Goal: Task Accomplishment & Management: Manage account settings

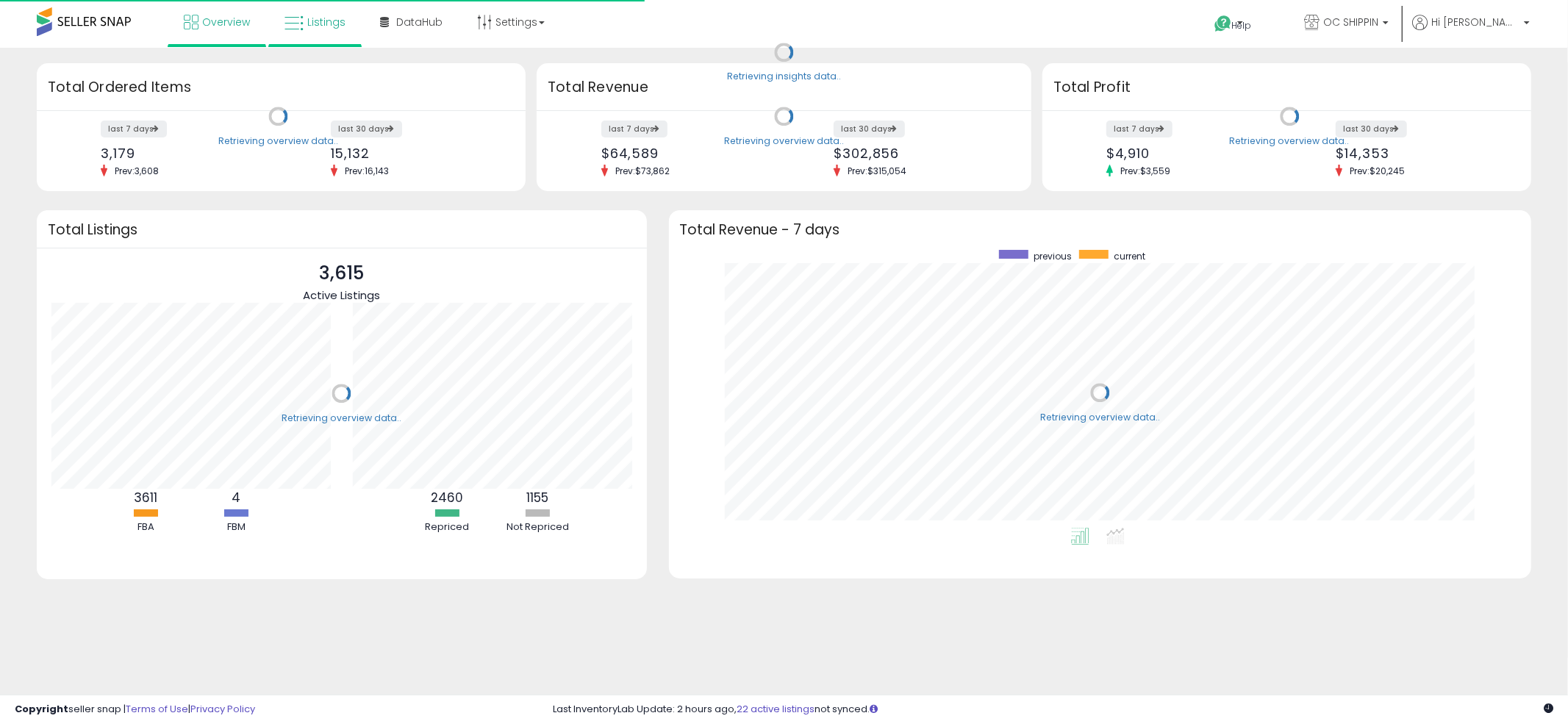
scroll to position [277, 834]
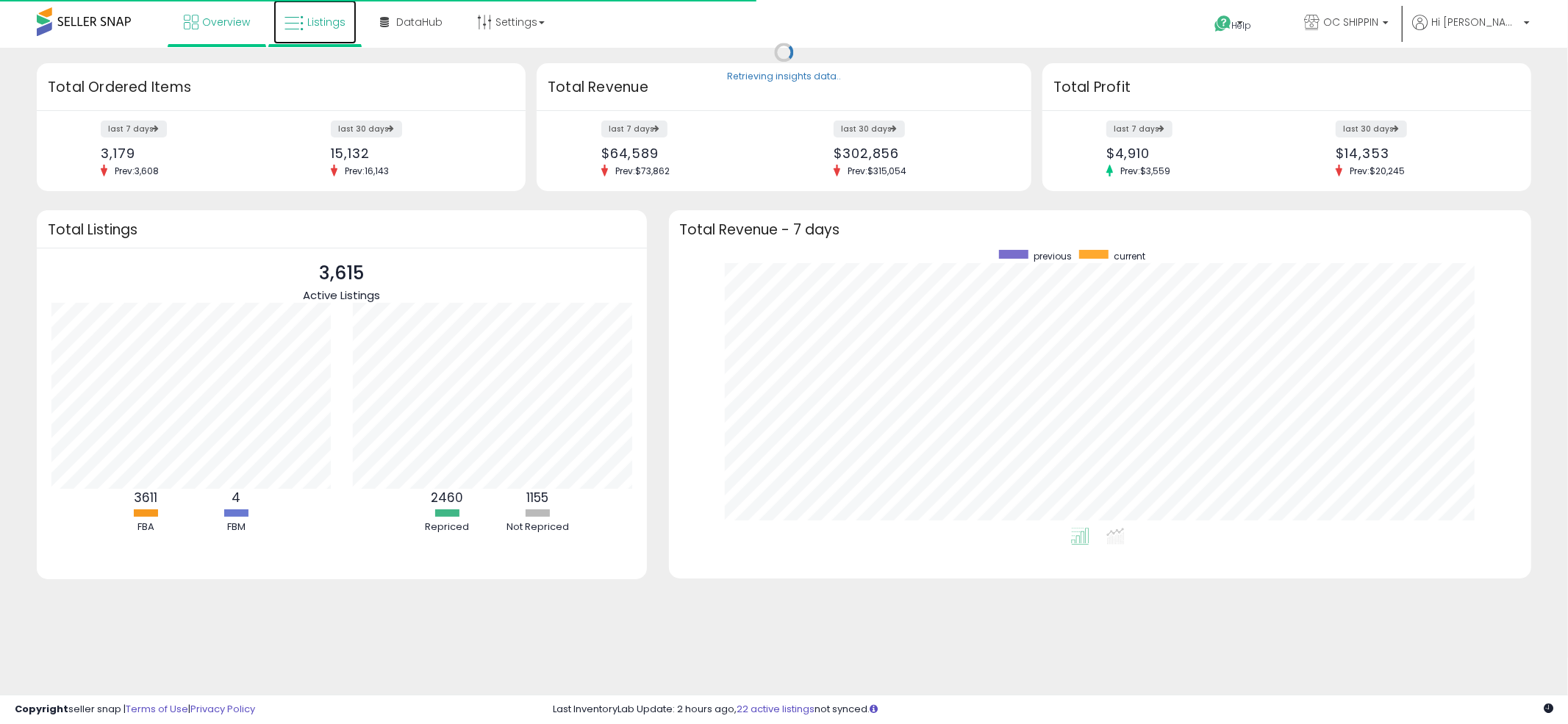
click at [331, 33] on link "Listings" at bounding box center [315, 22] width 83 height 44
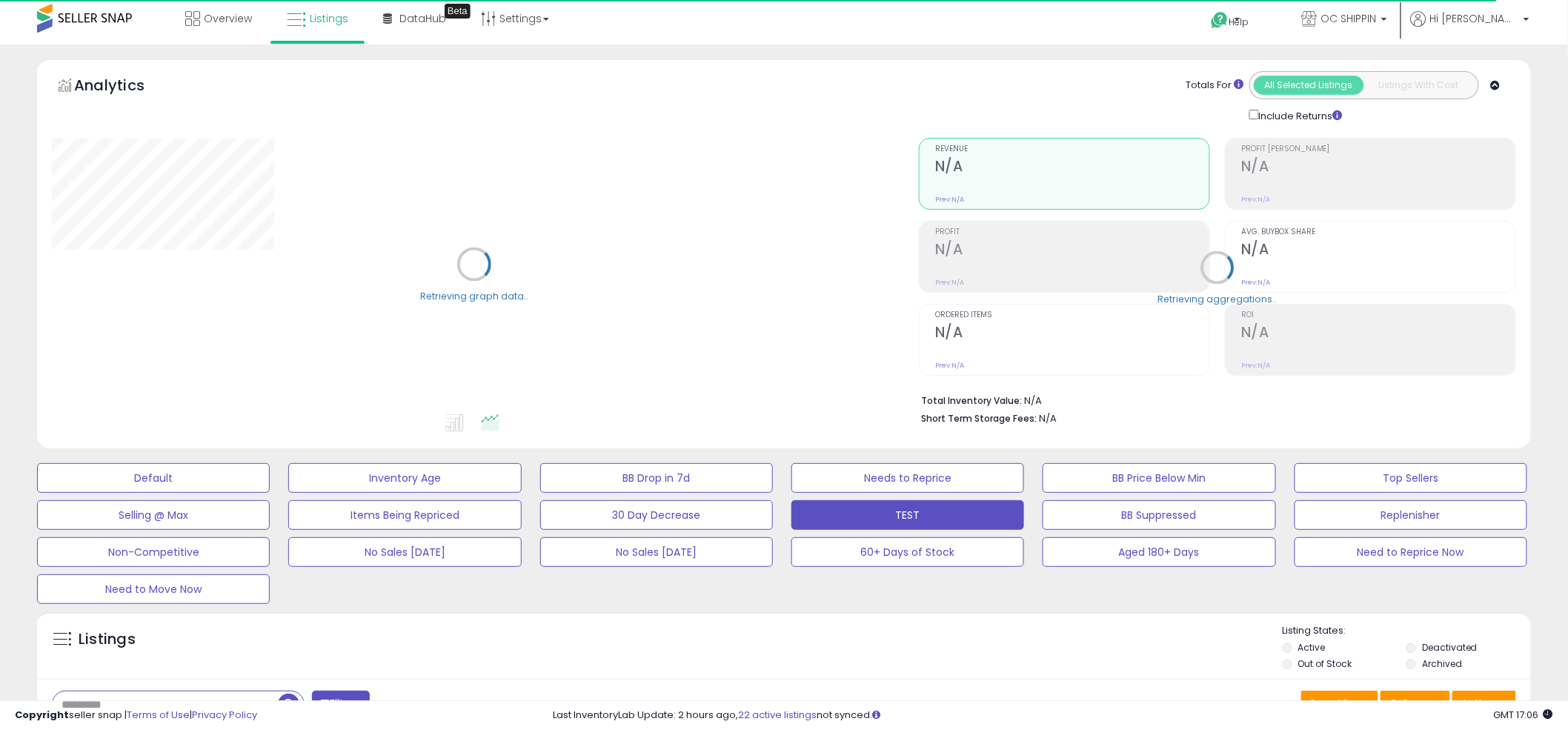
scroll to position [45, 0]
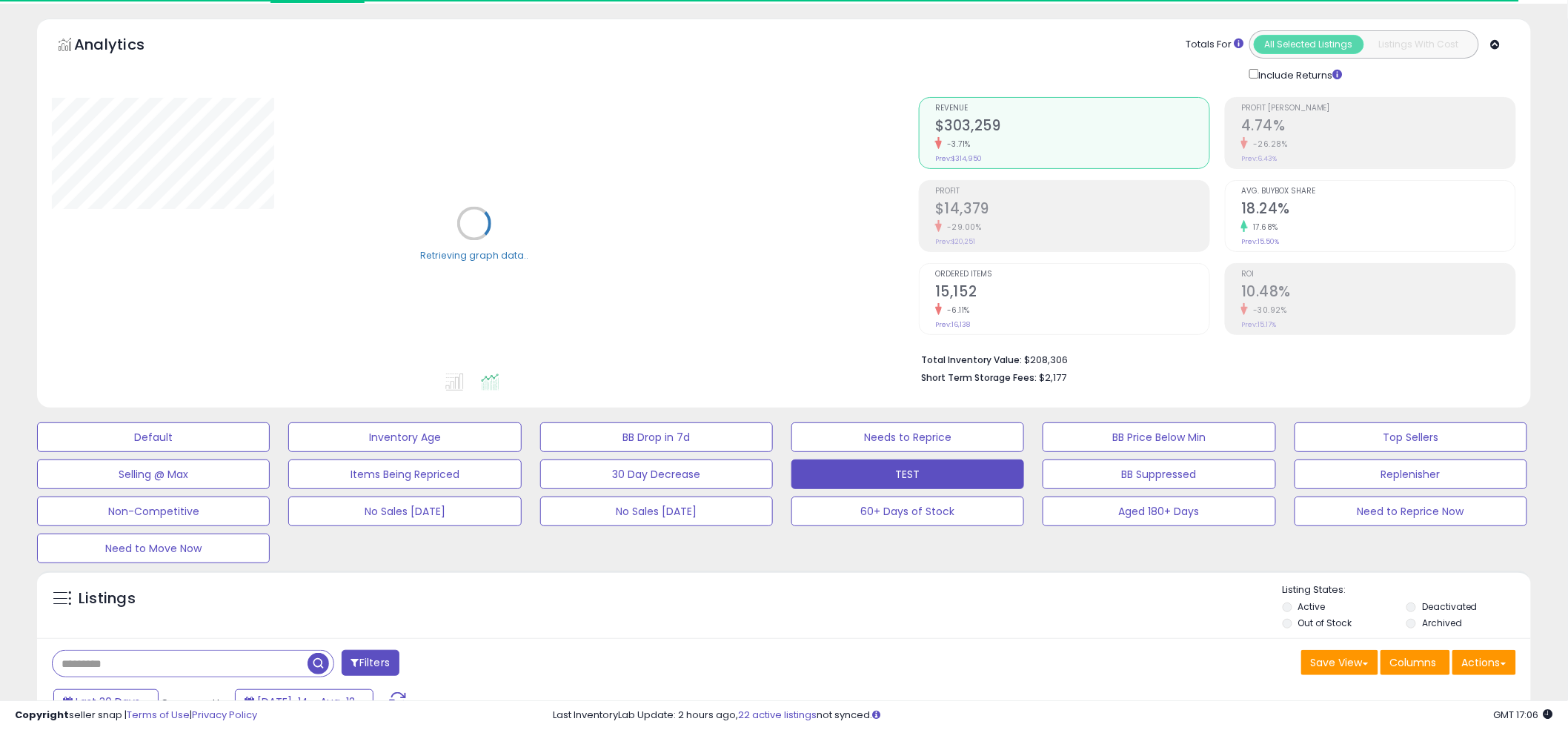
click at [101, 660] on input "text" at bounding box center [180, 664] width 255 height 26
paste input "**********"
type input "**********"
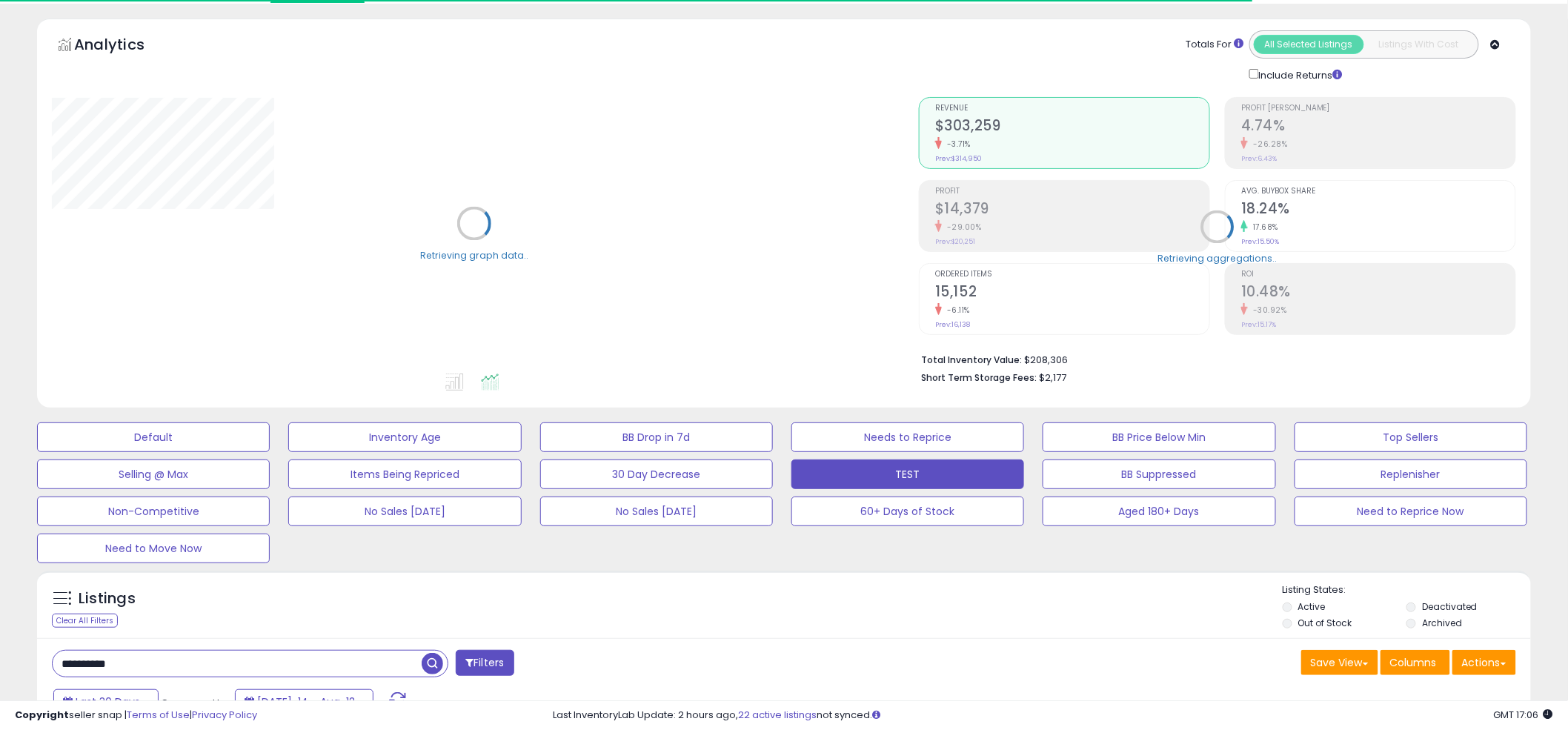
click at [765, 557] on div "Default Inventory Age BB Drop in 7d Needs to Reprice BB Price Below Min Top Sel…" at bounding box center [783, 489] width 1530 height 149
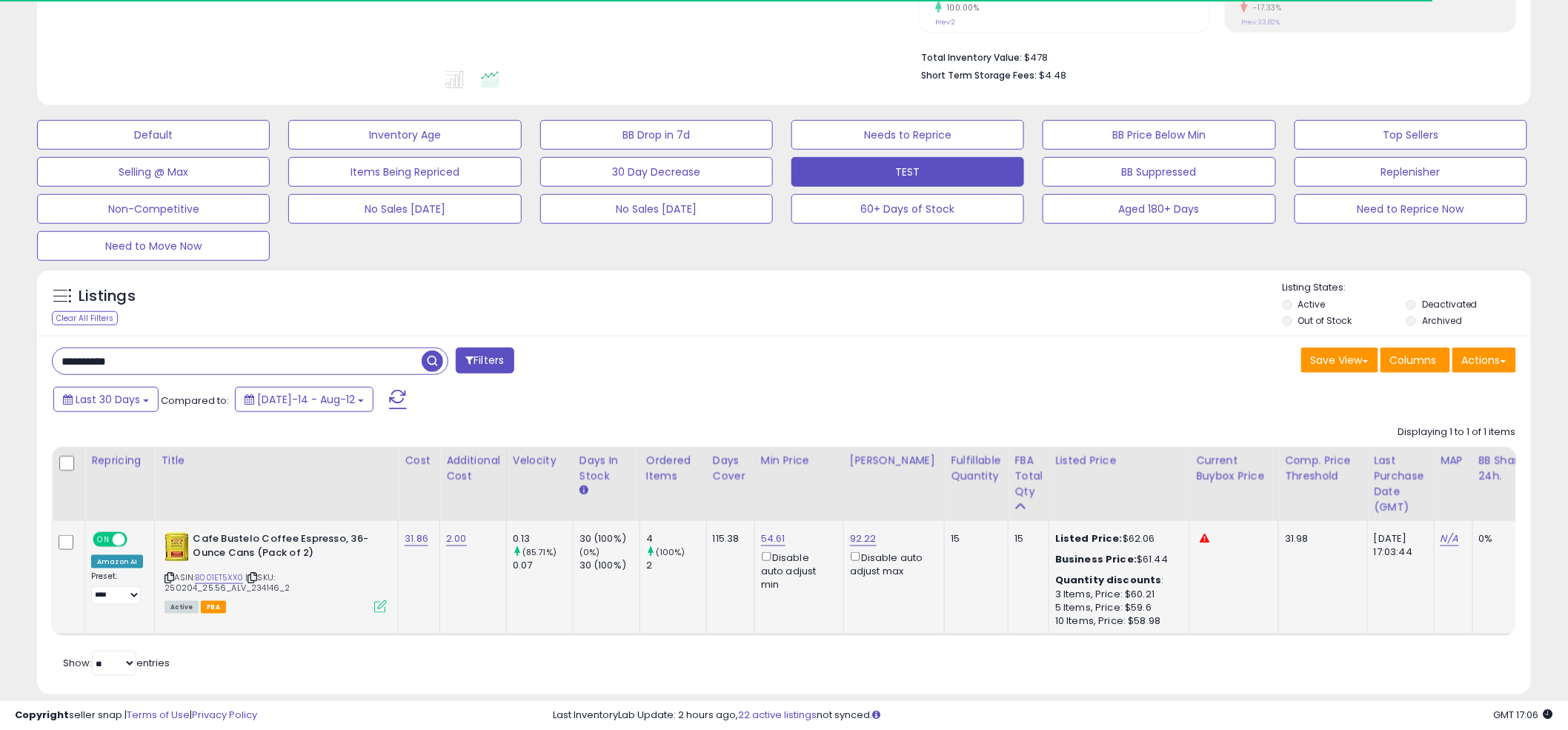
scroll to position [379, 0]
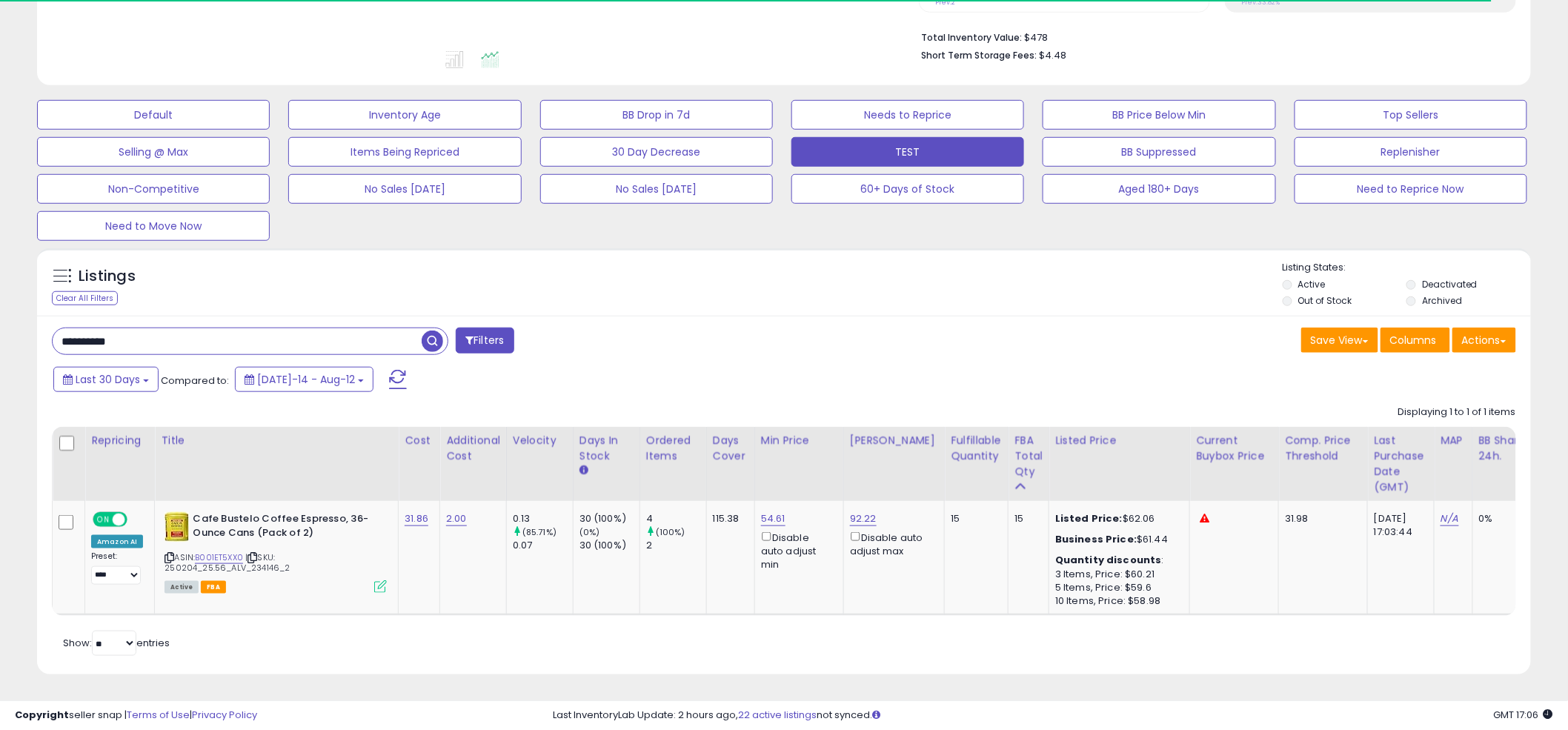
click at [772, 332] on div "**********" at bounding box center [412, 342] width 743 height 30
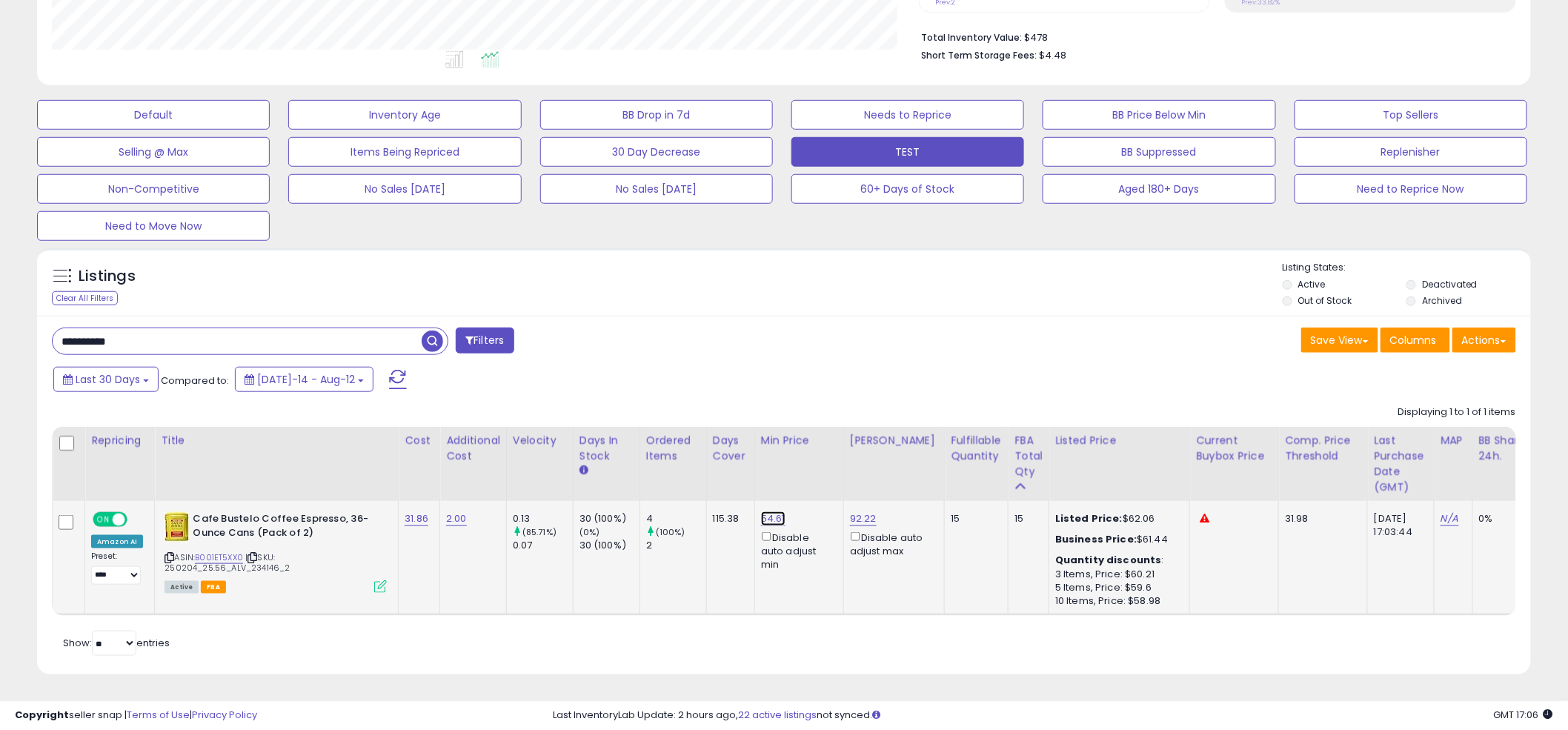
click at [769, 511] on link "54.61" at bounding box center [772, 518] width 24 height 15
drag, startPoint x: 704, startPoint y: 455, endPoint x: 573, endPoint y: 451, distance: 131.1
click at [573, 451] on table "Repricing Title" at bounding box center [1104, 521] width 2104 height 189
type input "**"
click button "submit" at bounding box center [817, 467] width 25 height 22
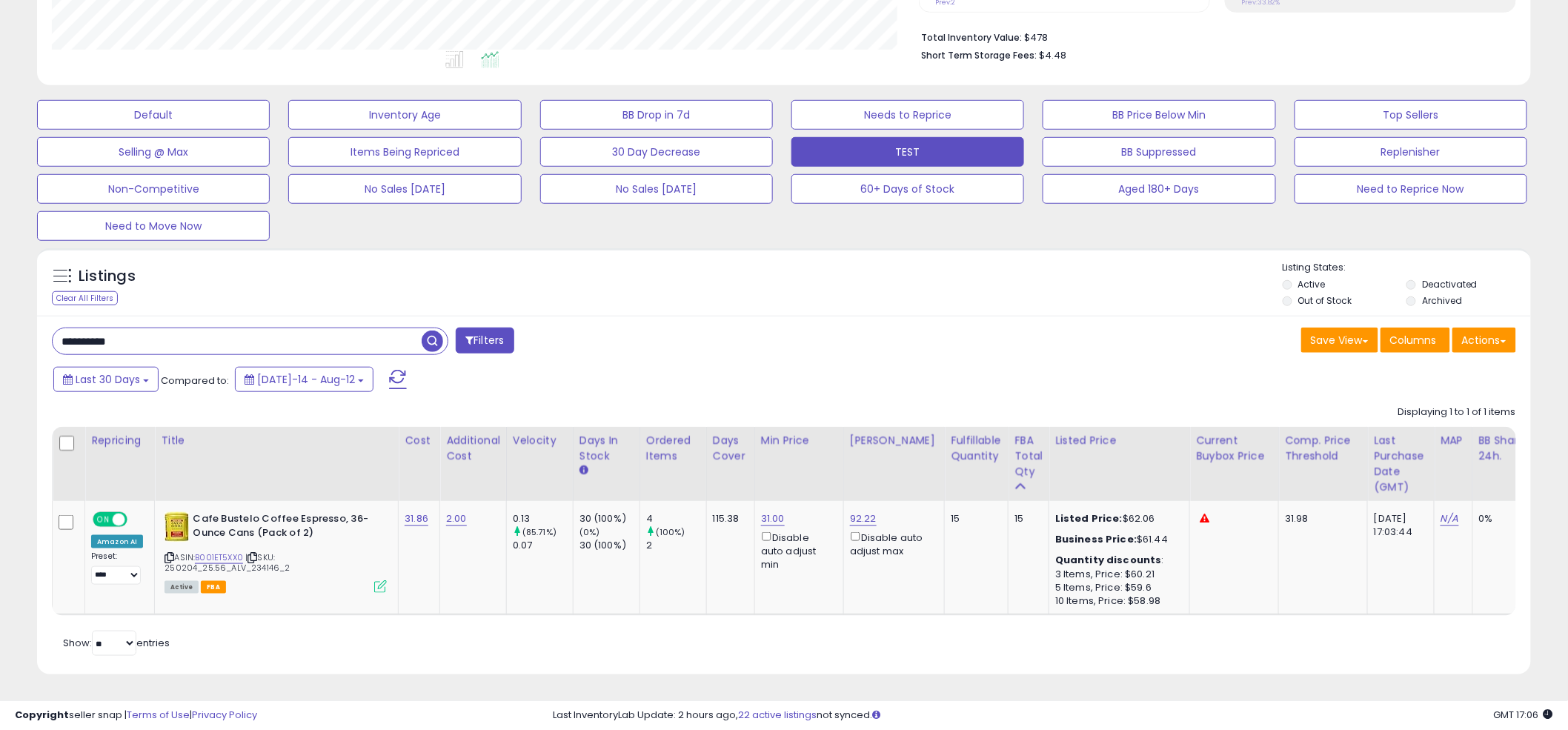
paste input "text"
type input "**********"
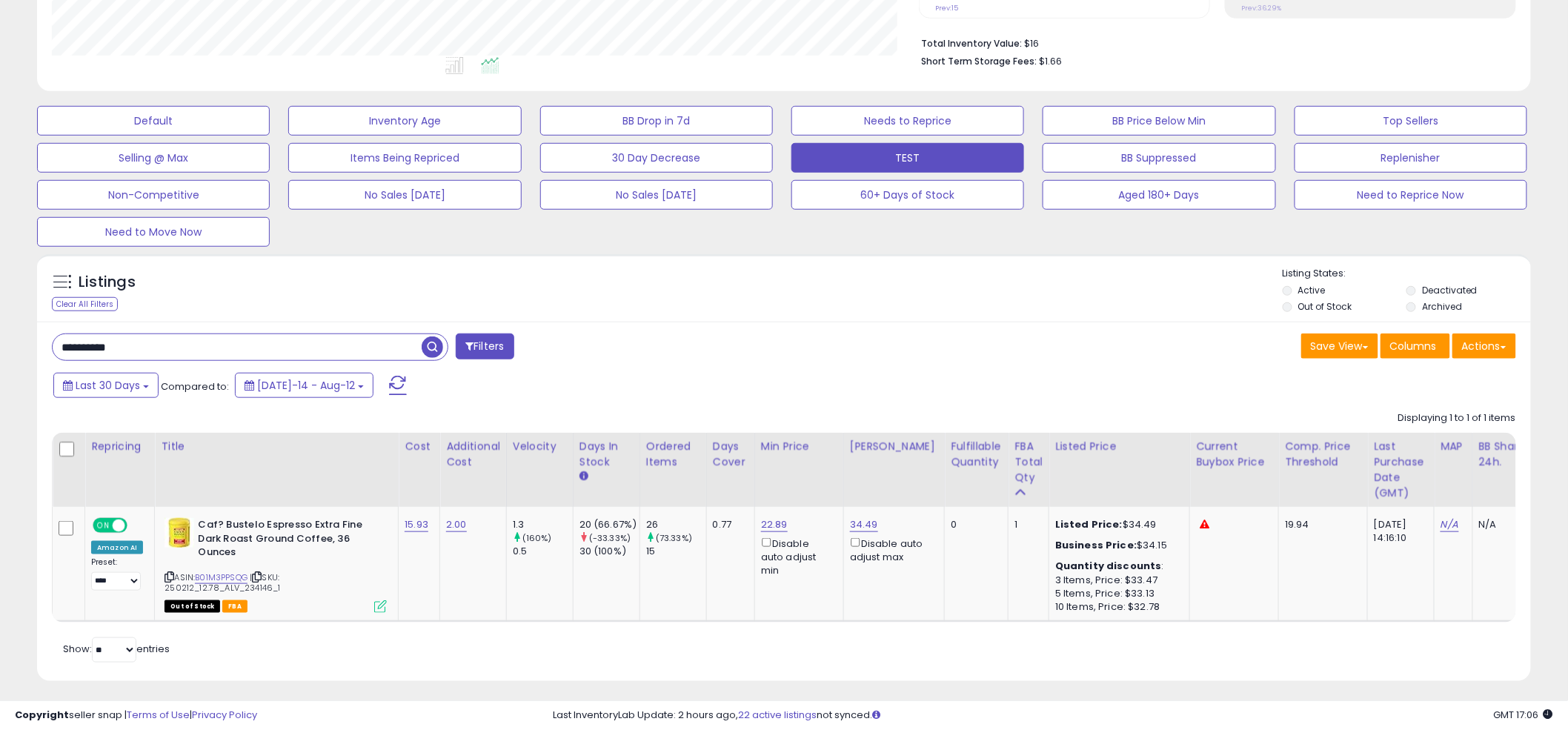
scroll to position [304, 867]
click at [208, 580] on link "B01M3PPSQG" at bounding box center [222, 577] width 52 height 13
click at [946, 366] on div "**********" at bounding box center [783, 501] width 1493 height 359
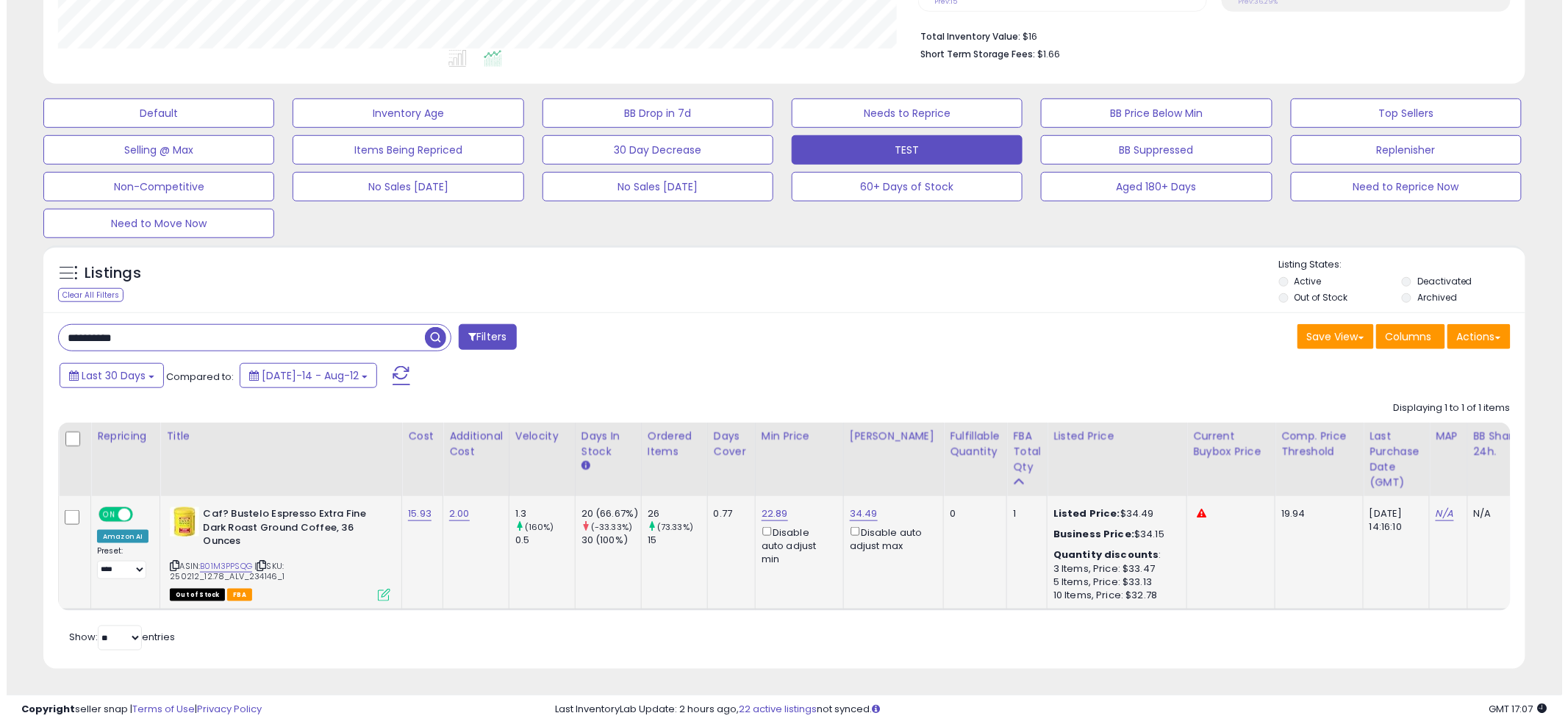
scroll to position [377, 0]
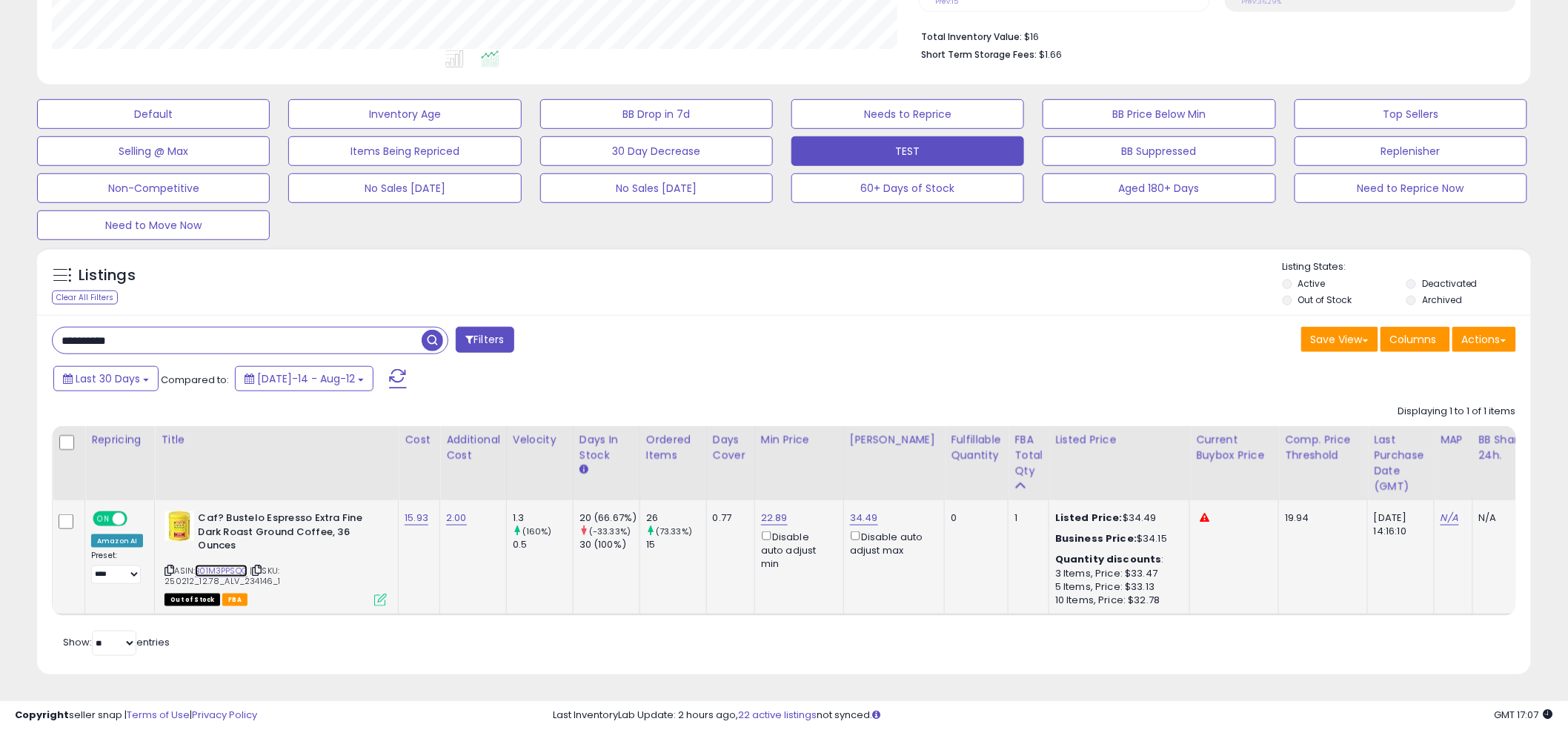
click at [214, 565] on link "B01M3PPSQG" at bounding box center [222, 571] width 52 height 13
click at [772, 510] on link "22.89" at bounding box center [773, 517] width 26 height 15
drag, startPoint x: 731, startPoint y: 456, endPoint x: 607, endPoint y: 460, distance: 124.1
click at [631, 459] on table "Repricing Title" at bounding box center [1102, 520] width 2101 height 190
type input "****"
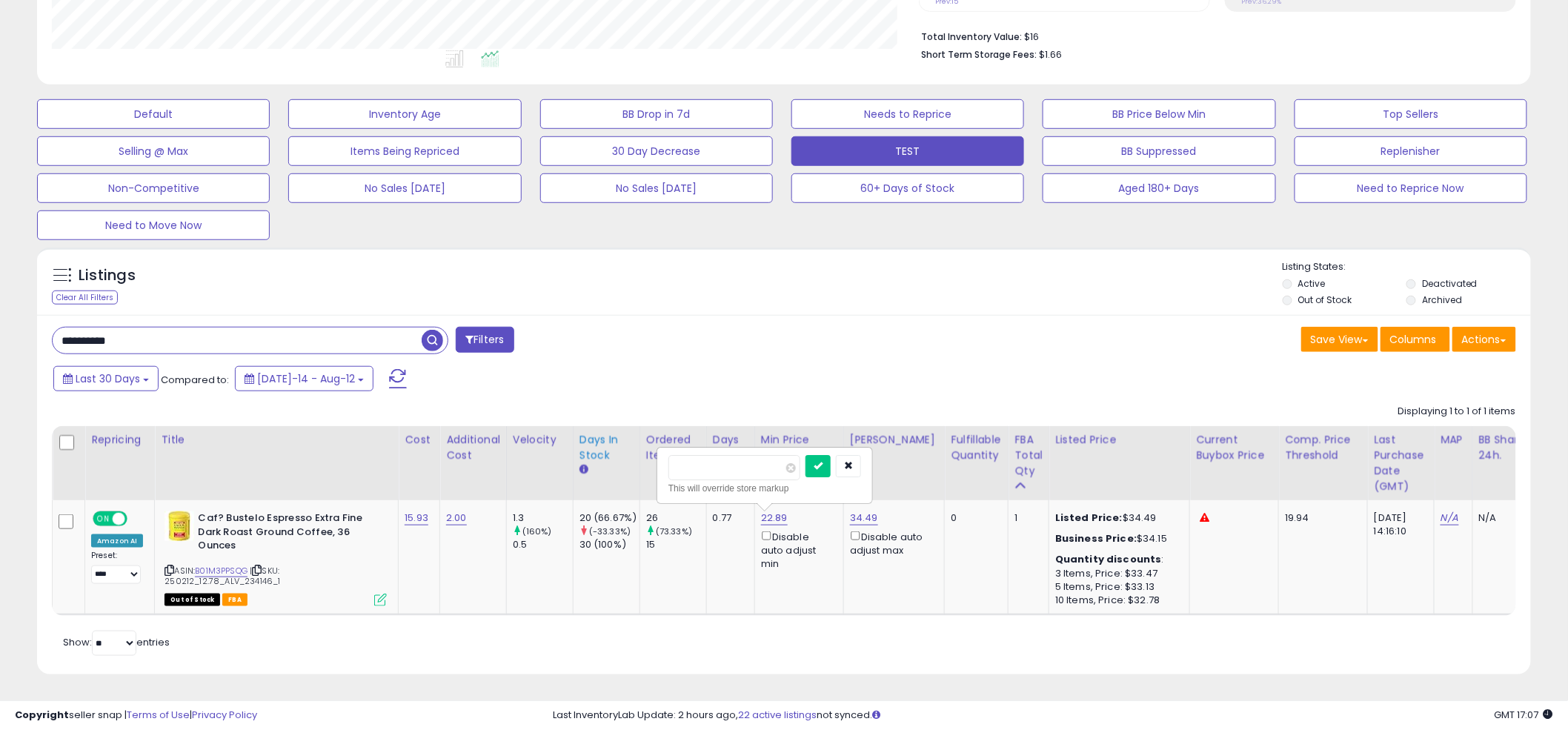
click button "submit" at bounding box center [818, 466] width 25 height 22
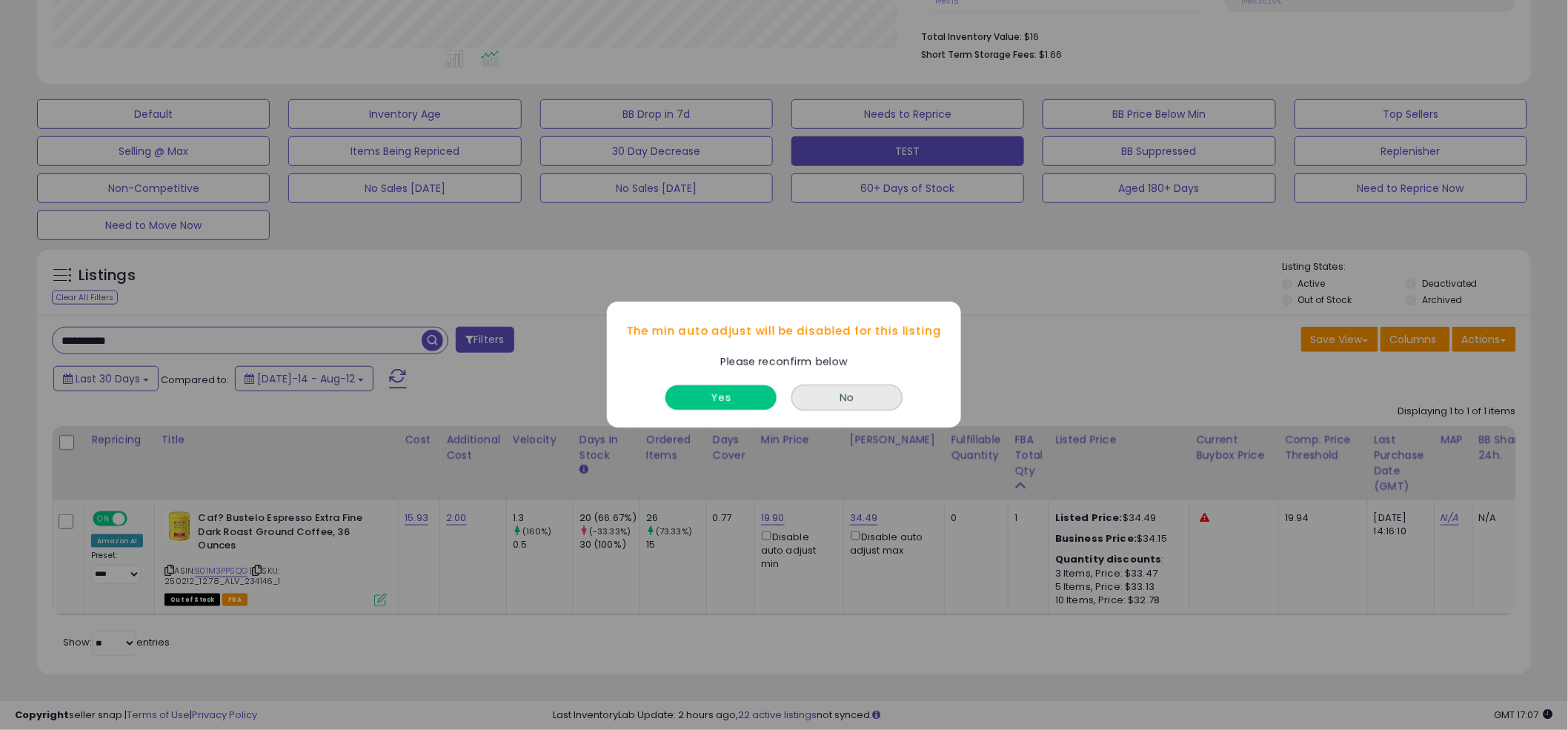
click at [719, 400] on button "Yes" at bounding box center [721, 398] width 111 height 24
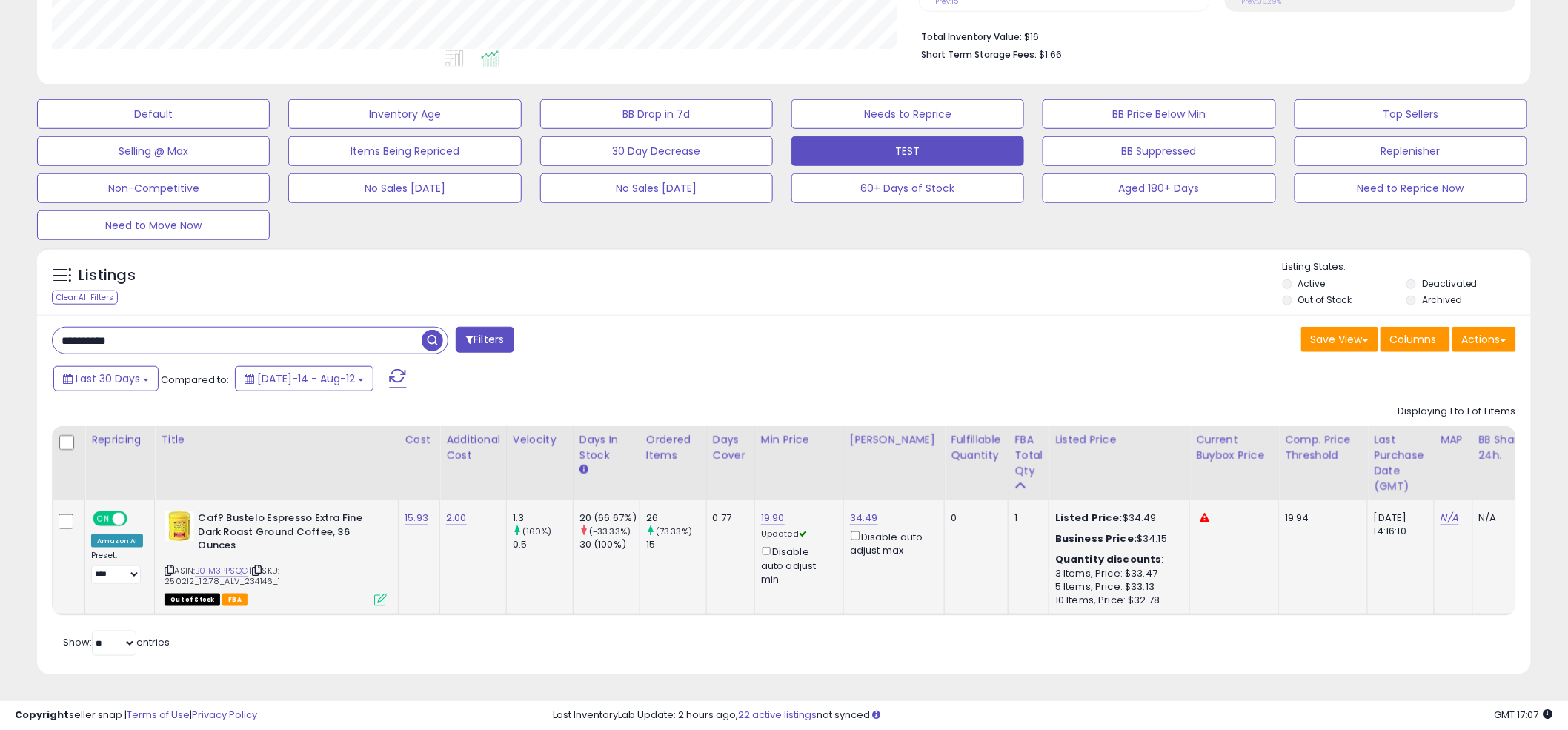
click at [374, 594] on icon at bounding box center [380, 600] width 13 height 13
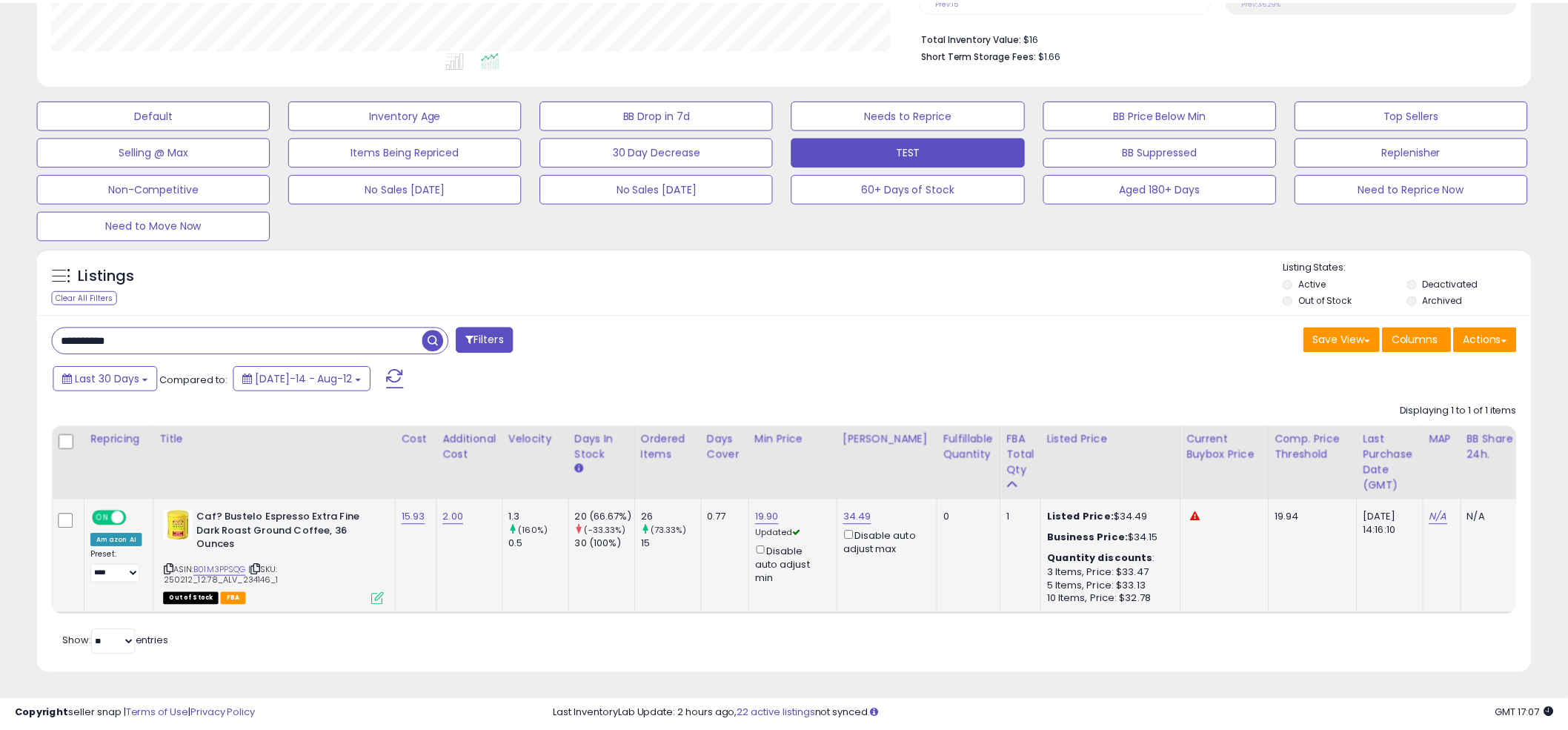
scroll to position [304, 875]
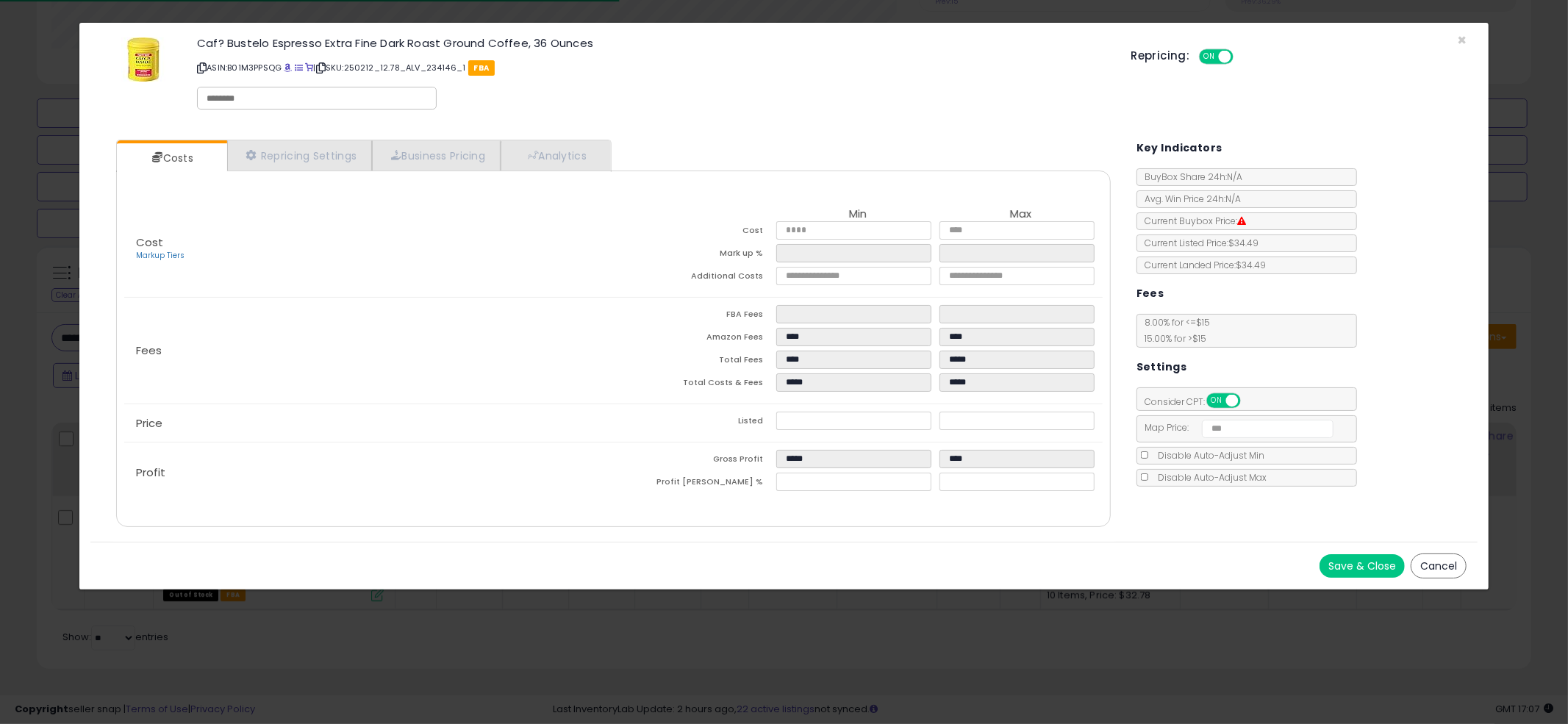
click at [1356, 579] on div "Save & Close Cancel" at bounding box center [784, 566] width 1388 height 48
click at [1349, 562] on button "Save & Close" at bounding box center [1362, 566] width 85 height 23
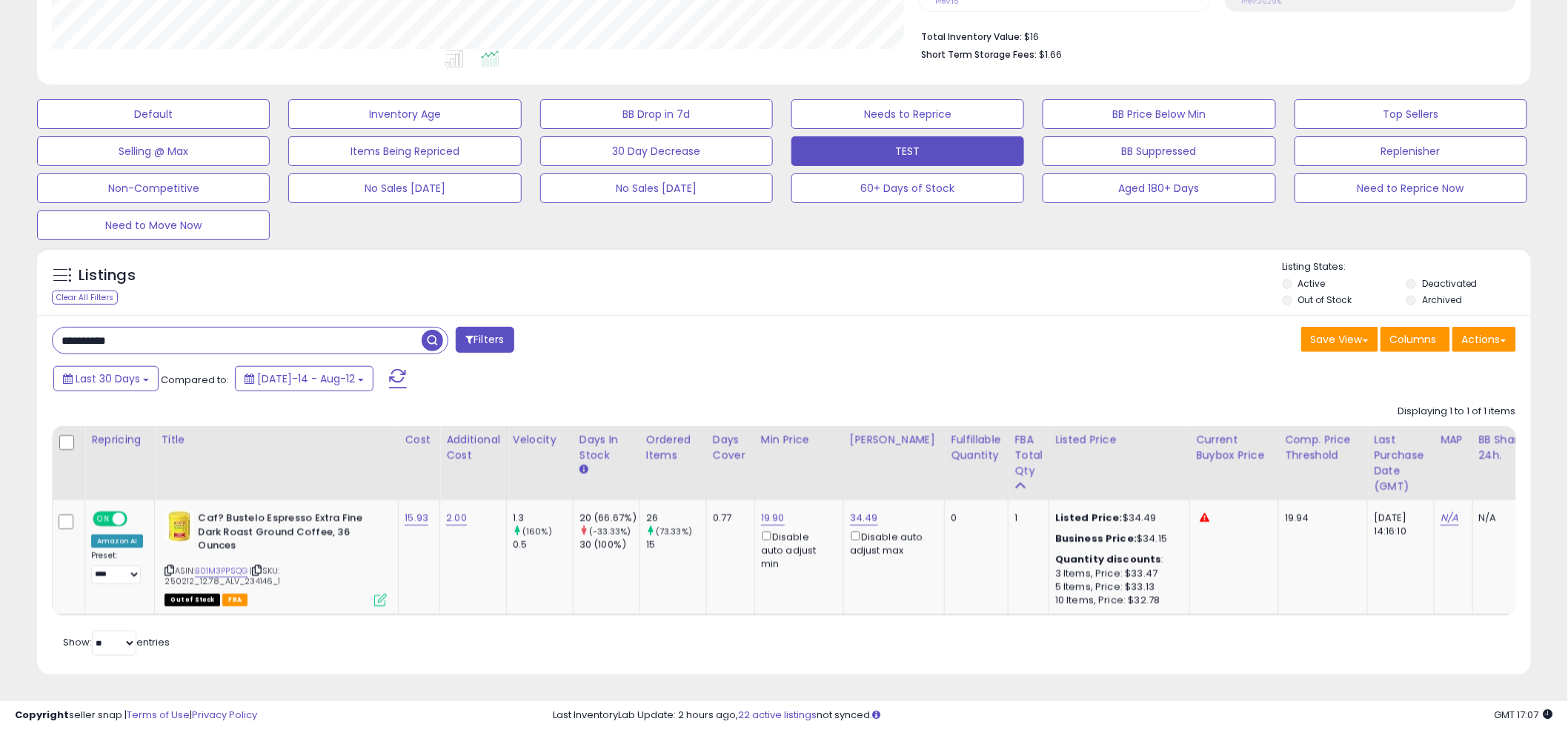
scroll to position [740948, 739974]
click at [203, 328] on input "**********" at bounding box center [237, 340] width 369 height 26
type input "****"
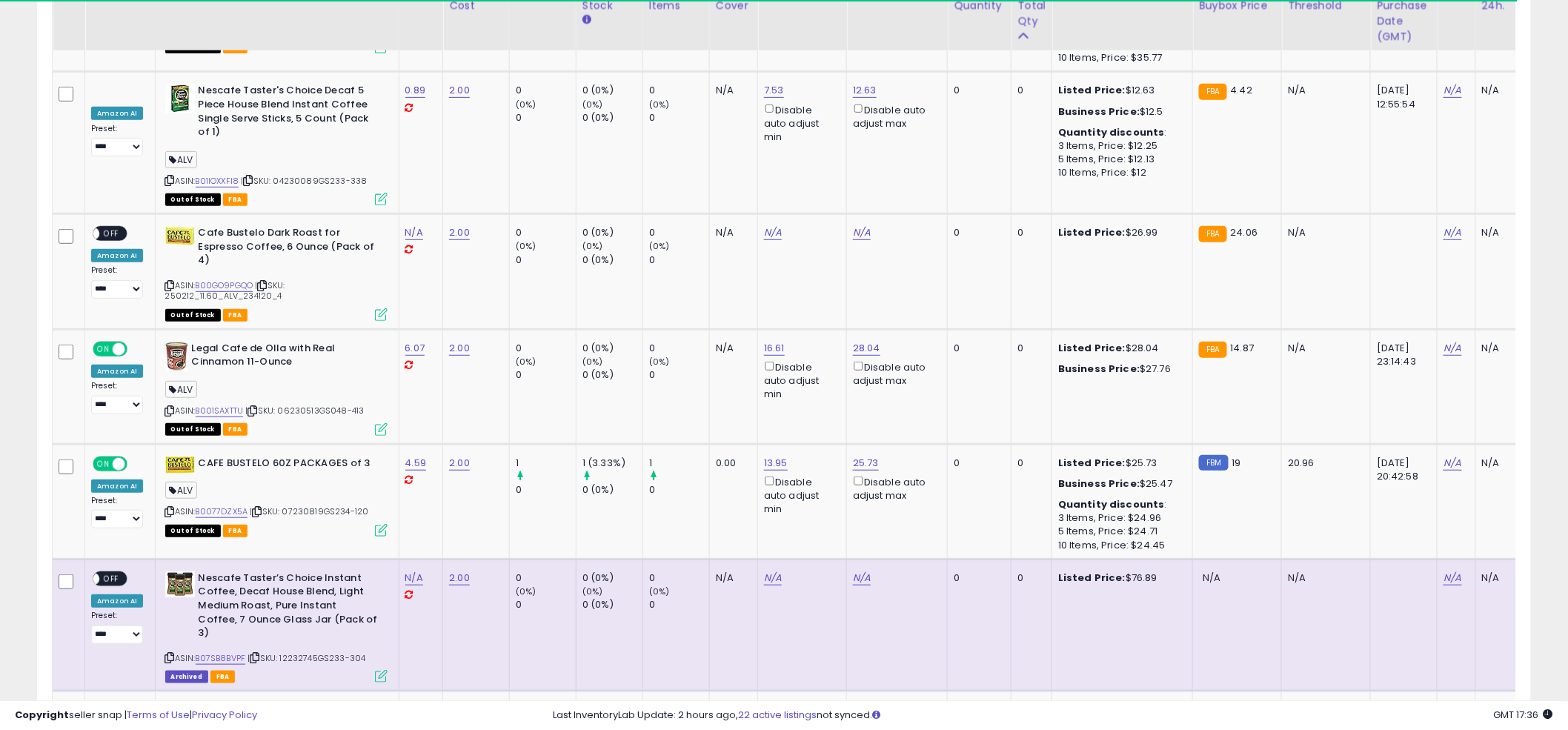
scroll to position [2599, 0]
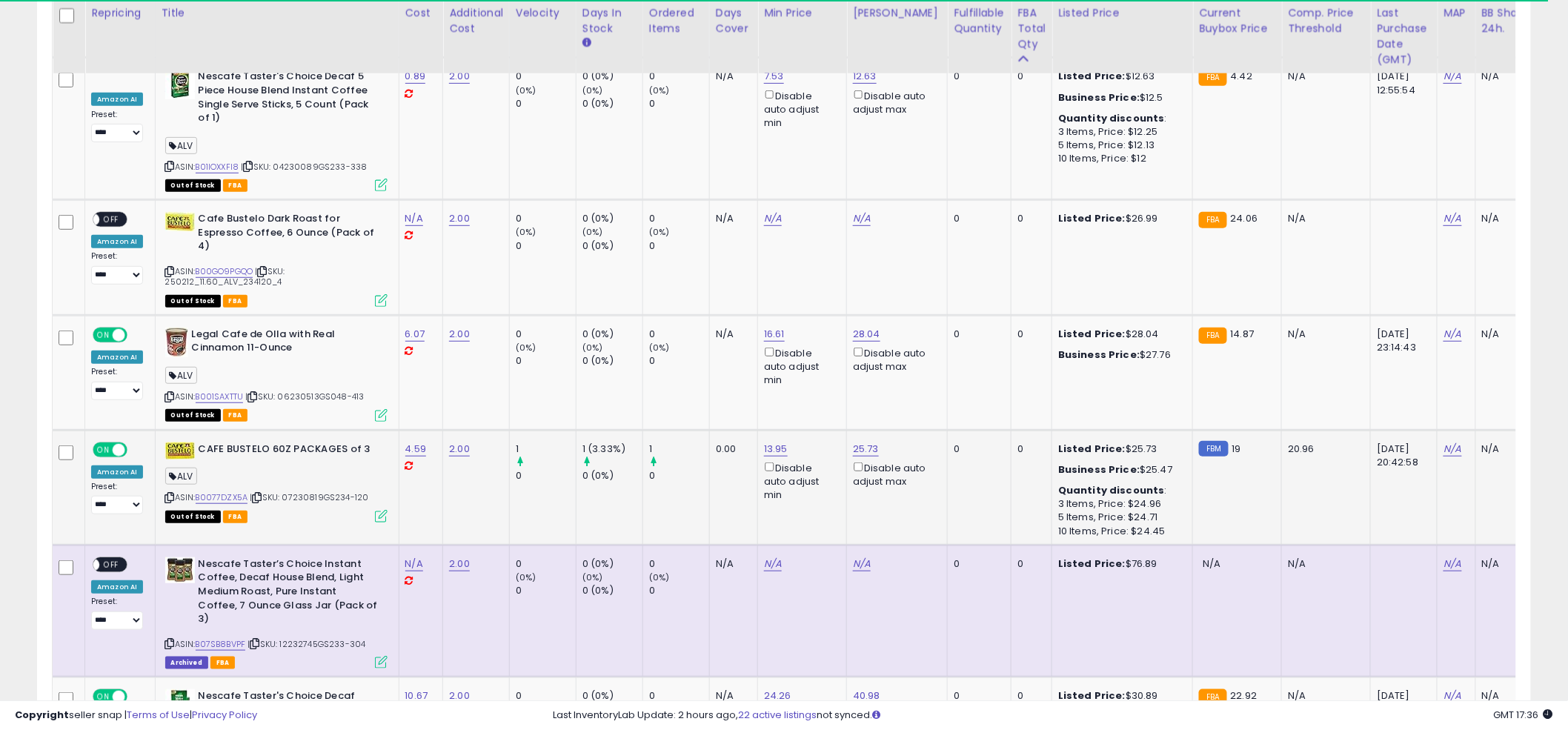
click at [279, 442] on b "CAFE BUSTELO 60Z PACKAGES of 3" at bounding box center [288, 451] width 180 height 17
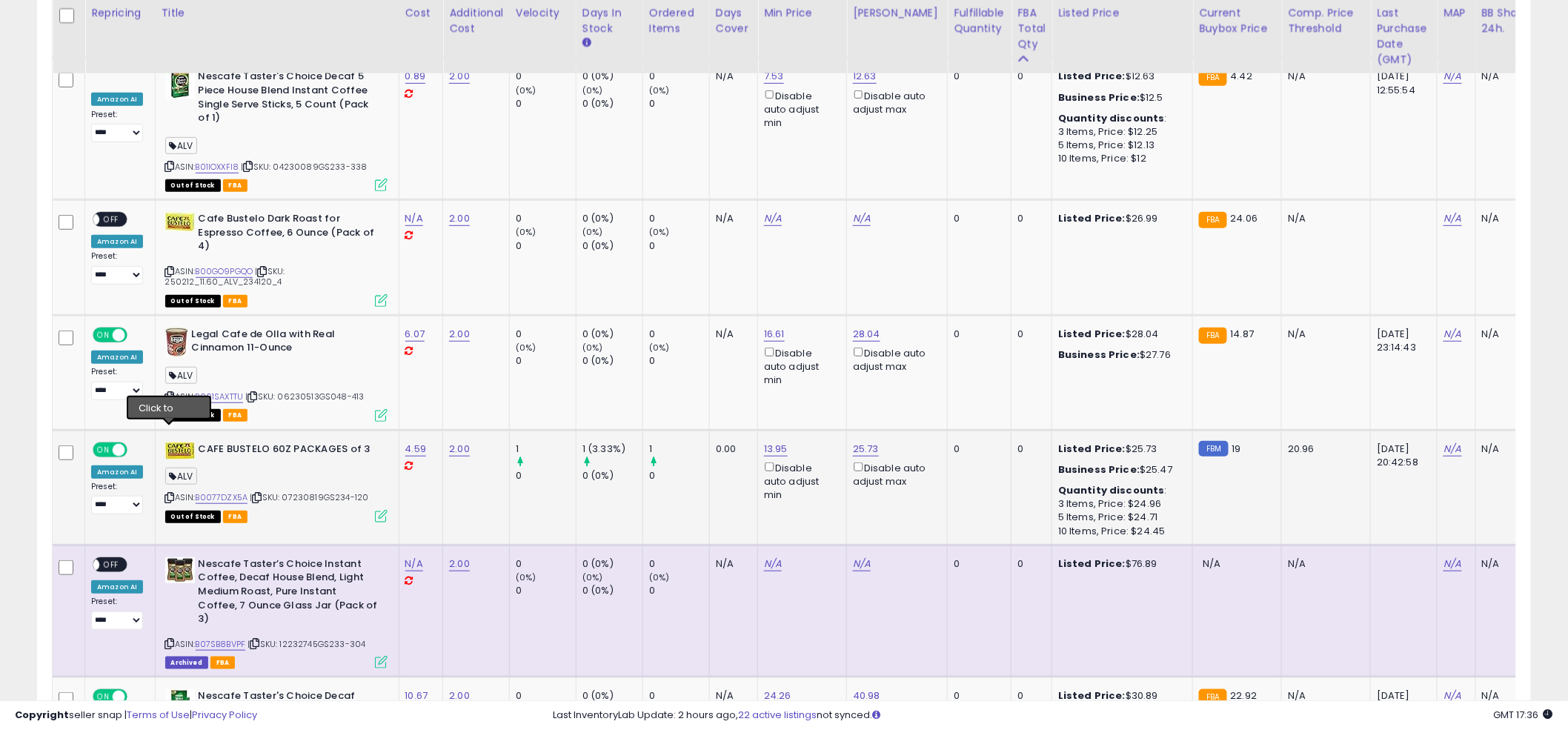
click at [168, 494] on icon at bounding box center [170, 498] width 10 height 8
click at [227, 492] on link "B0077DZX5A" at bounding box center [222, 498] width 52 height 13
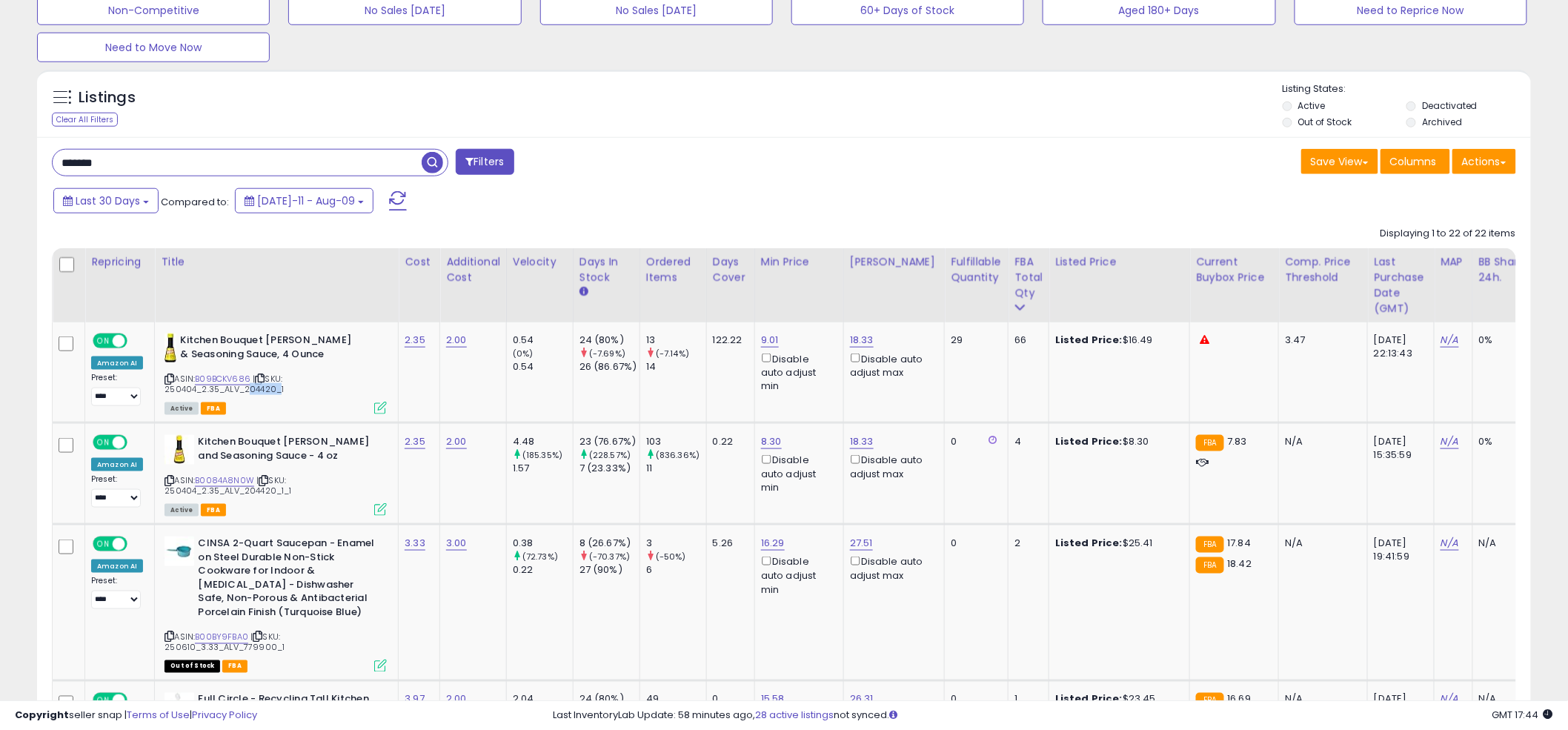
scroll to position [304, 867]
paste input "***"
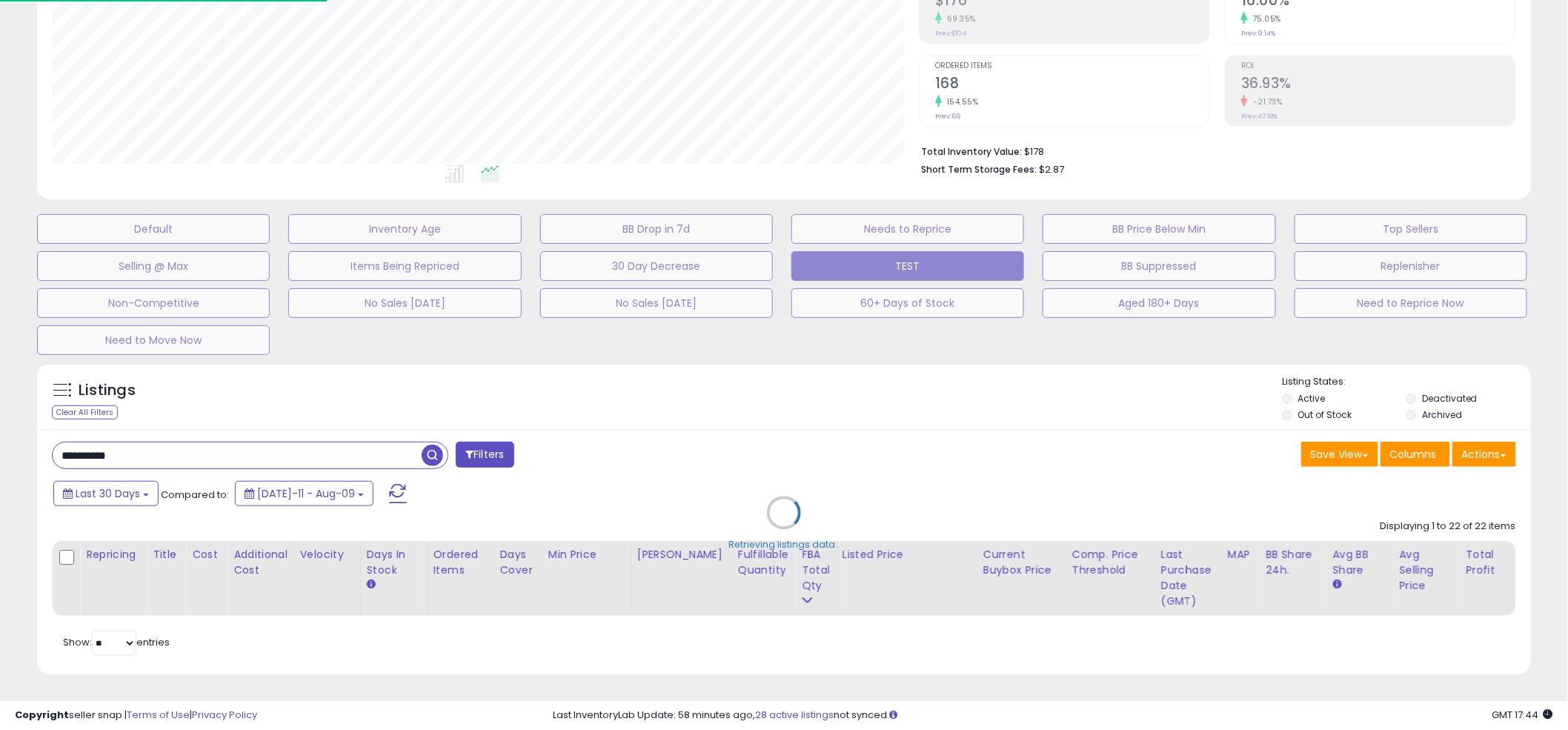
scroll to position [304, 875]
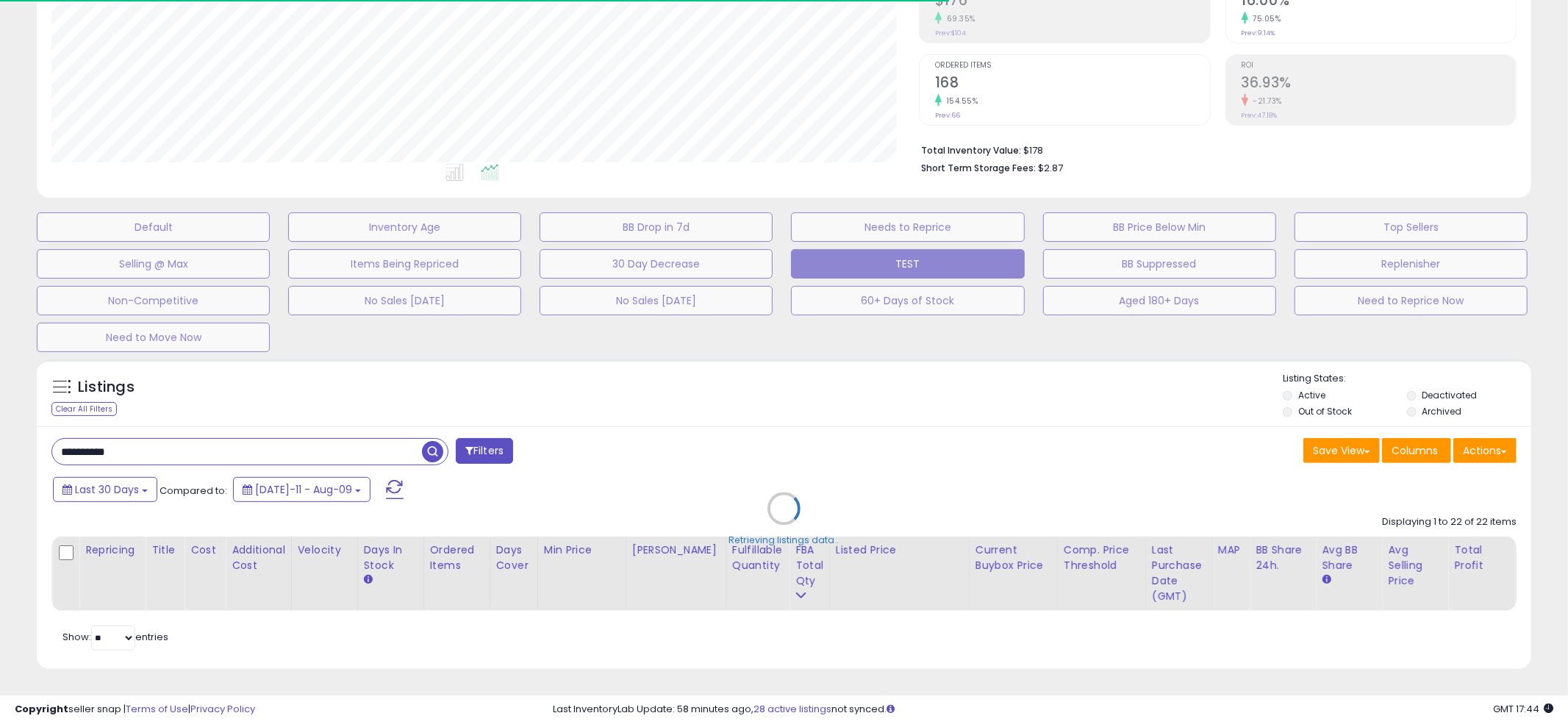
click at [775, 363] on div "Retrieving listings data.." at bounding box center [784, 520] width 1516 height 335
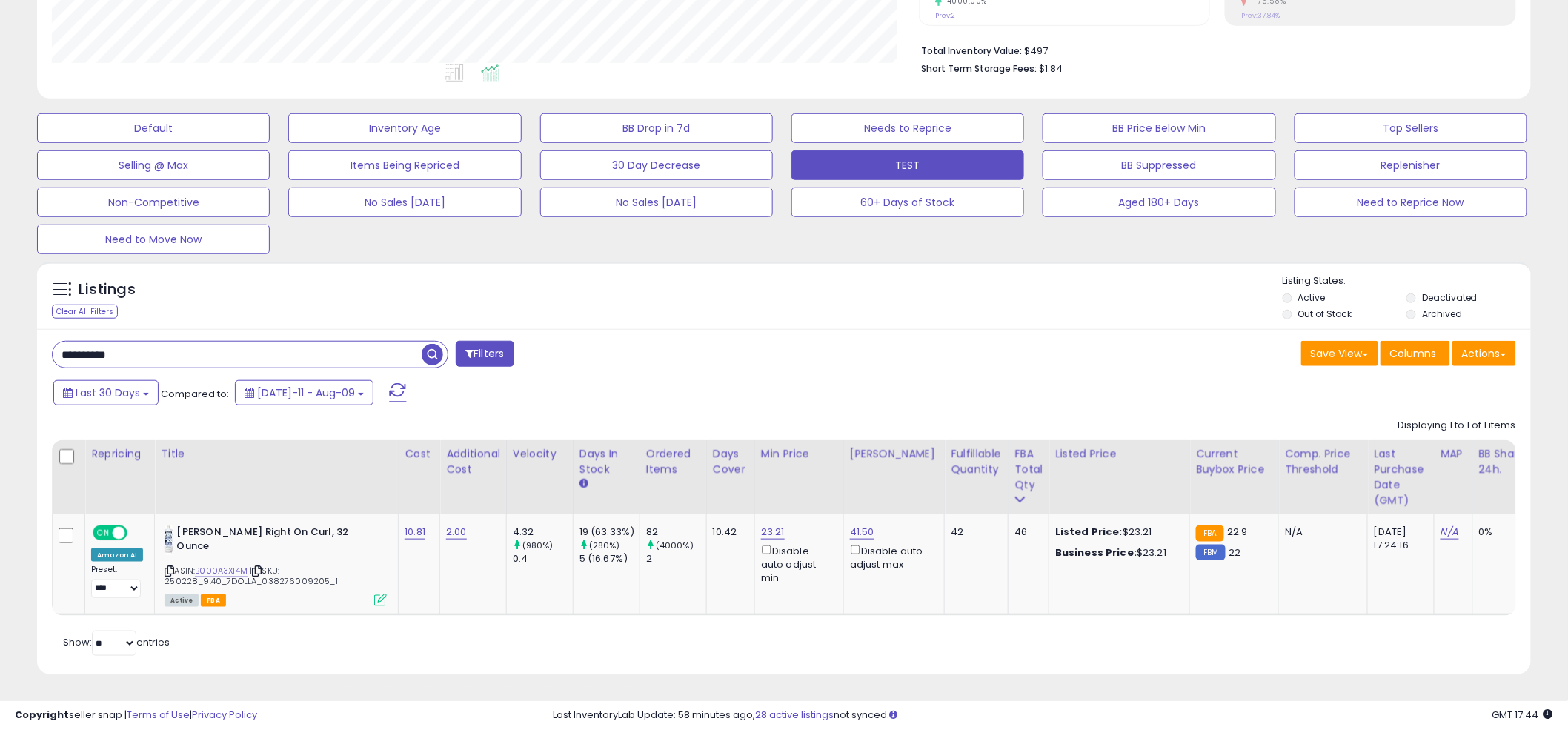
scroll to position [365, 0]
click at [220, 565] on link "B000A3XI4M" at bounding box center [222, 571] width 52 height 13
click at [830, 341] on div "Save View Save As New View Update Current View Columns Actions Import Export Vi…" at bounding box center [1155, 356] width 743 height 29
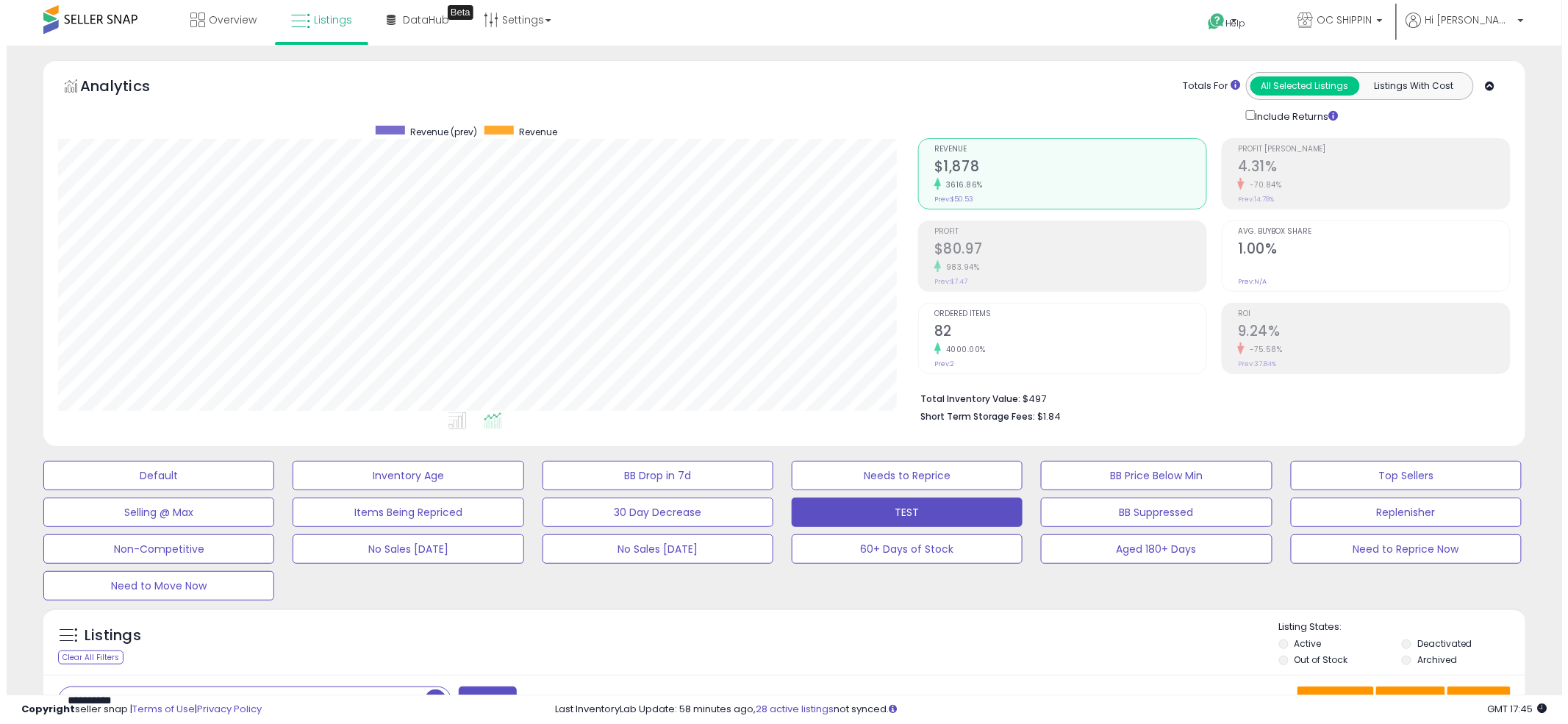
scroll to position [0, 0]
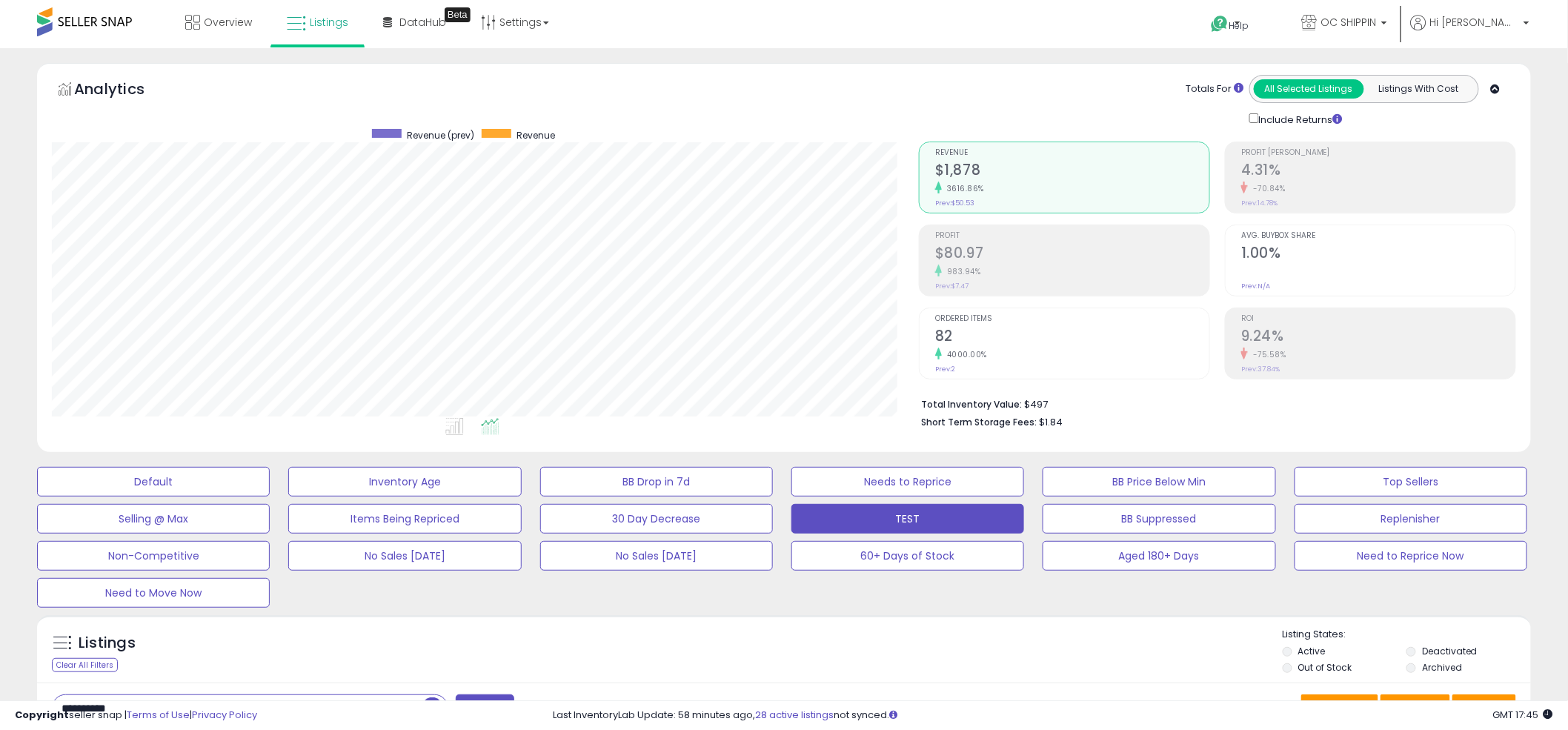
click at [1060, 350] on div "4000.00%" at bounding box center [1072, 355] width 274 height 14
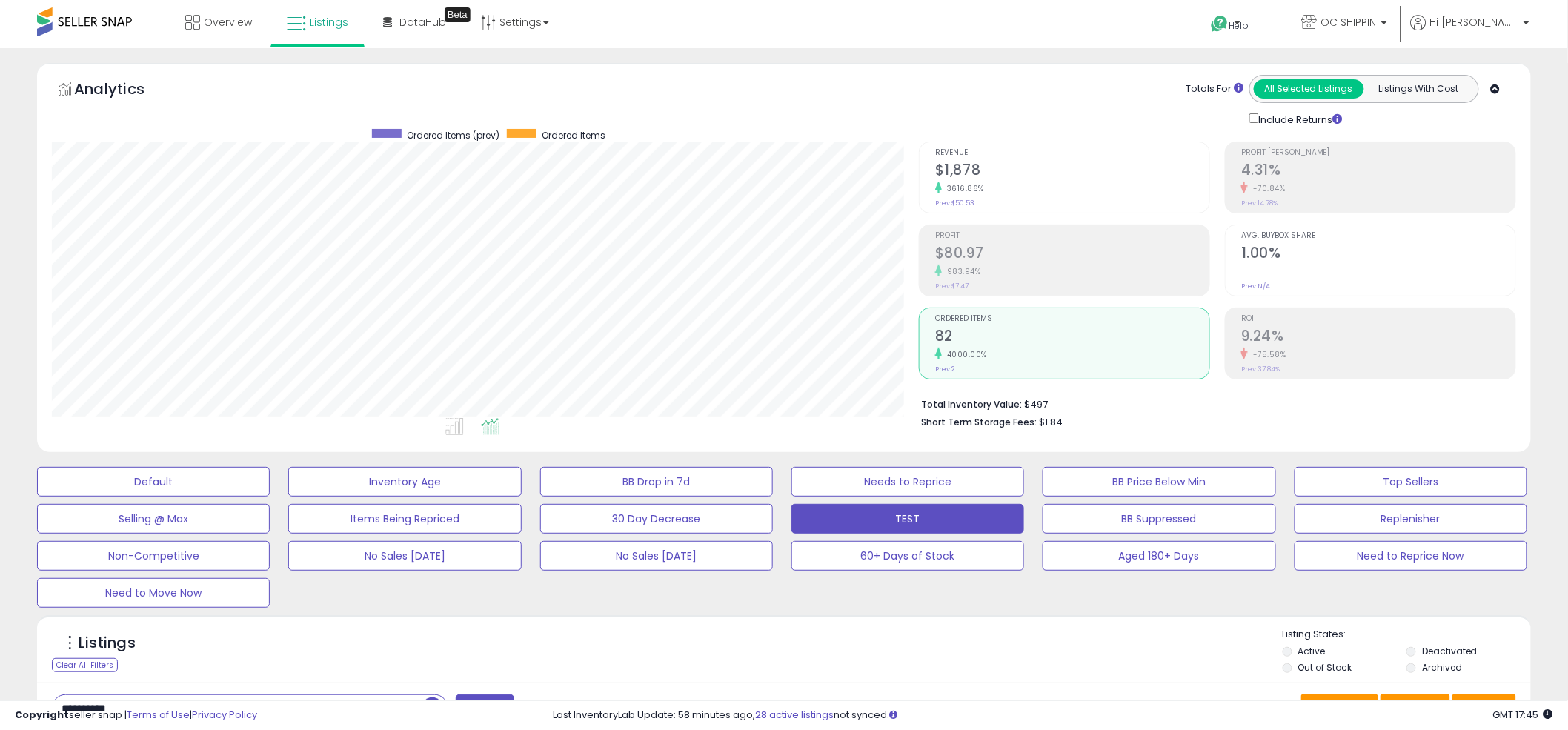
scroll to position [740948, 739974]
click at [779, 430] on ul at bounding box center [457, 429] width 878 height 26
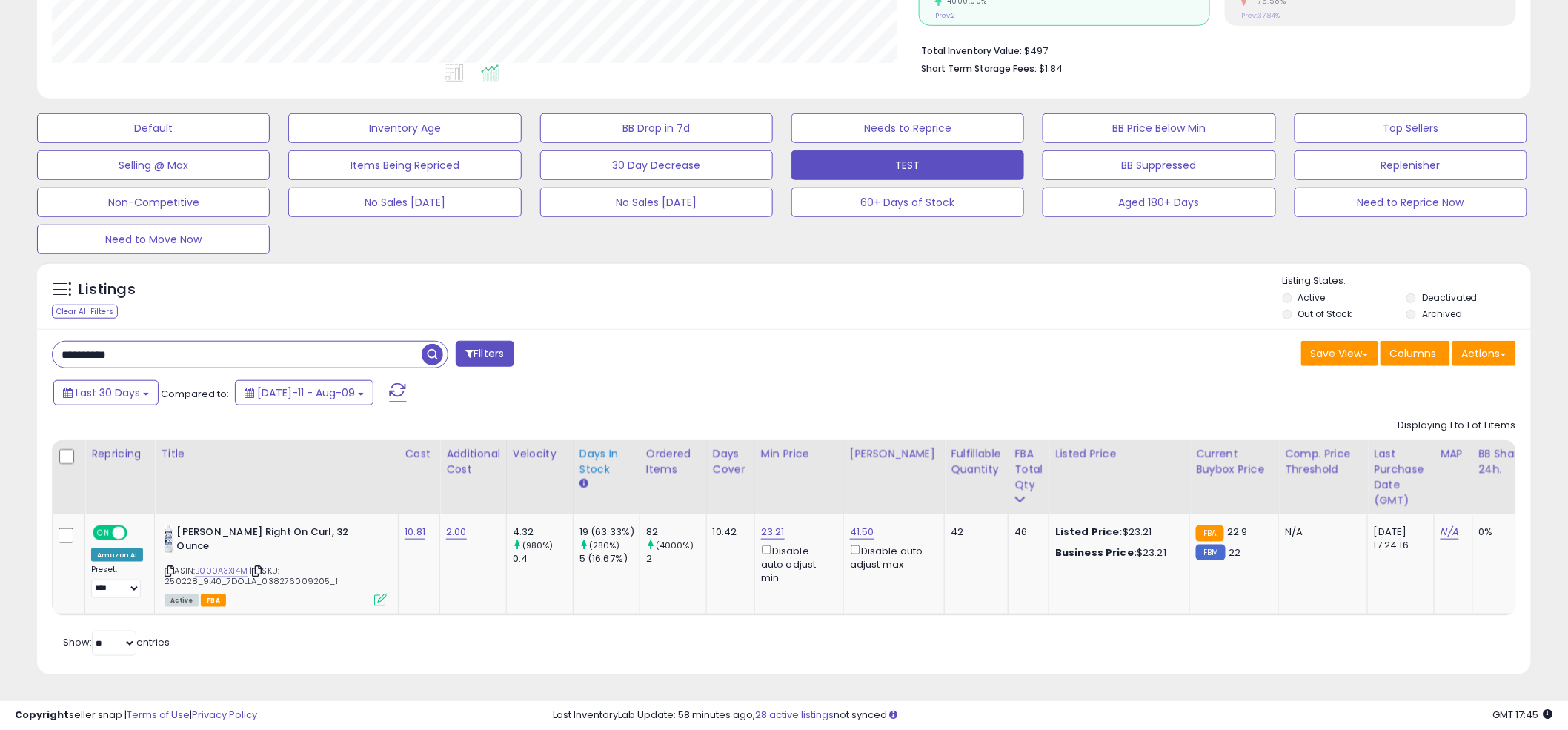
scroll to position [365, 0]
paste input "text"
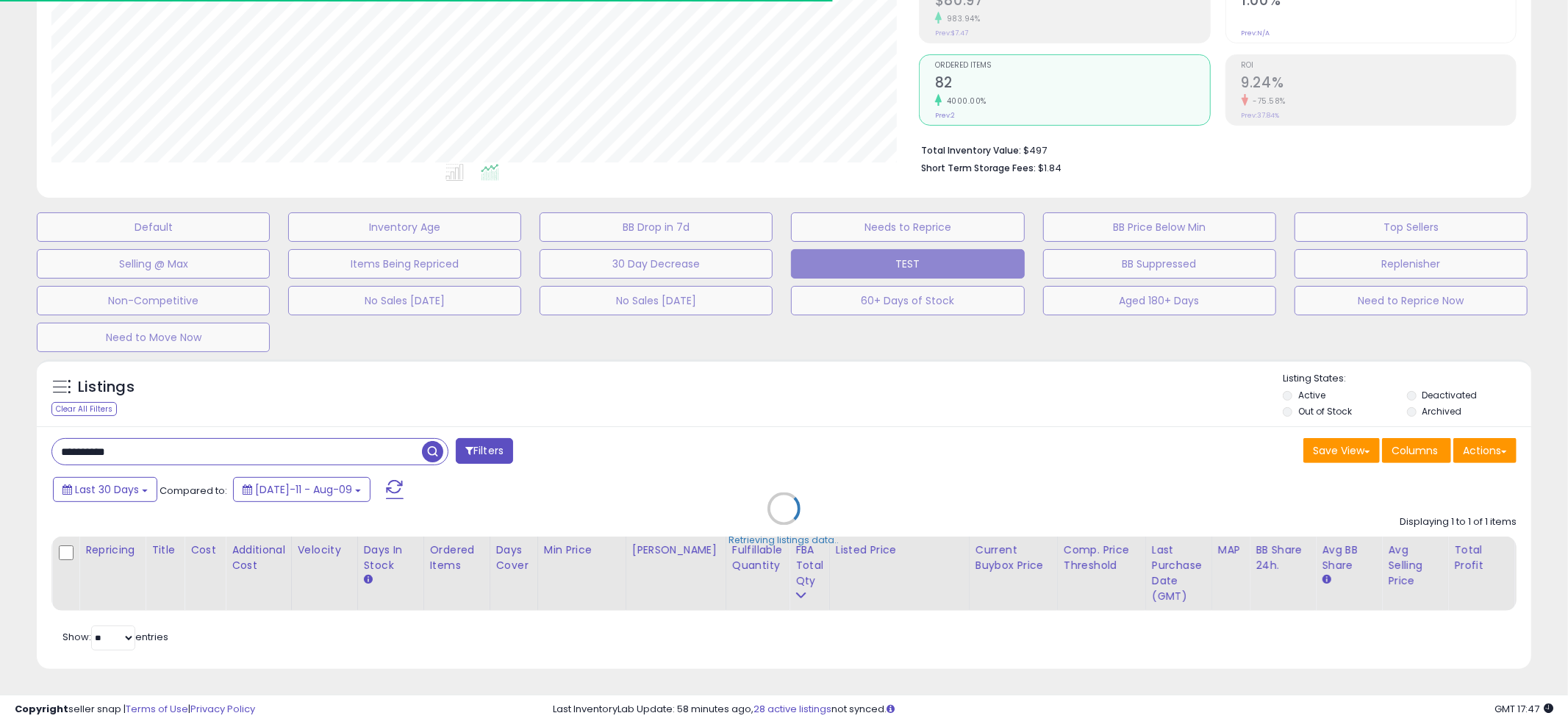
click at [771, 370] on div "Retrieving listings data.." at bounding box center [784, 520] width 1516 height 335
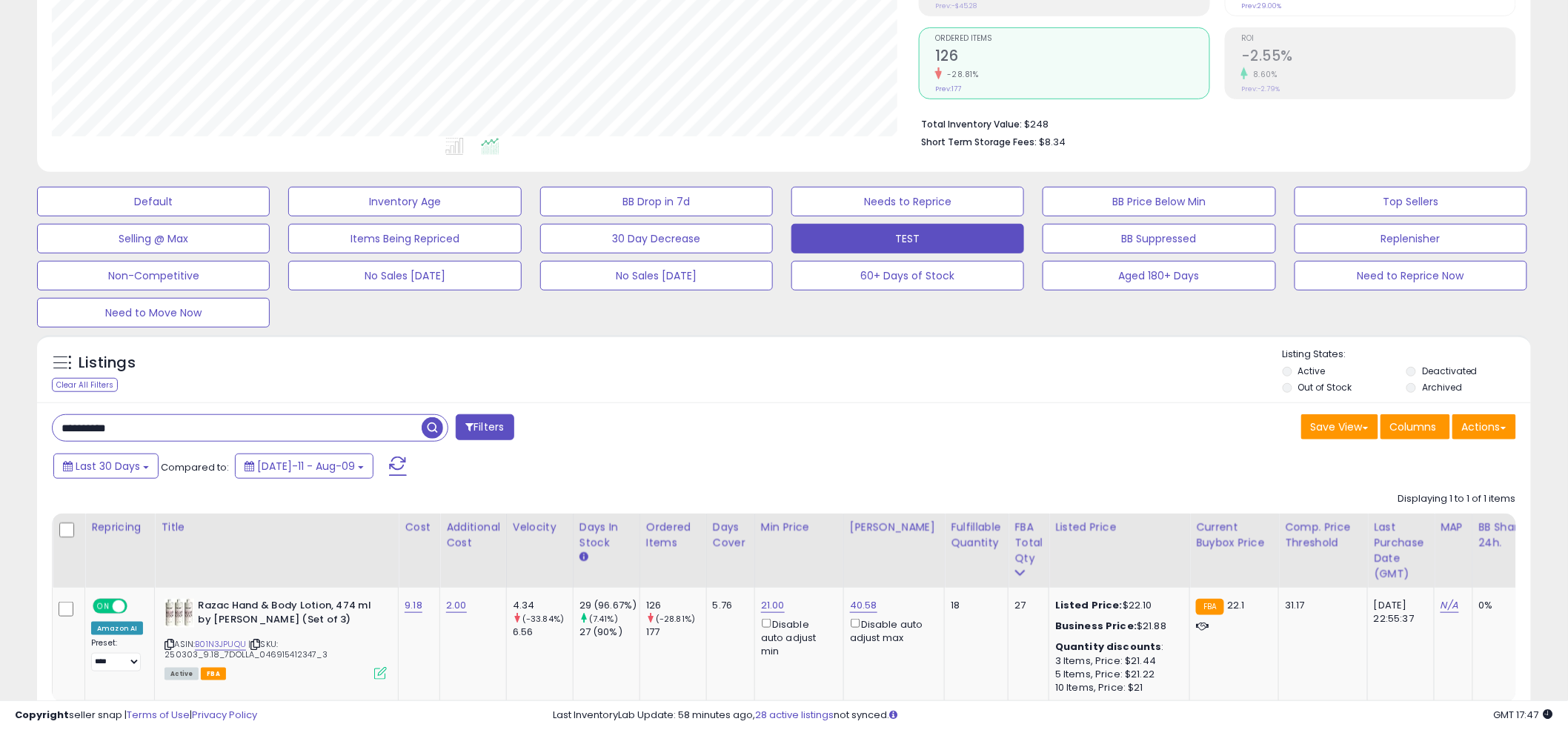
scroll to position [276, 0]
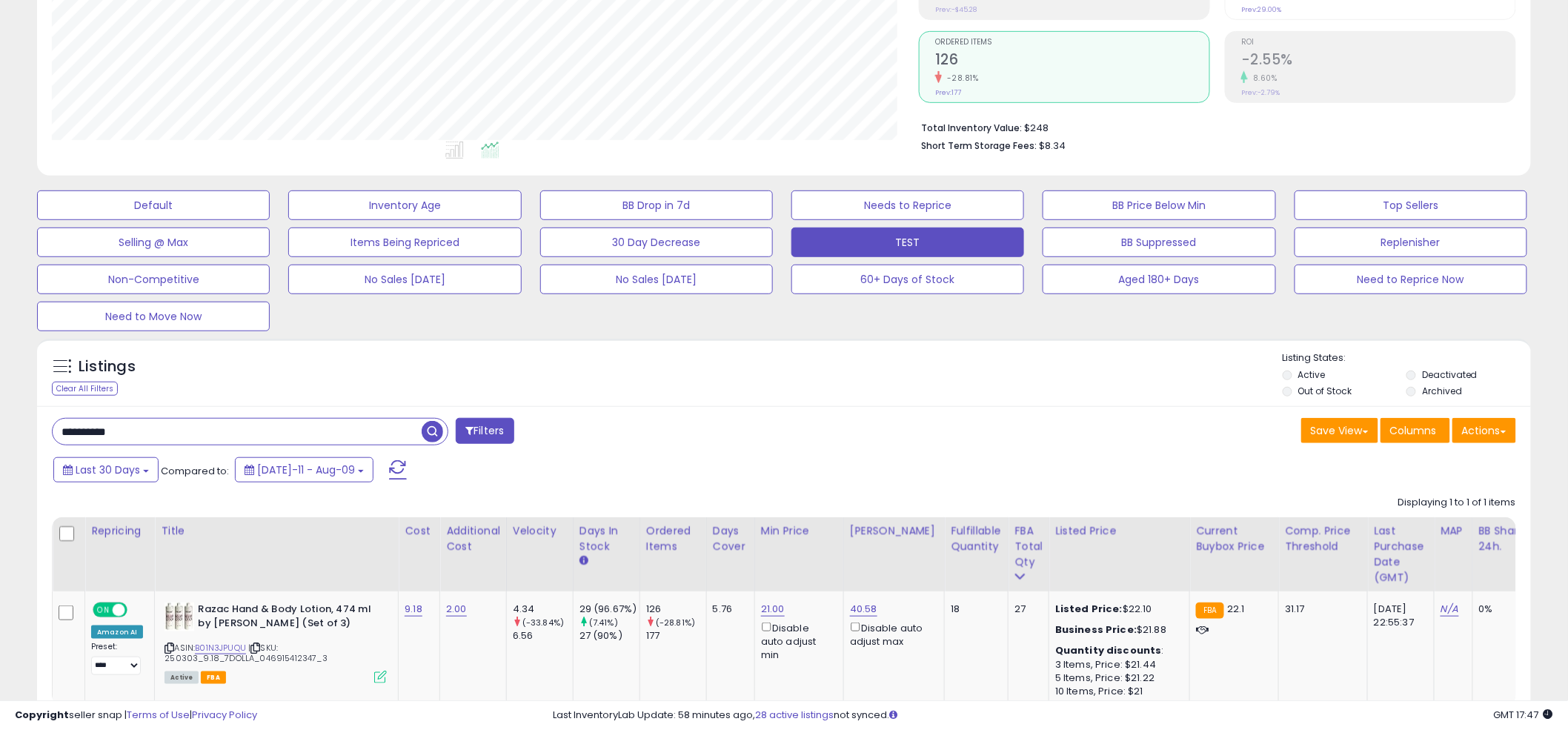
click at [785, 348] on div "Listings Clear All Filters" at bounding box center [783, 372] width 1493 height 68
click at [784, 348] on div "Listings Clear All Filters" at bounding box center [783, 372] width 1493 height 68
paste input "text"
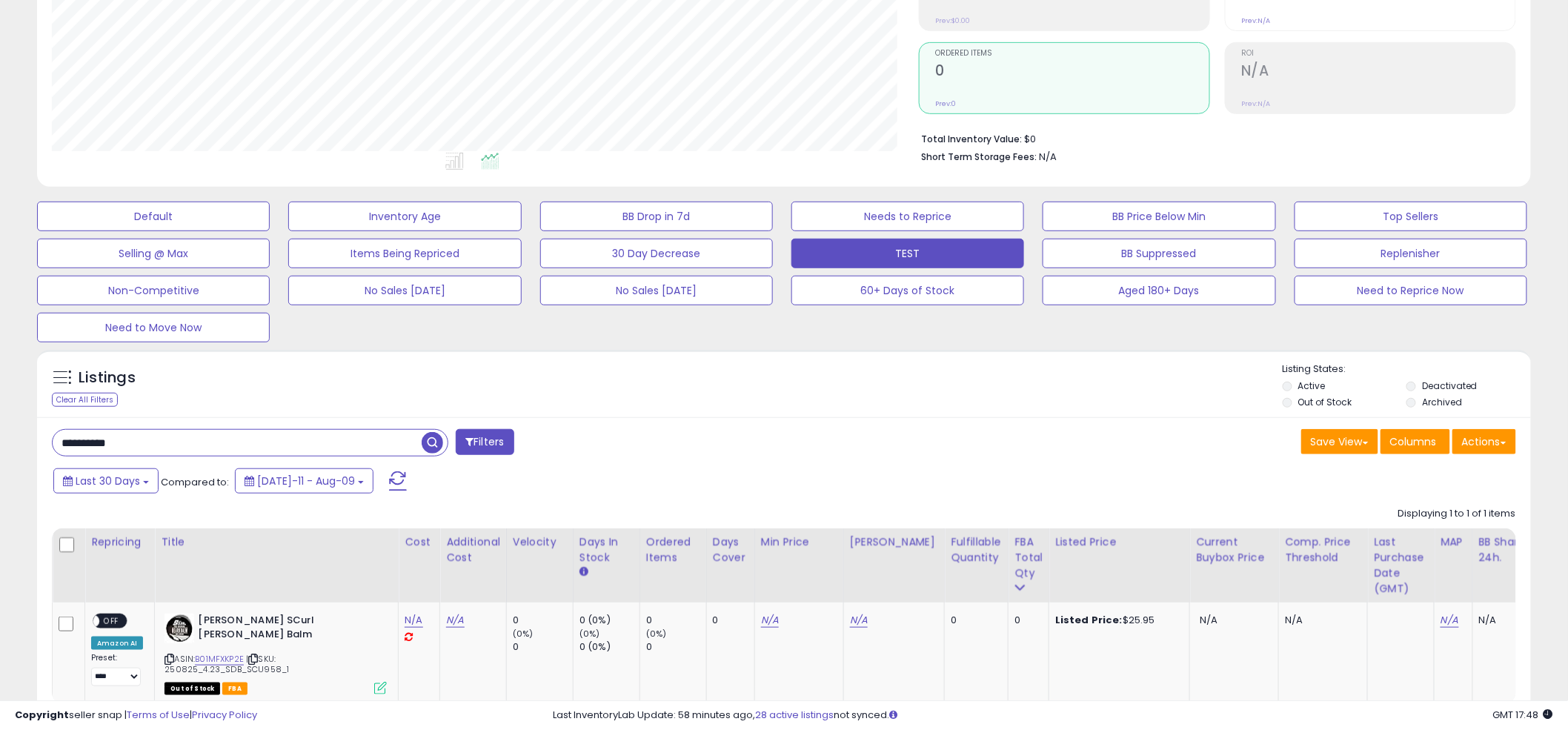
scroll to position [269, 0]
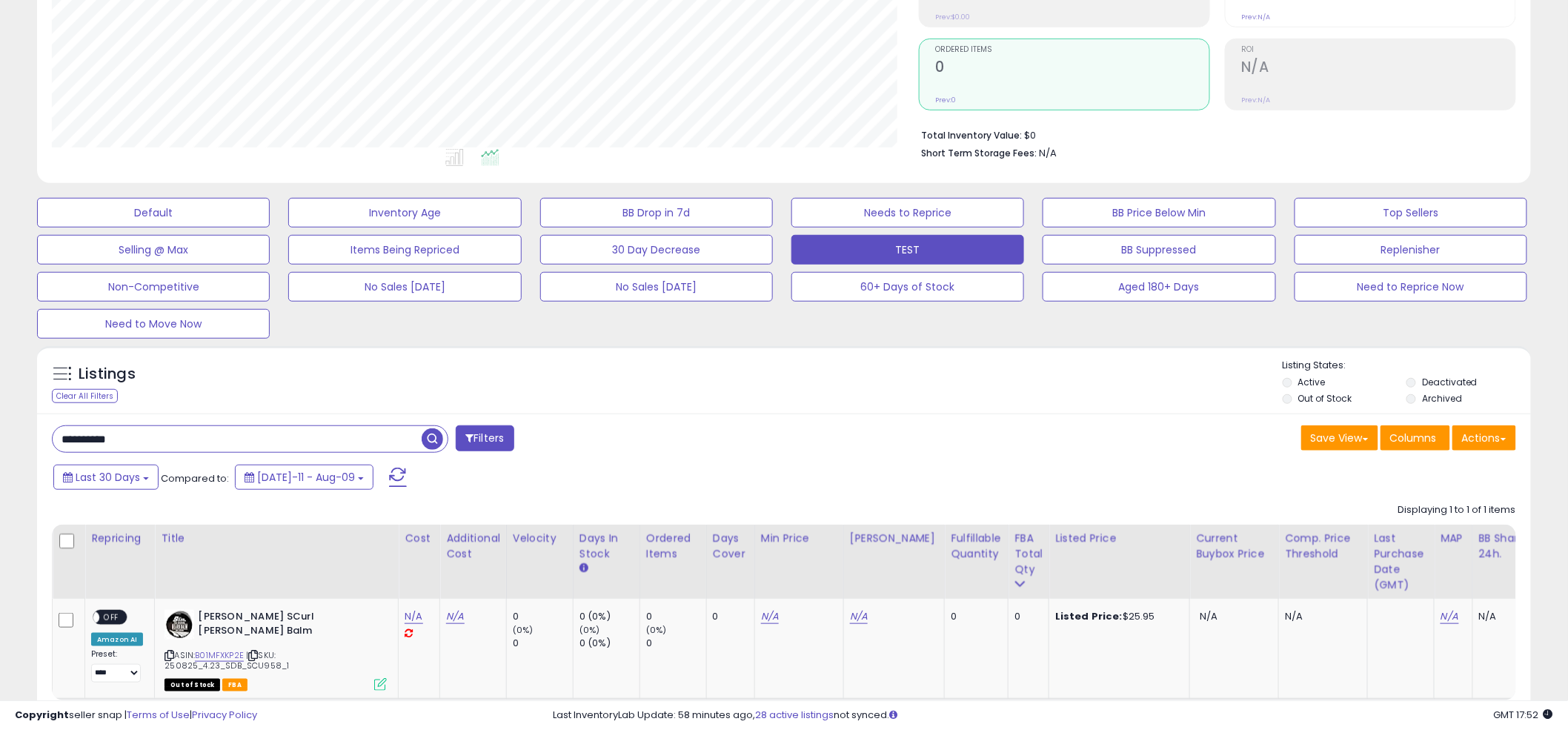
paste input "text"
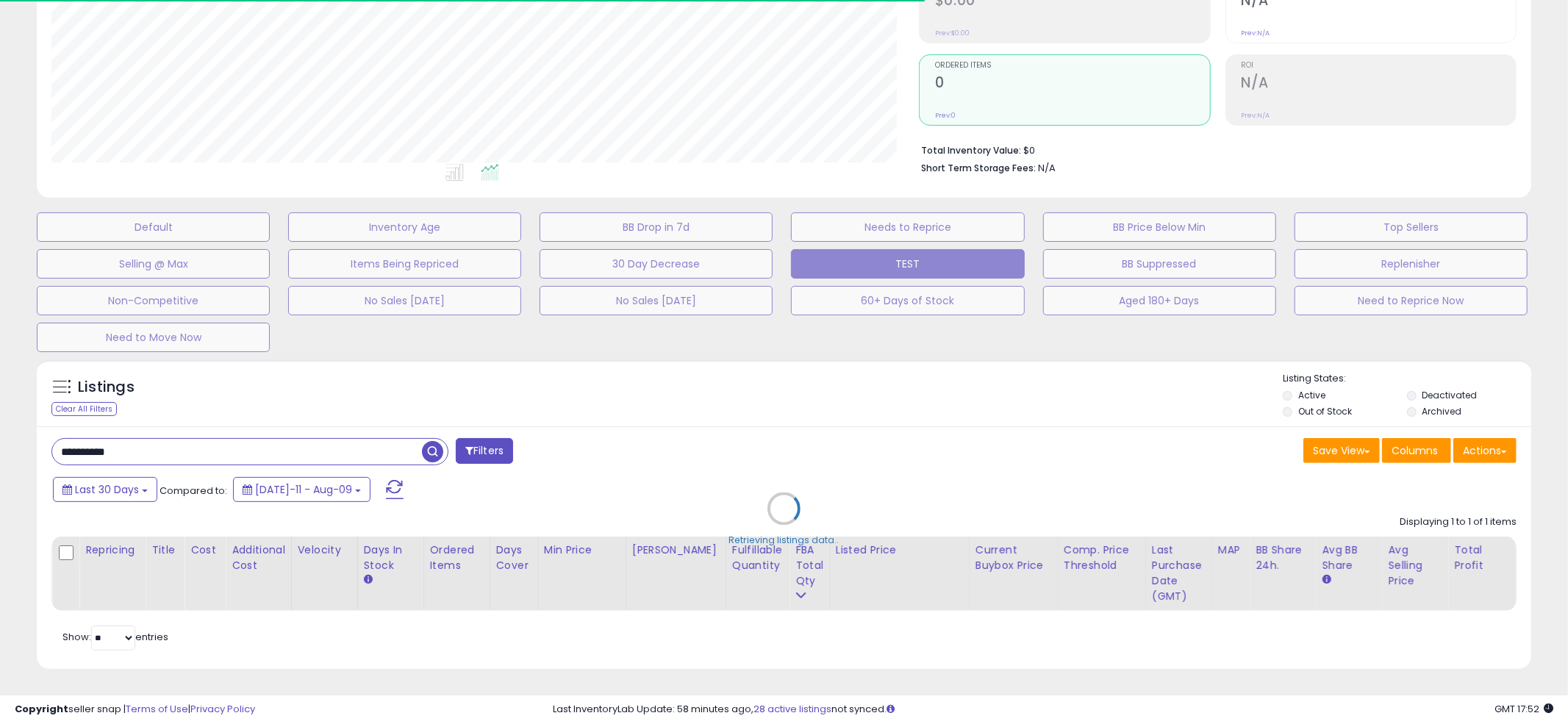
click at [767, 358] on div "Retrieving listings data.." at bounding box center [784, 520] width 1516 height 335
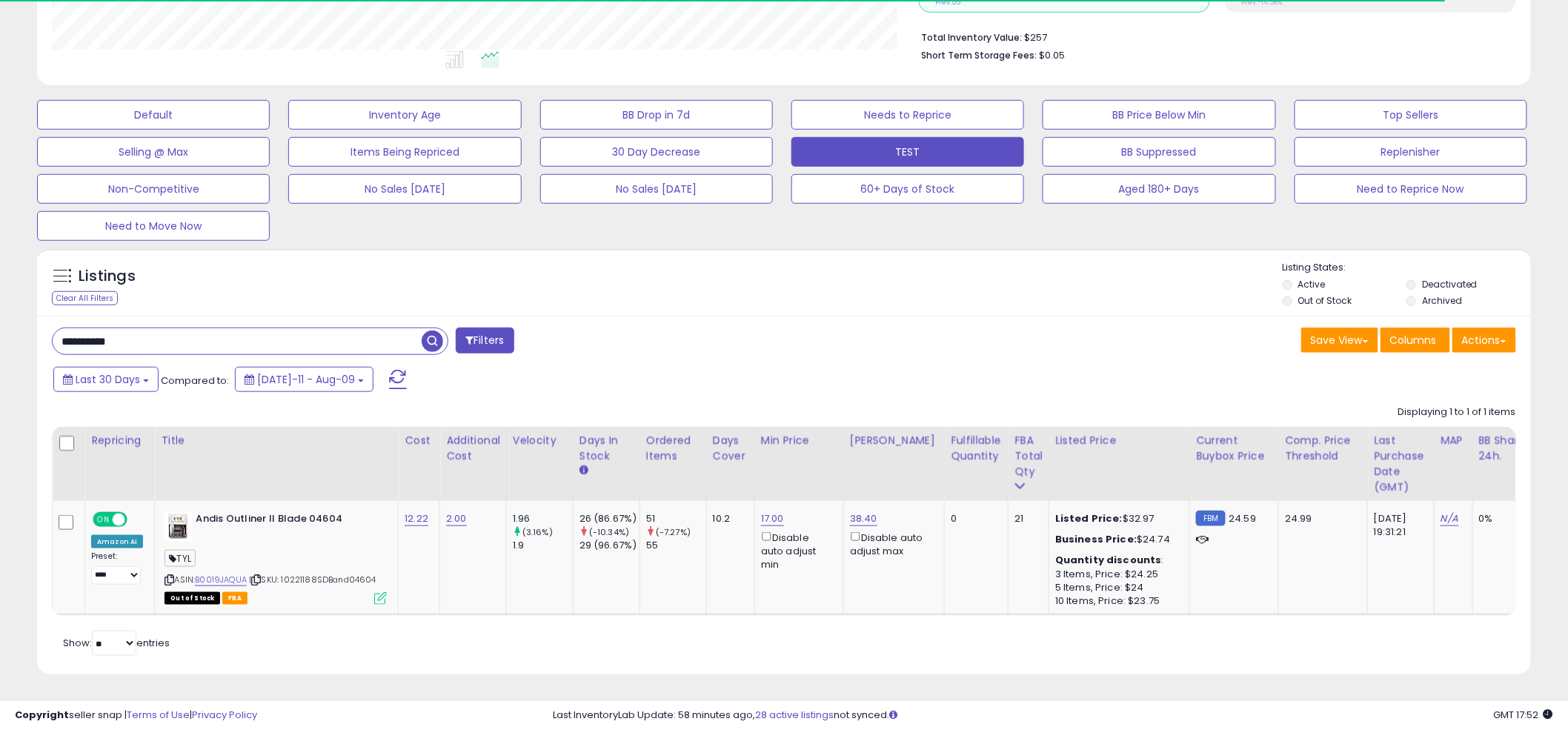
scroll to position [378, 0]
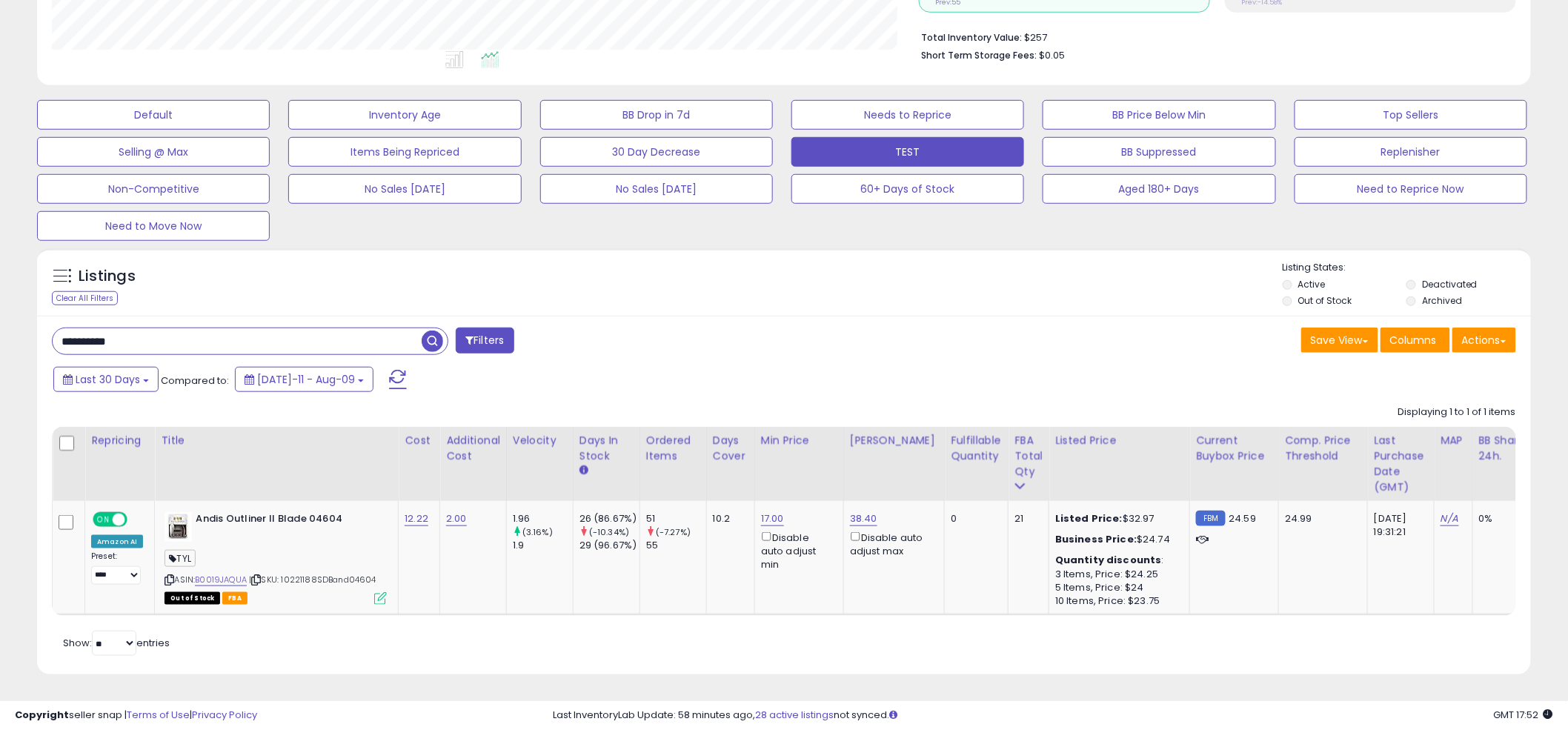
click at [794, 286] on div "Listings Clear All Filters Listing States:" at bounding box center [783, 286] width 1493 height 51
click at [803, 241] on div "Listings Clear All Filters" at bounding box center [784, 467] width 1516 height 452
click at [220, 574] on link "B0019JAQUA" at bounding box center [221, 579] width 51 height 13
paste input "text"
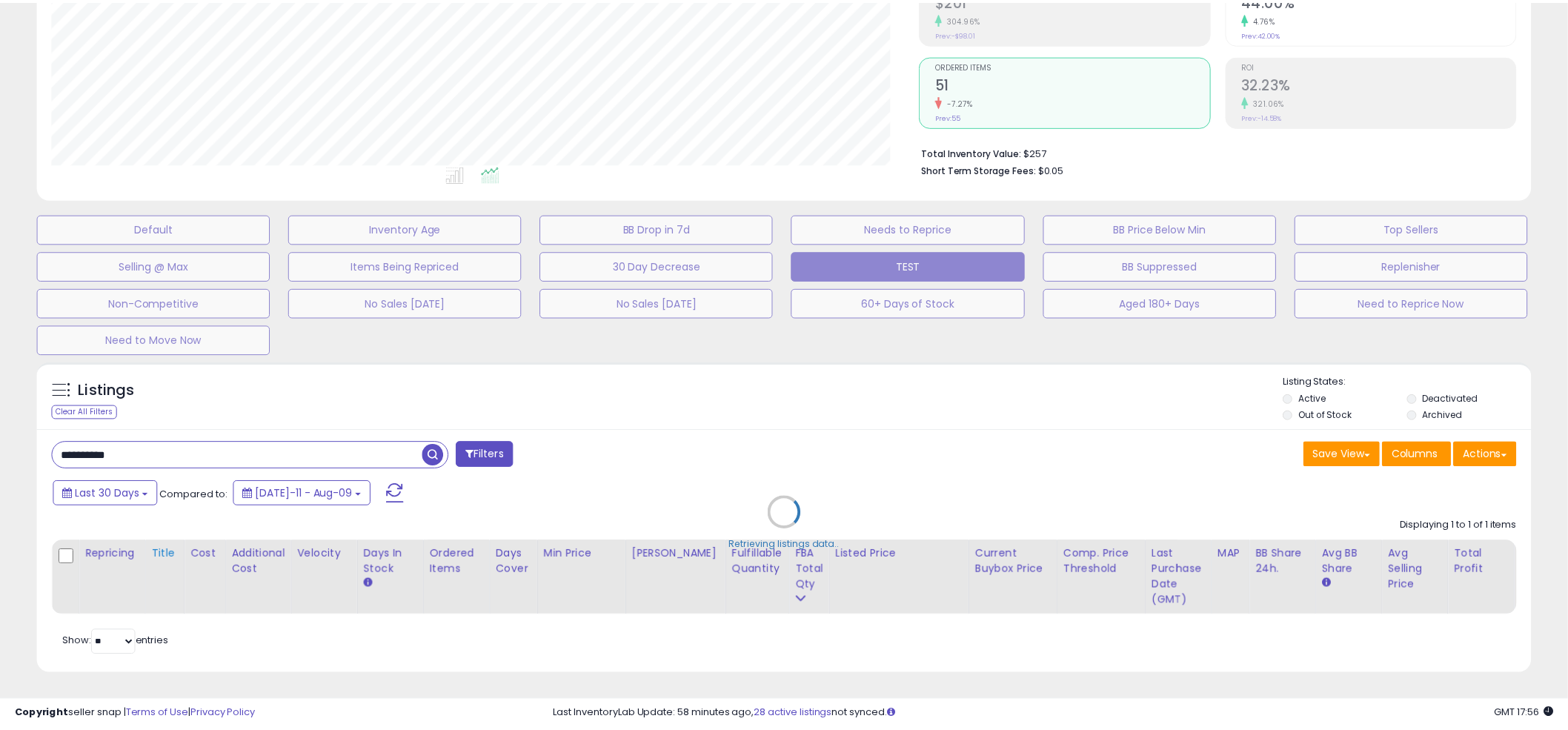
scroll to position [304, 875]
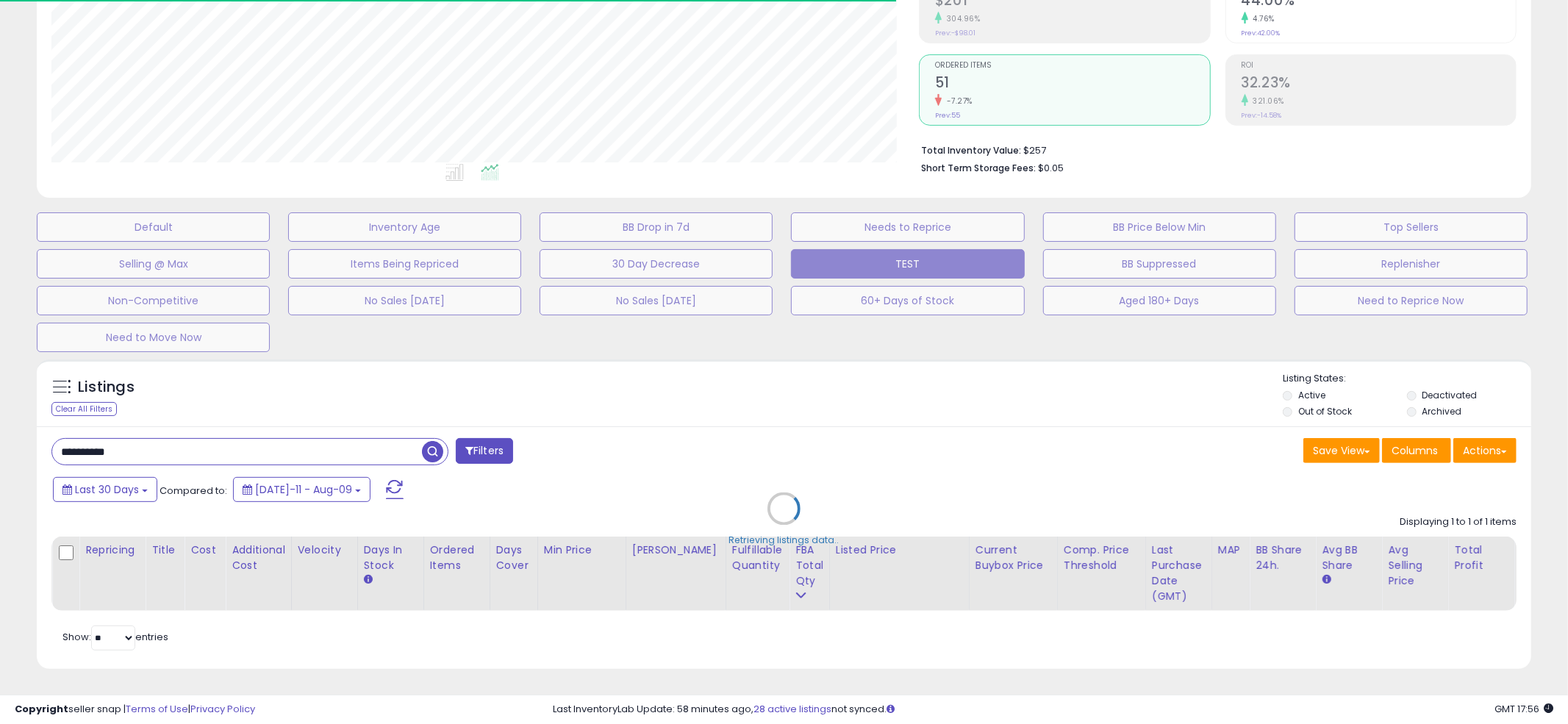
click at [769, 365] on div "Retrieving listings data.." at bounding box center [784, 520] width 1516 height 335
click at [774, 367] on div "Retrieving listings data.." at bounding box center [784, 520] width 1516 height 335
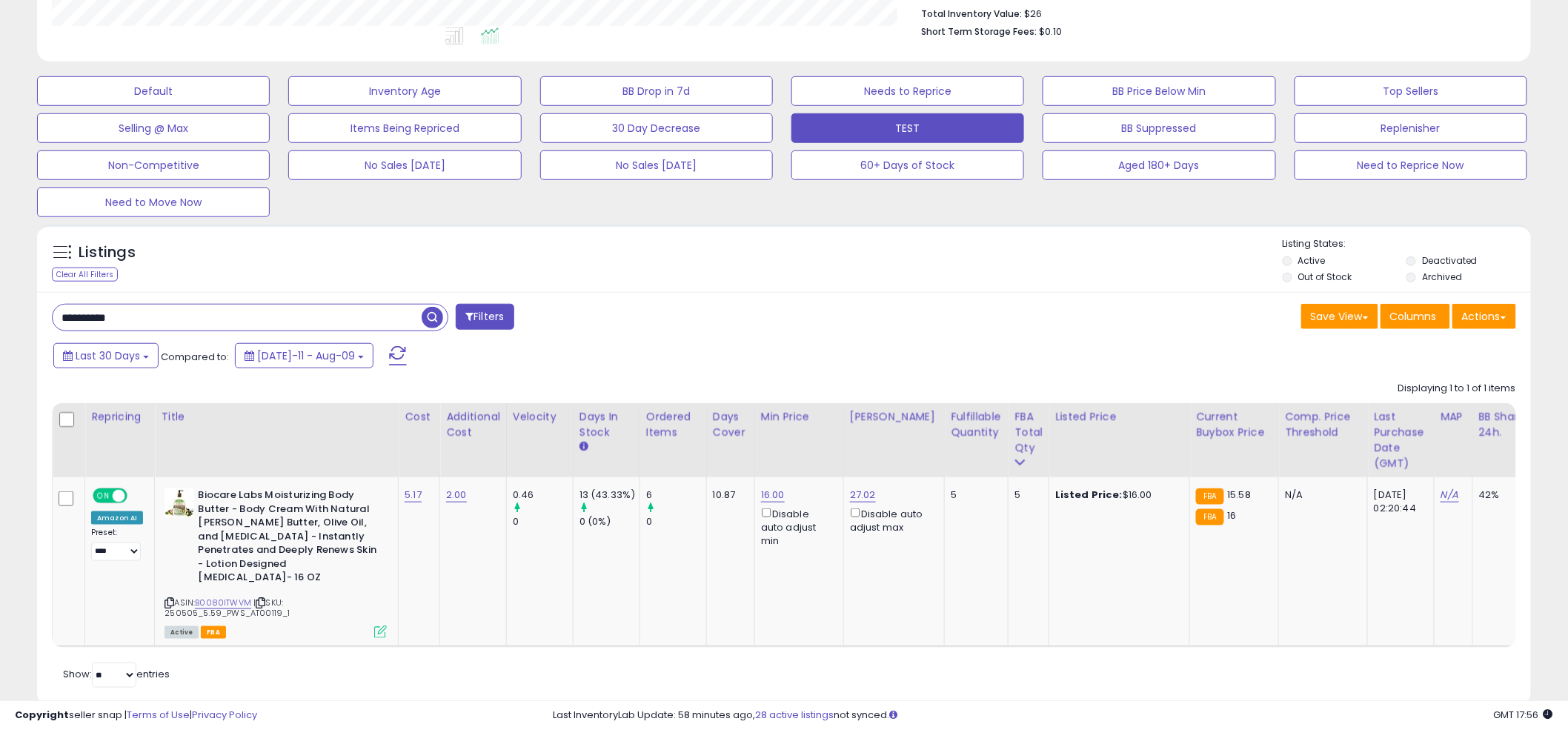
scroll to position [386, 0]
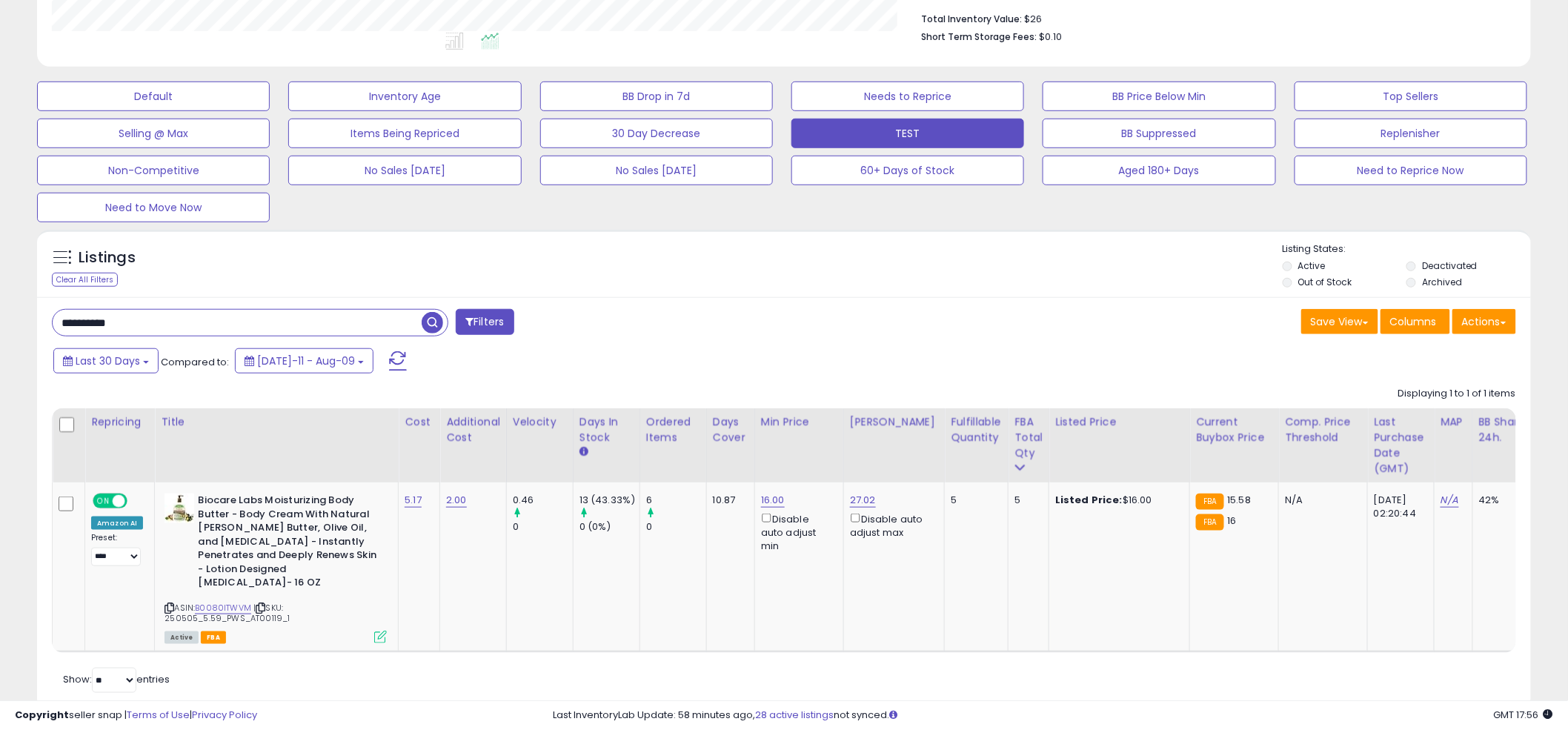
click at [780, 370] on div "Last 30 Days Compared to: Jul-11 - Aug-09" at bounding box center [598, 363] width 1098 height 33
paste input "text"
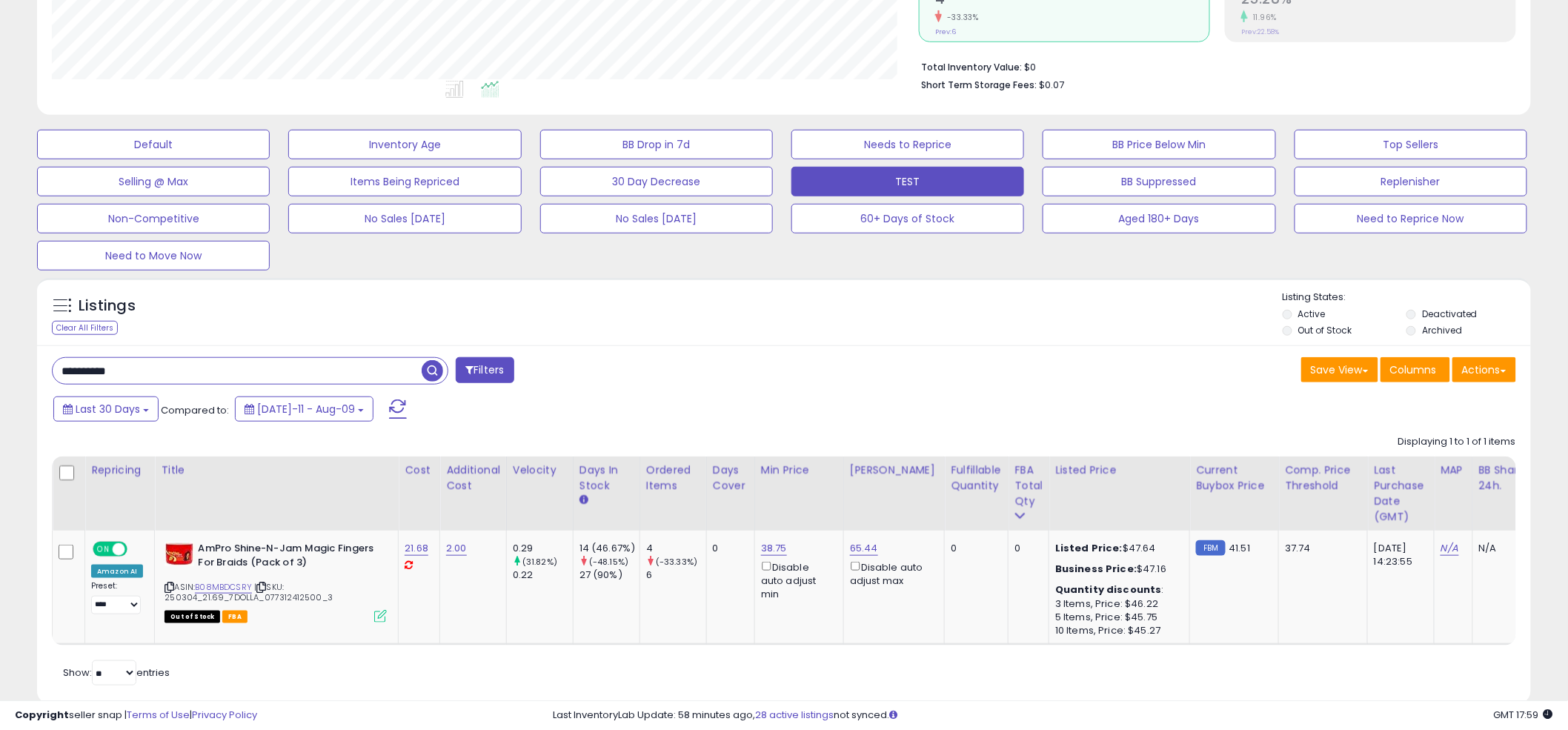
scroll to position [358, 0]
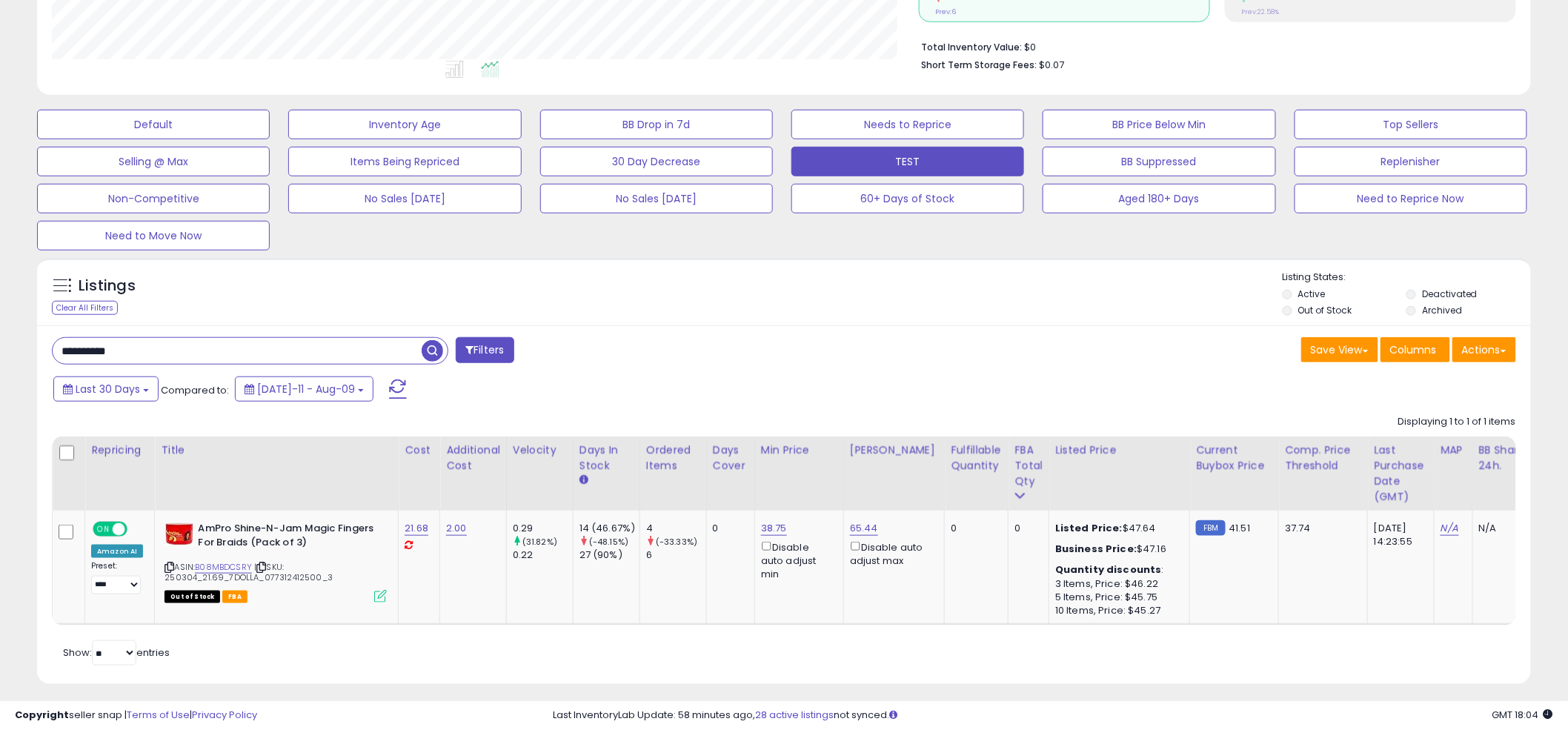
click at [254, 348] on input "**********" at bounding box center [237, 351] width 369 height 26
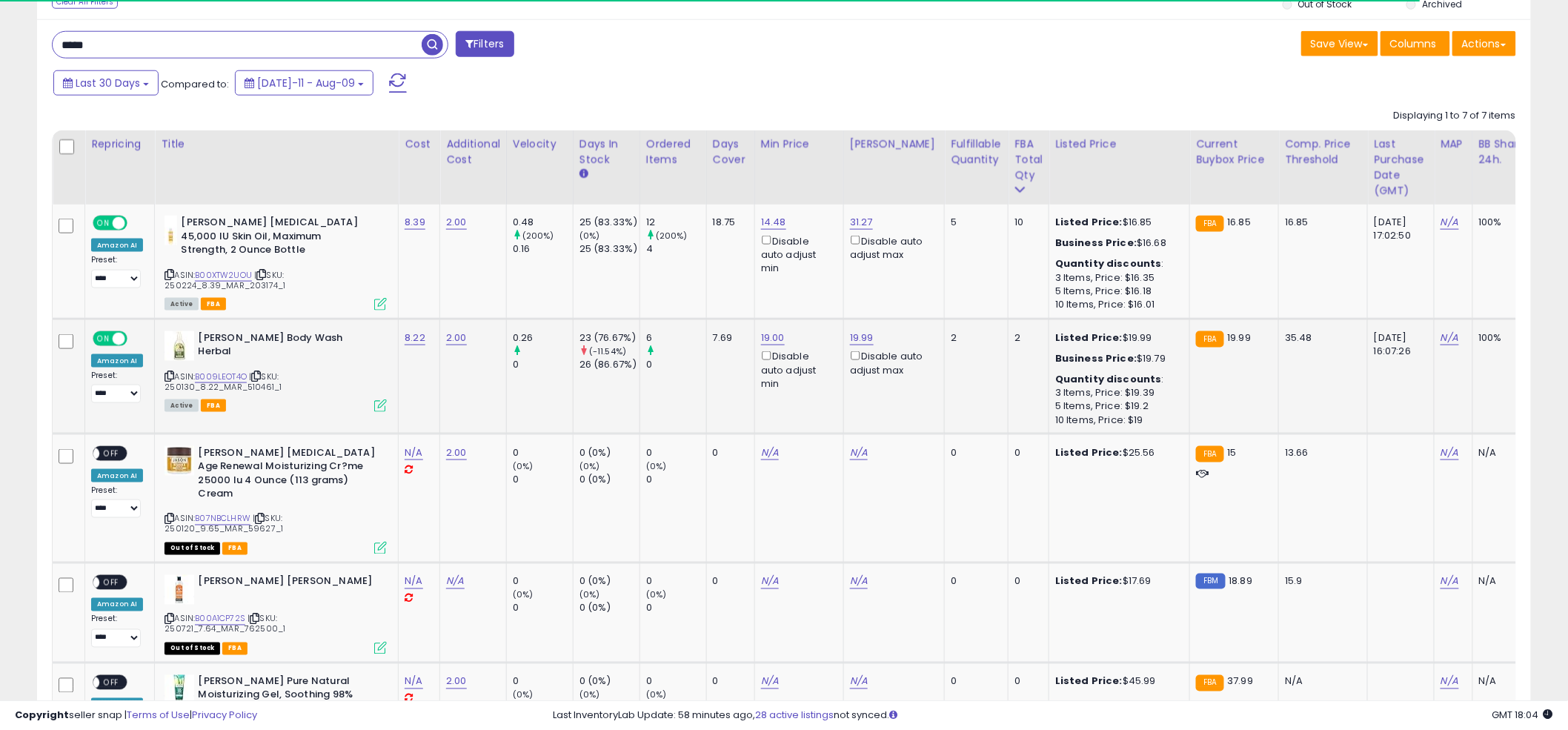
scroll to position [669, 0]
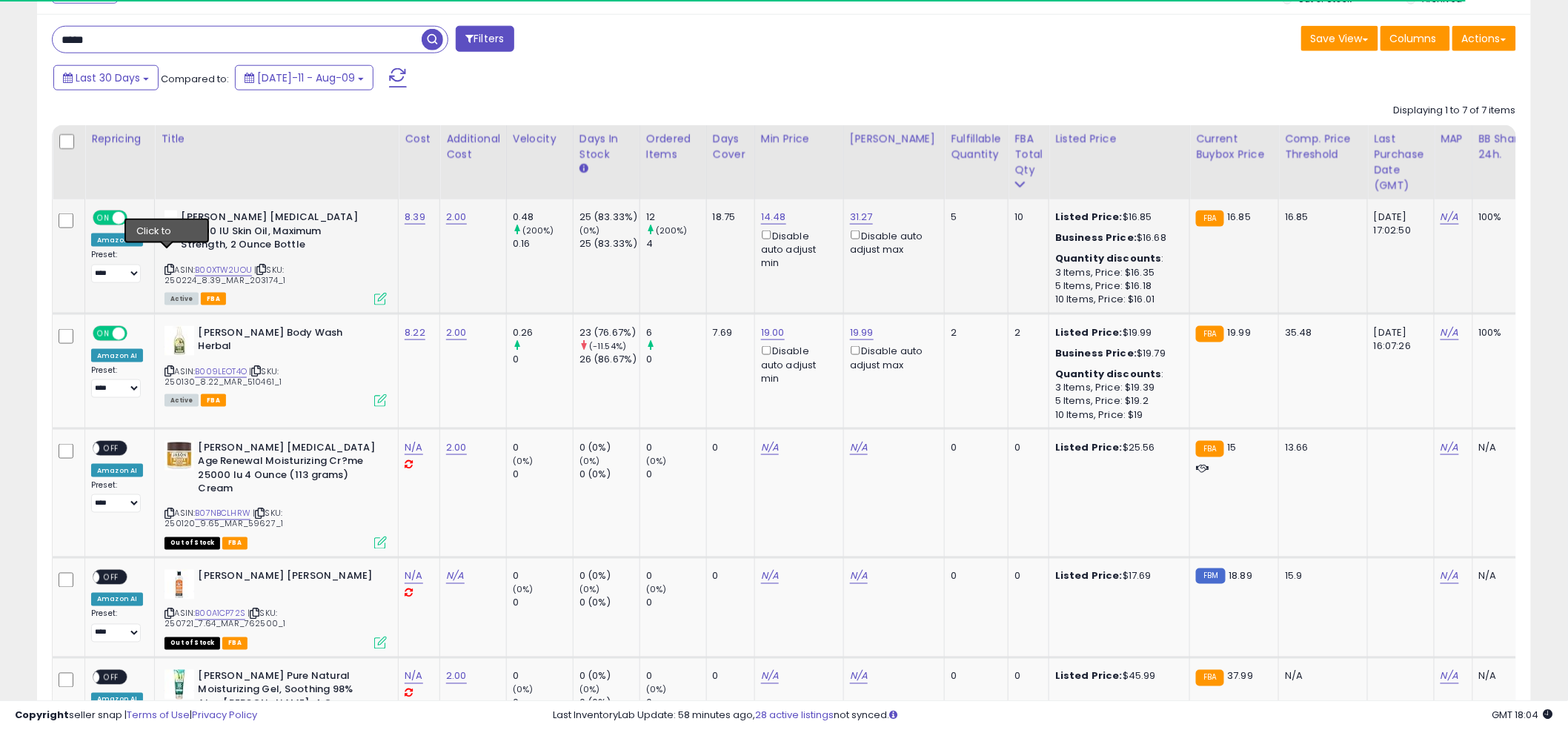
click at [164, 265] on icon at bounding box center [169, 269] width 10 height 8
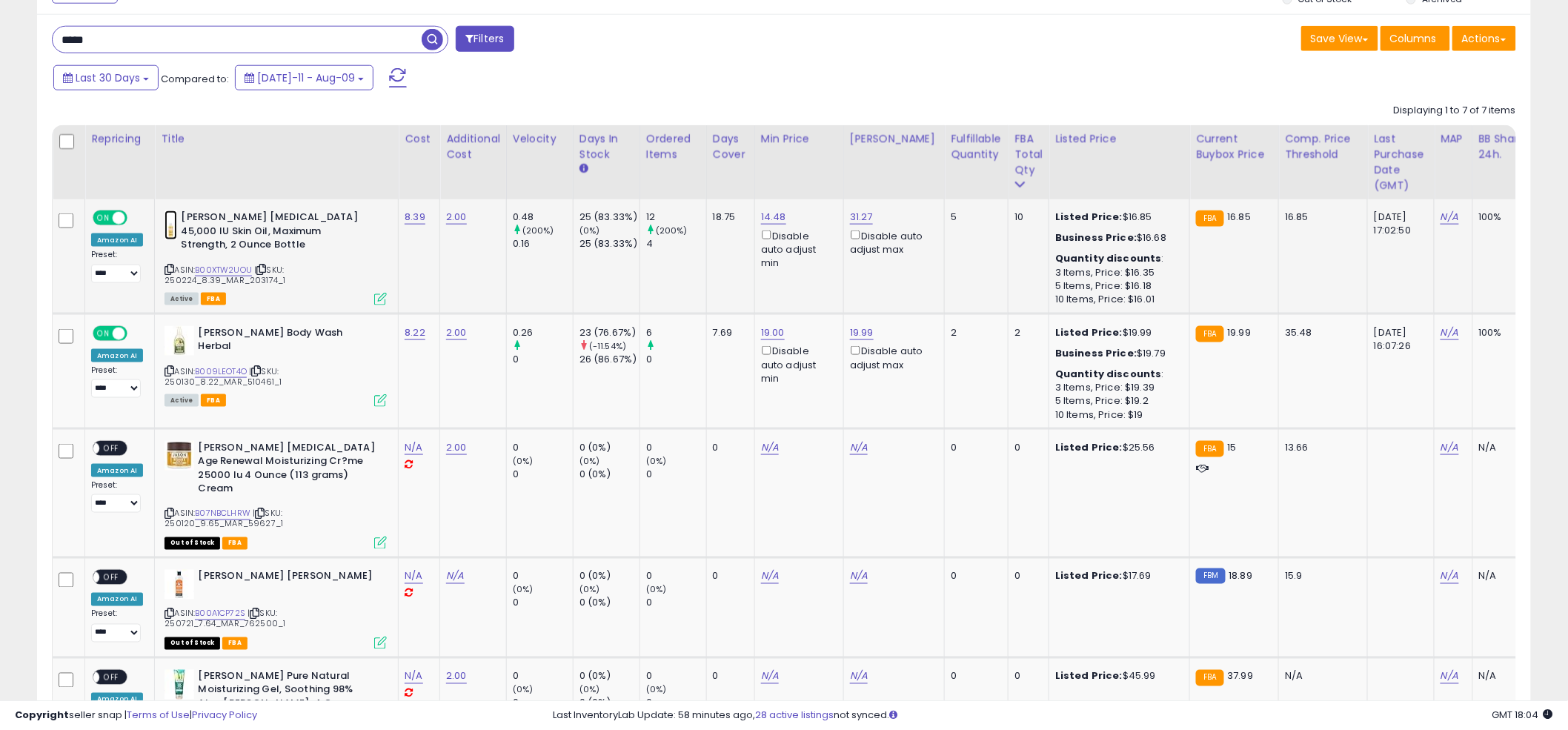
click at [170, 226] on img at bounding box center [170, 226] width 13 height 30
click at [698, 358] on div "0" at bounding box center [676, 360] width 60 height 14
click at [171, 265] on icon at bounding box center [169, 269] width 10 height 8
paste input "*****"
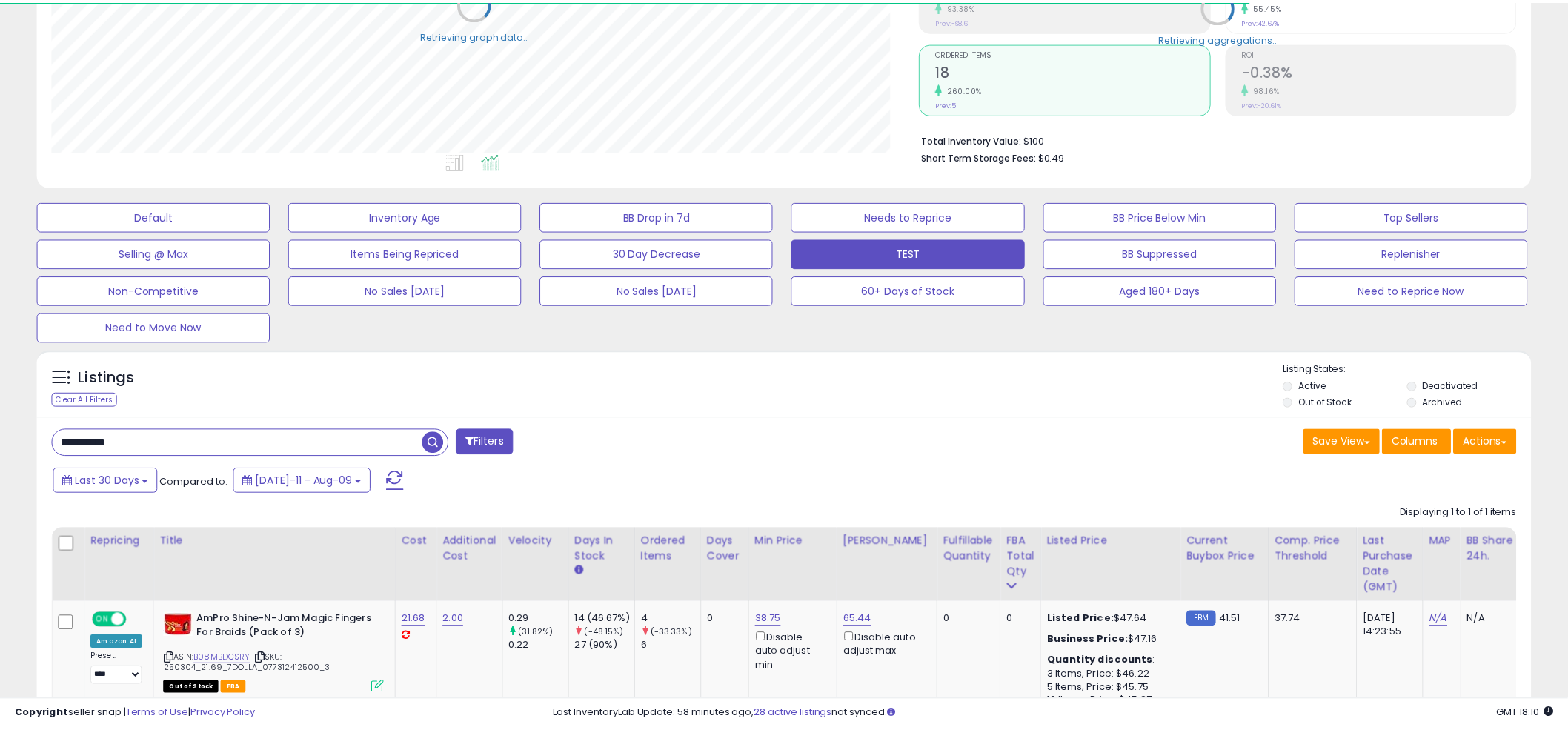
scroll to position [740948, 739974]
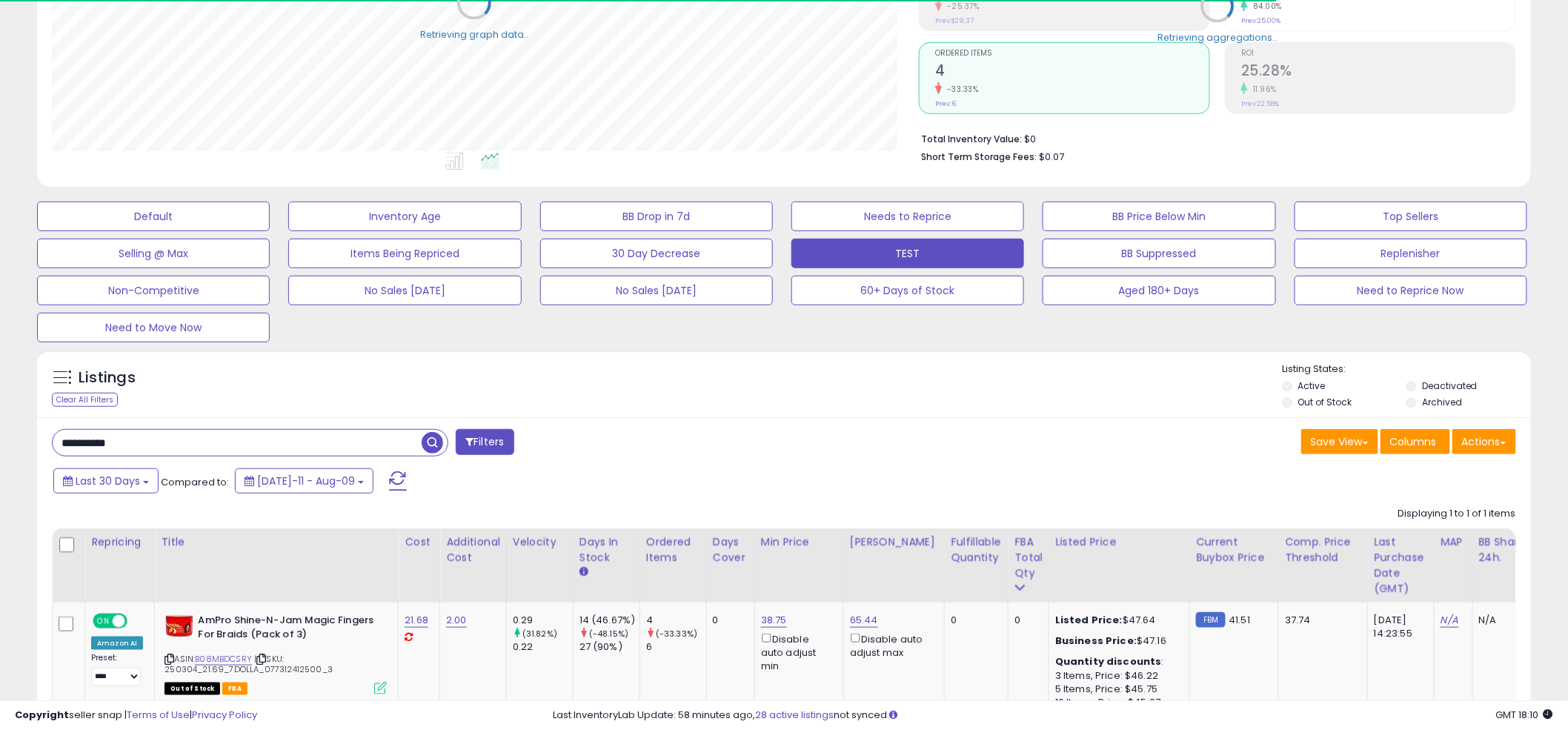
click at [788, 368] on div "Listings Clear All Filters Listing States:" at bounding box center [783, 388] width 1493 height 51
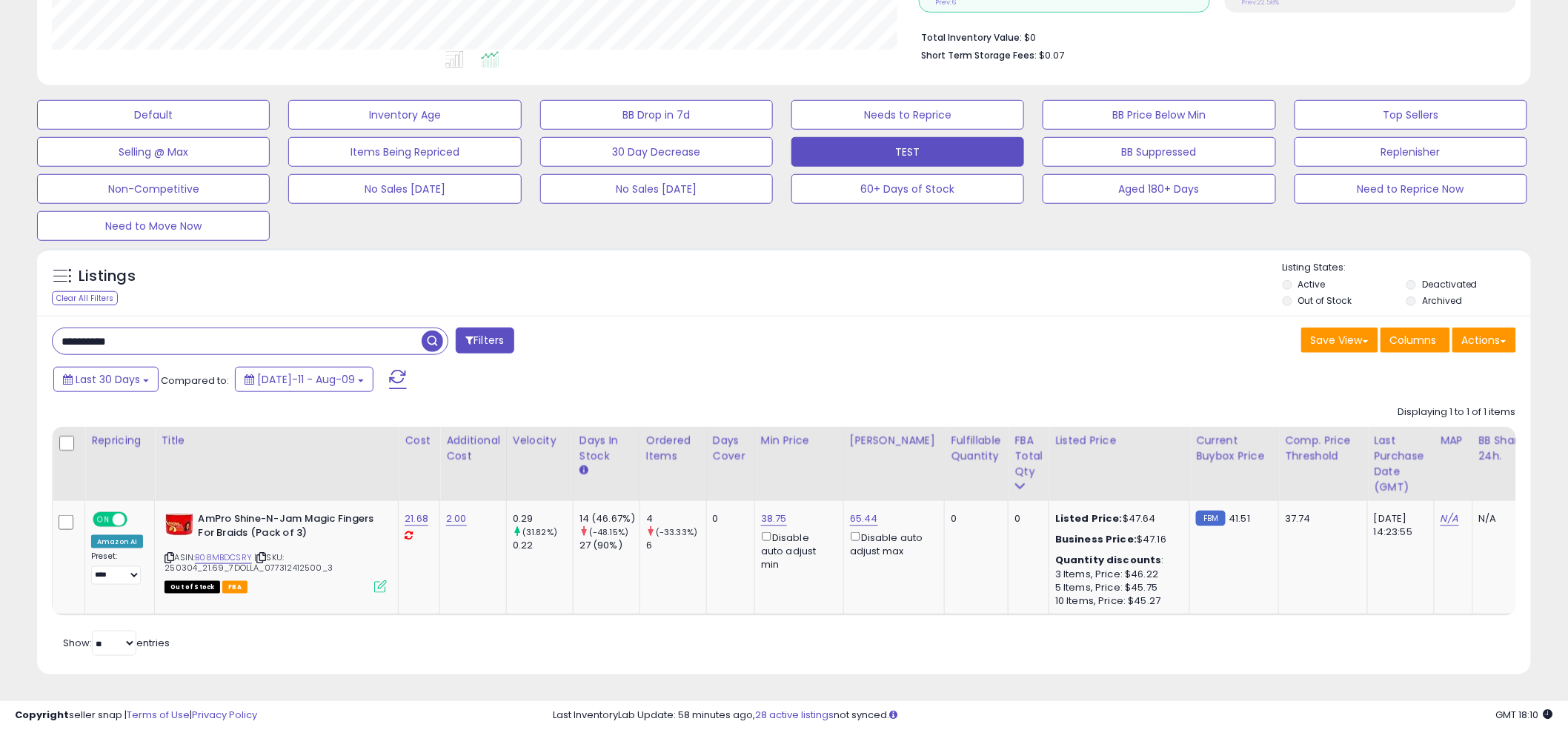
scroll to position [379, 0]
click at [234, 551] on link "B08MBDCSRY" at bounding box center [223, 557] width 57 height 13
click at [775, 399] on div "Displaying 1 to 1 of 1 items Repricing Title ON" at bounding box center [783, 507] width 1464 height 218
click at [786, 261] on div "Listings Clear All Filters Listing States:" at bounding box center [783, 286] width 1493 height 51
click at [738, 301] on div "Listings Clear All Filters" at bounding box center [783, 282] width 1493 height 68
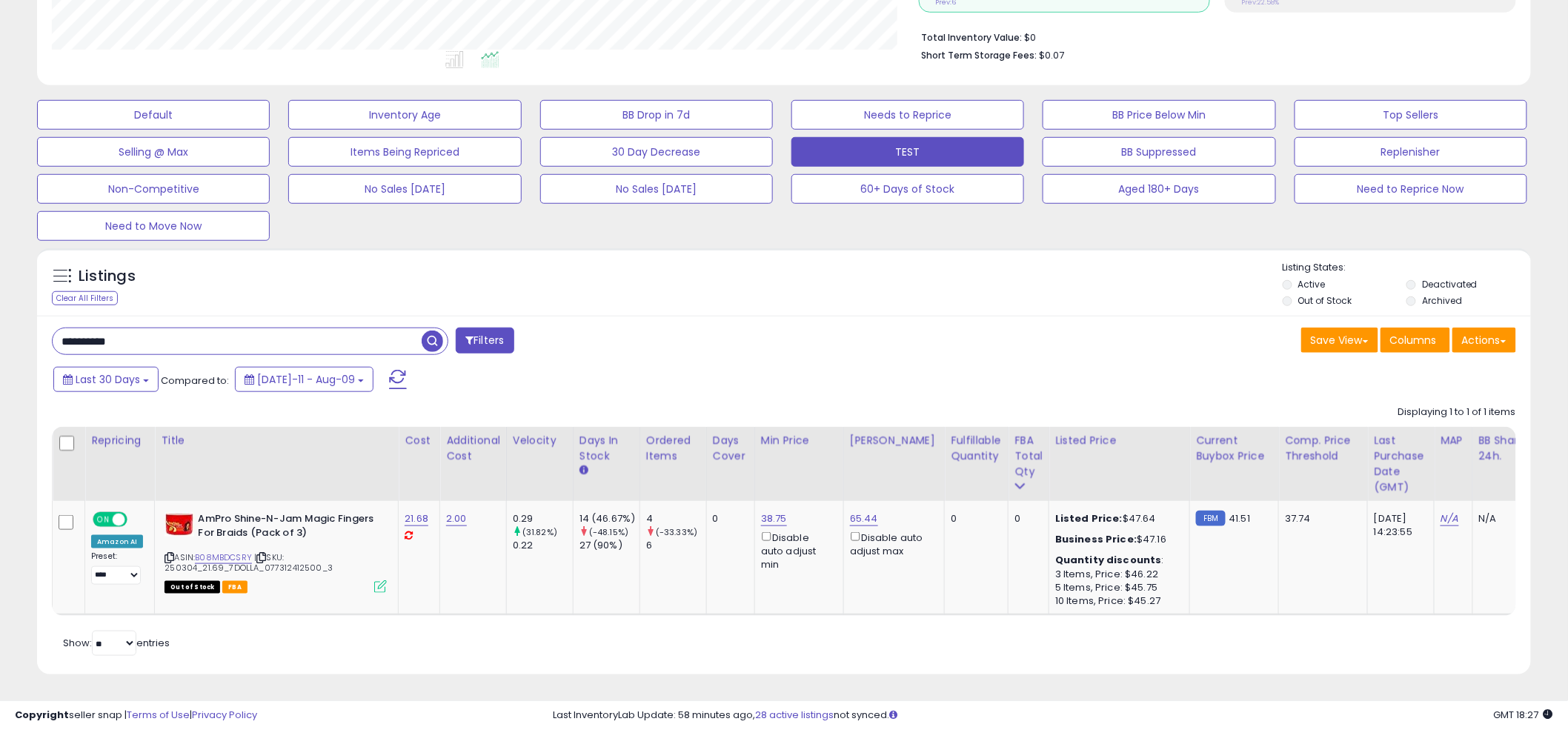
click at [199, 316] on div "**********" at bounding box center [783, 495] width 1493 height 359
paste input "text"
type input "**********"
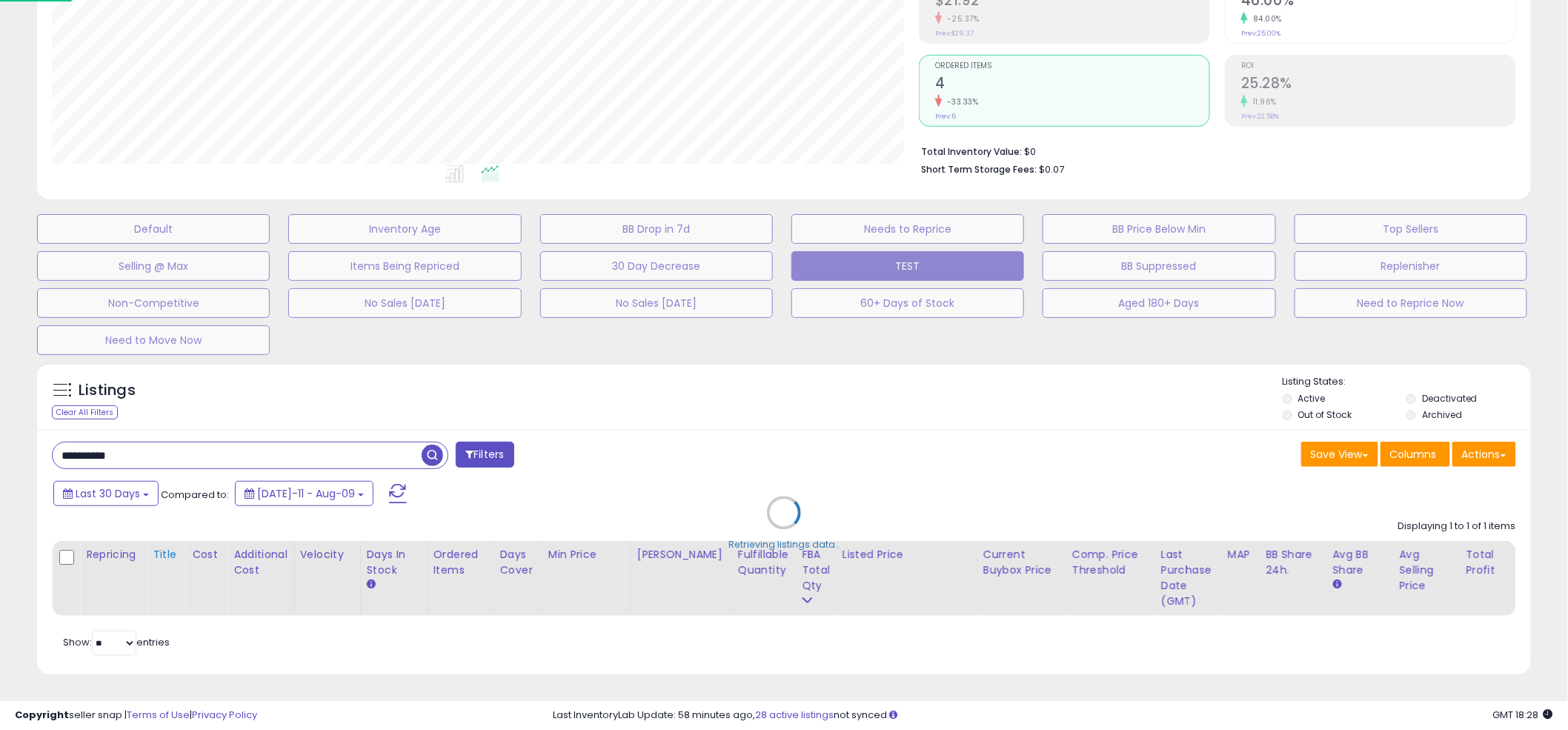
scroll to position [304, 875]
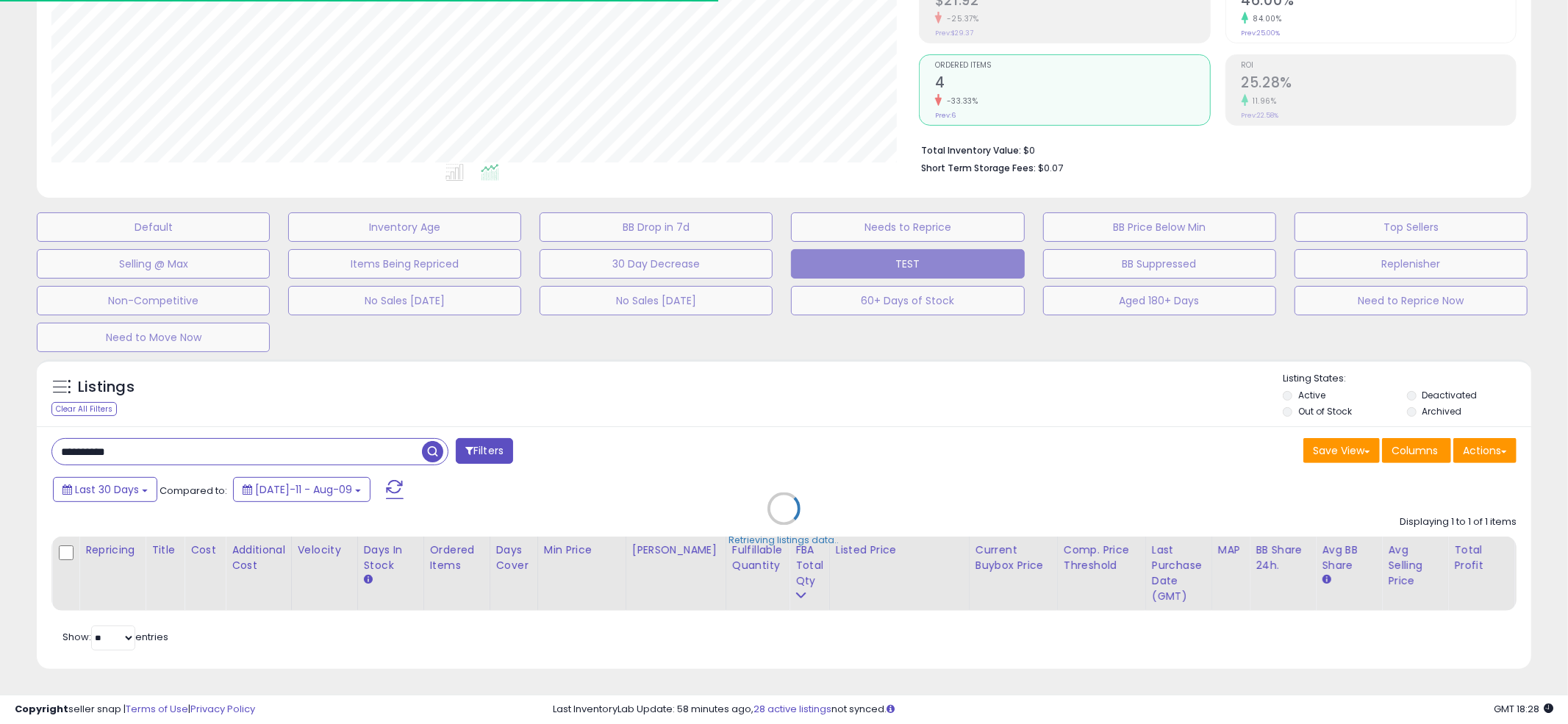
click at [766, 352] on div "Retrieving listings data.." at bounding box center [784, 520] width 1516 height 335
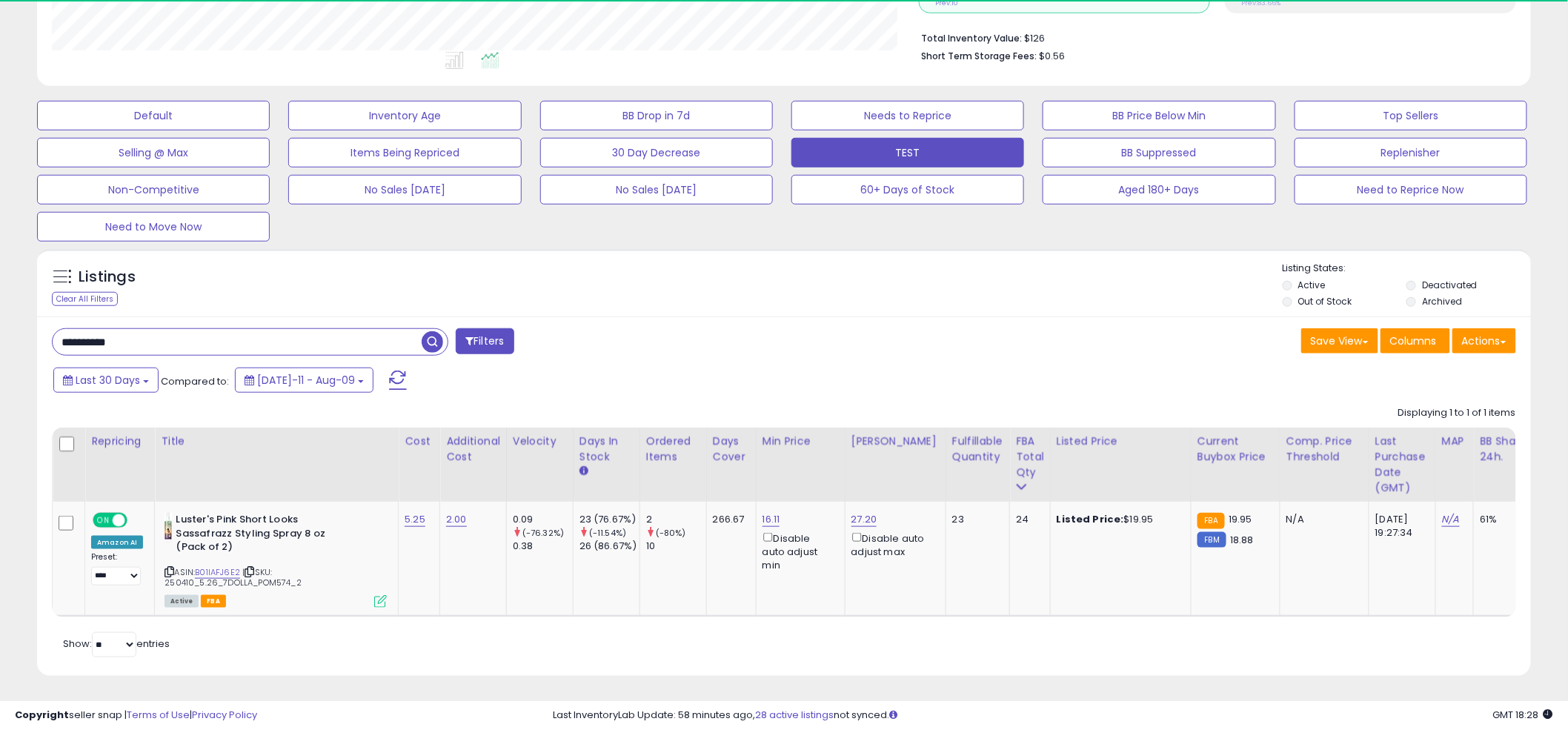
scroll to position [304, 867]
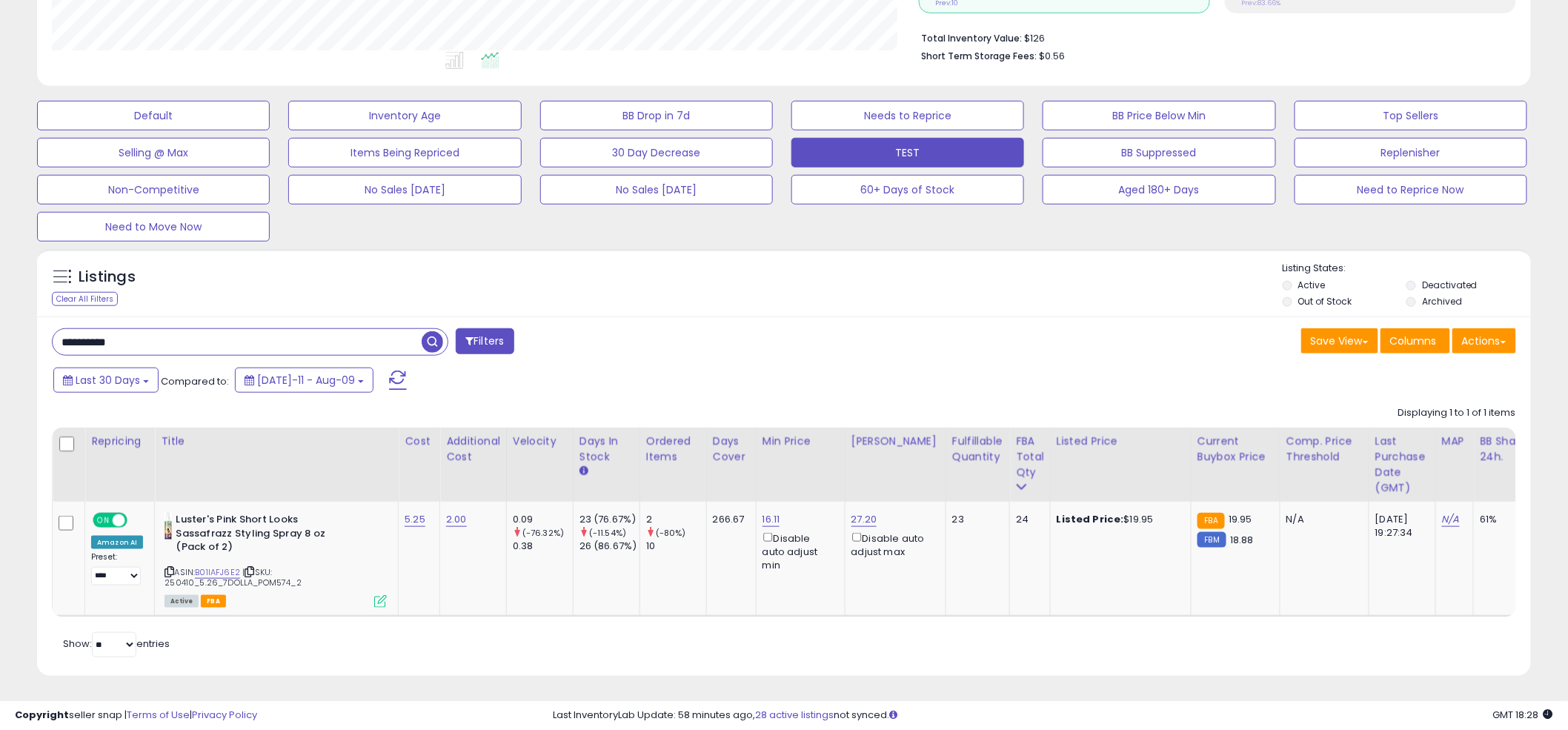
click at [772, 317] on div "**********" at bounding box center [783, 496] width 1493 height 359
click at [214, 567] on link "B01IAFJ6E2" at bounding box center [218, 573] width 46 height 13
click at [799, 330] on div "Save View Save As New View Update Current View Columns Actions Import Export Vi…" at bounding box center [1155, 343] width 743 height 29
click at [775, 518] on link "16.11" at bounding box center [771, 519] width 17 height 15
click at [732, 466] on input "*****" at bounding box center [732, 469] width 132 height 25
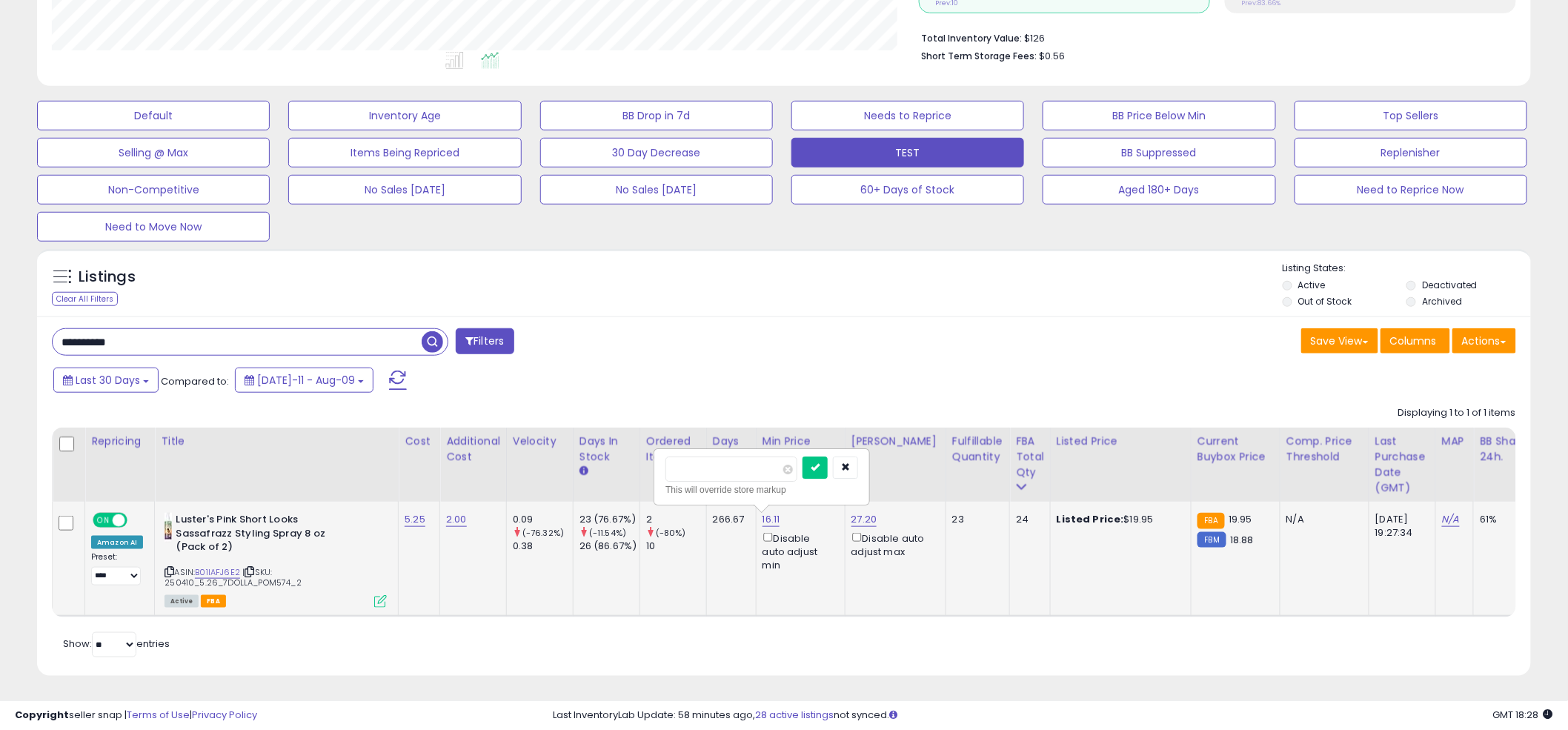
click at [732, 466] on input "*****" at bounding box center [732, 469] width 132 height 25
click at [866, 517] on link "27.20" at bounding box center [864, 519] width 26 height 15
click at [791, 469] on input "*****" at bounding box center [824, 469] width 132 height 25
drag, startPoint x: 791, startPoint y: 469, endPoint x: 775, endPoint y: 468, distance: 16.0
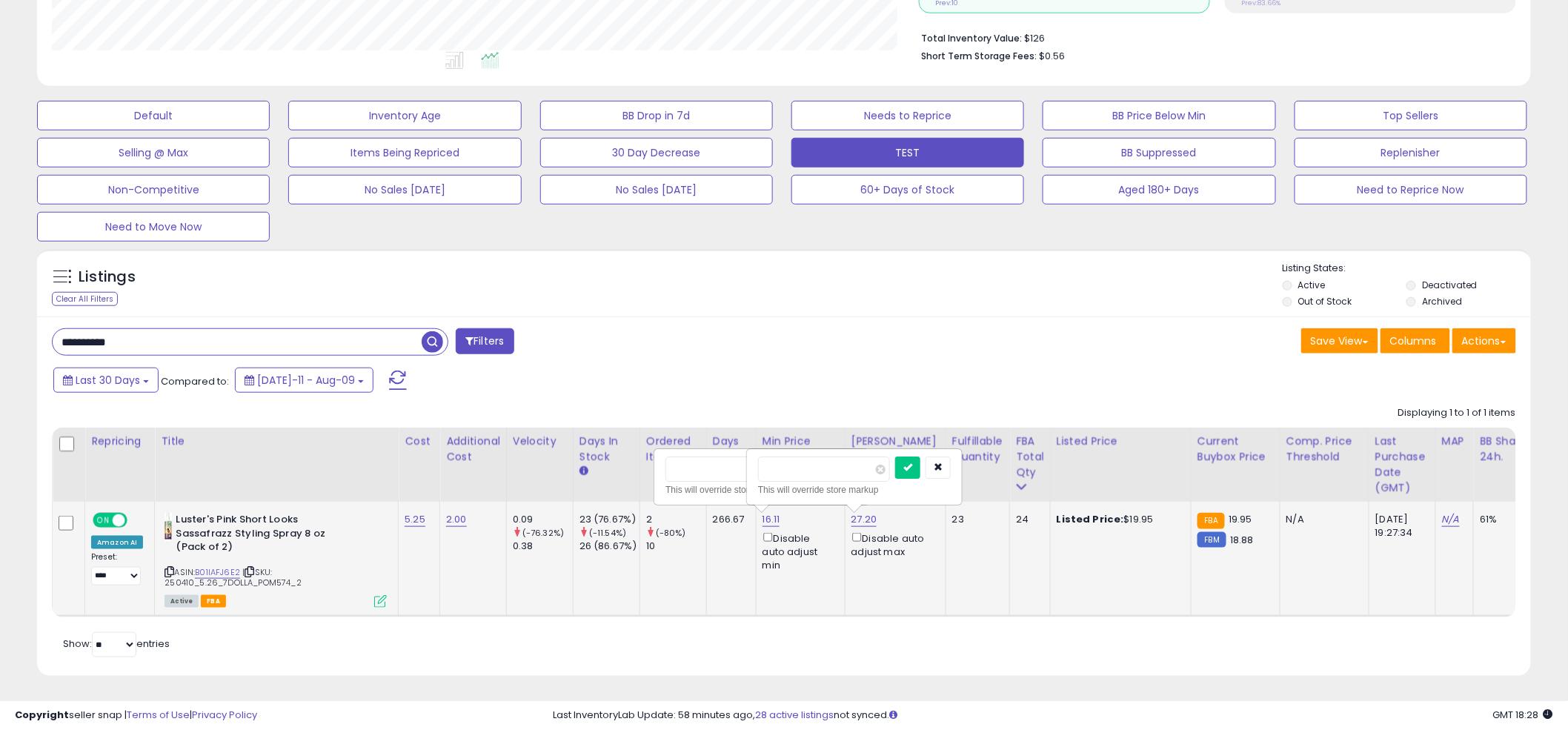
click at [775, 468] on input "*****" at bounding box center [824, 469] width 132 height 25
type input "*****"
click button "submit" at bounding box center [907, 468] width 25 height 22
paste input "text"
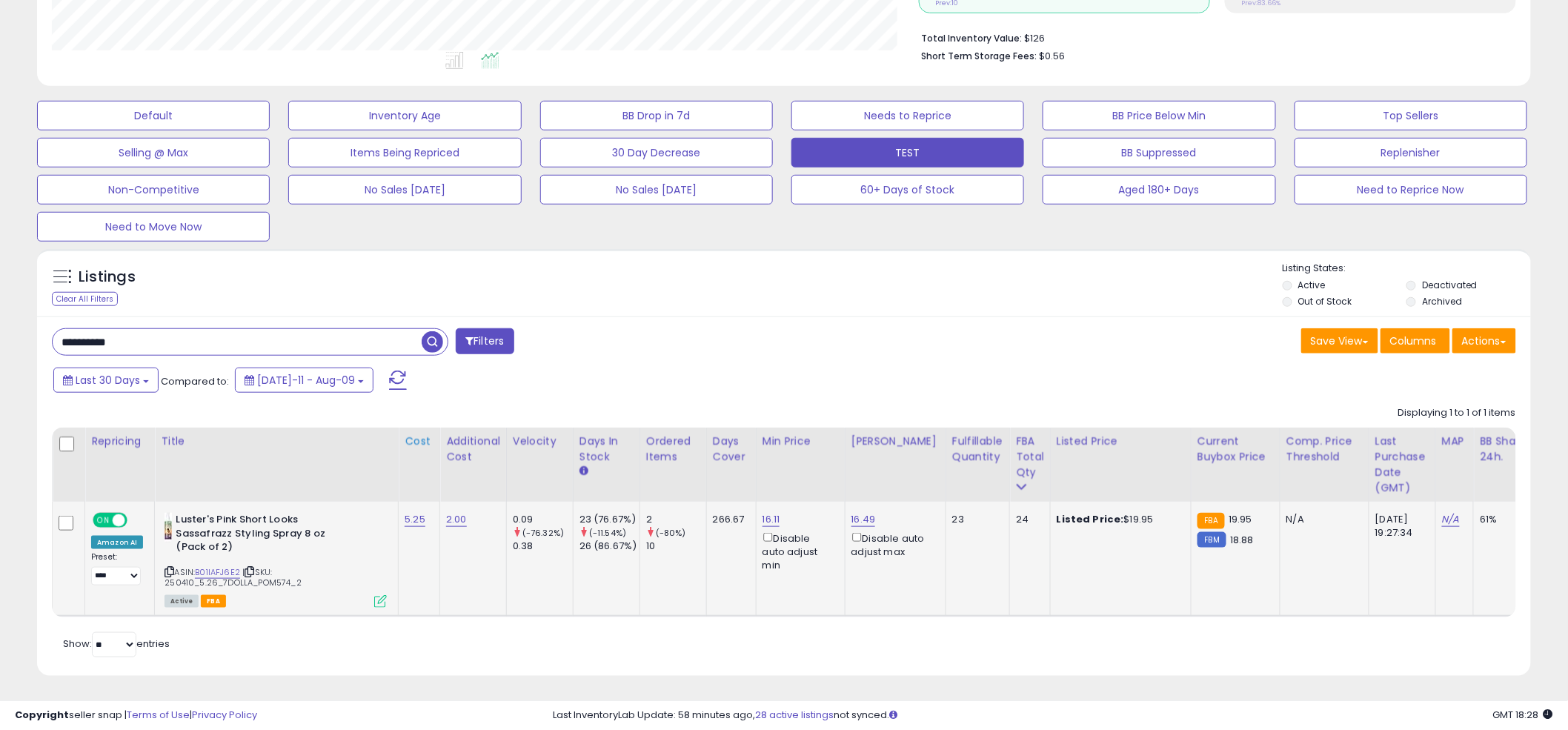
type input "**********"
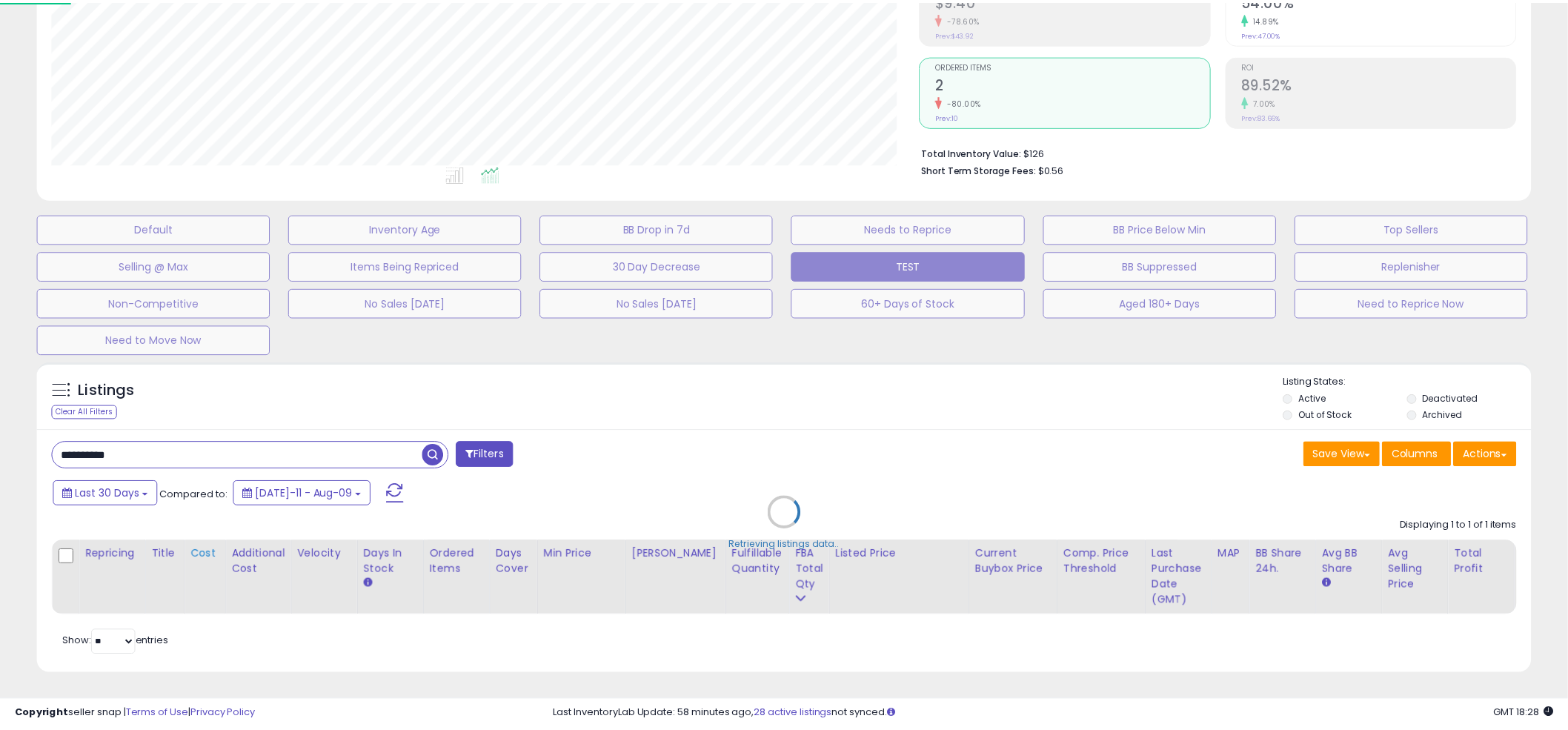
scroll to position [304, 875]
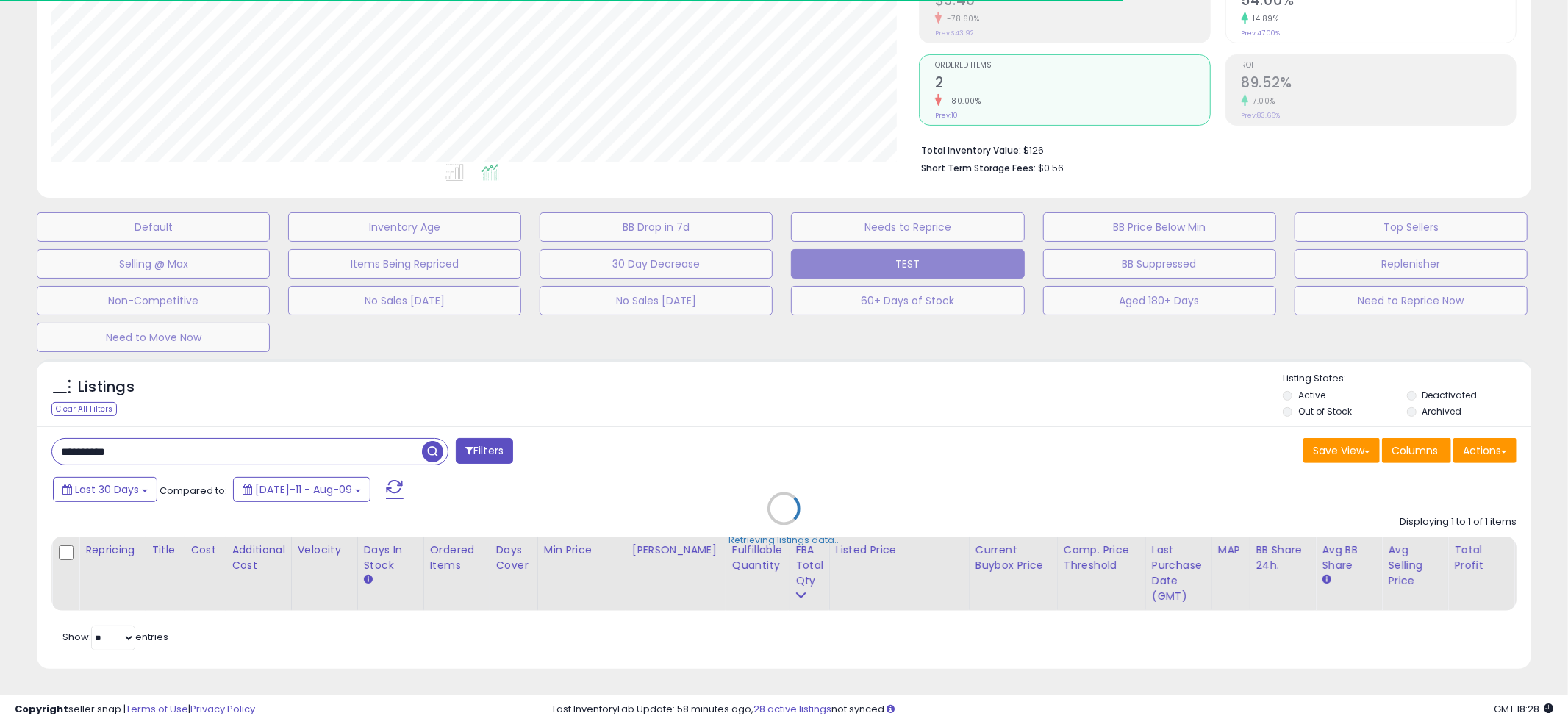
click at [773, 358] on div "Retrieving listings data.." at bounding box center [784, 520] width 1516 height 335
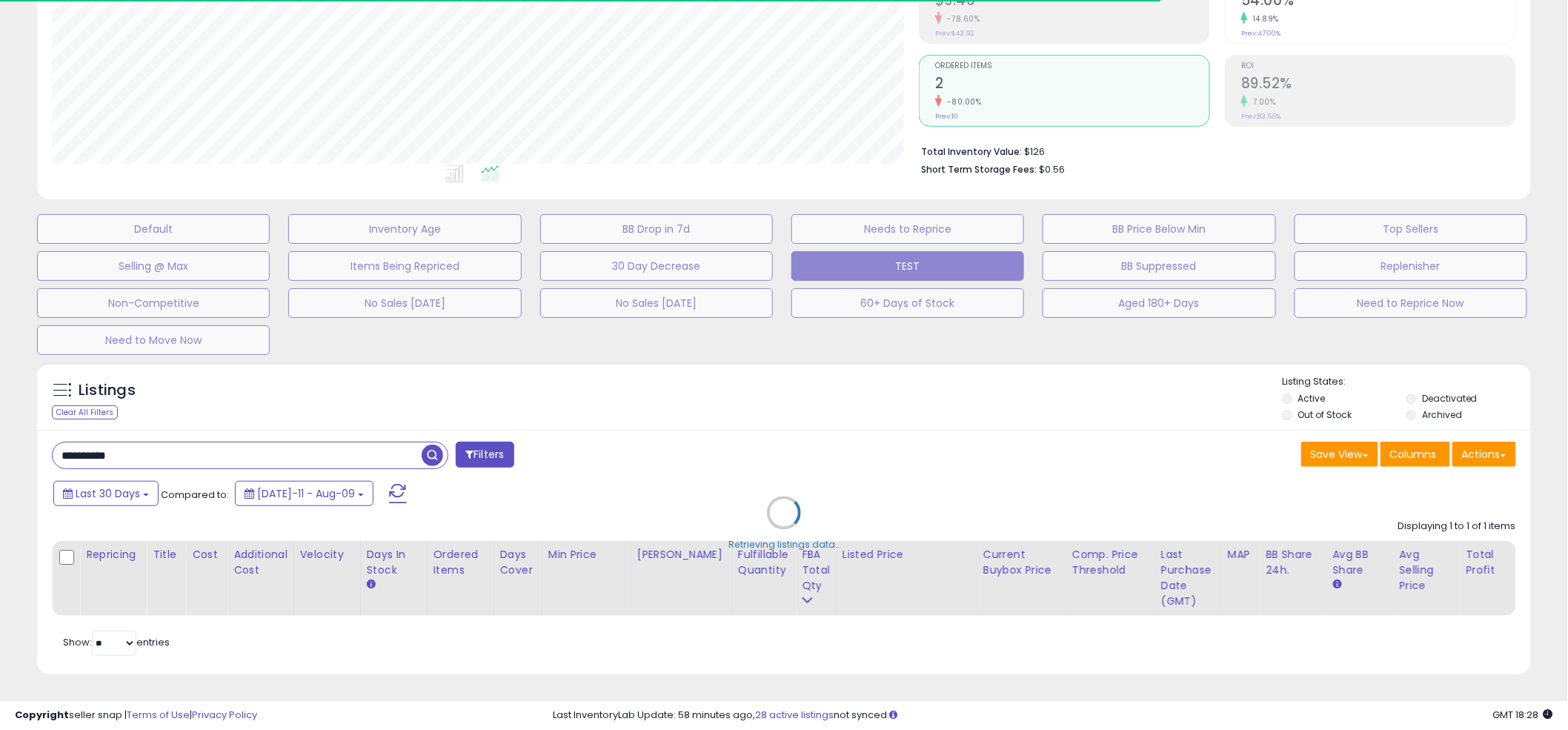
scroll to position [740948, 739974]
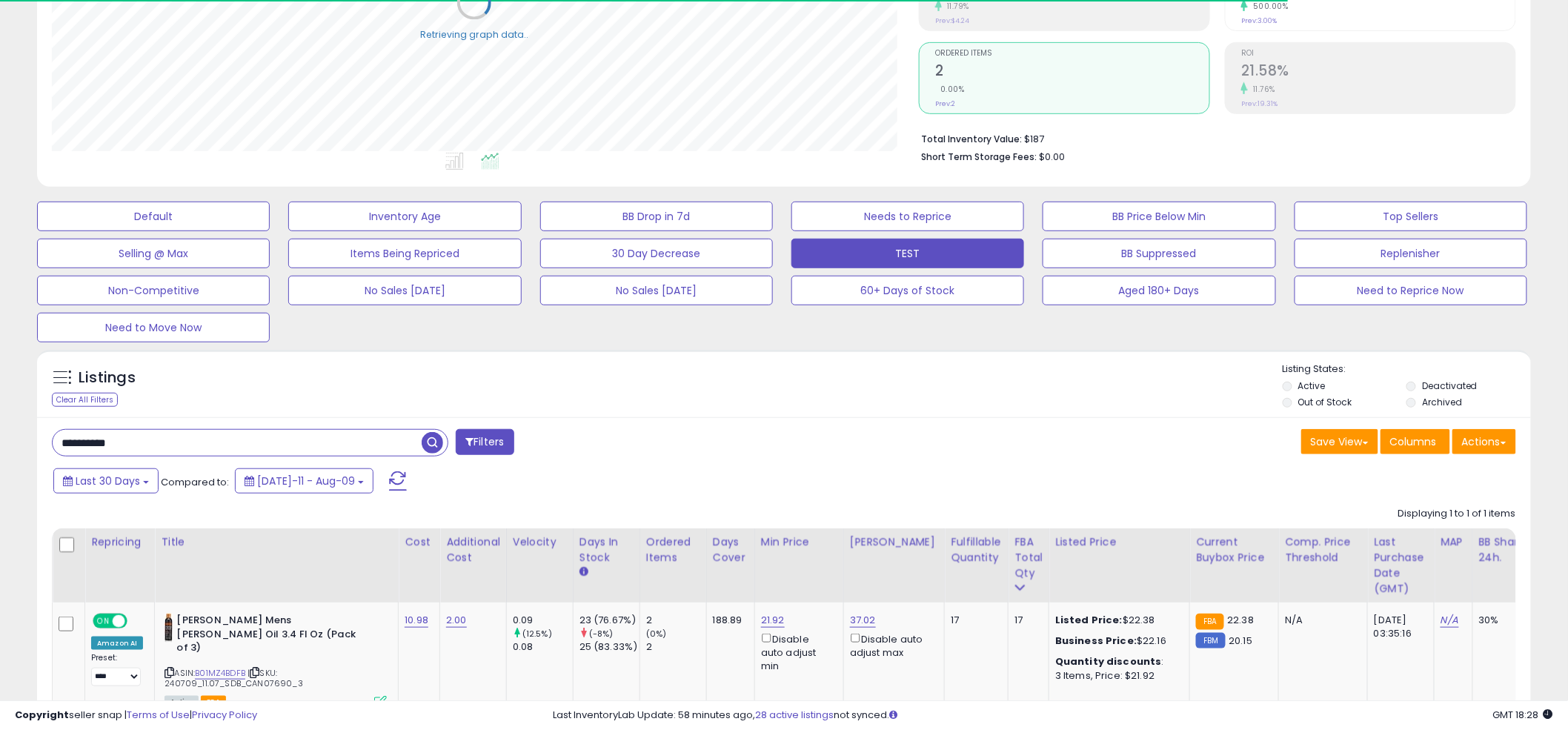
click at [779, 363] on div at bounding box center [785, 363] width 994 height 1
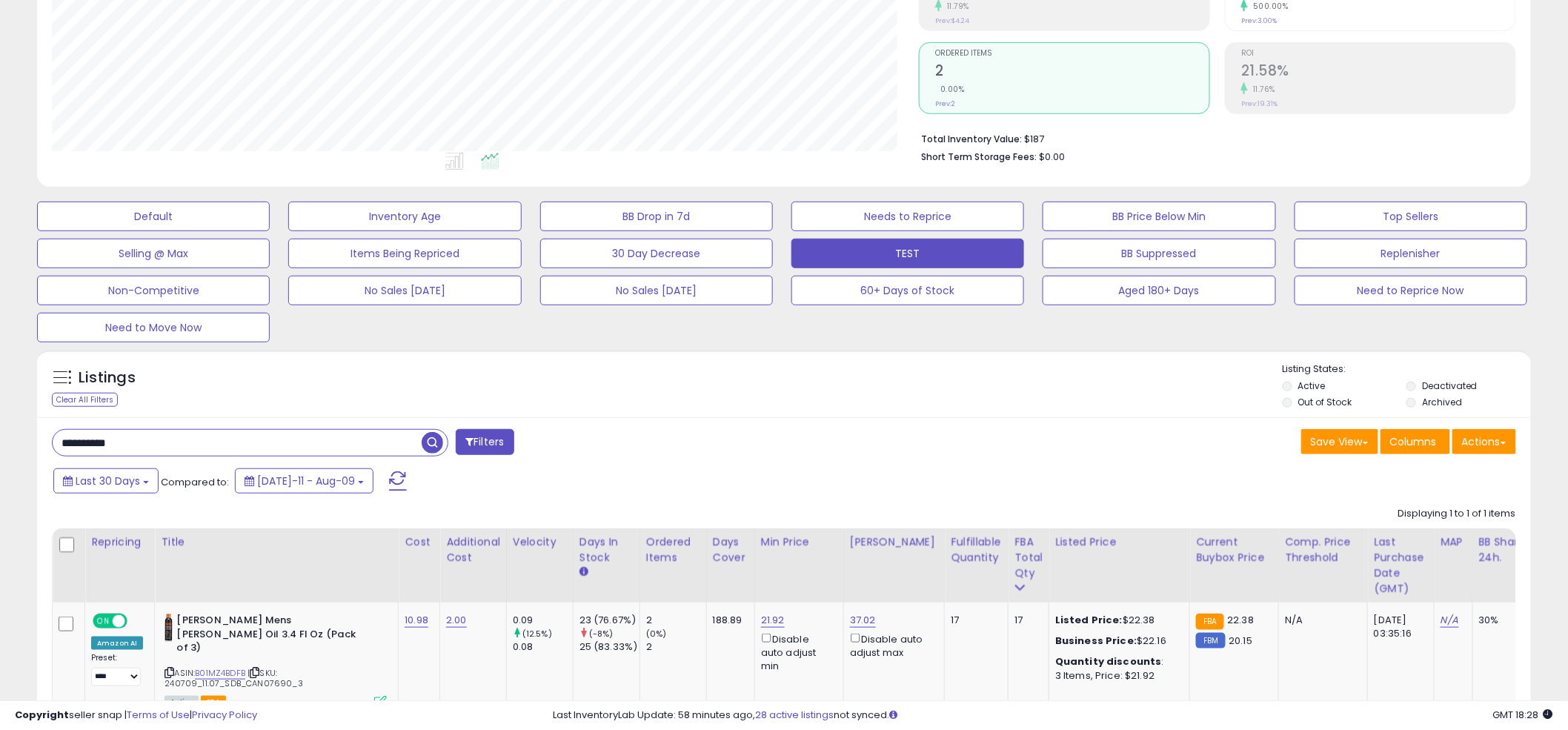
scroll to position [304, 867]
click at [768, 365] on div "Listings Clear All Filters Listing States:" at bounding box center [783, 388] width 1493 height 51
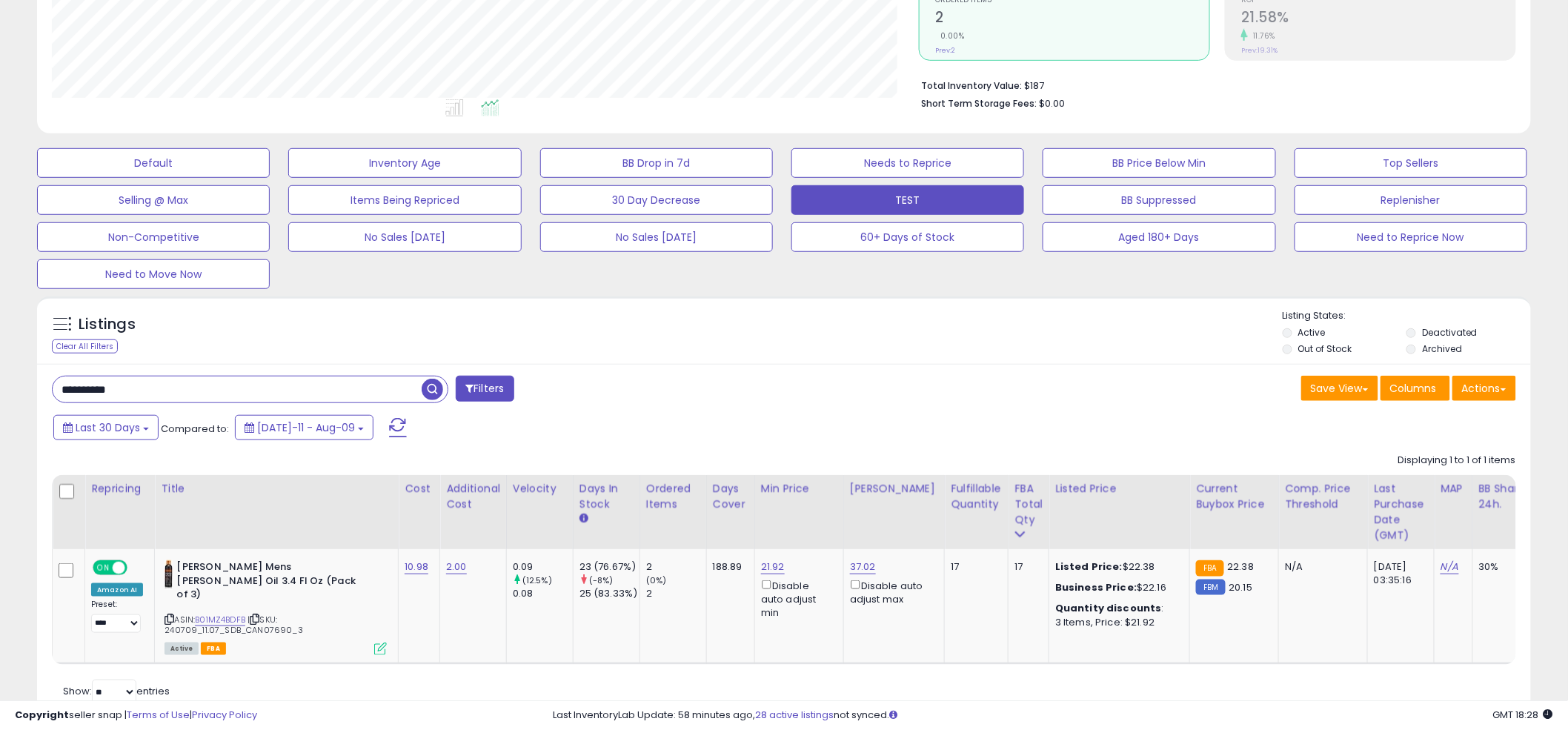
scroll to position [338, 0]
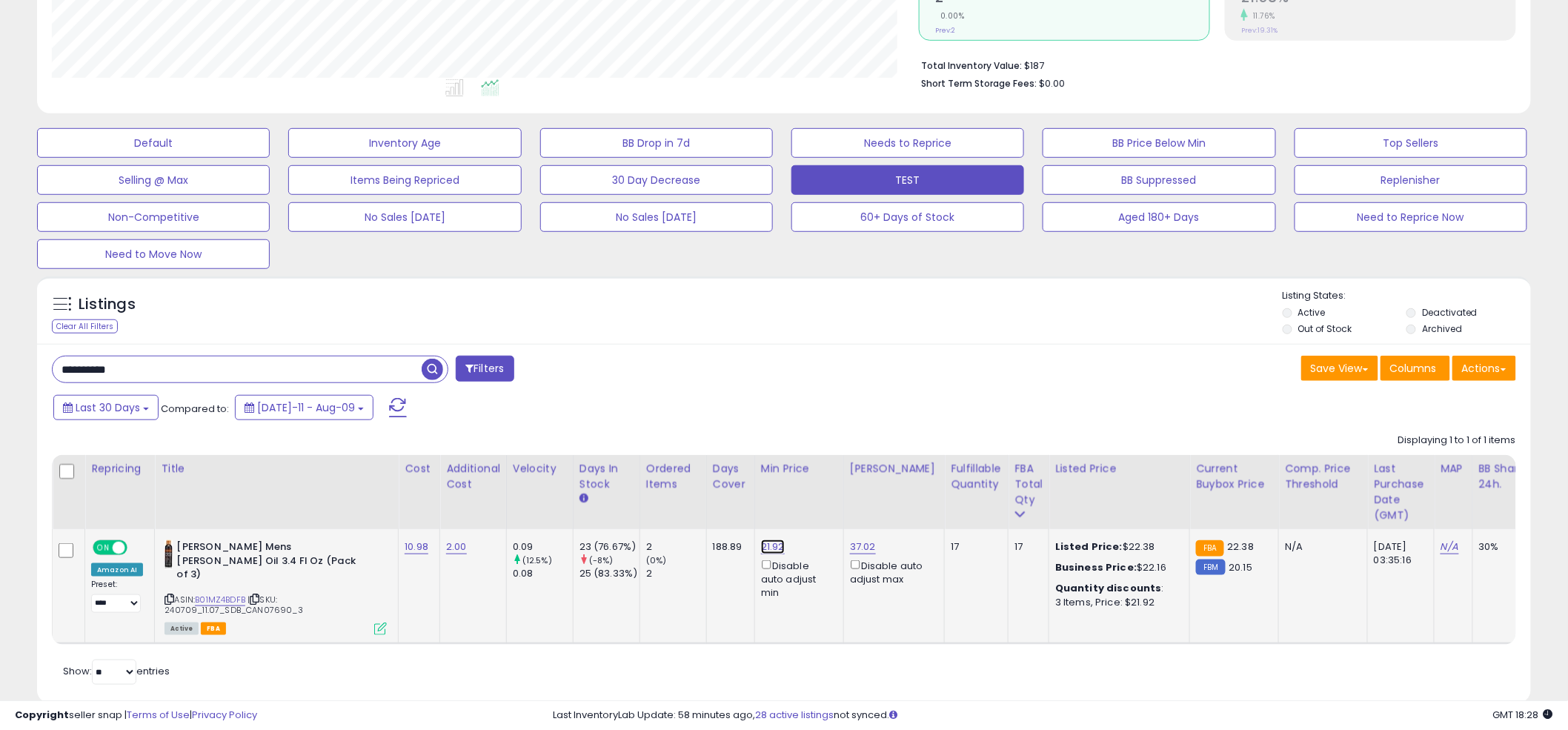
click at [772, 548] on link "21.92" at bounding box center [772, 546] width 23 height 15
click at [745, 495] on input "*****" at bounding box center [733, 497] width 132 height 25
type input "****"
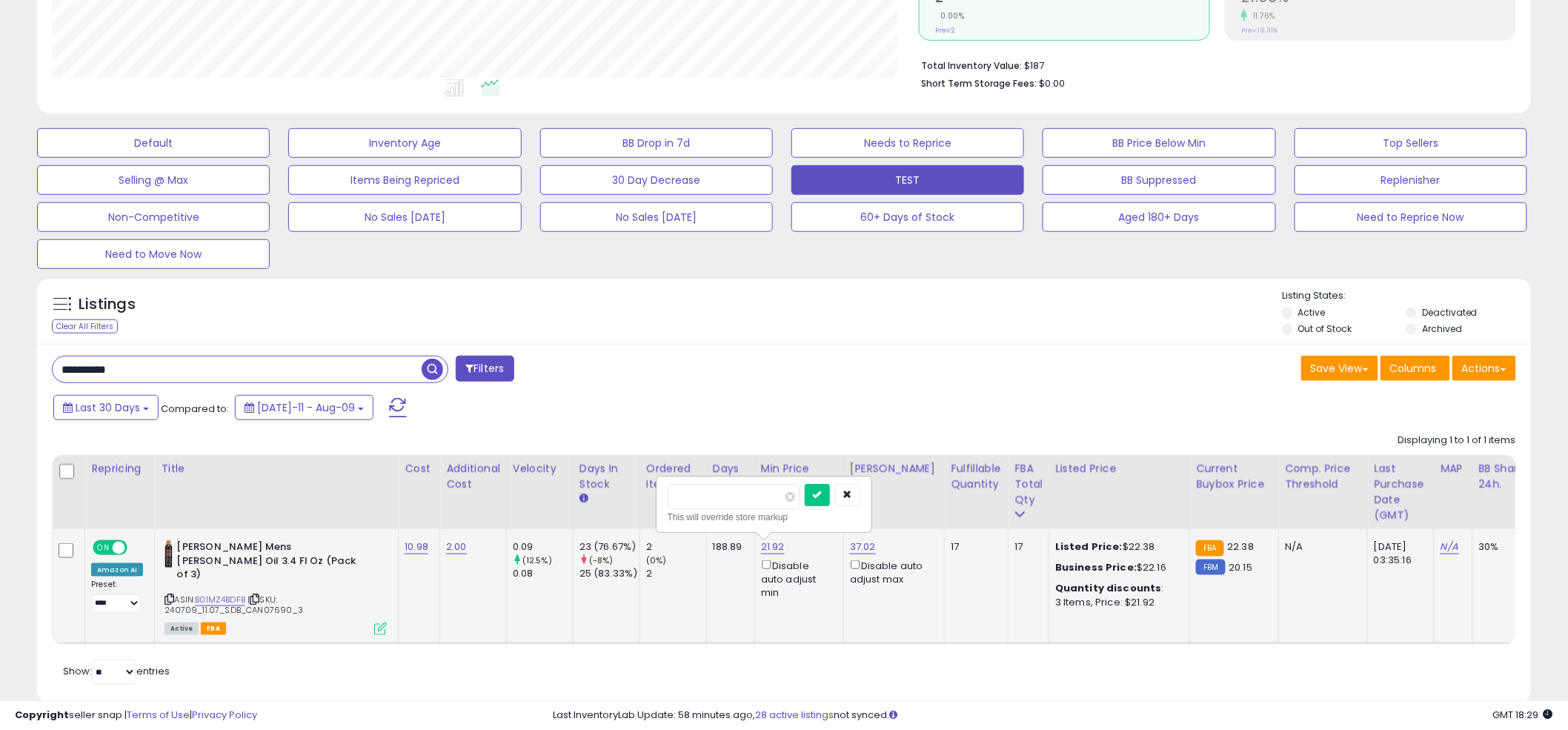
click button "submit" at bounding box center [817, 495] width 25 height 22
click at [866, 549] on link "37.02" at bounding box center [863, 546] width 26 height 15
click at [826, 504] on input "*****" at bounding box center [823, 497] width 132 height 25
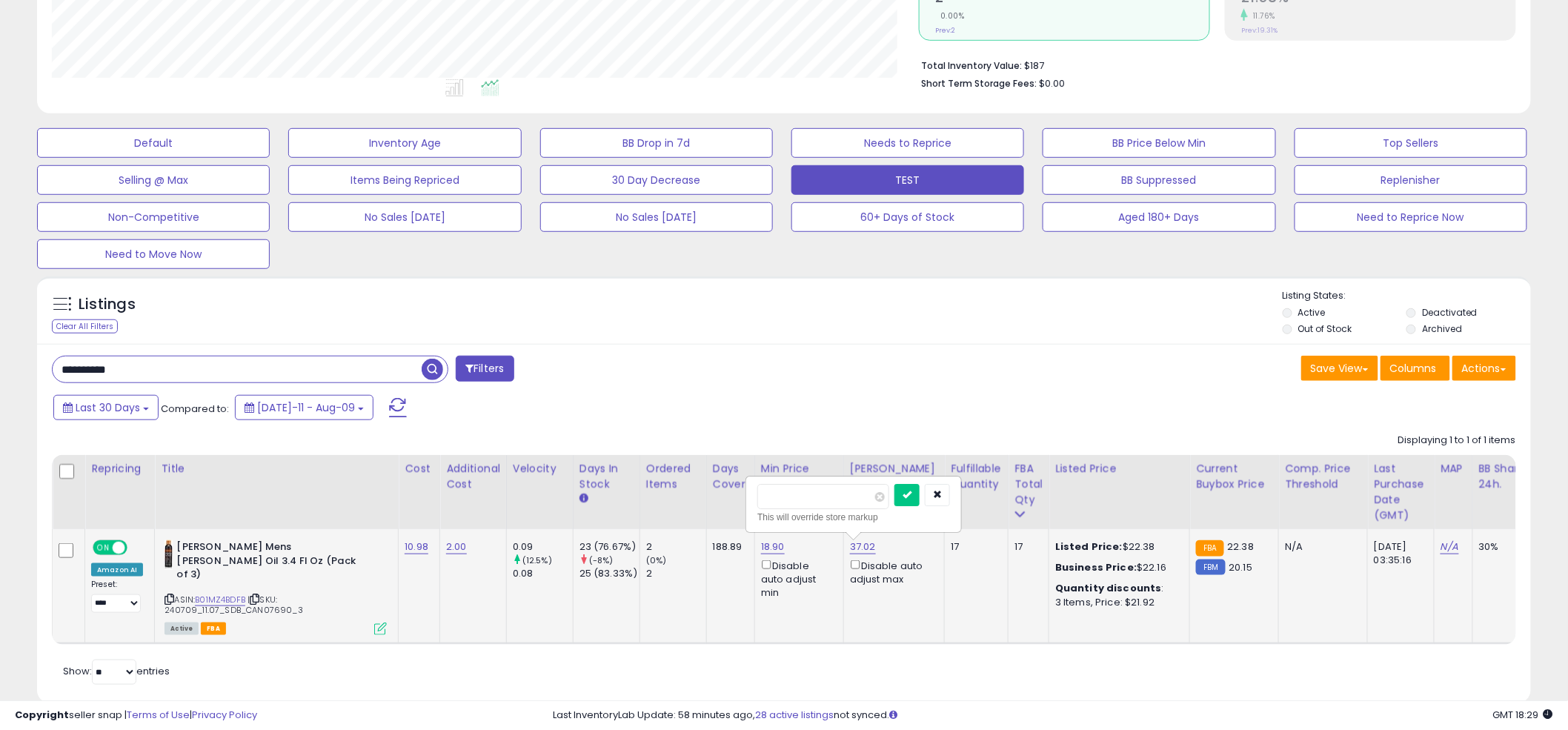
type input "*****"
click button "submit" at bounding box center [906, 495] width 25 height 22
paste input "text"
type input "**********"
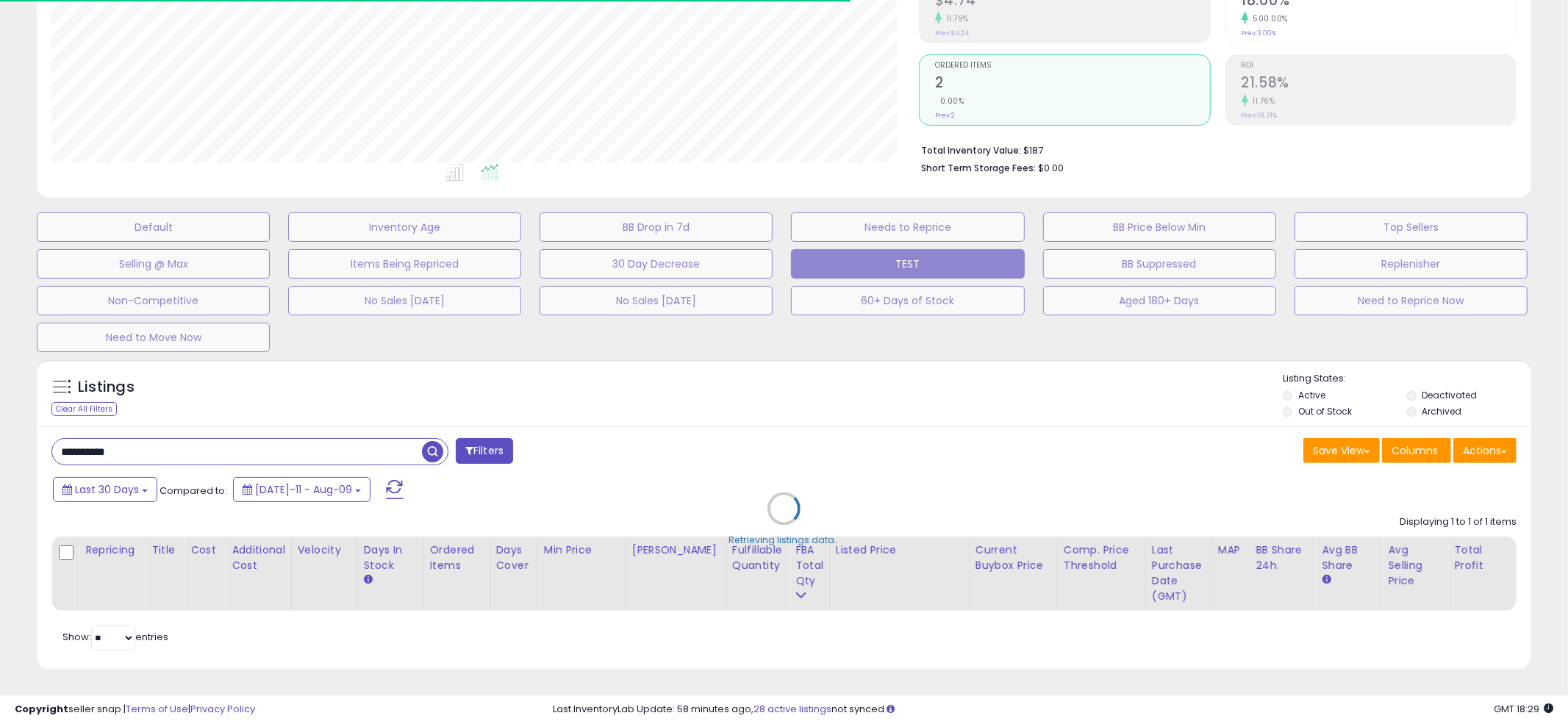
click at [775, 373] on div "Retrieving listings data.." at bounding box center [784, 520] width 1516 height 335
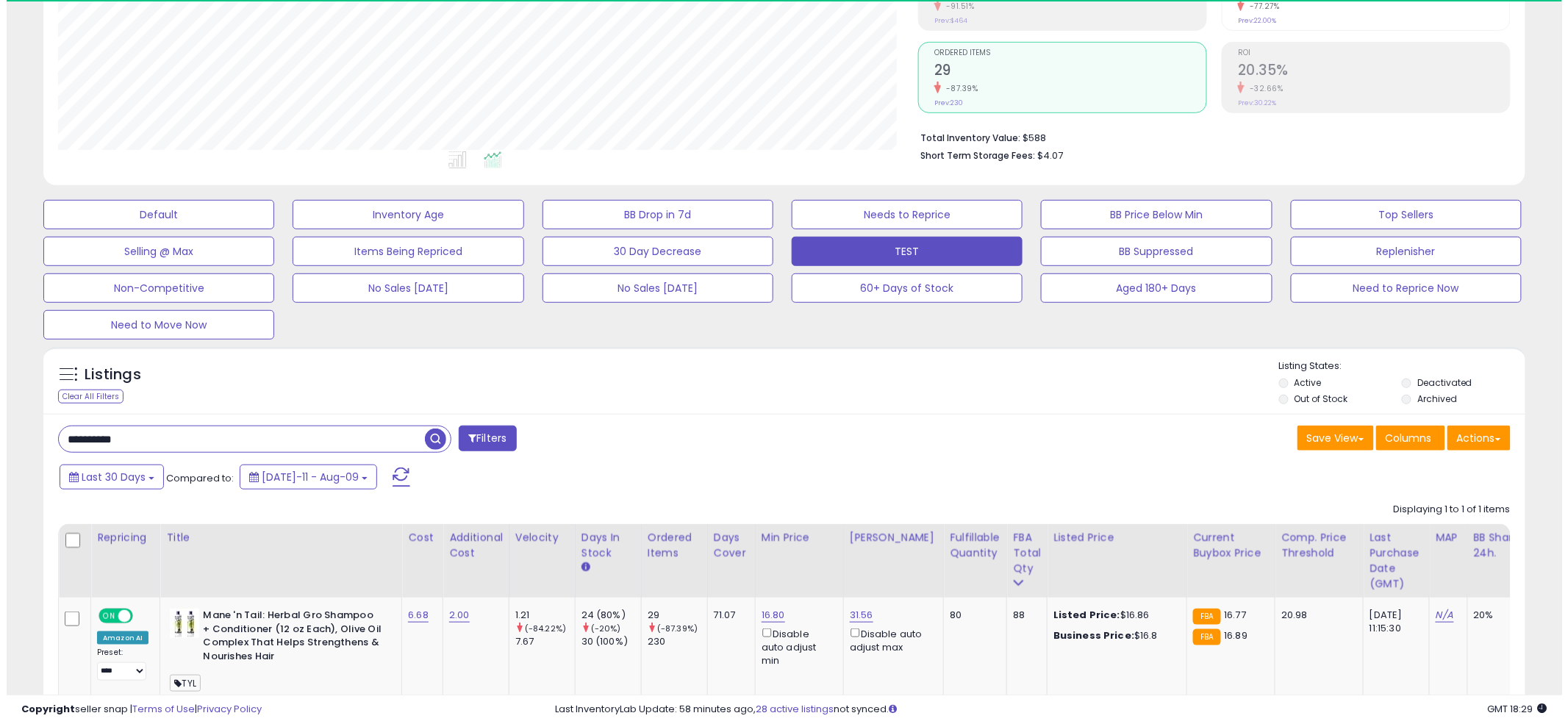
scroll to position [302, 860]
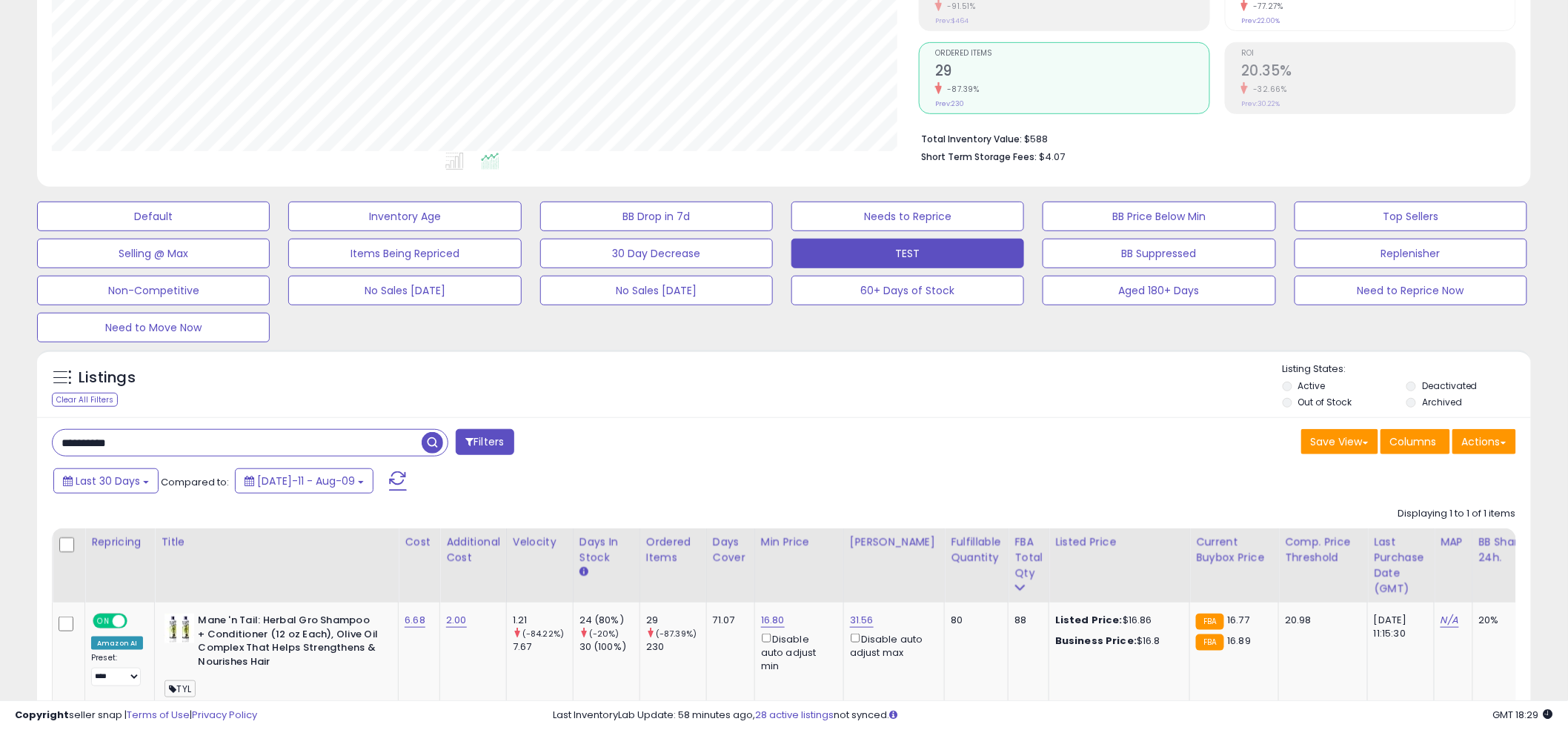
click at [764, 439] on div "**********" at bounding box center [412, 444] width 743 height 30
click at [747, 419] on div "**********" at bounding box center [783, 609] width 1493 height 386
click at [767, 391] on div "Listings Clear All Filters Listing States:" at bounding box center [783, 388] width 1493 height 51
click at [778, 613] on link "16.80" at bounding box center [772, 620] width 23 height 15
type input "**"
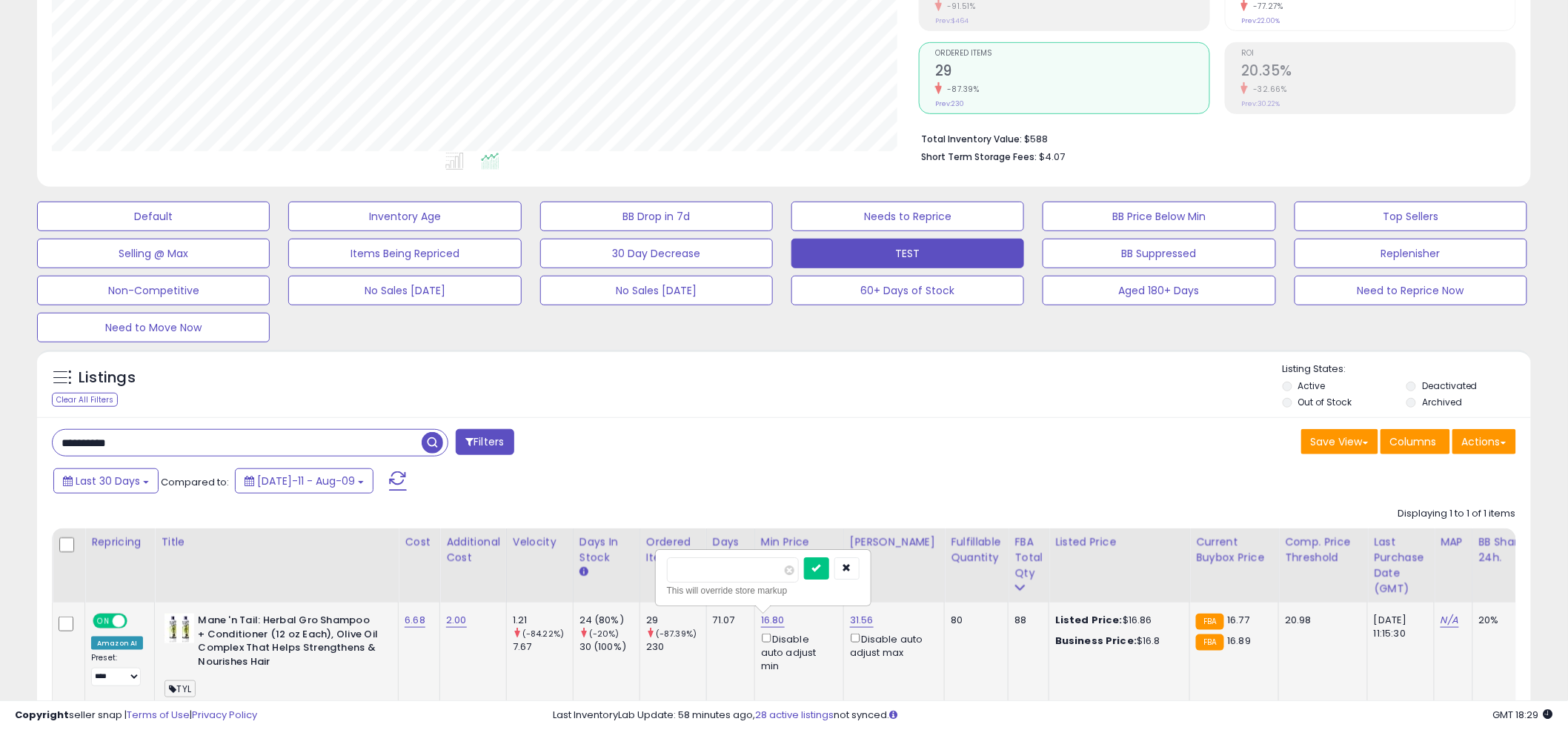
click button "submit" at bounding box center [816, 568] width 25 height 22
paste input "text"
type input "**********"
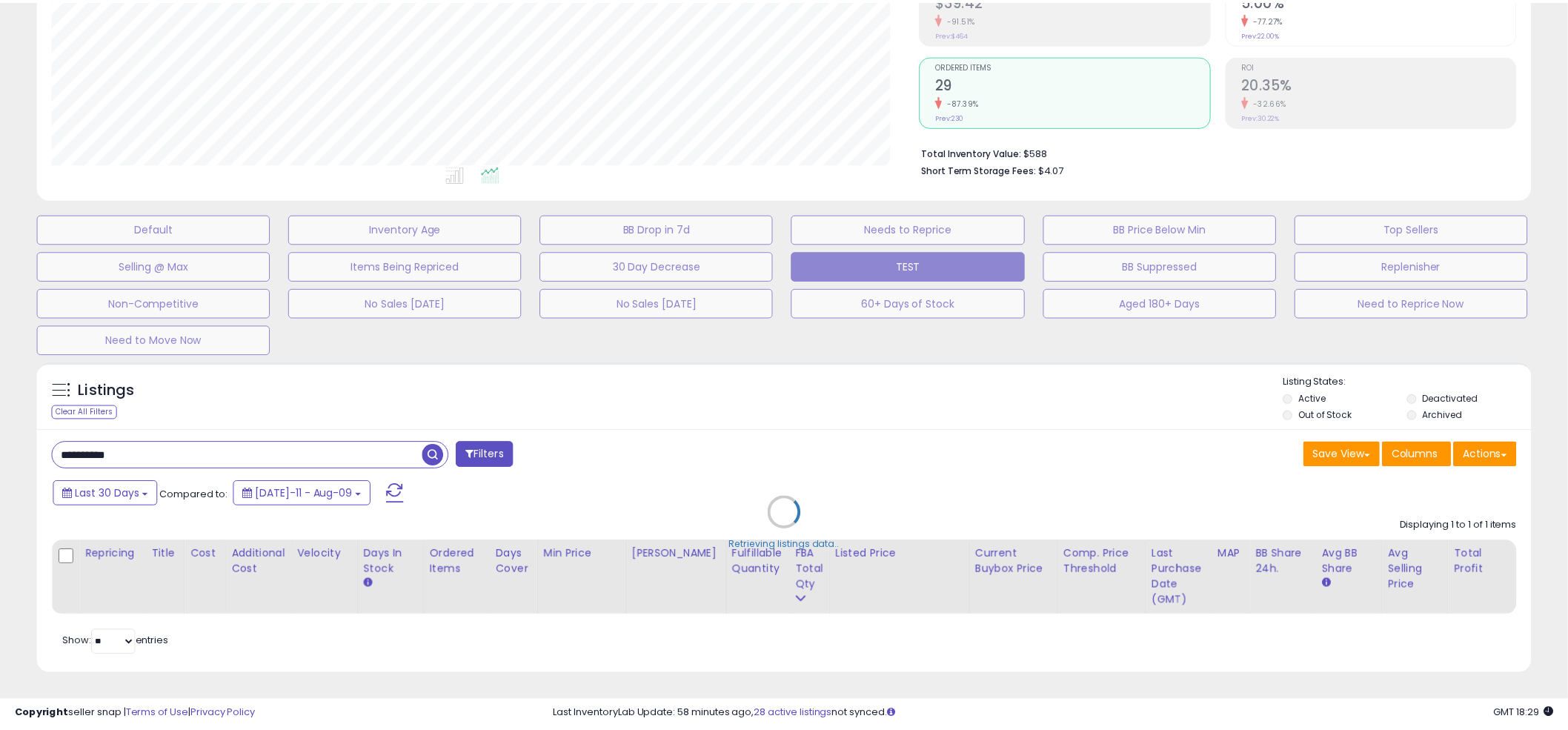
scroll to position [304, 875]
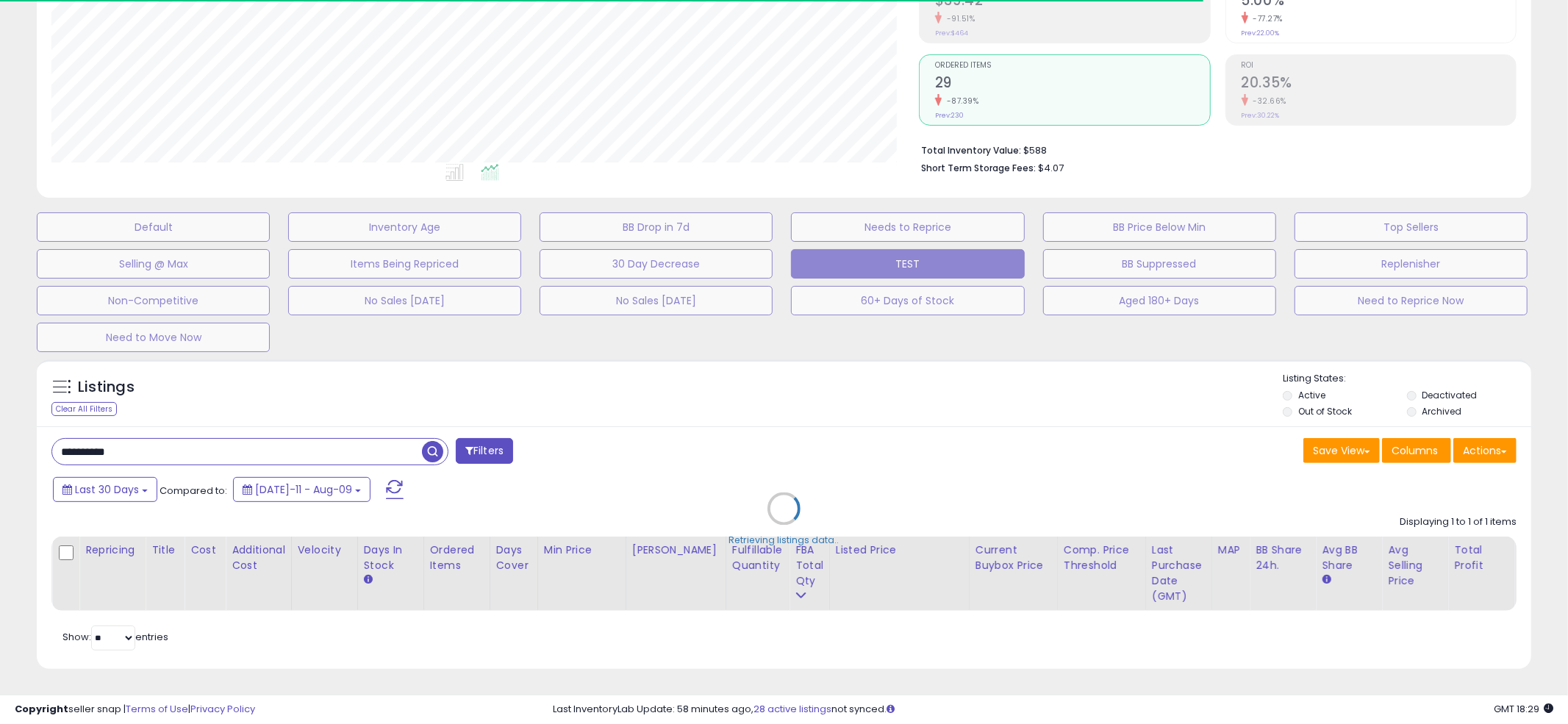
click at [774, 359] on div "Retrieving listings data.." at bounding box center [784, 520] width 1516 height 335
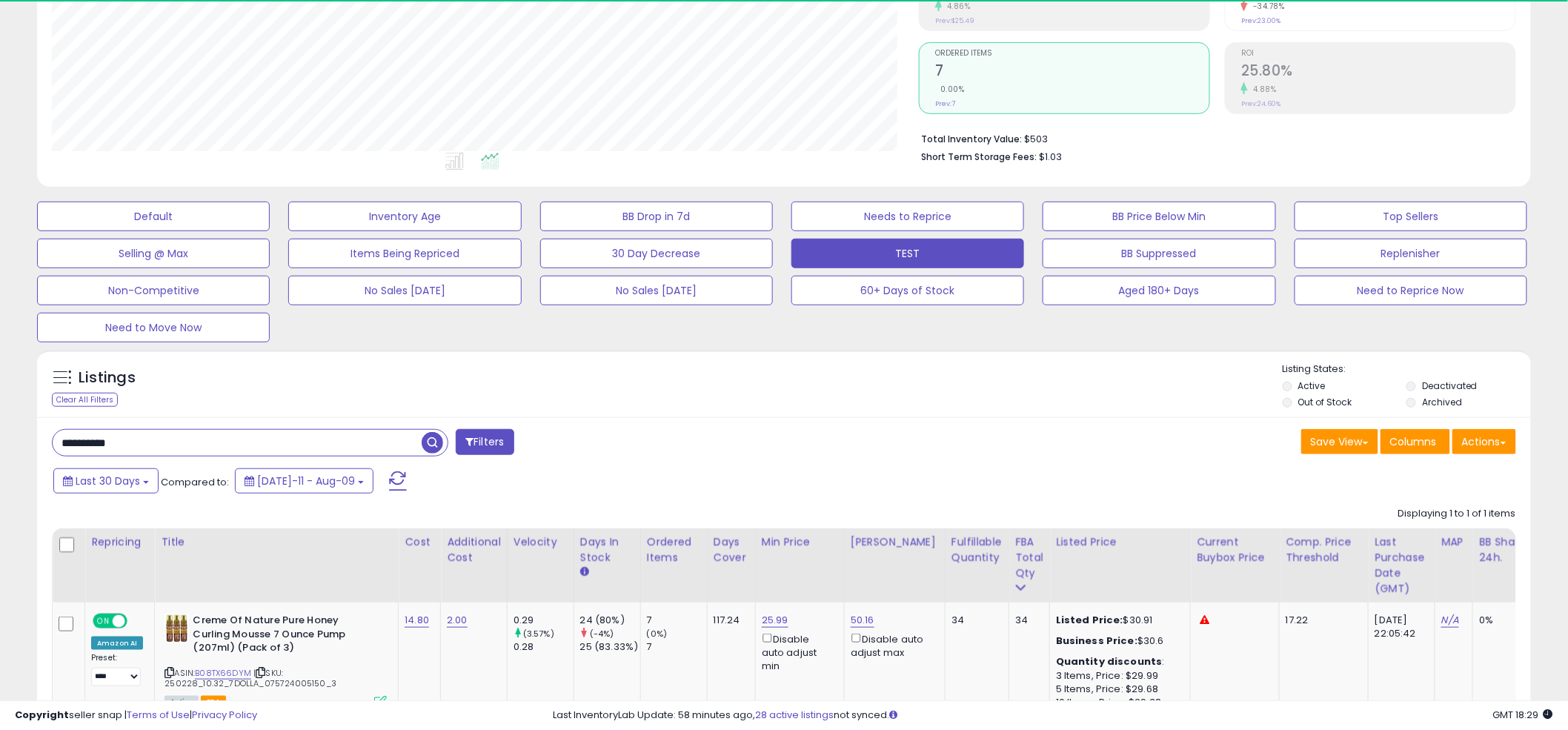
scroll to position [304, 867]
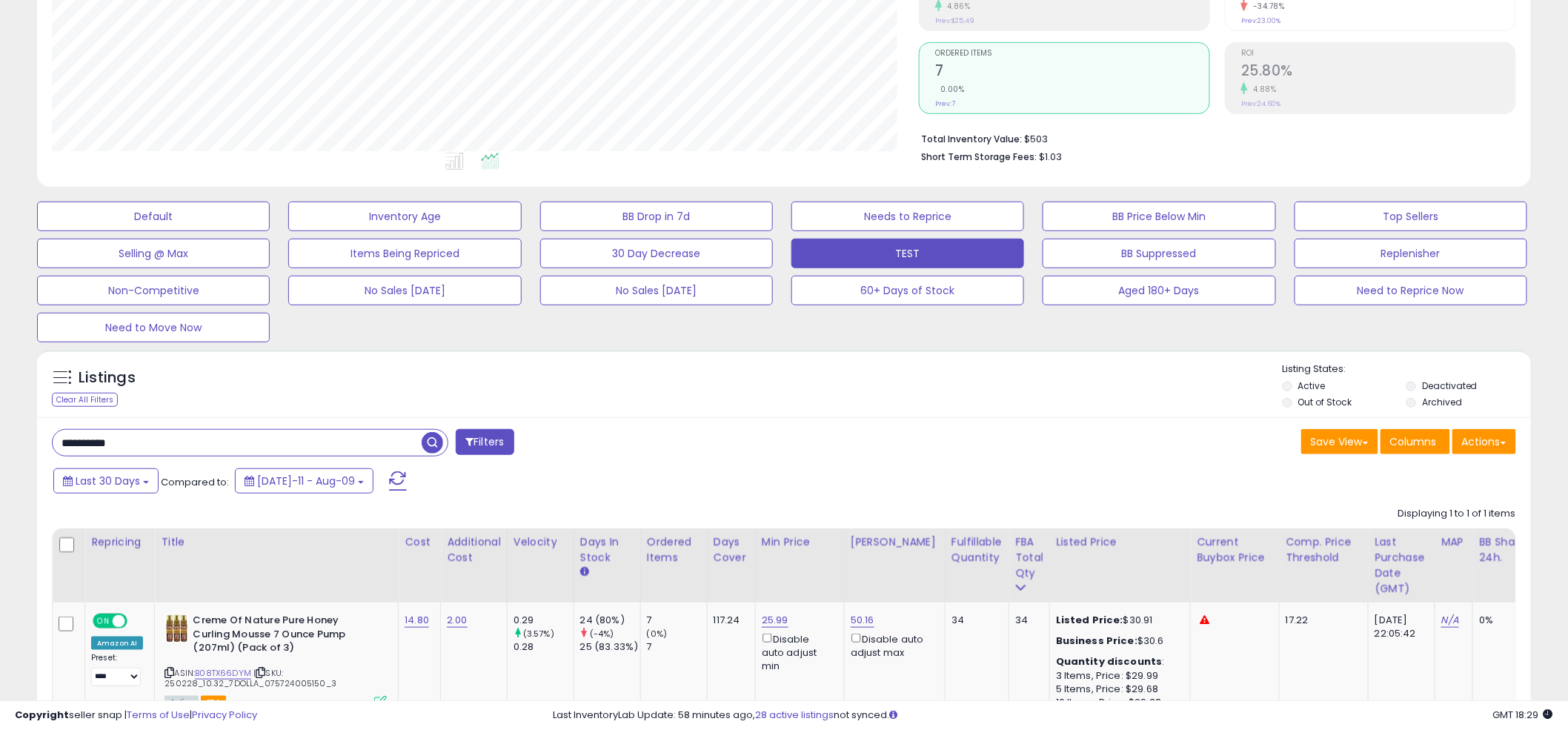
click at [777, 370] on div "Listings Clear All Filters Listing States:" at bounding box center [783, 388] width 1493 height 51
click at [767, 617] on link "25.99" at bounding box center [774, 620] width 26 height 15
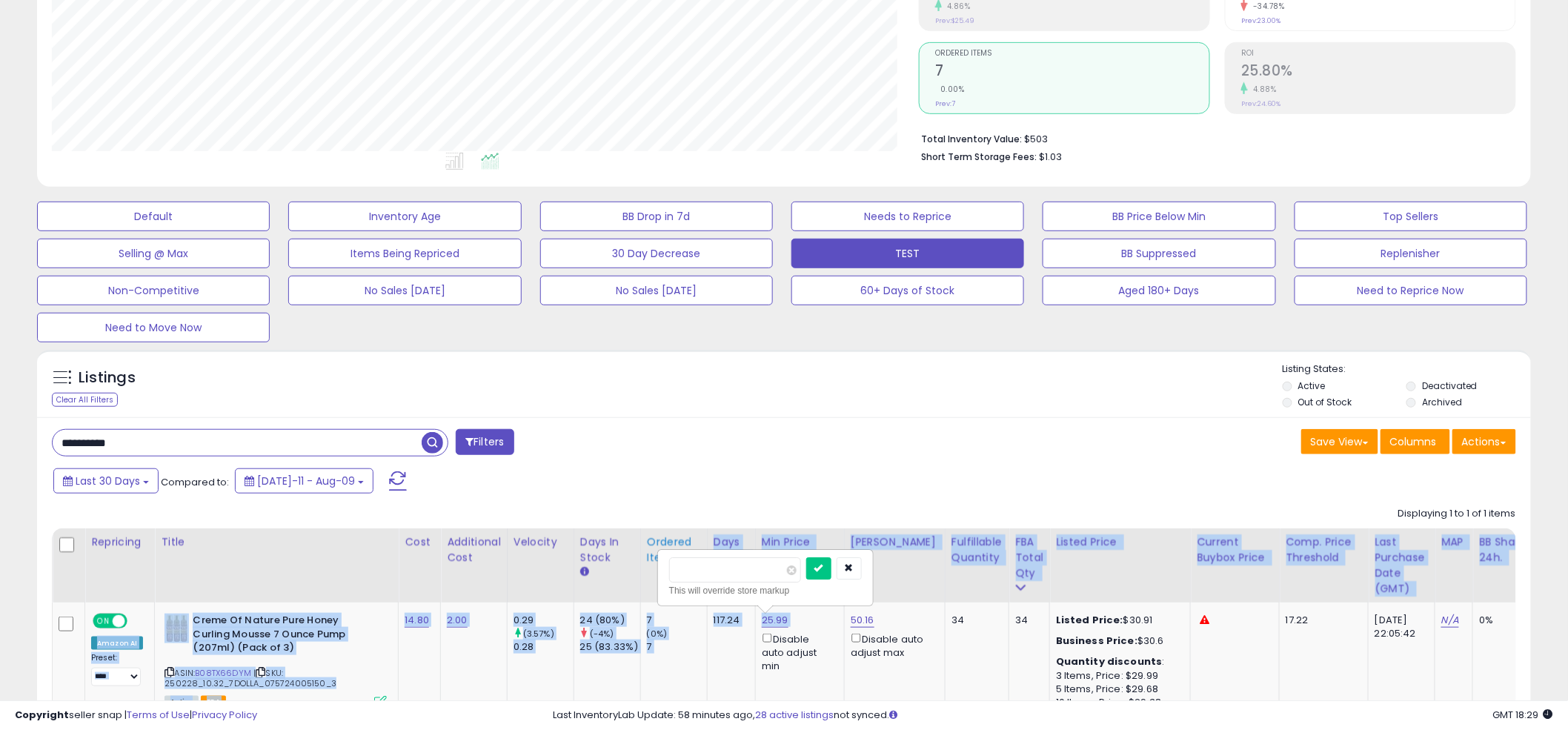
drag, startPoint x: 711, startPoint y: 584, endPoint x: 650, endPoint y: 574, distance: 61.8
click at [650, 574] on table "Repricing Title" at bounding box center [1104, 623] width 2105 height 190
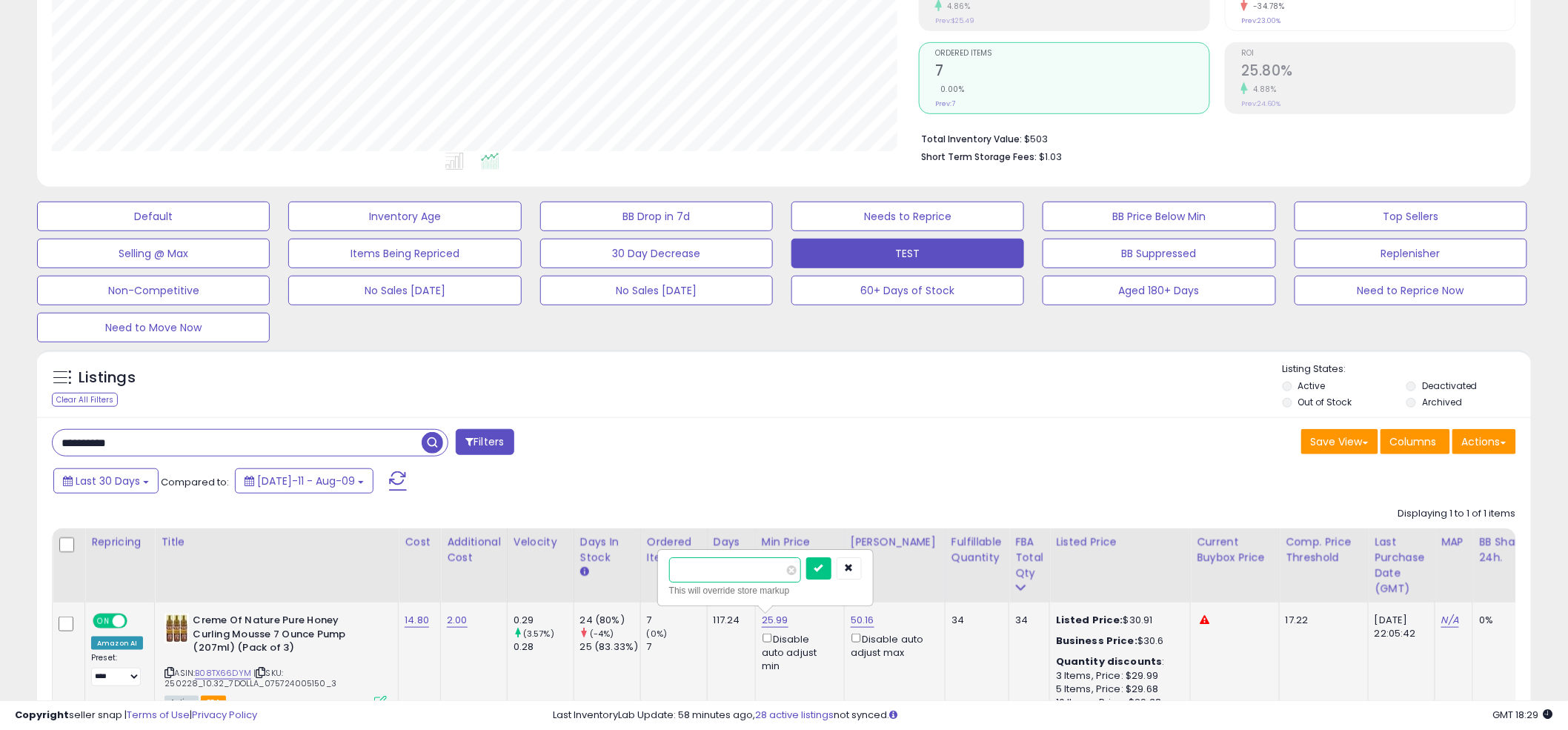
click at [694, 572] on input "*****" at bounding box center [735, 570] width 132 height 25
drag, startPoint x: 693, startPoint y: 572, endPoint x: 691, endPoint y: 583, distance: 11.2
click at [693, 572] on input "*****" at bounding box center [735, 570] width 132 height 25
type input "**"
click button "submit" at bounding box center [819, 568] width 25 height 22
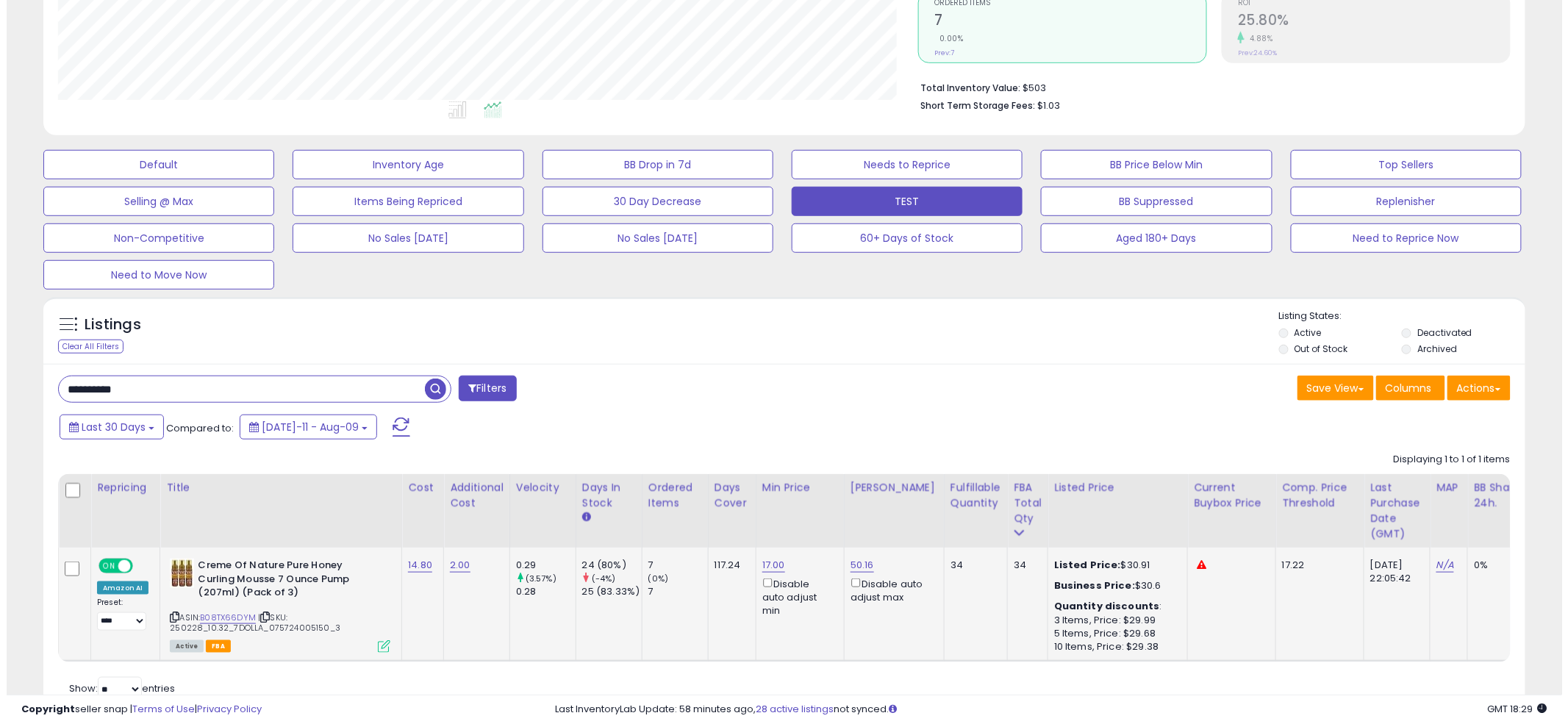
scroll to position [377, 0]
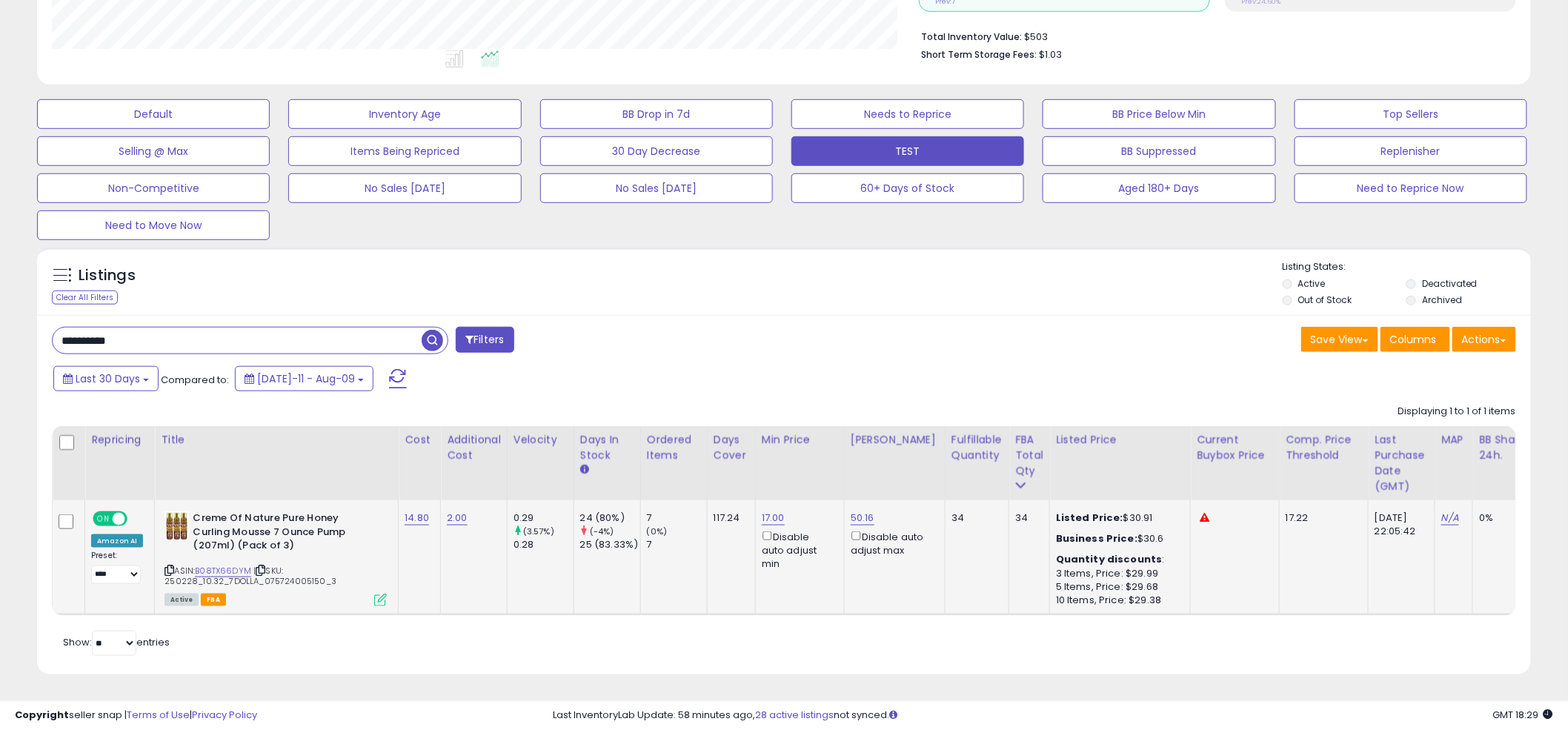
click at [379, 594] on icon at bounding box center [380, 600] width 13 height 13
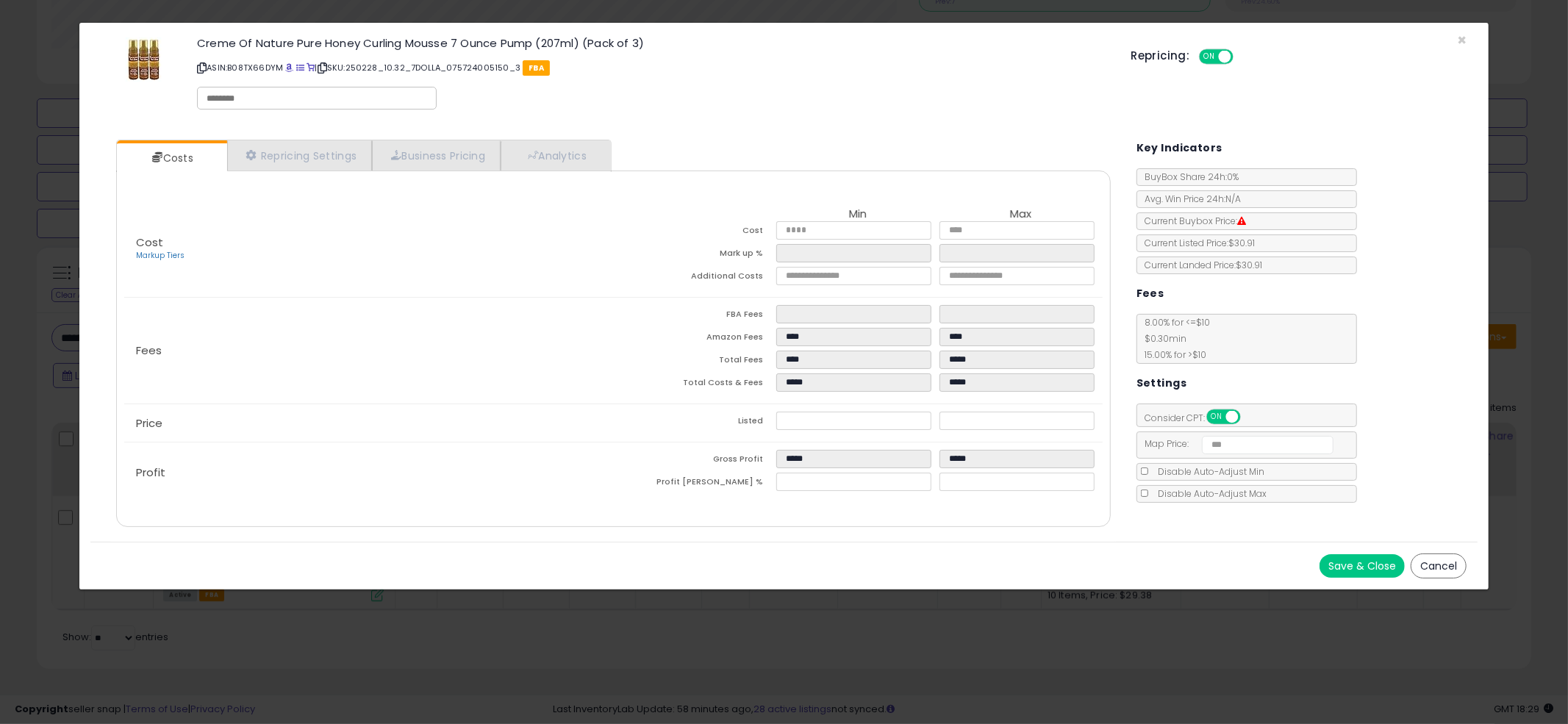
click at [1345, 563] on button "Save & Close" at bounding box center [1362, 566] width 85 height 23
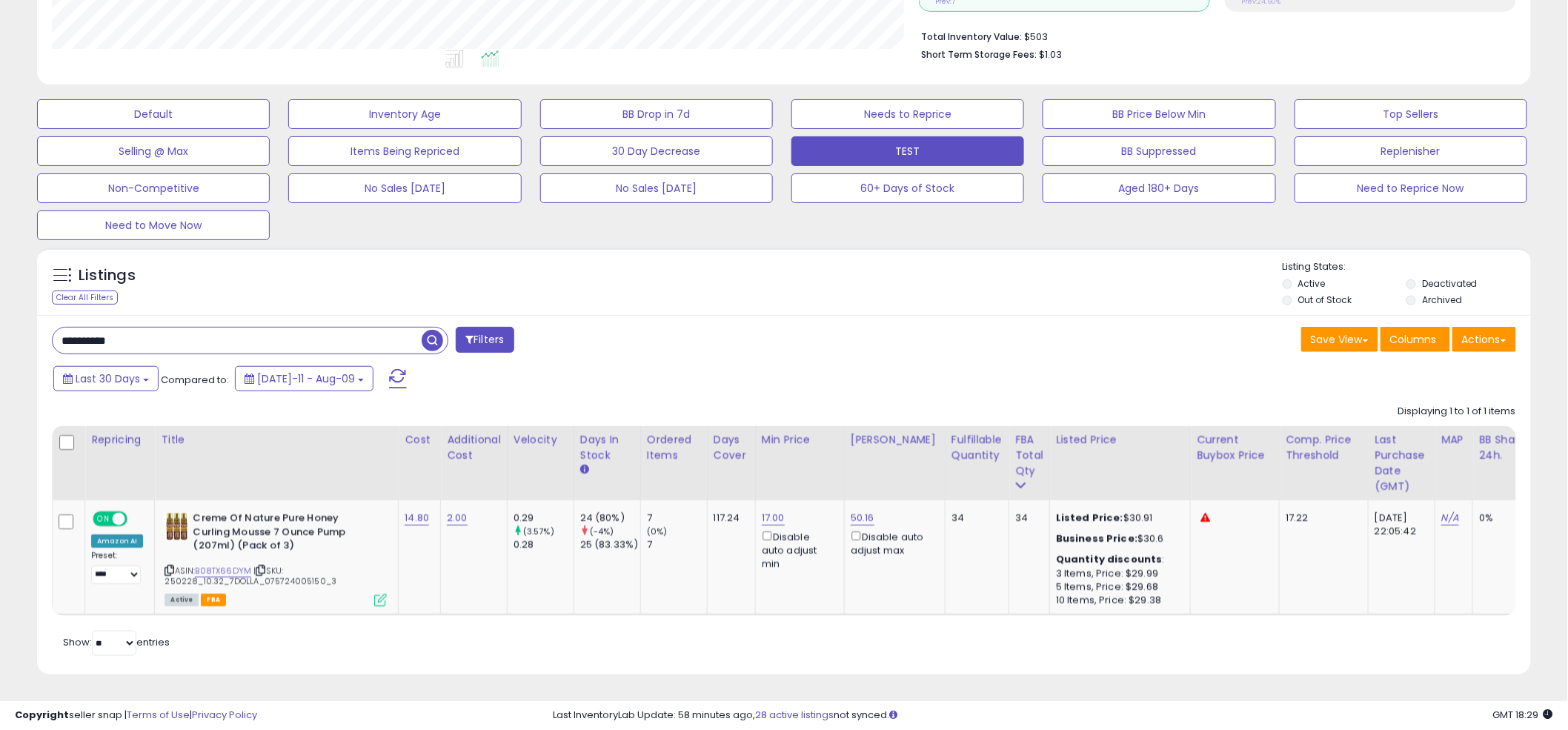
scroll to position [740948, 739974]
paste input "text"
type input "**********"
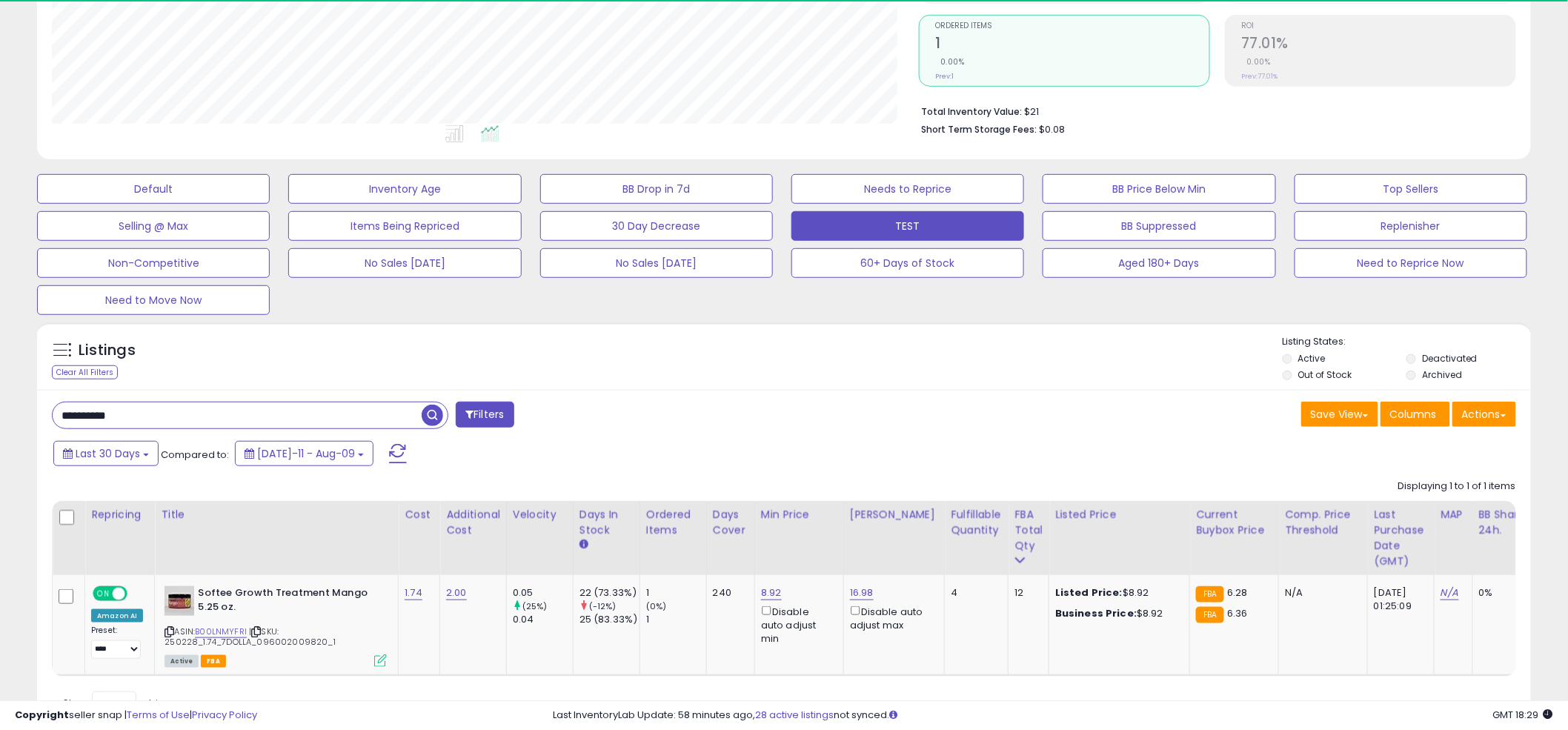
scroll to position [0, 0]
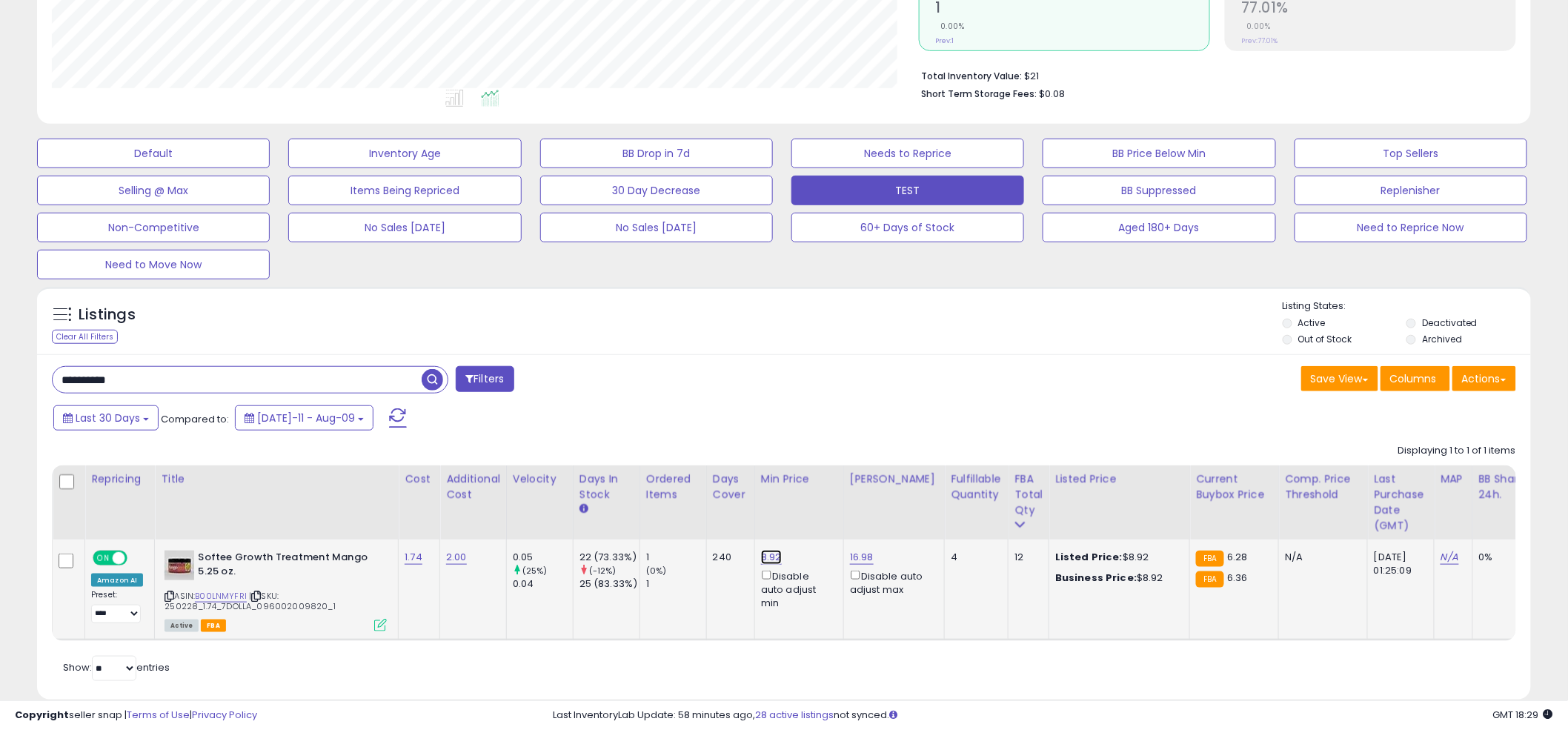
click at [770, 554] on link "8.92" at bounding box center [770, 557] width 20 height 15
type input "*"
click button "submit" at bounding box center [814, 505] width 25 height 22
paste input "text"
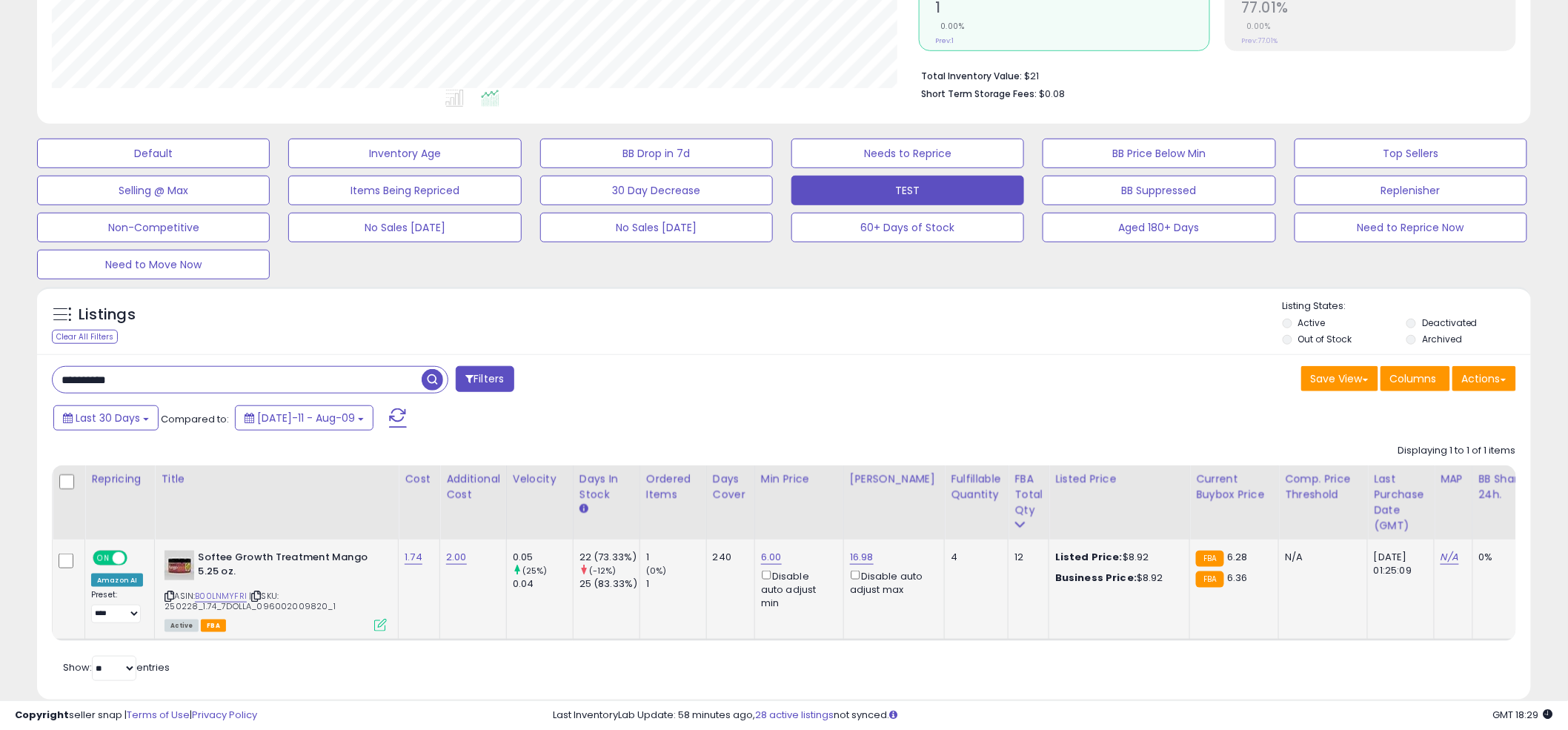
scroll to position [304, 875]
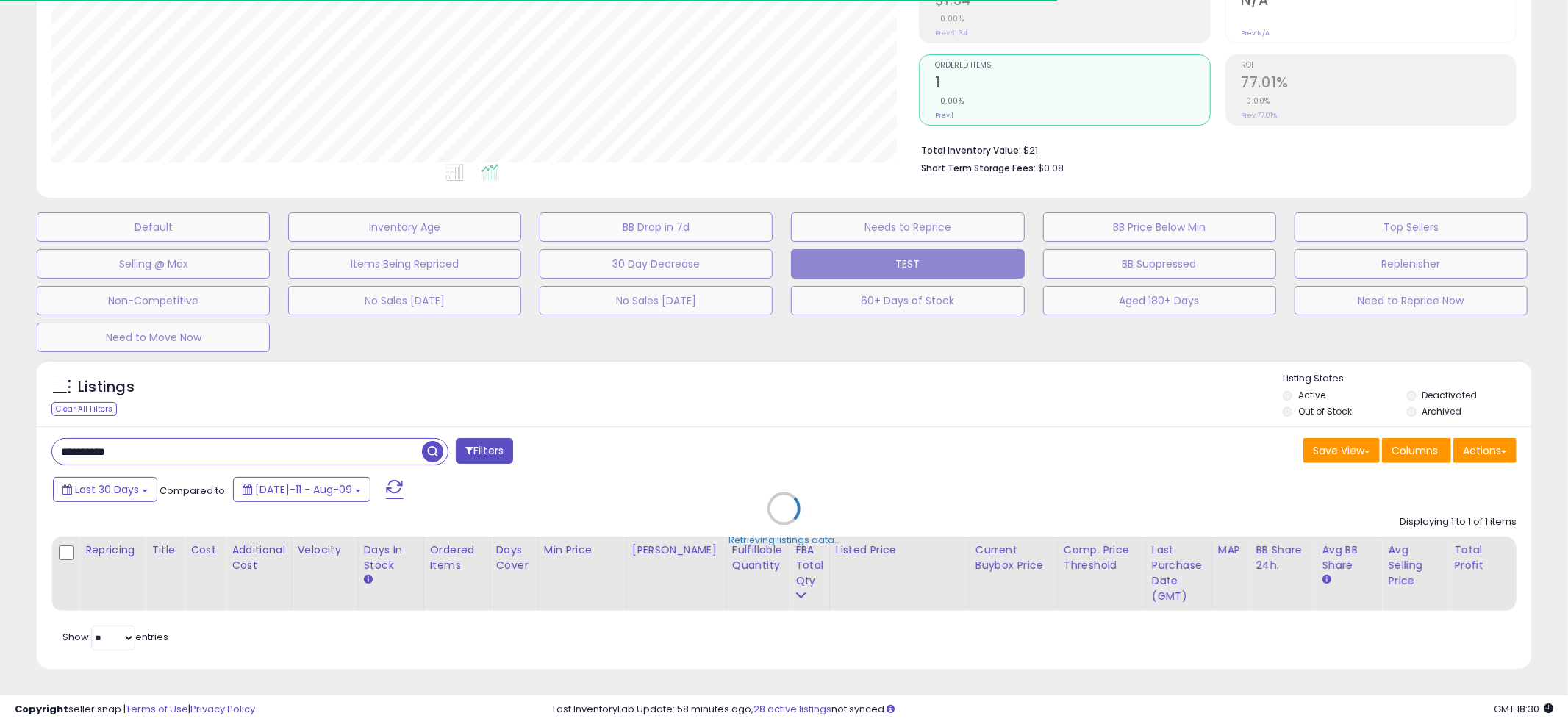
click at [765, 373] on div "Retrieving listings data.." at bounding box center [784, 520] width 1516 height 335
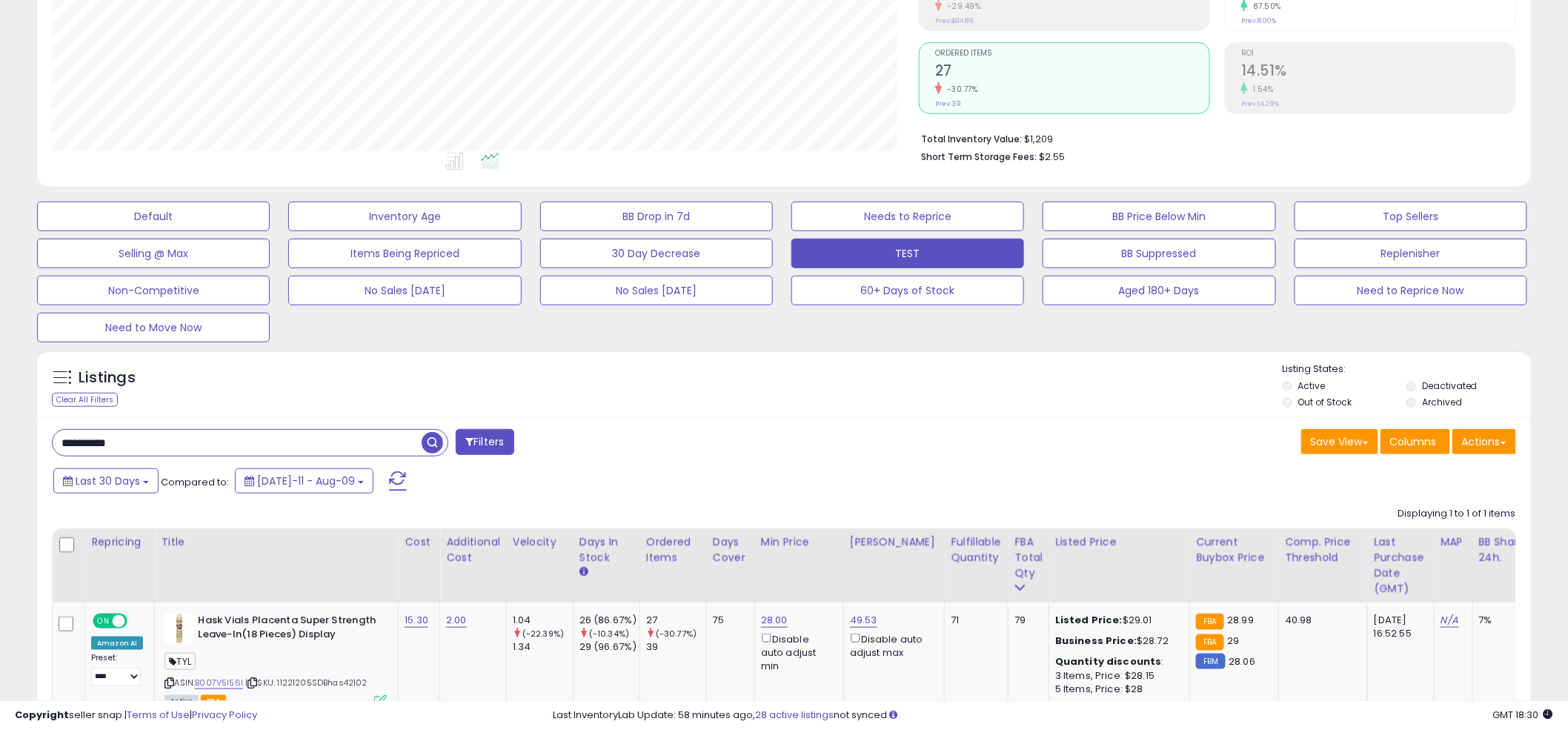
click at [769, 386] on div "Listings Clear All Filters Listing States:" at bounding box center [783, 388] width 1493 height 51
click at [778, 366] on div "Listings Clear All Filters Listing States:" at bounding box center [783, 388] width 1493 height 51
paste input "text"
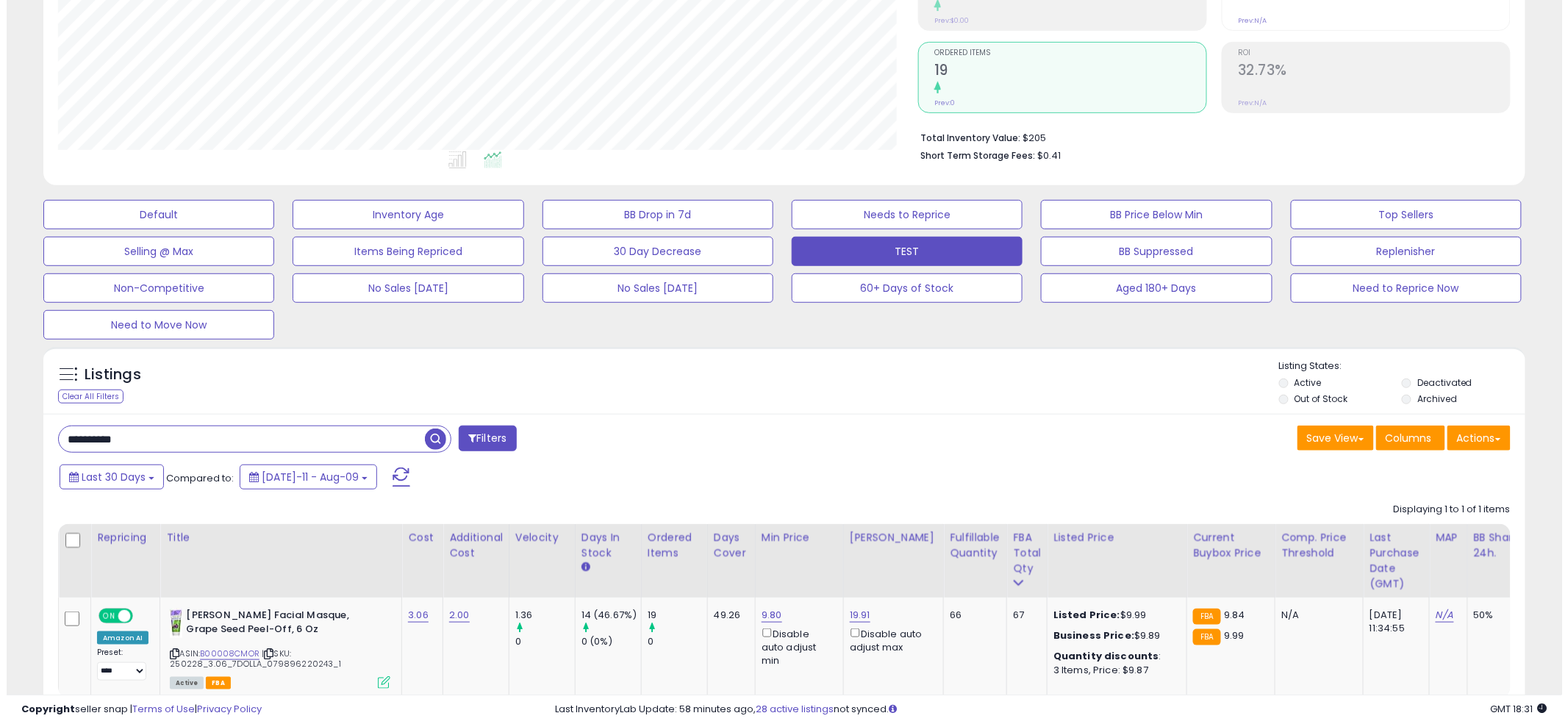
scroll to position [302, 860]
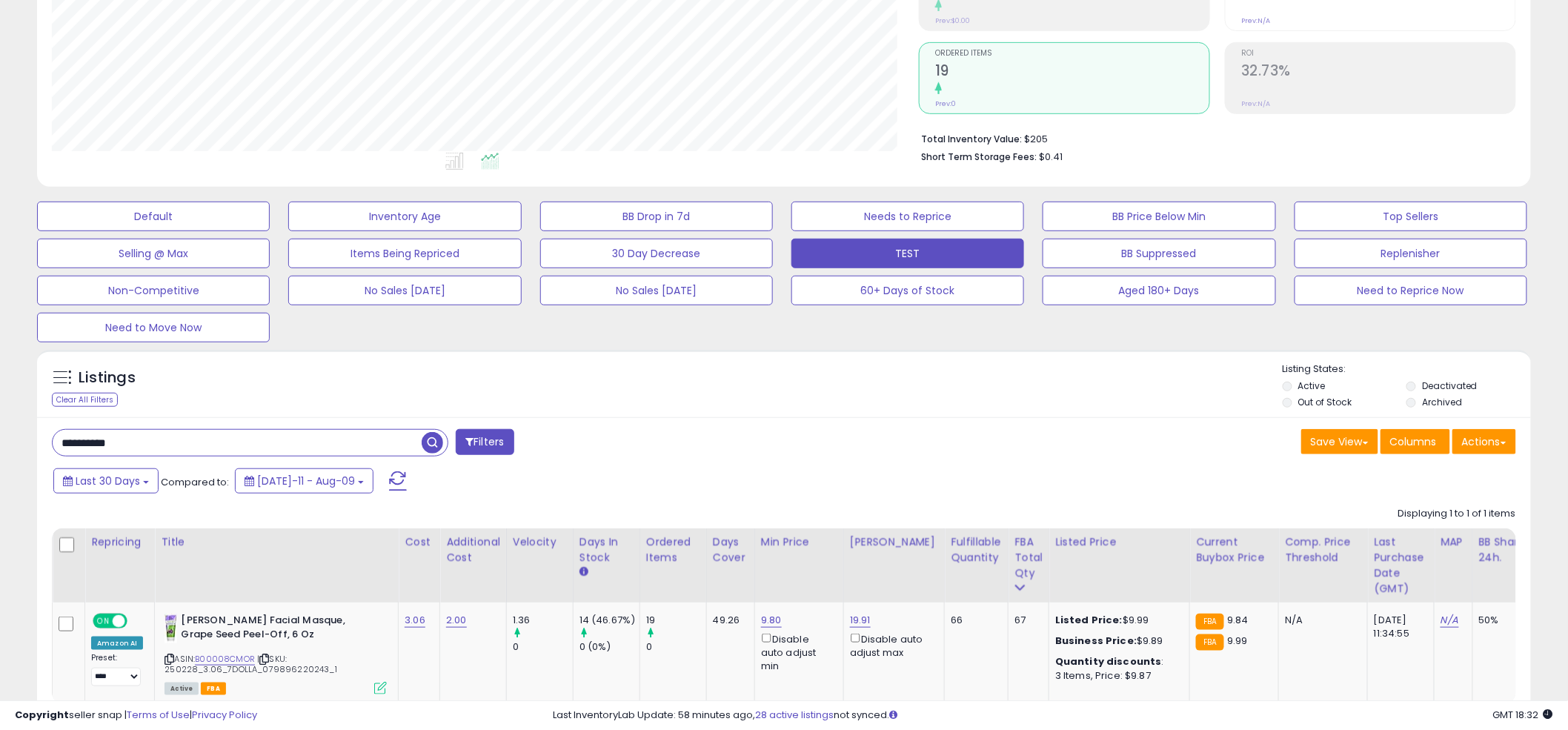
click at [773, 358] on div "Listings Clear All Filters" at bounding box center [783, 384] width 1493 height 68
click at [785, 352] on div "Listings Clear All Filters" at bounding box center [783, 384] width 1493 height 68
paste input "text"
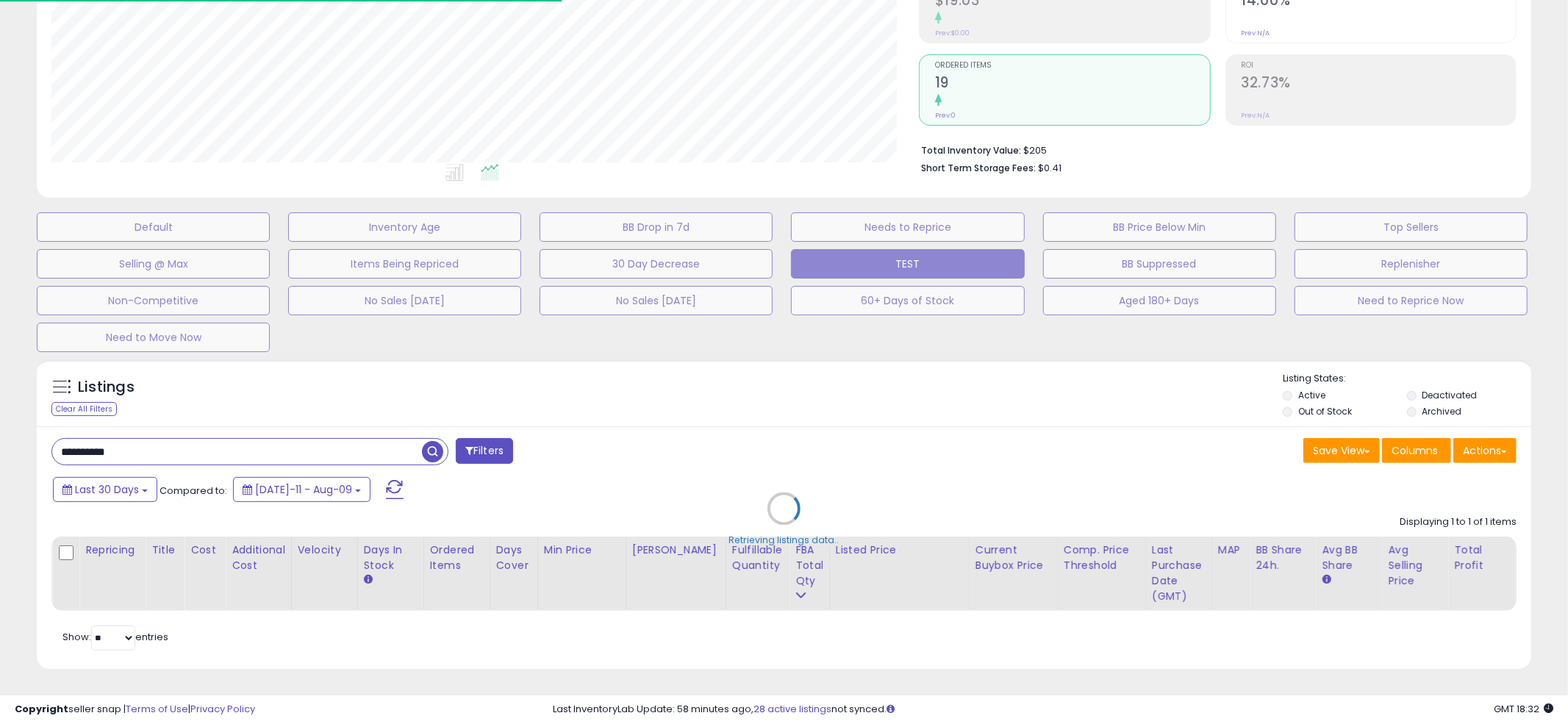
click at [766, 352] on div "Retrieving listings data.." at bounding box center [784, 520] width 1516 height 335
click at [768, 363] on div "Retrieving listings data.." at bounding box center [784, 520] width 1516 height 335
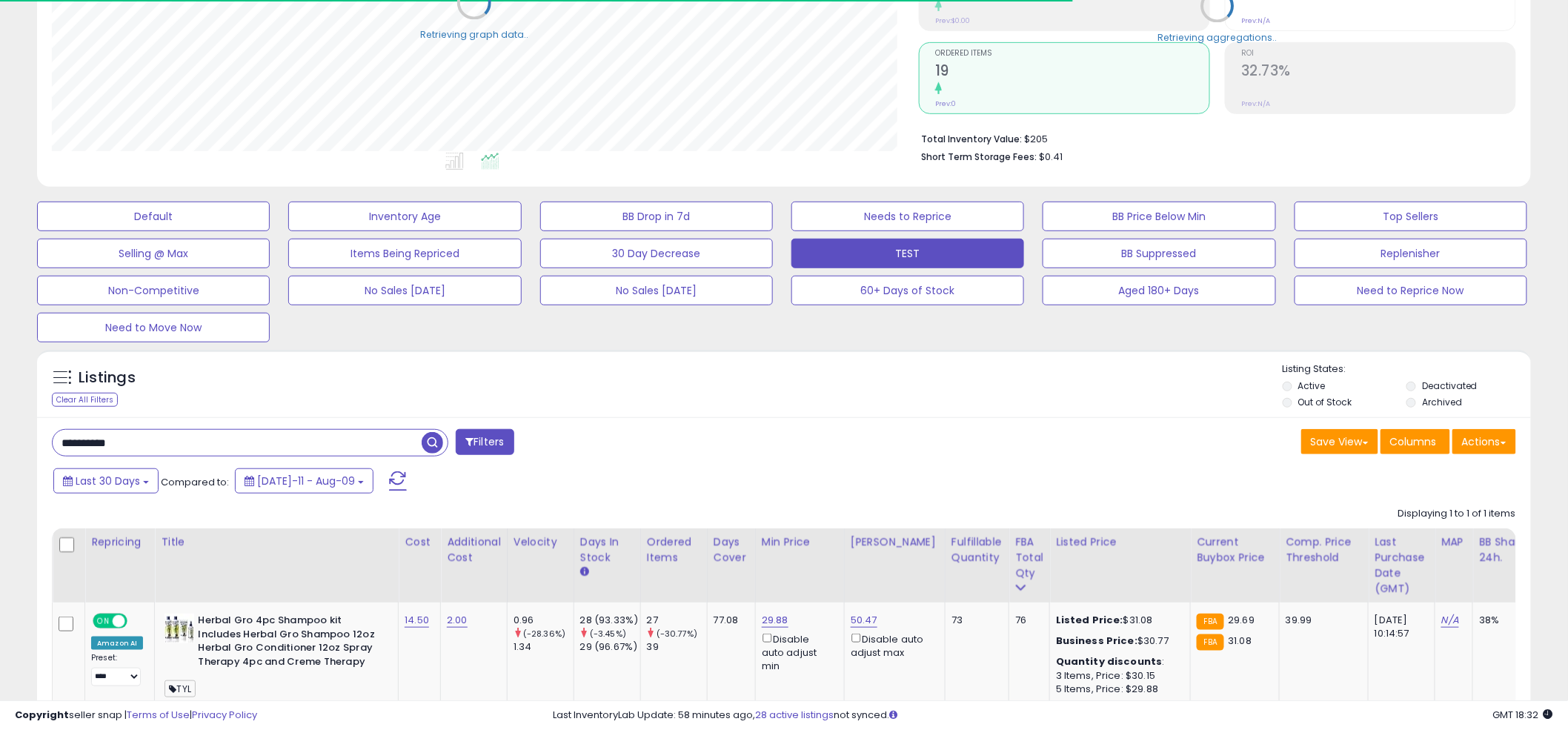
scroll to position [740948, 739974]
click at [771, 376] on div "Listings Clear All Filters Listing States:" at bounding box center [783, 388] width 1493 height 51
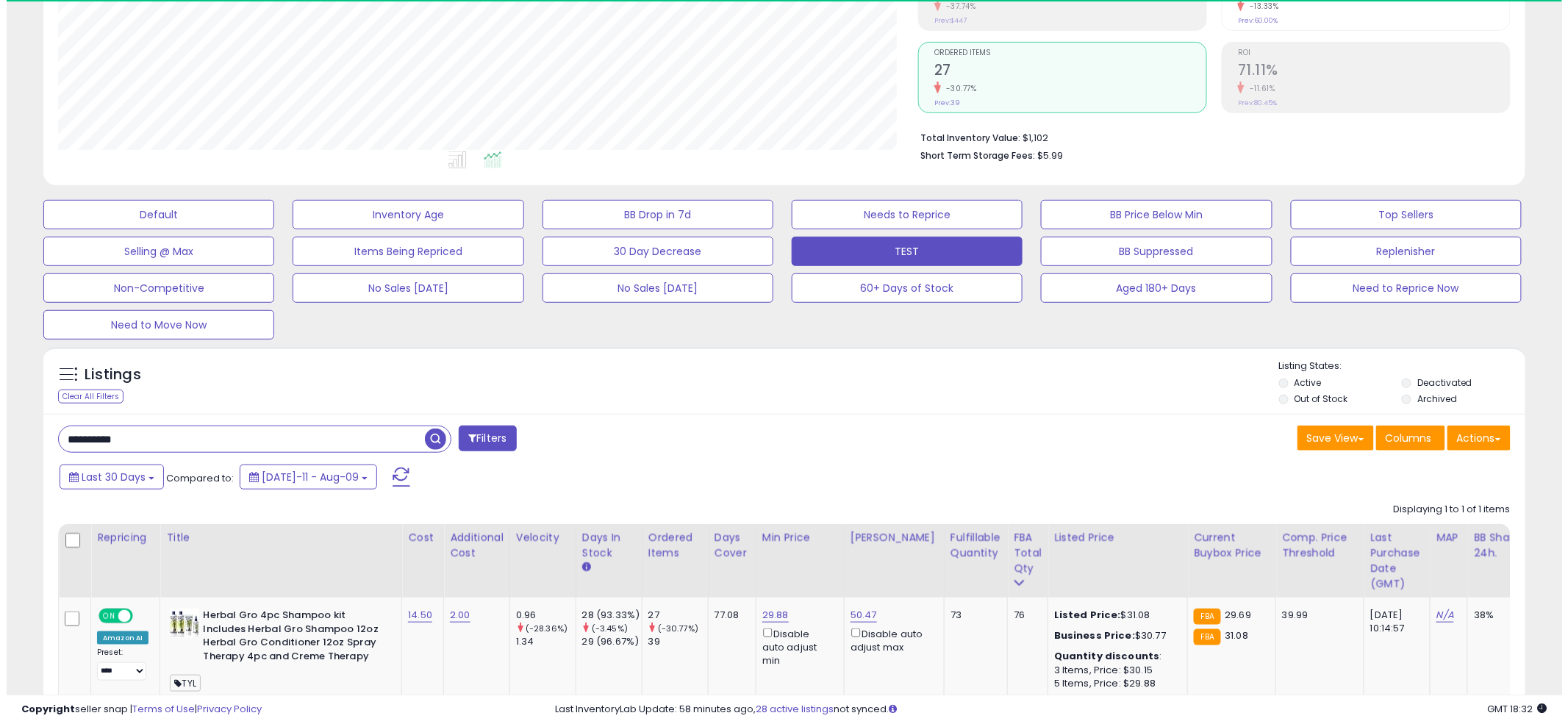
scroll to position [302, 860]
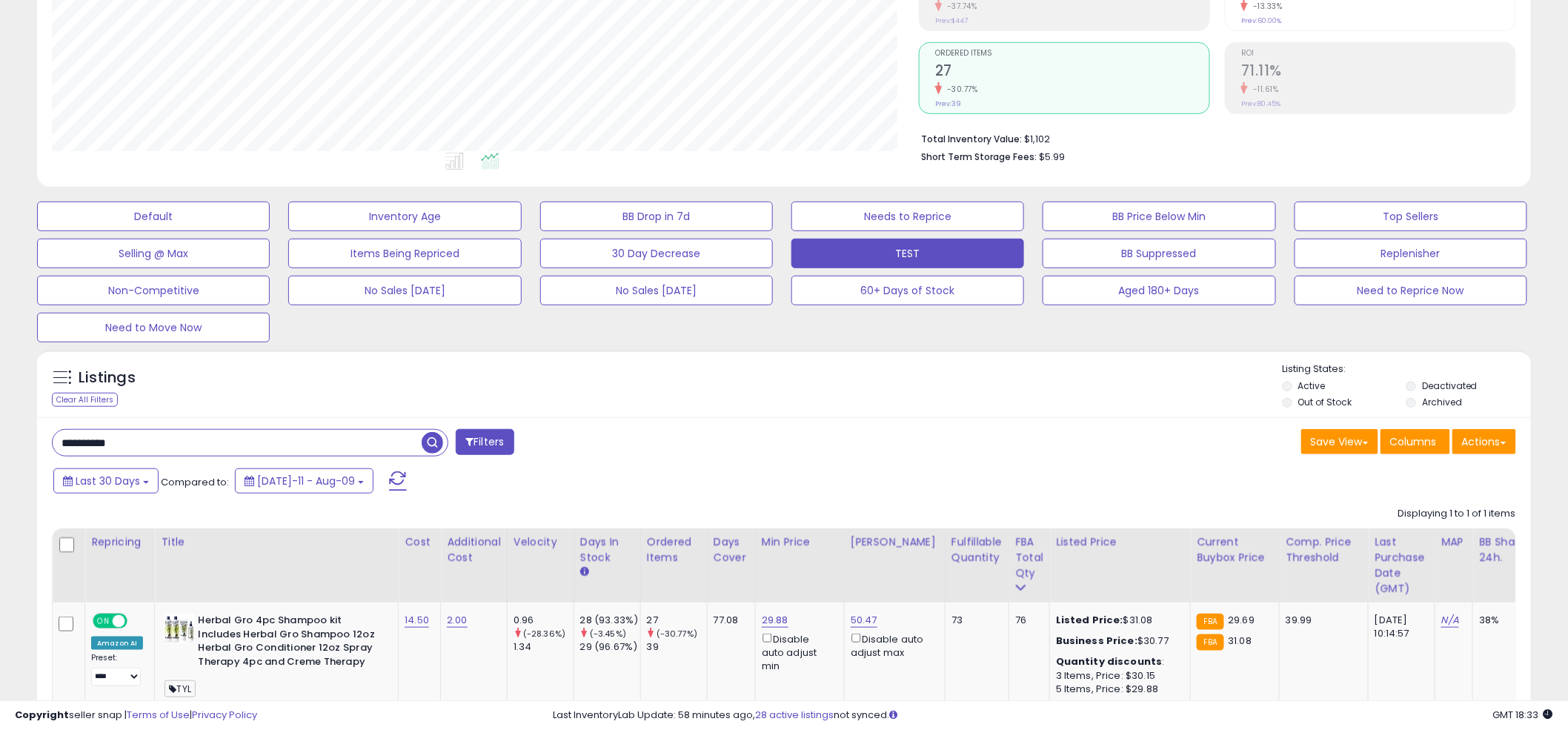
click at [780, 375] on div "Listings Clear All Filters Listing States:" at bounding box center [783, 388] width 1493 height 51
paste input "text"
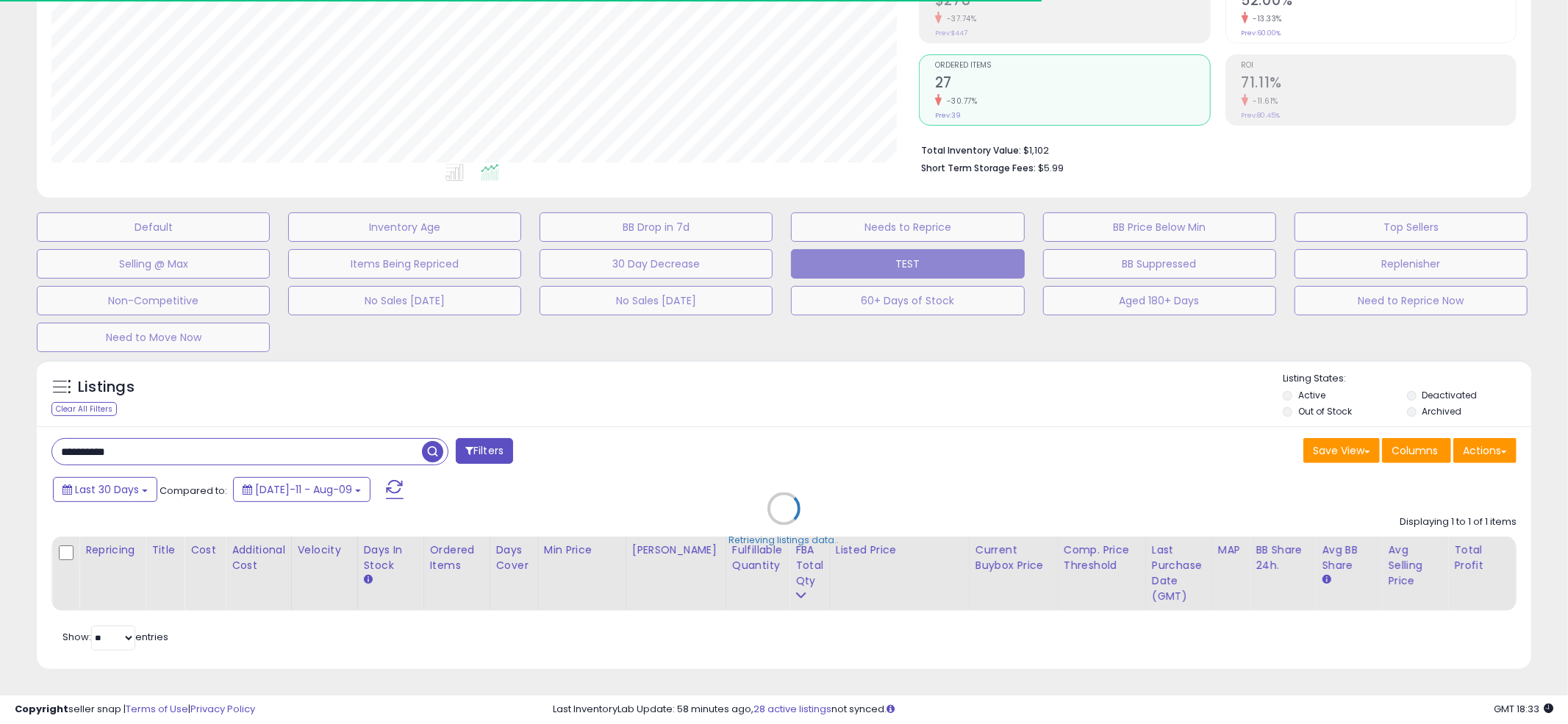
click at [779, 373] on div "Retrieving listings data.." at bounding box center [784, 520] width 1516 height 335
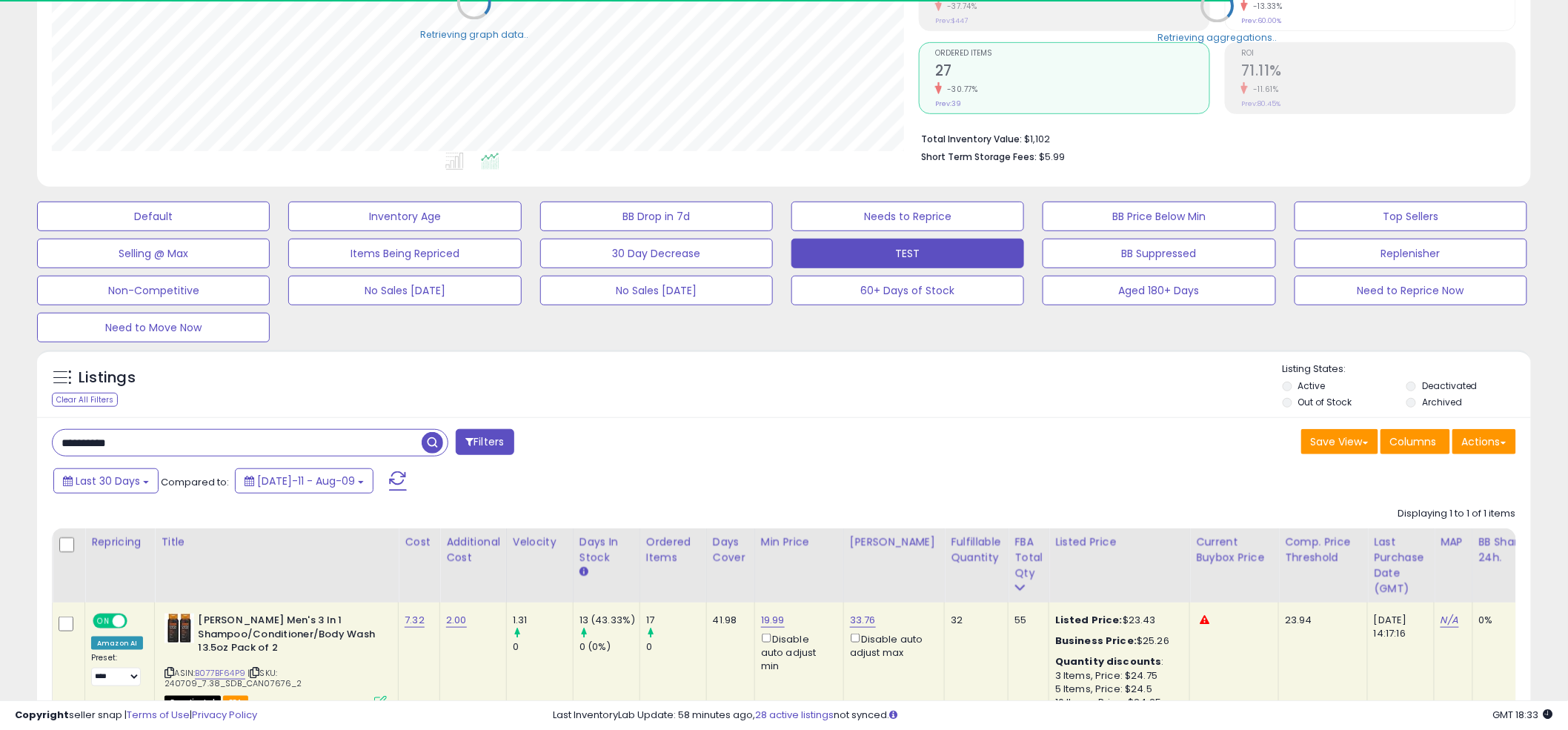
scroll to position [740948, 739974]
click at [783, 387] on div "Listings Clear All Filters Listing States:" at bounding box center [783, 388] width 1493 height 51
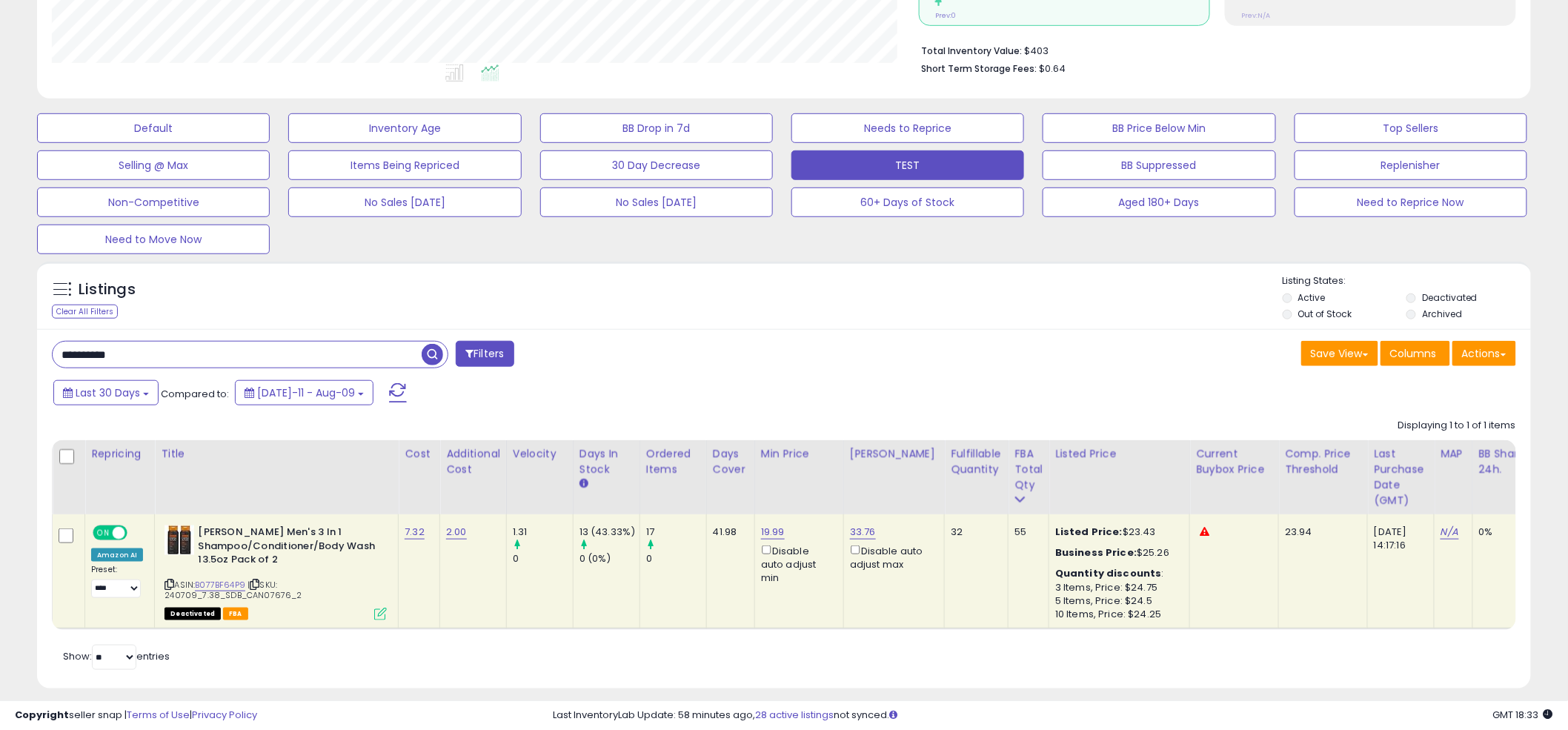
scroll to position [368, 0]
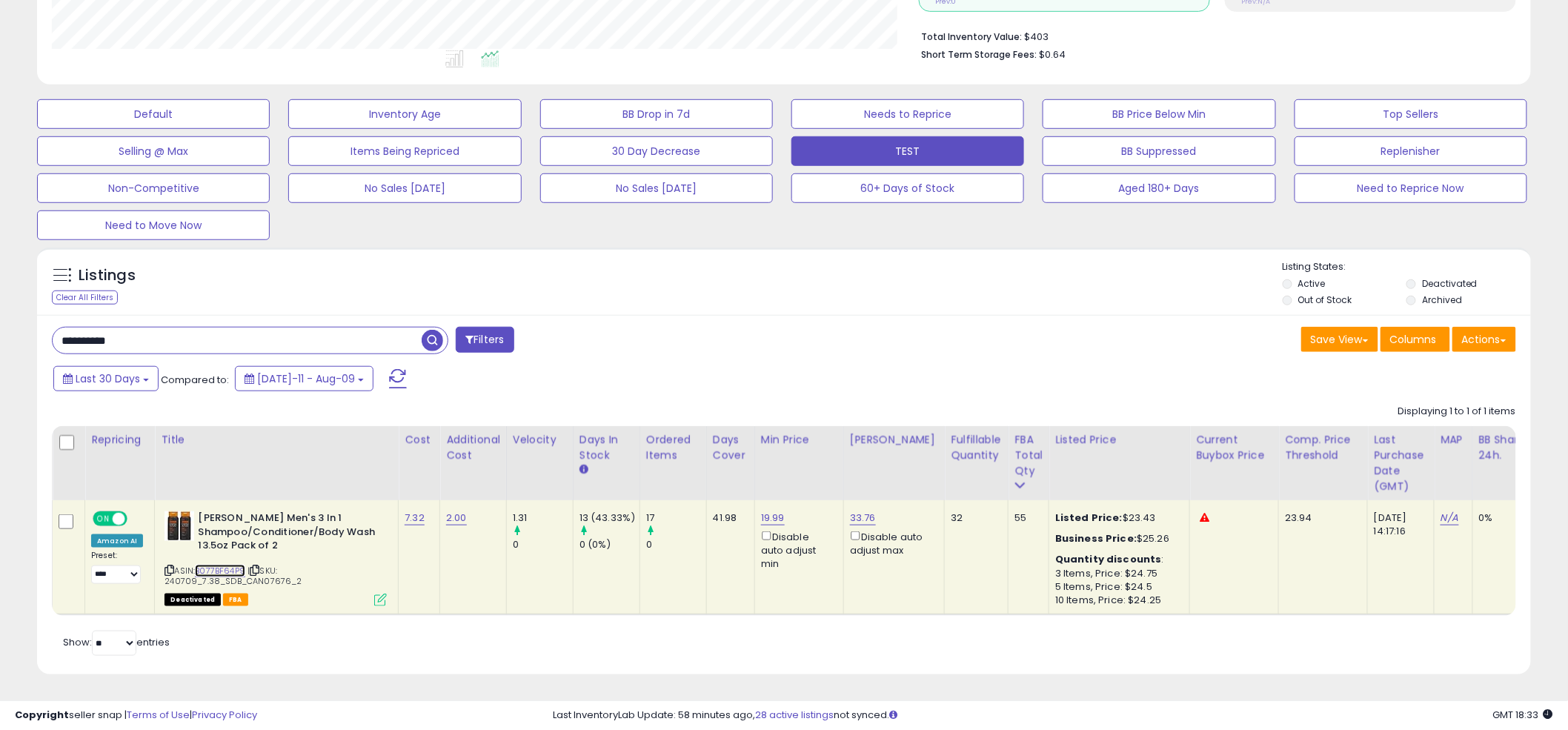
click at [215, 567] on link "B077BF64P9" at bounding box center [221, 571] width 51 height 13
click at [743, 346] on div "**********" at bounding box center [412, 341] width 743 height 30
click at [791, 331] on div "Save View Save As New View Update Current View Columns Actions Import Export Vi…" at bounding box center [1155, 341] width 743 height 29
paste input "text"
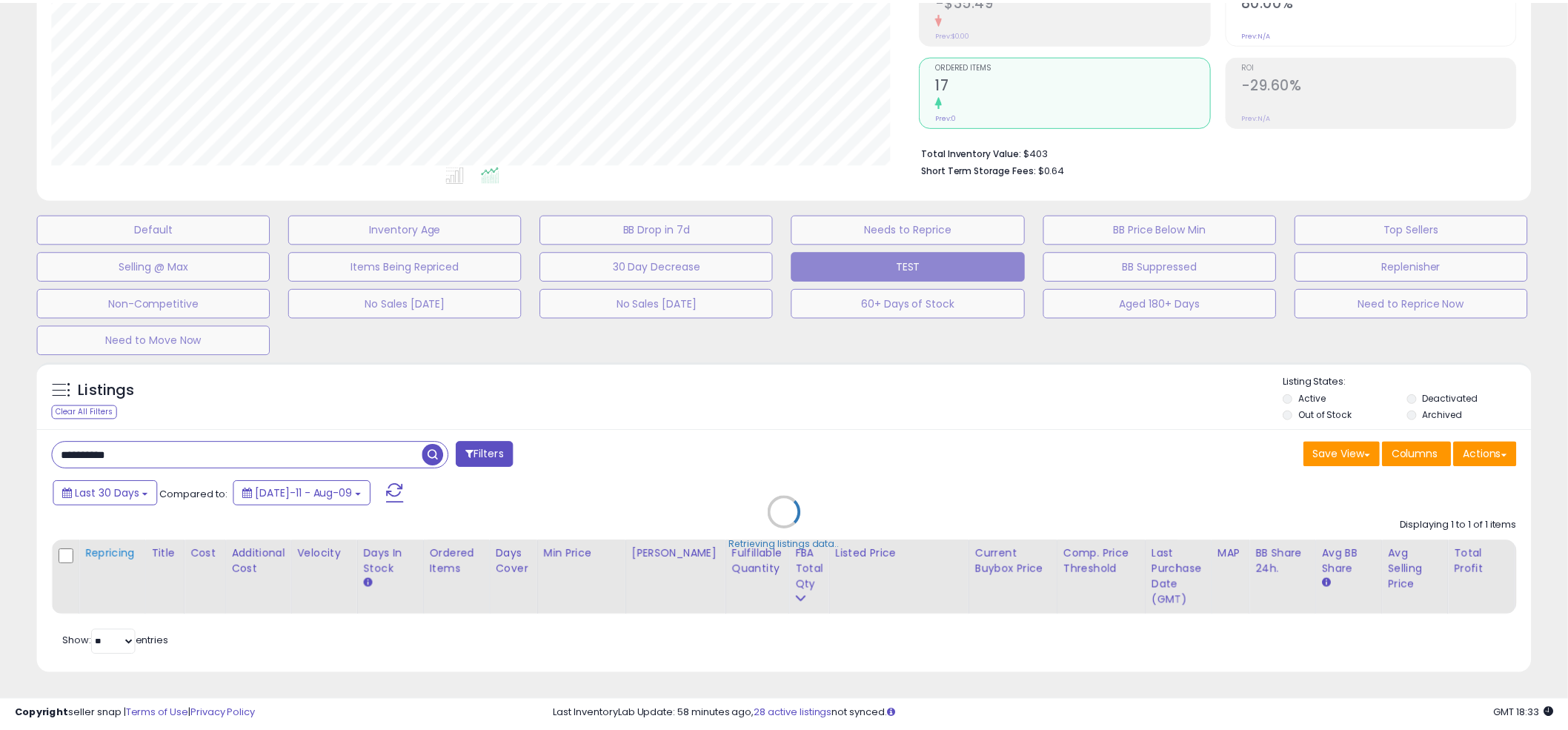
scroll to position [304, 875]
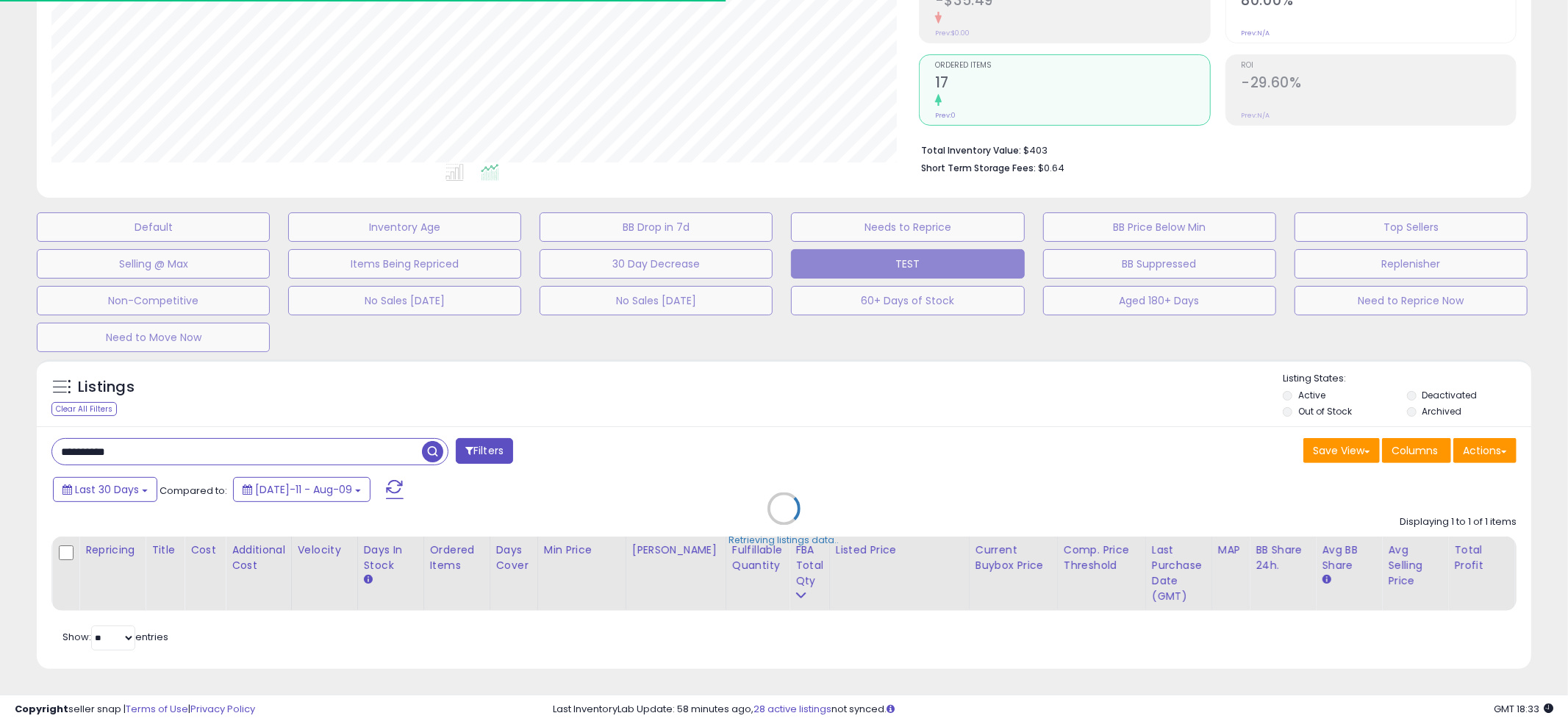
click at [788, 363] on div "Retrieving listings data.." at bounding box center [784, 520] width 1516 height 335
click at [789, 372] on div "Retrieving listings data.." at bounding box center [784, 520] width 1516 height 335
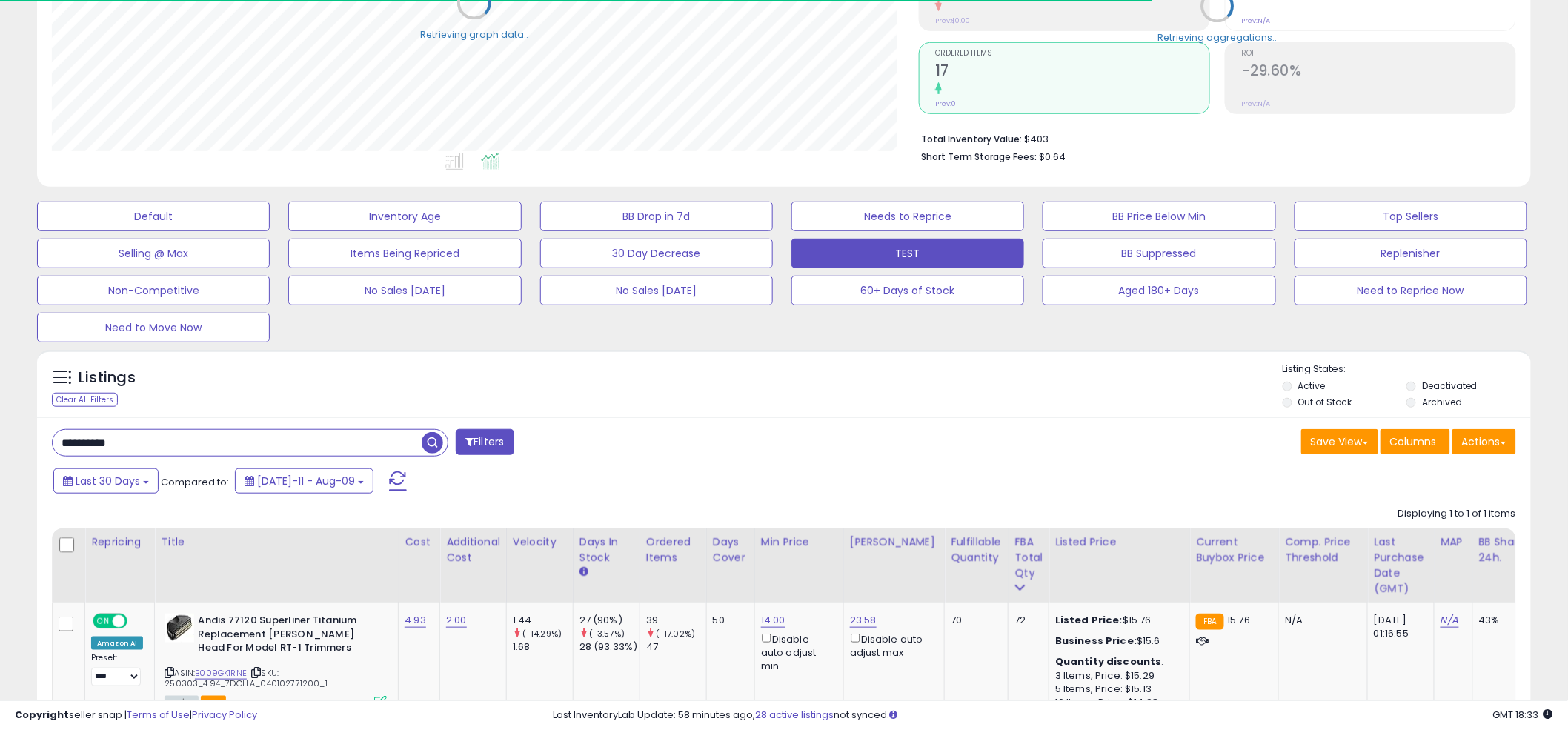
scroll to position [740948, 739974]
click at [776, 387] on div "Listings Clear All Filters Listing States:" at bounding box center [783, 388] width 1493 height 51
click at [768, 375] on div "Listings Clear All Filters Listing States:" at bounding box center [783, 388] width 1493 height 51
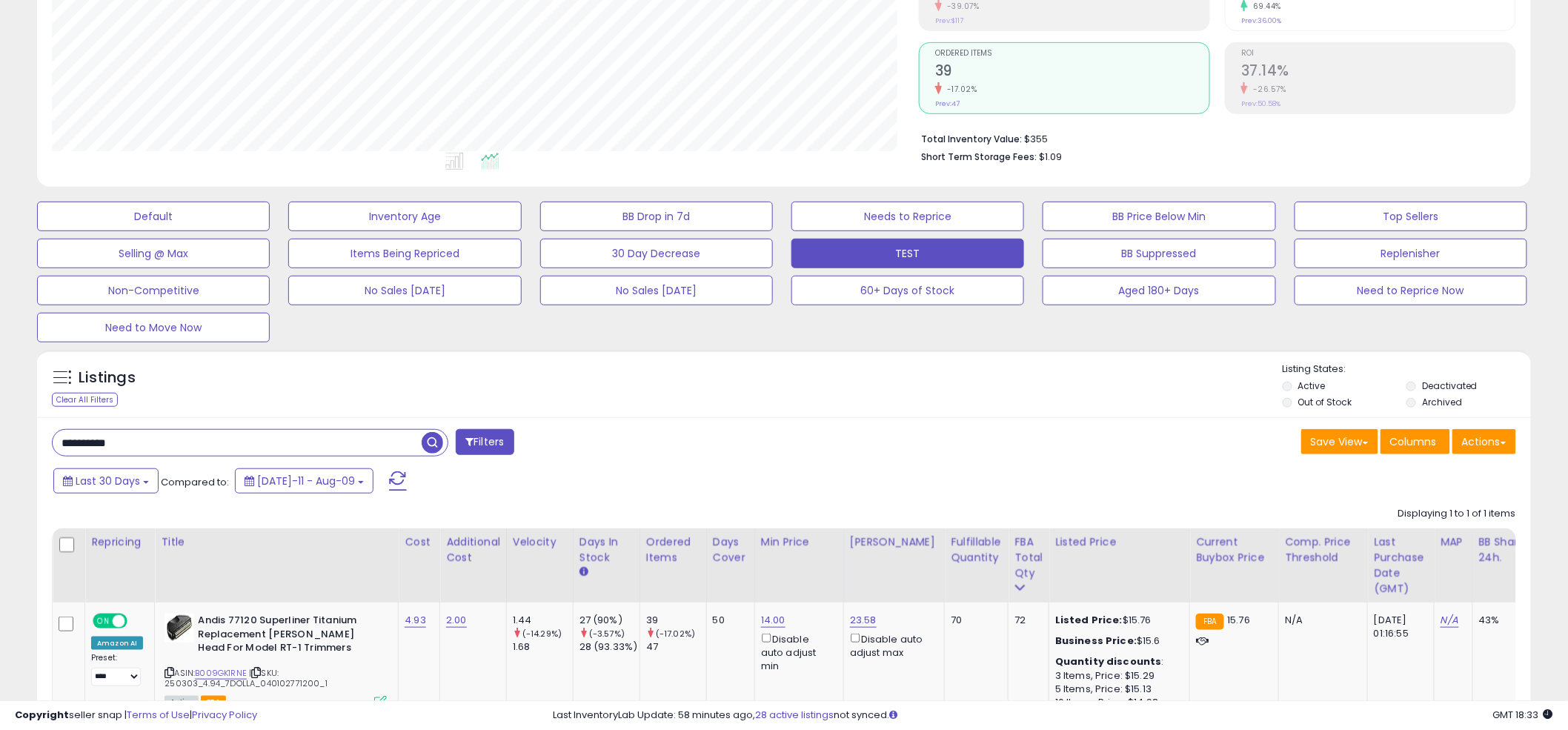
click at [768, 375] on div "Listings Clear All Filters Listing States:" at bounding box center [783, 388] width 1493 height 51
click at [768, 377] on div "Listings Clear All Filters Listing States:" at bounding box center [783, 388] width 1493 height 51
click at [762, 374] on div "Listings Clear All Filters Listing States:" at bounding box center [783, 388] width 1493 height 51
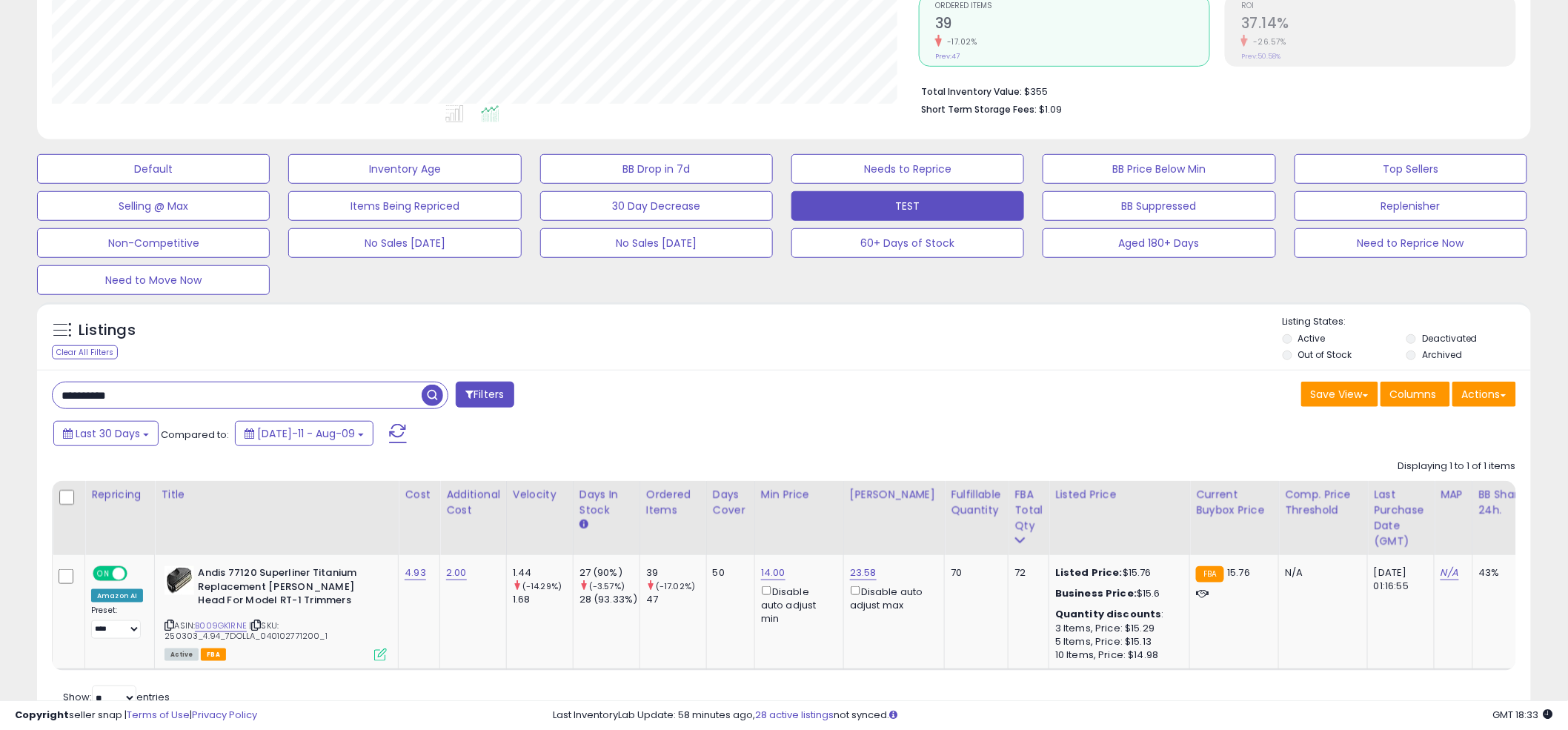
scroll to position [314, 0]
click at [767, 330] on div "Listings Clear All Filters Listing States:" at bounding box center [783, 339] width 1493 height 51
paste input "text"
type input "**********"
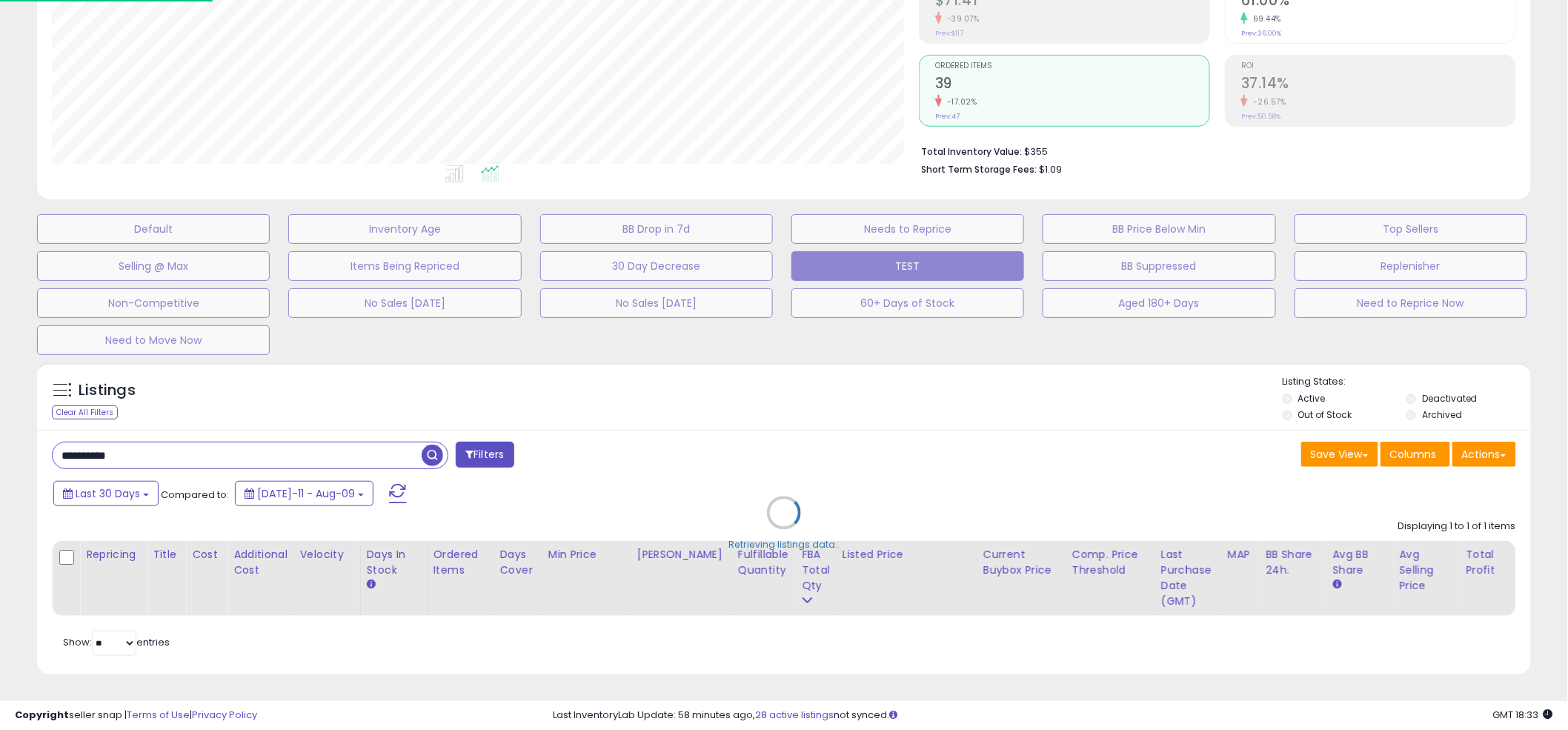
scroll to position [304, 875]
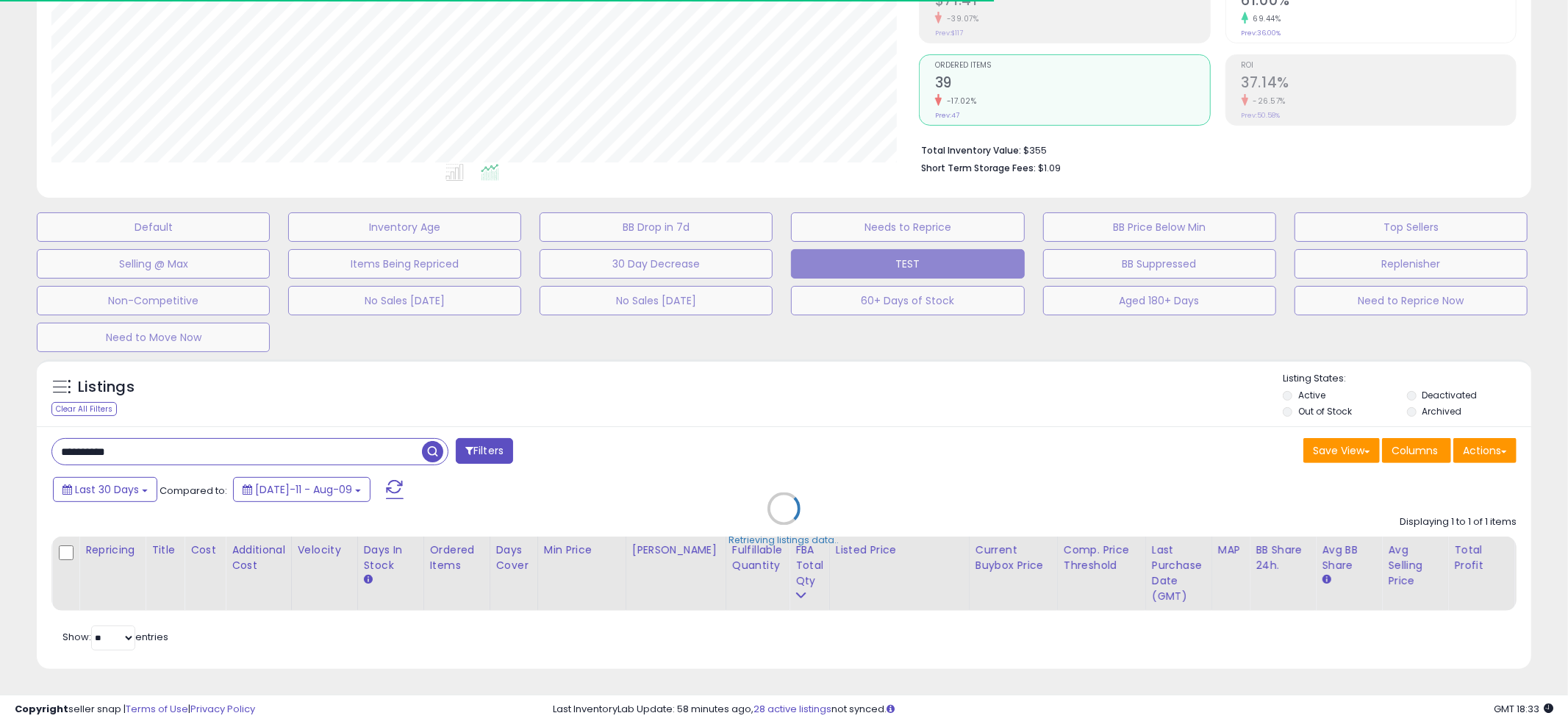
click at [769, 373] on div "Retrieving listings data.." at bounding box center [784, 520] width 1516 height 335
click at [771, 364] on div "Retrieving listings data.." at bounding box center [784, 520] width 1516 height 335
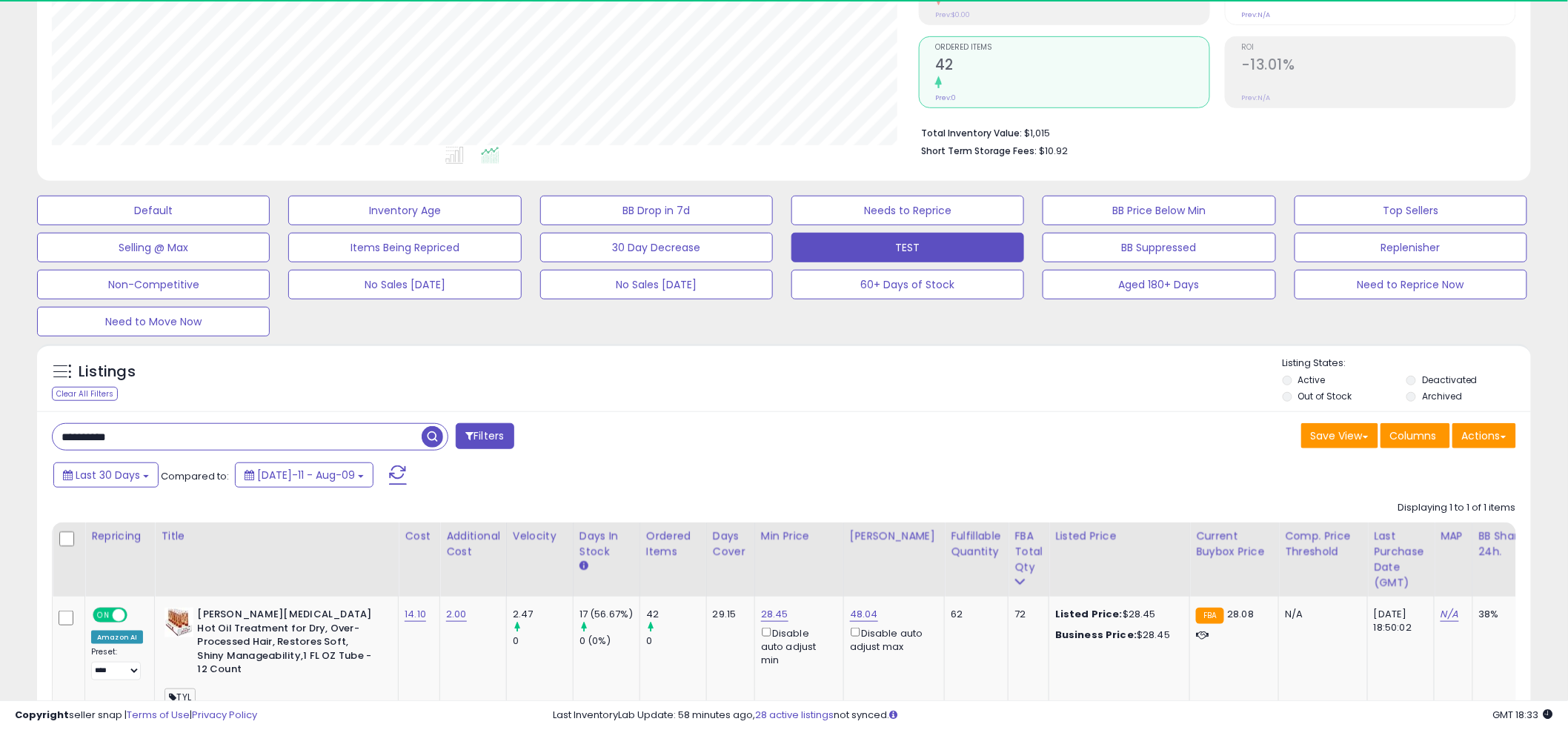
scroll to position [282, 0]
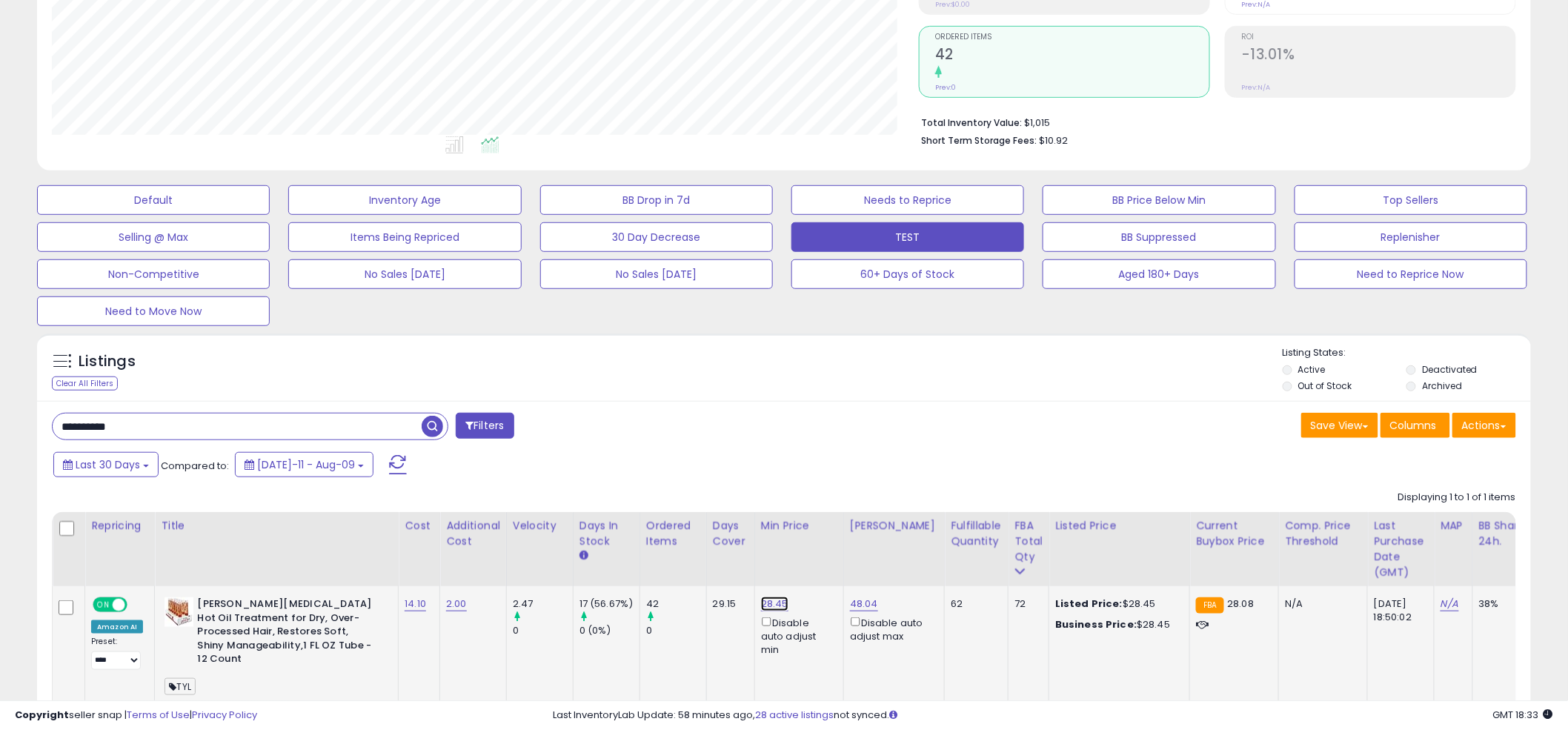
click at [766, 608] on link "28.45" at bounding box center [774, 604] width 27 height 15
type input "**"
click button "submit" at bounding box center [817, 552] width 25 height 22
paste input "text"
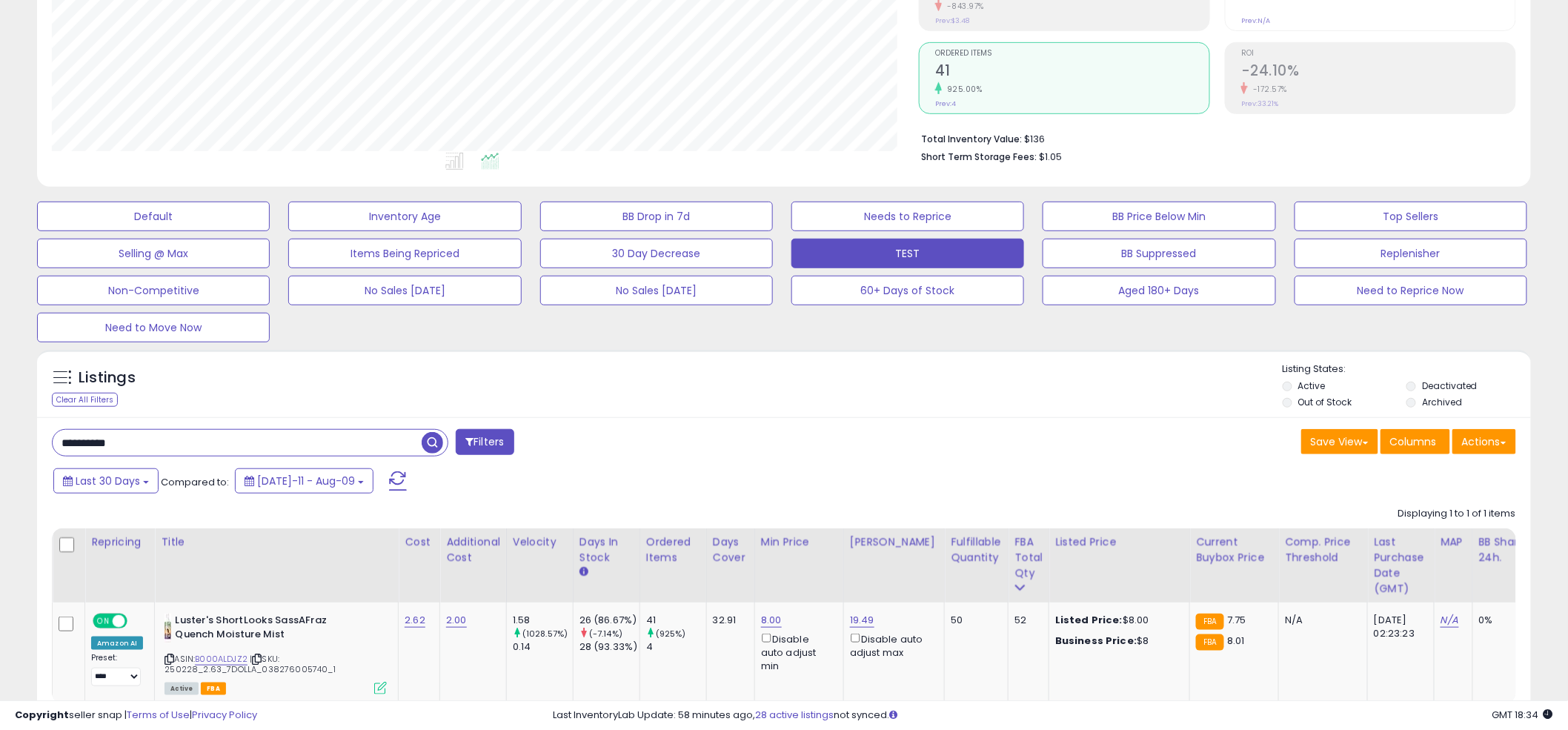
scroll to position [740948, 739974]
click at [774, 373] on div "Listings Clear All Filters Listing States:" at bounding box center [783, 388] width 1493 height 51
click at [781, 371] on div "Listings Clear All Filters Listing States:" at bounding box center [783, 388] width 1493 height 51
click at [772, 370] on div "Listings Clear All Filters Listing States:" at bounding box center [783, 388] width 1493 height 51
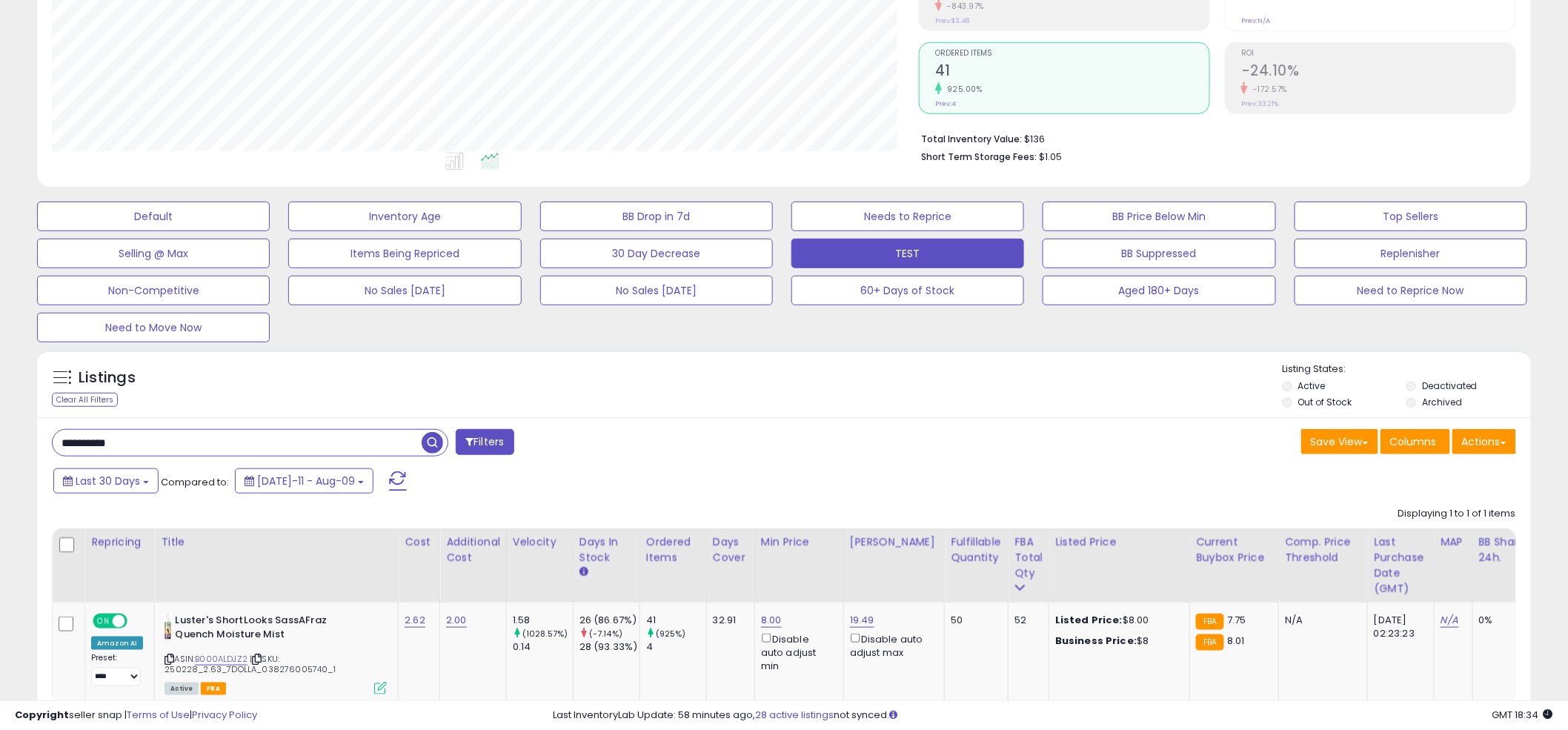
click at [773, 370] on div "Listings Clear All Filters Listing States:" at bounding box center [783, 388] width 1493 height 51
click at [763, 370] on div "Listings Clear All Filters Listing States:" at bounding box center [783, 388] width 1493 height 51
click at [780, 370] on div "Listings Clear All Filters Listing States:" at bounding box center [783, 388] width 1493 height 51
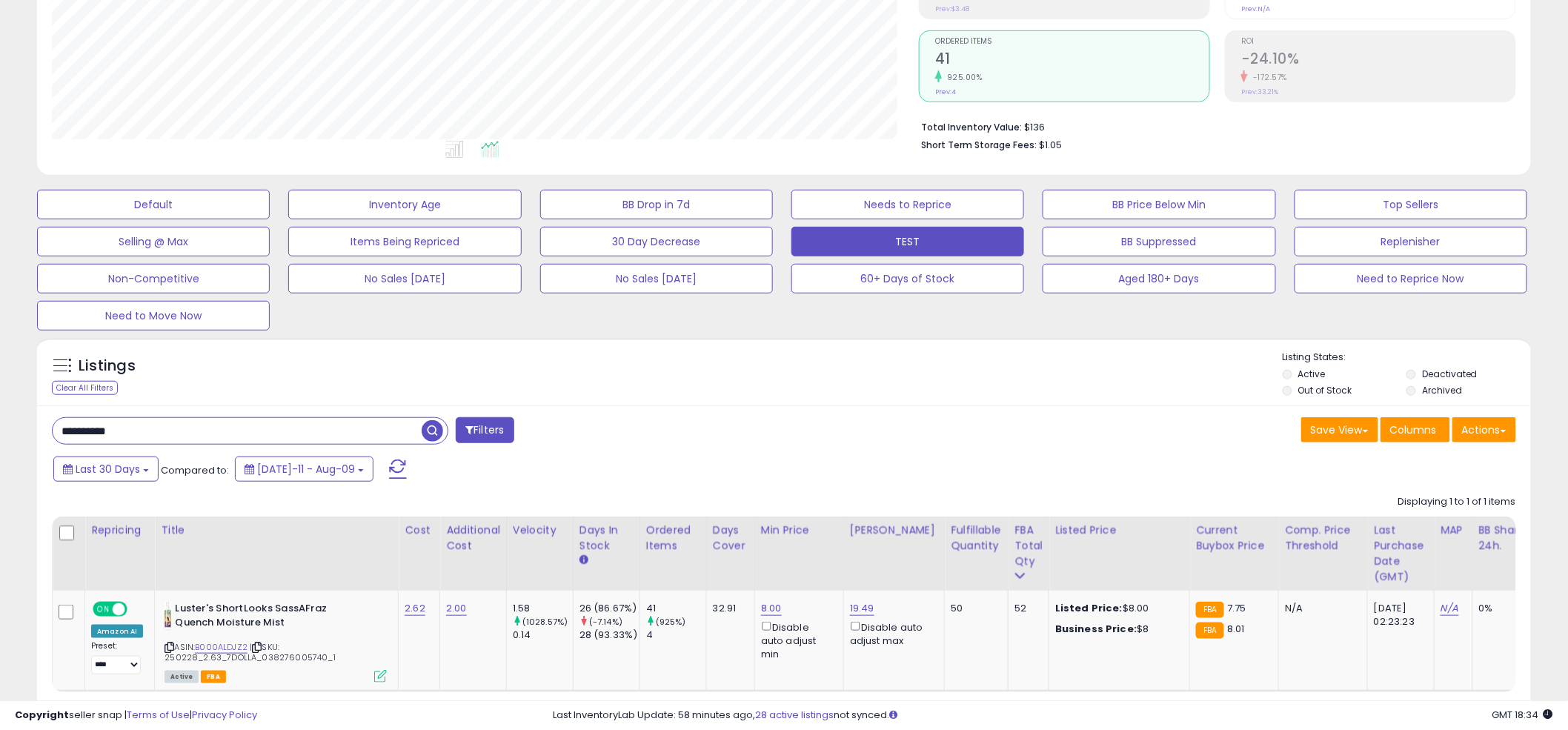
scroll to position [278, 0]
paste input "text"
type input "**********"
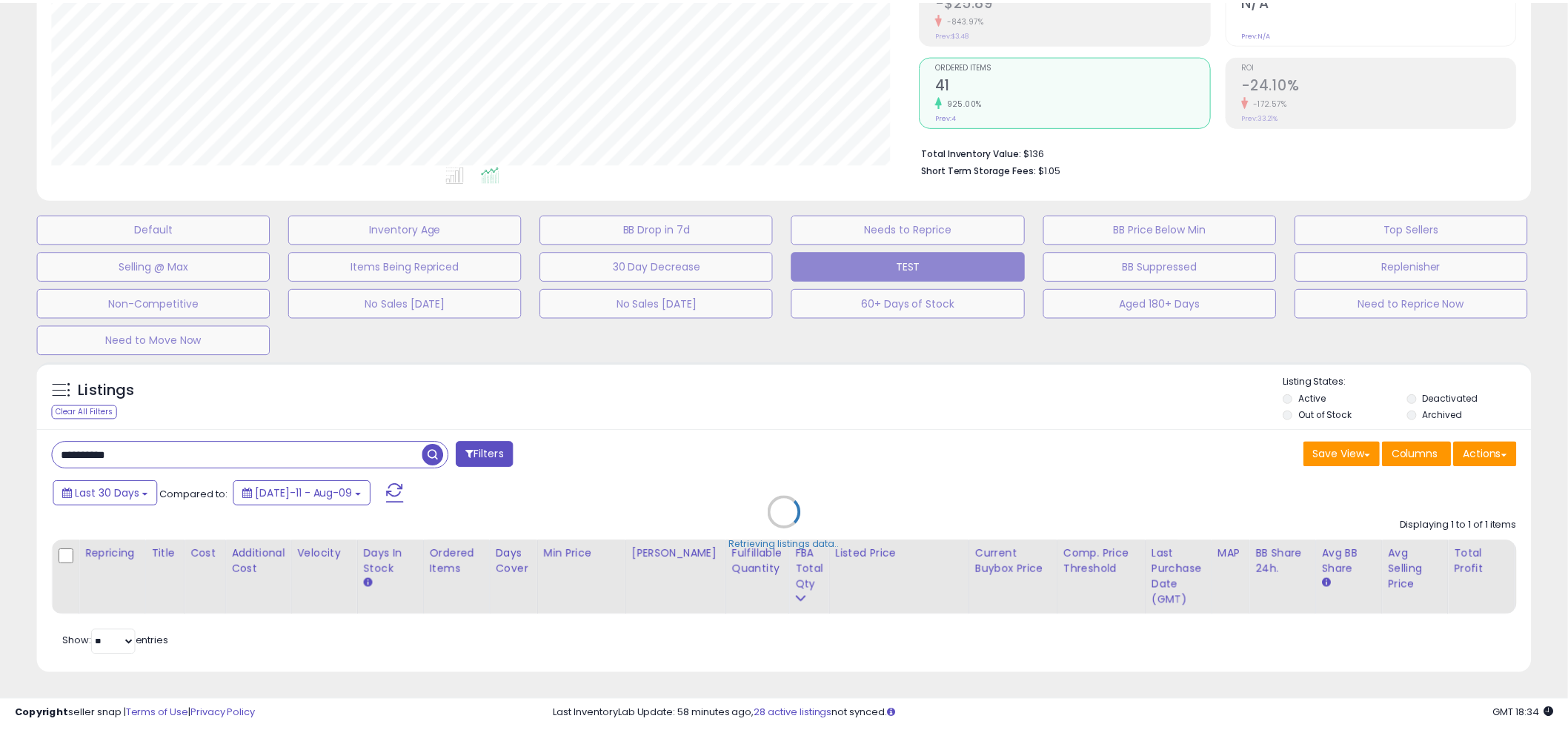
scroll to position [304, 875]
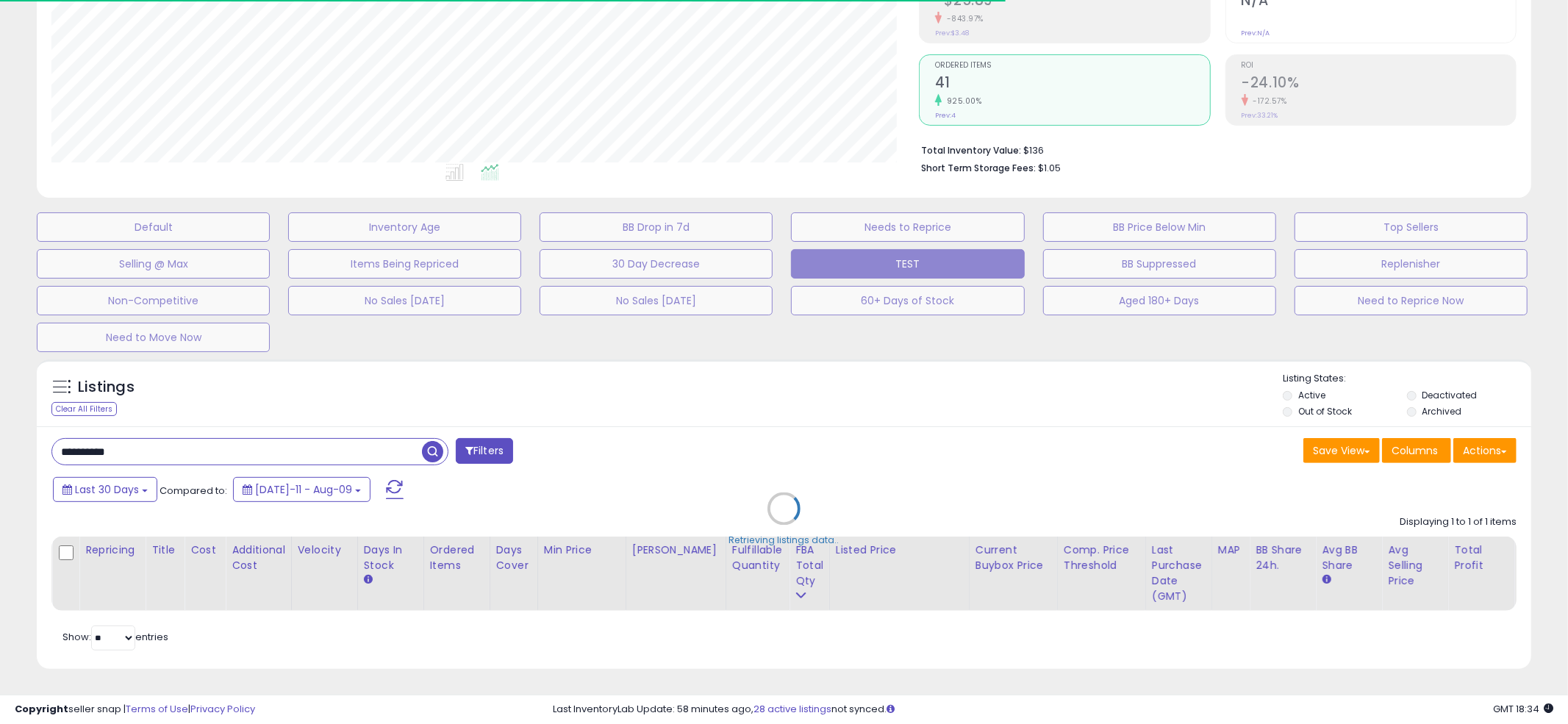
click at [764, 383] on div "Retrieving listings data.." at bounding box center [784, 520] width 1516 height 335
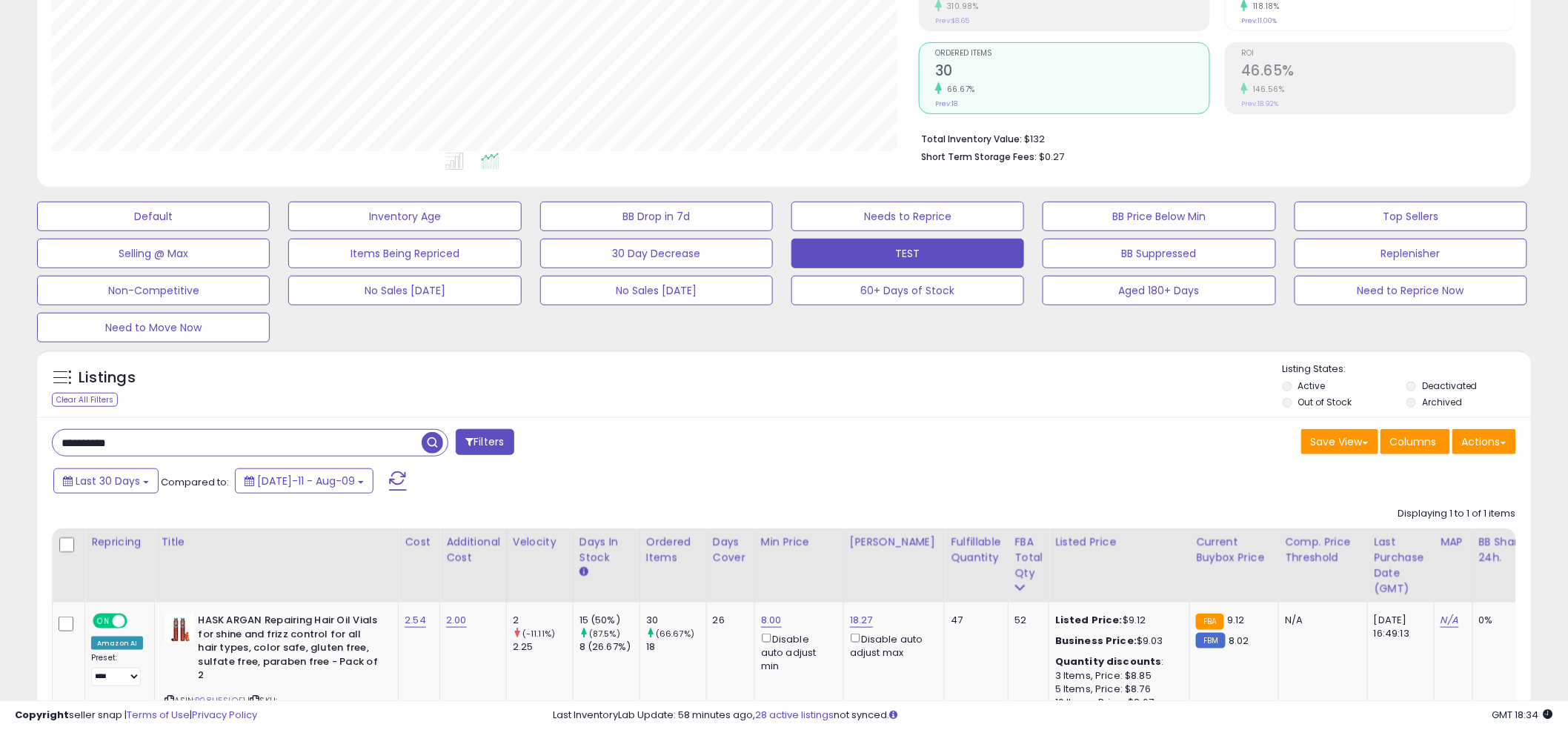
scroll to position [304, 867]
click at [775, 358] on div "Listings Clear All Filters" at bounding box center [783, 384] width 1493 height 68
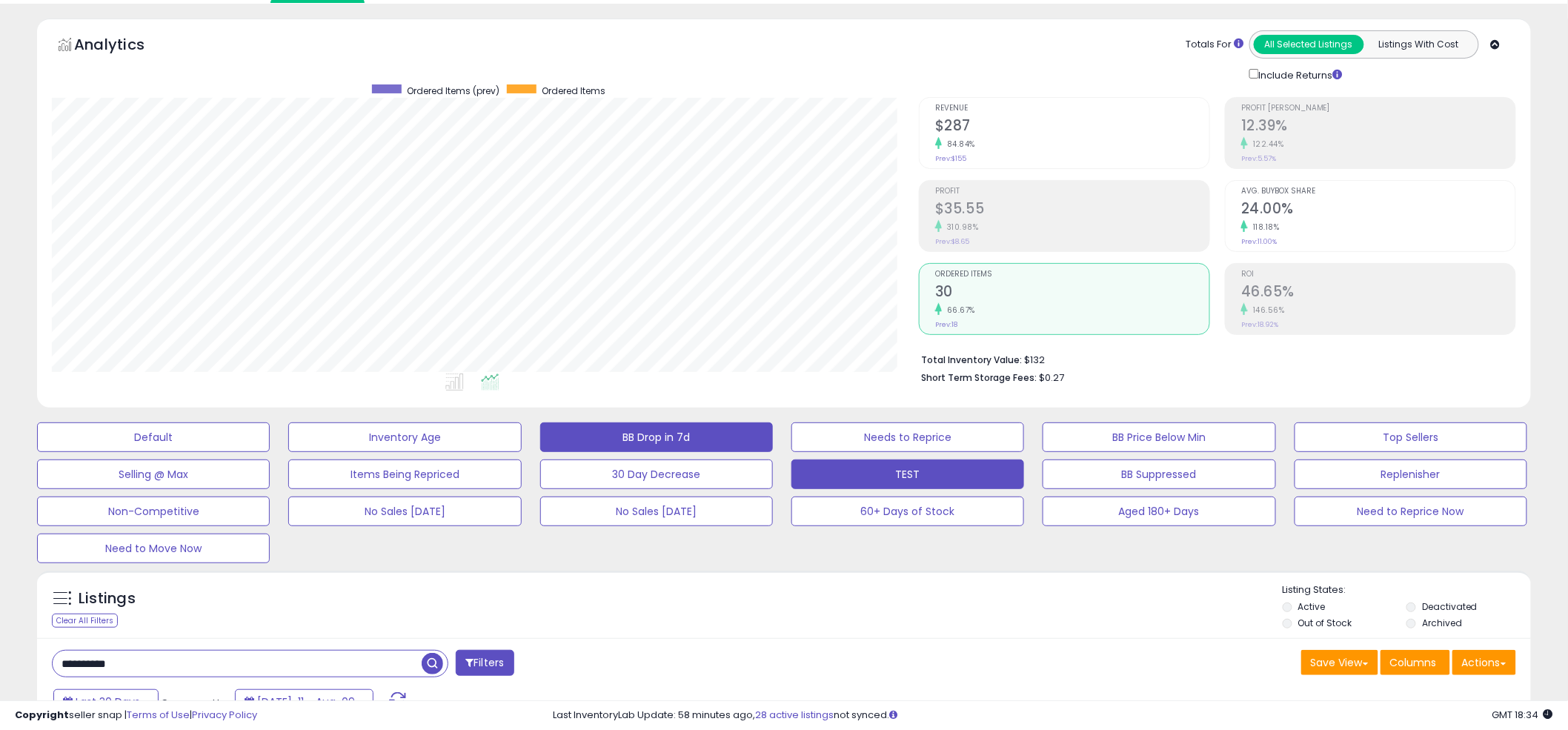
scroll to position [0, 0]
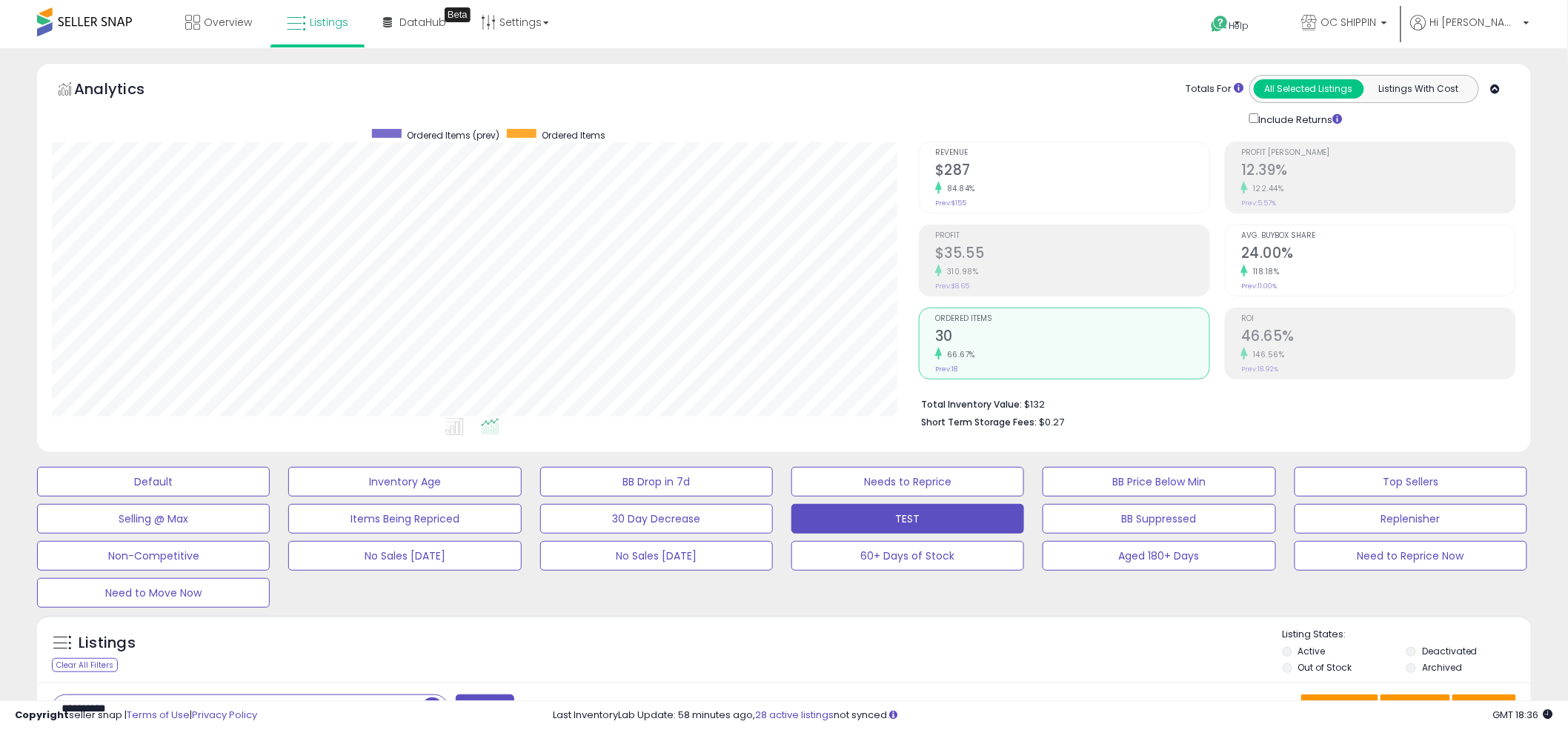
click at [677, 83] on div "Analytics Totals For All Selected Listings Listings With Cost Include Returns" at bounding box center [783, 100] width 1464 height 52
click at [794, 49] on div "**********" at bounding box center [784, 587] width 1568 height 1077
click at [774, 47] on div "Overview Listings Beta" at bounding box center [508, 31] width 1038 height 63
click at [763, 51] on div "**********" at bounding box center [784, 587] width 1568 height 1077
click at [782, 46] on div "Overview Listings Beta" at bounding box center [508, 31] width 1038 height 63
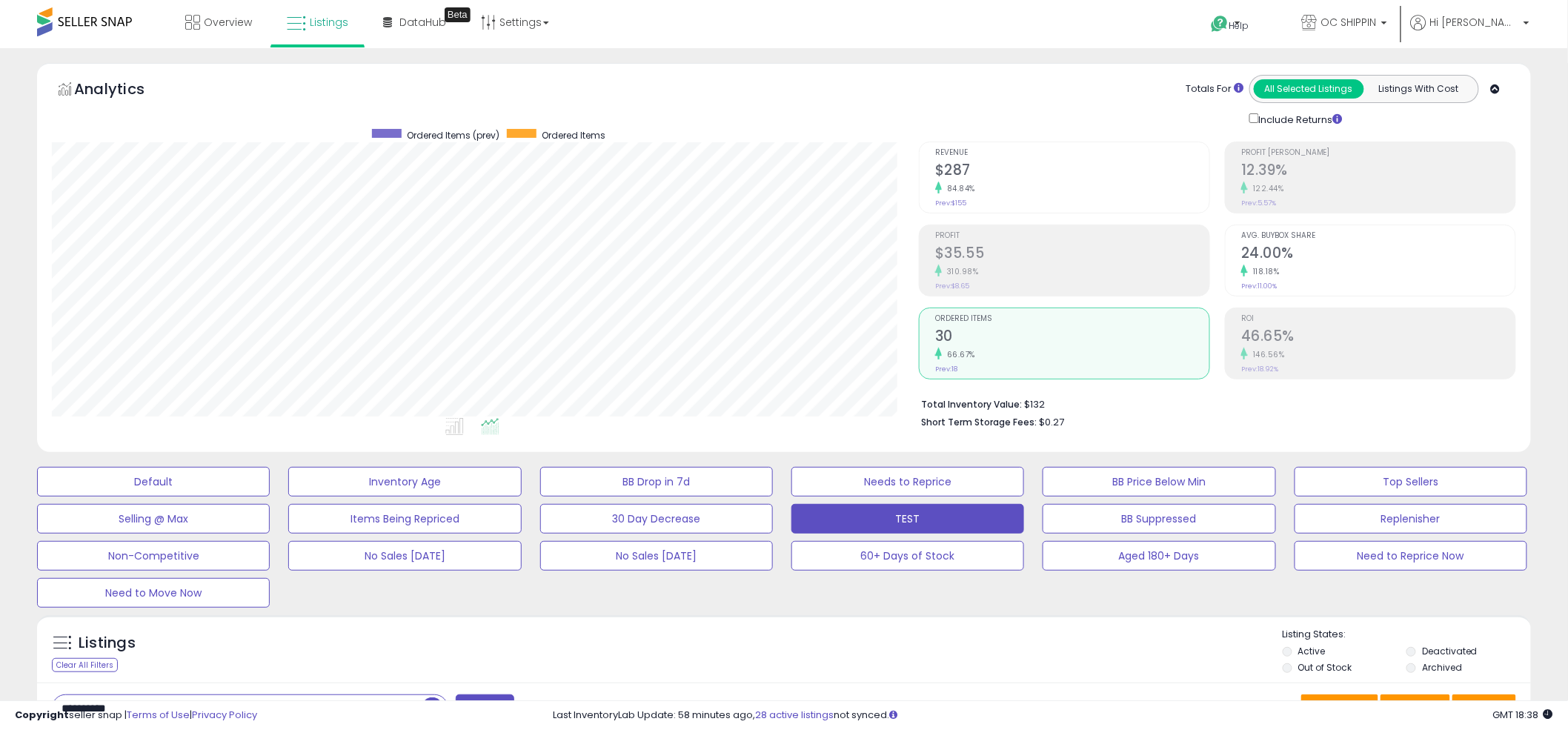
click at [778, 44] on div "Overview Listings Beta" at bounding box center [508, 31] width 1038 height 63
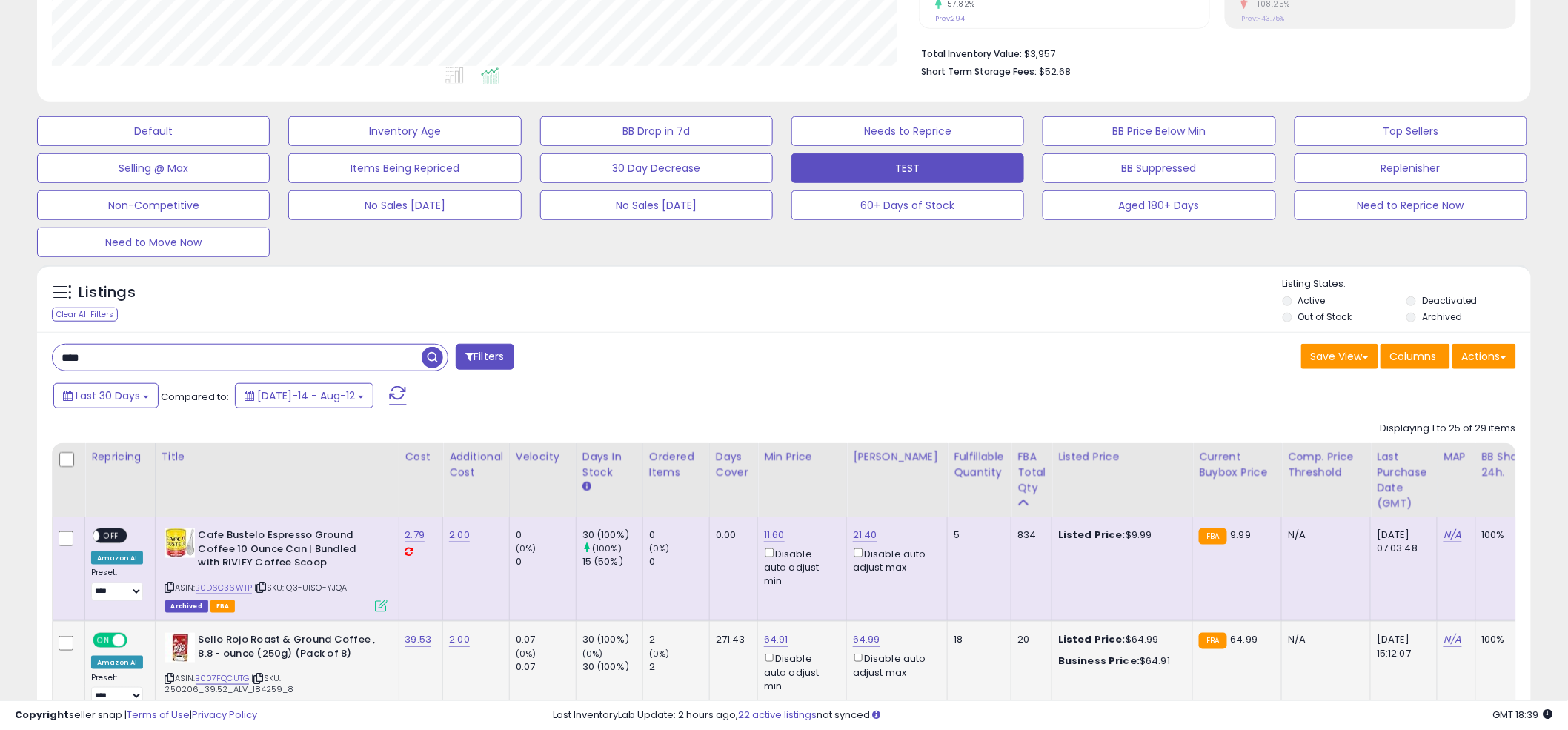
scroll to position [567, 0]
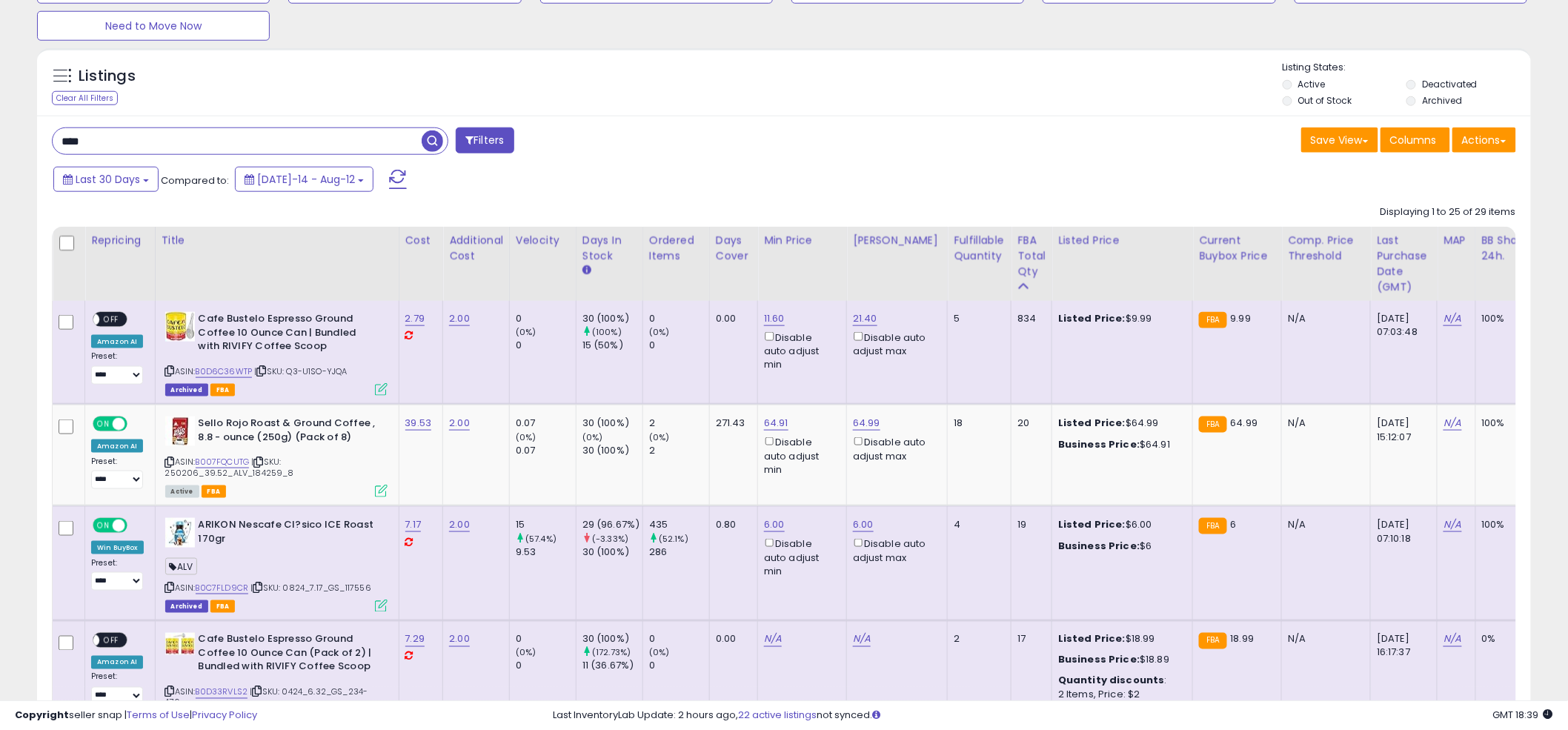
click at [226, 150] on input "****" at bounding box center [237, 141] width 369 height 26
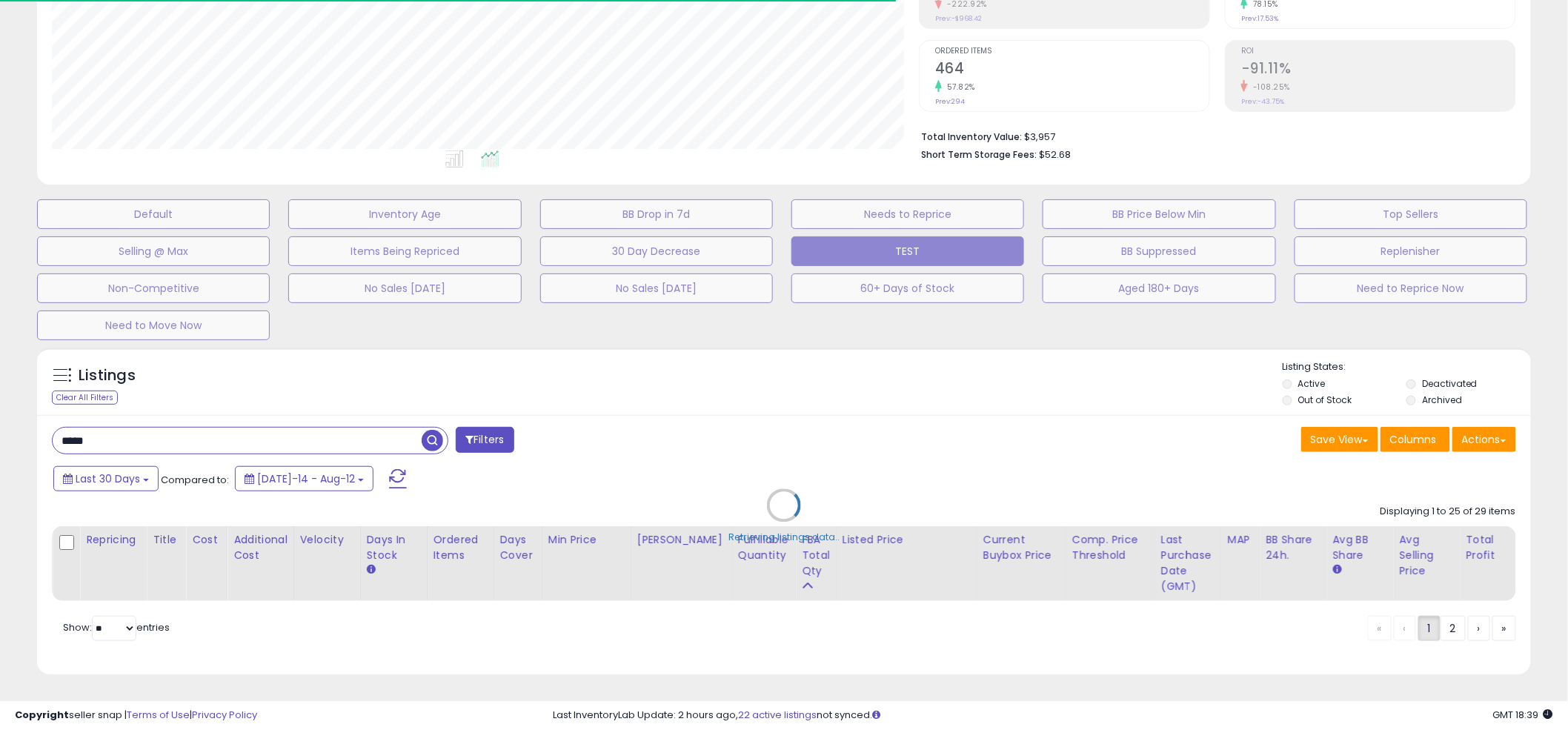
scroll to position [740948, 739974]
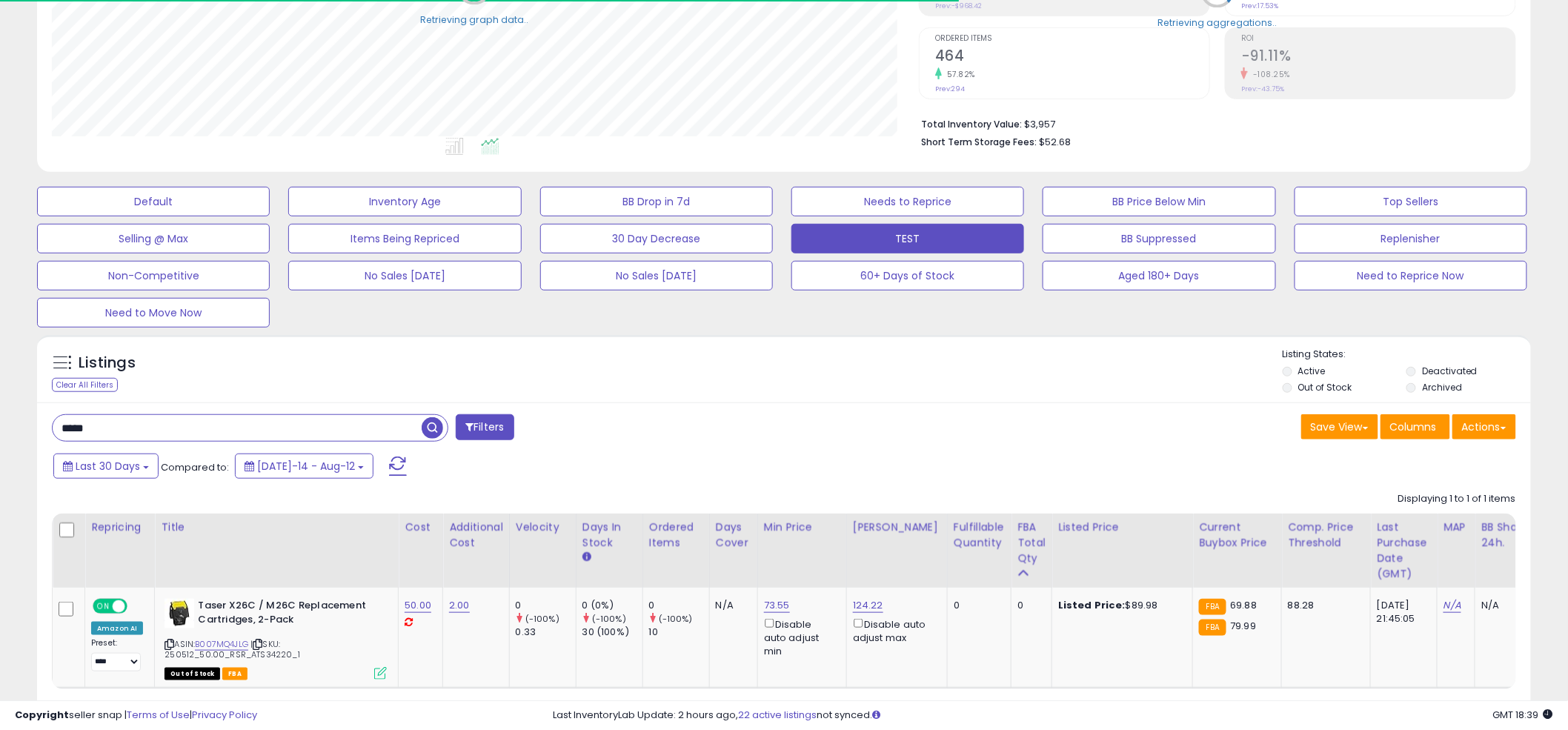
click at [782, 355] on div "Listings Clear All Filters Listing States:" at bounding box center [783, 373] width 1493 height 51
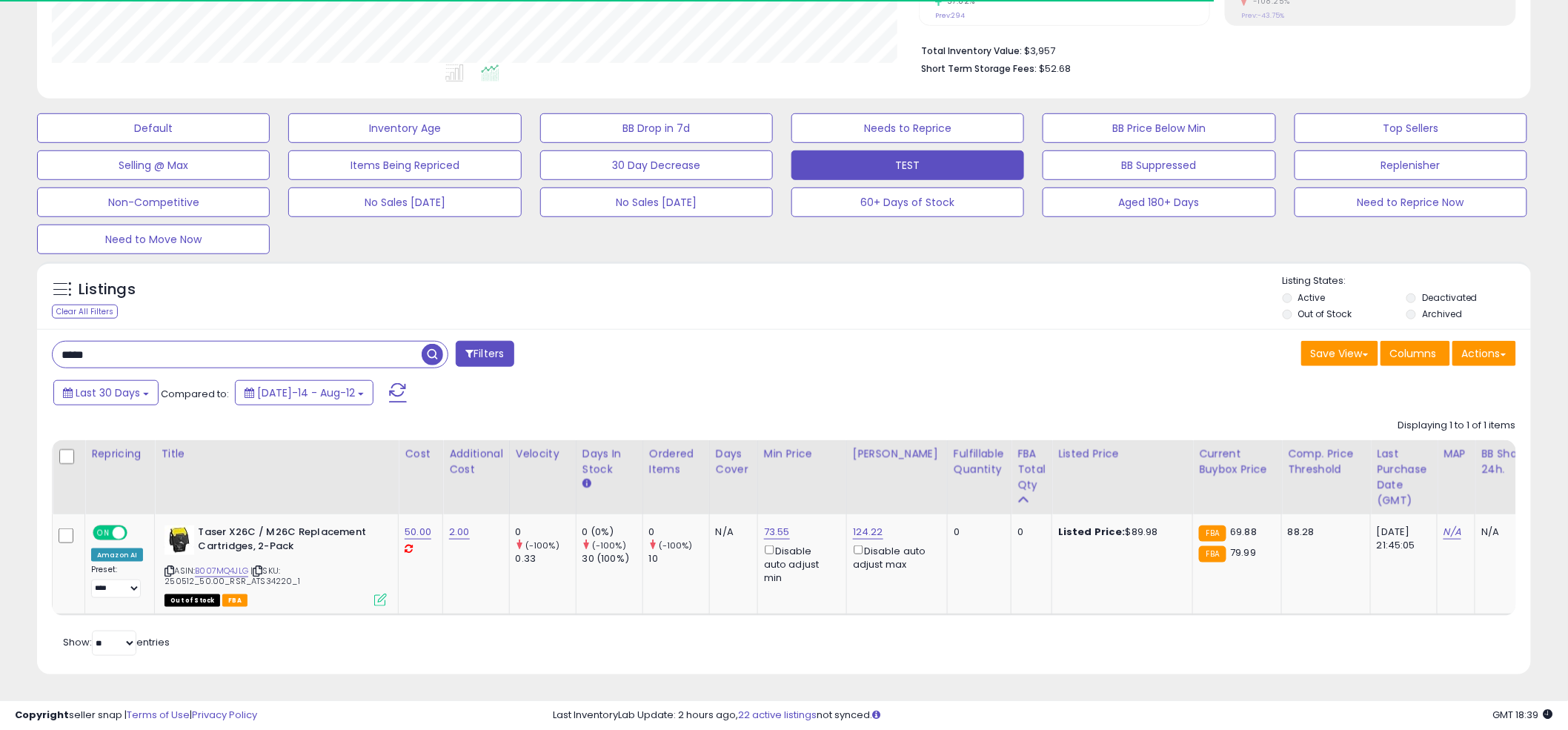
scroll to position [358, 0]
click at [772, 351] on div "***** Filters" at bounding box center [412, 356] width 743 height 30
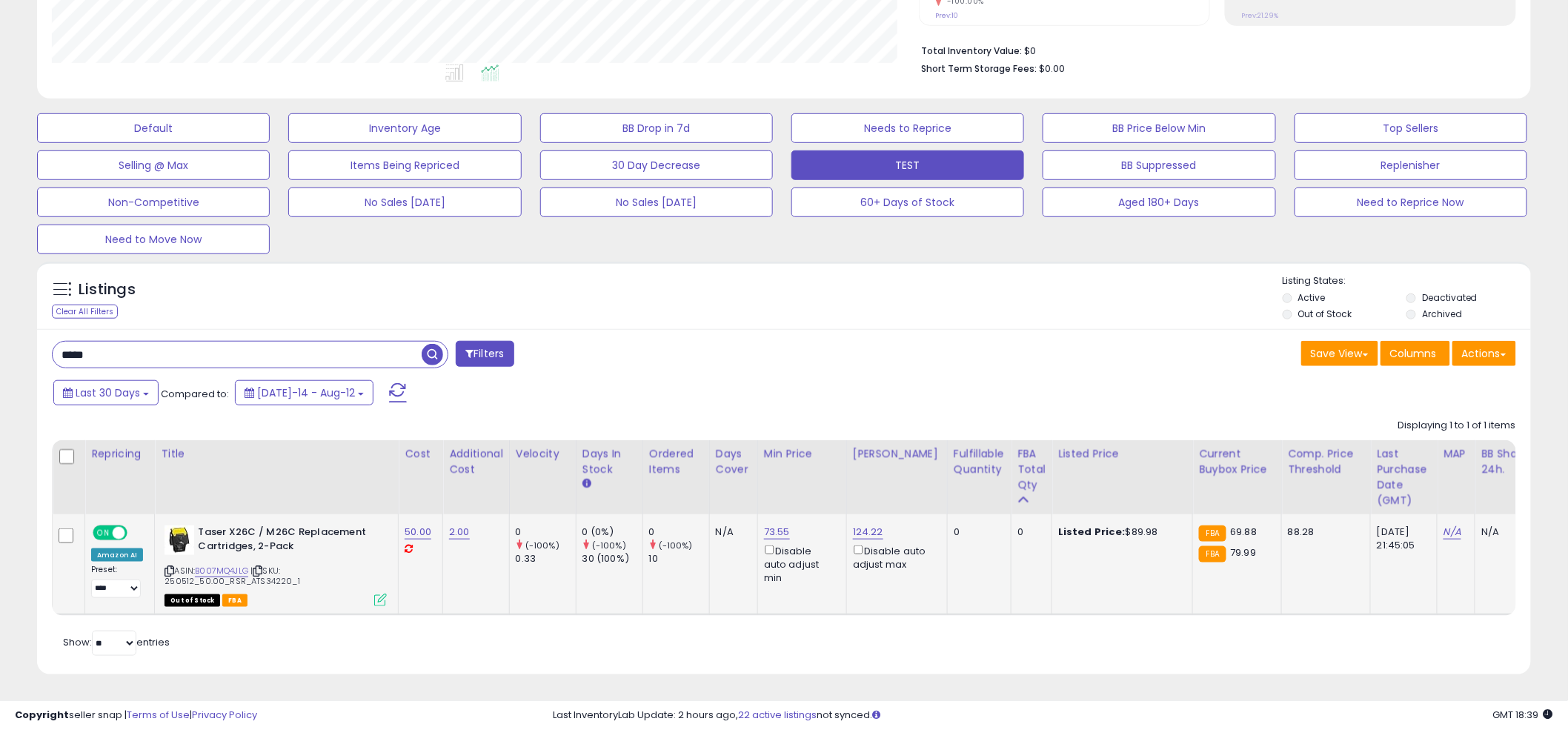
click at [164, 571] on icon at bounding box center [169, 571] width 10 height 8
paste input "*****"
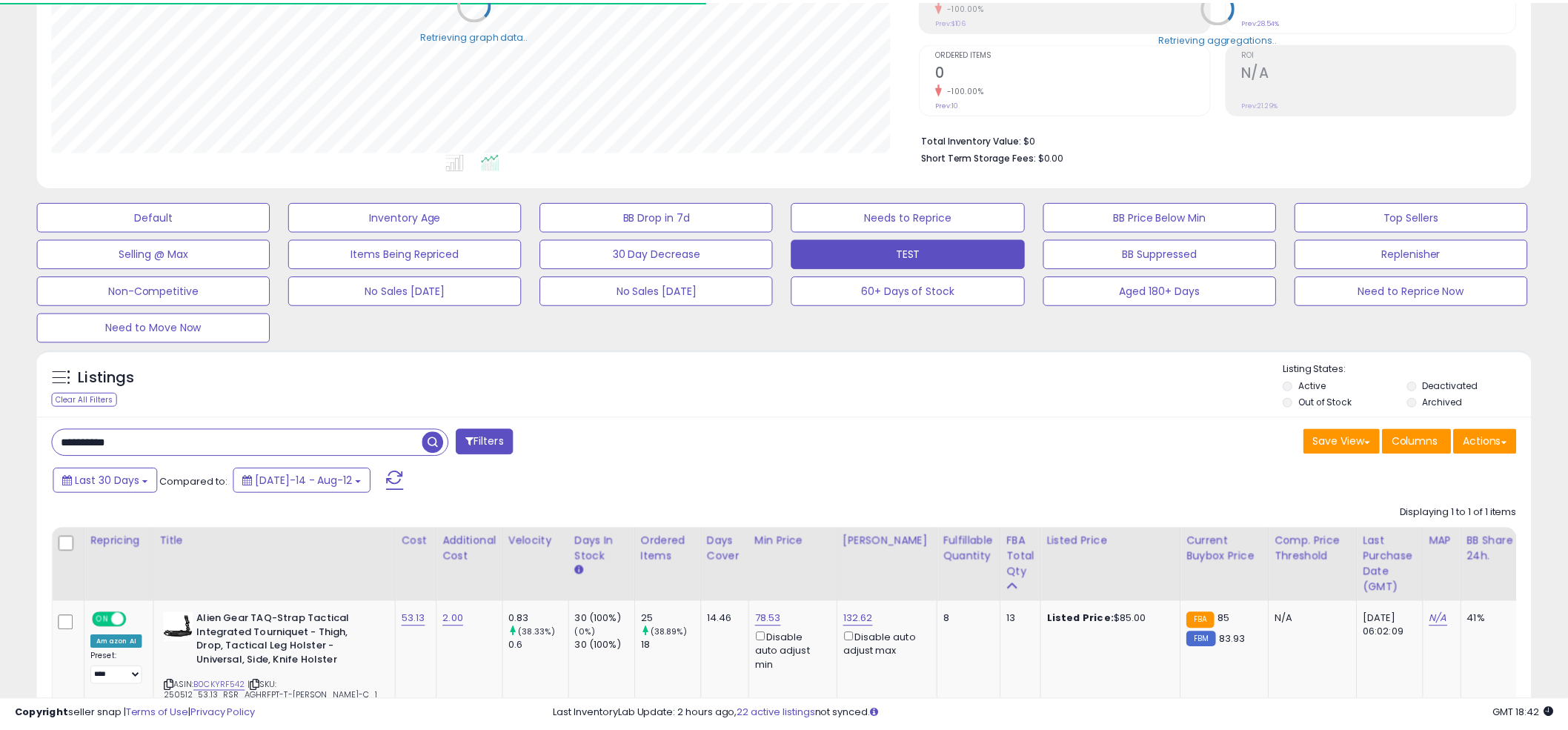
scroll to position [740948, 739974]
click at [779, 372] on div "Listings Clear All Filters Listing States:" at bounding box center [783, 388] width 1493 height 51
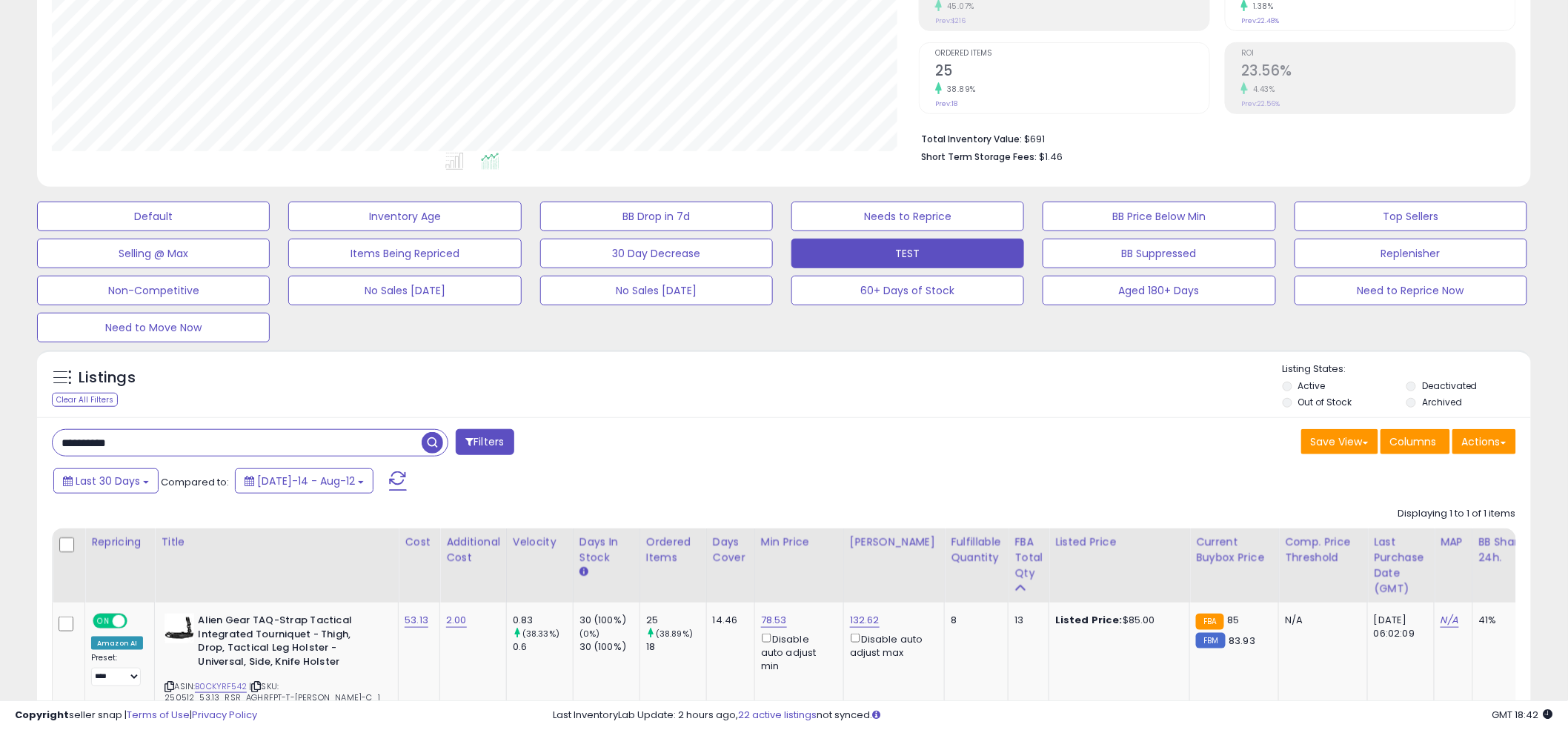
scroll to position [304, 867]
click at [759, 353] on div "Listings Clear All Filters" at bounding box center [783, 384] width 1493 height 68
click at [768, 441] on div "**********" at bounding box center [412, 444] width 743 height 30
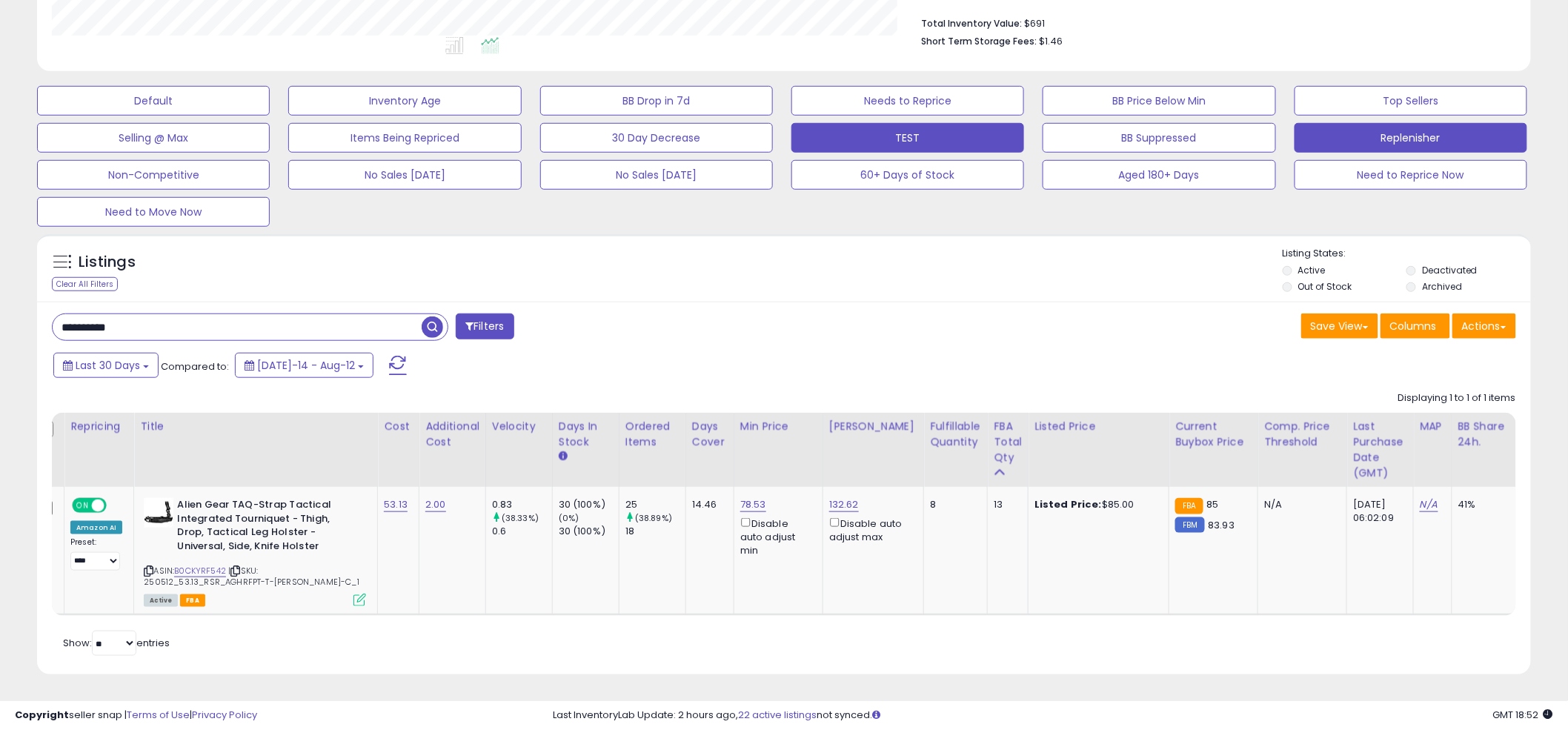
scroll to position [0, 26]
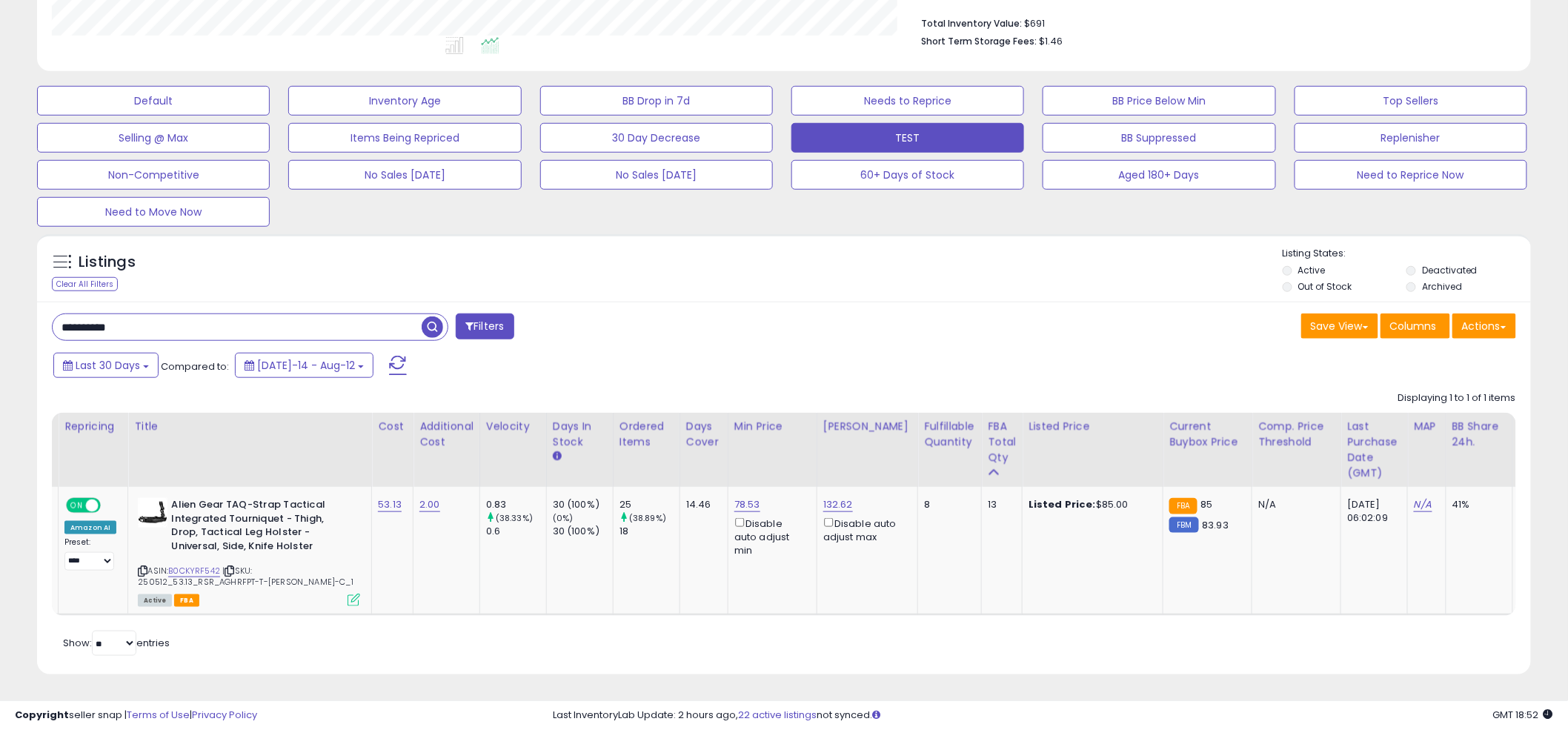
paste input "text"
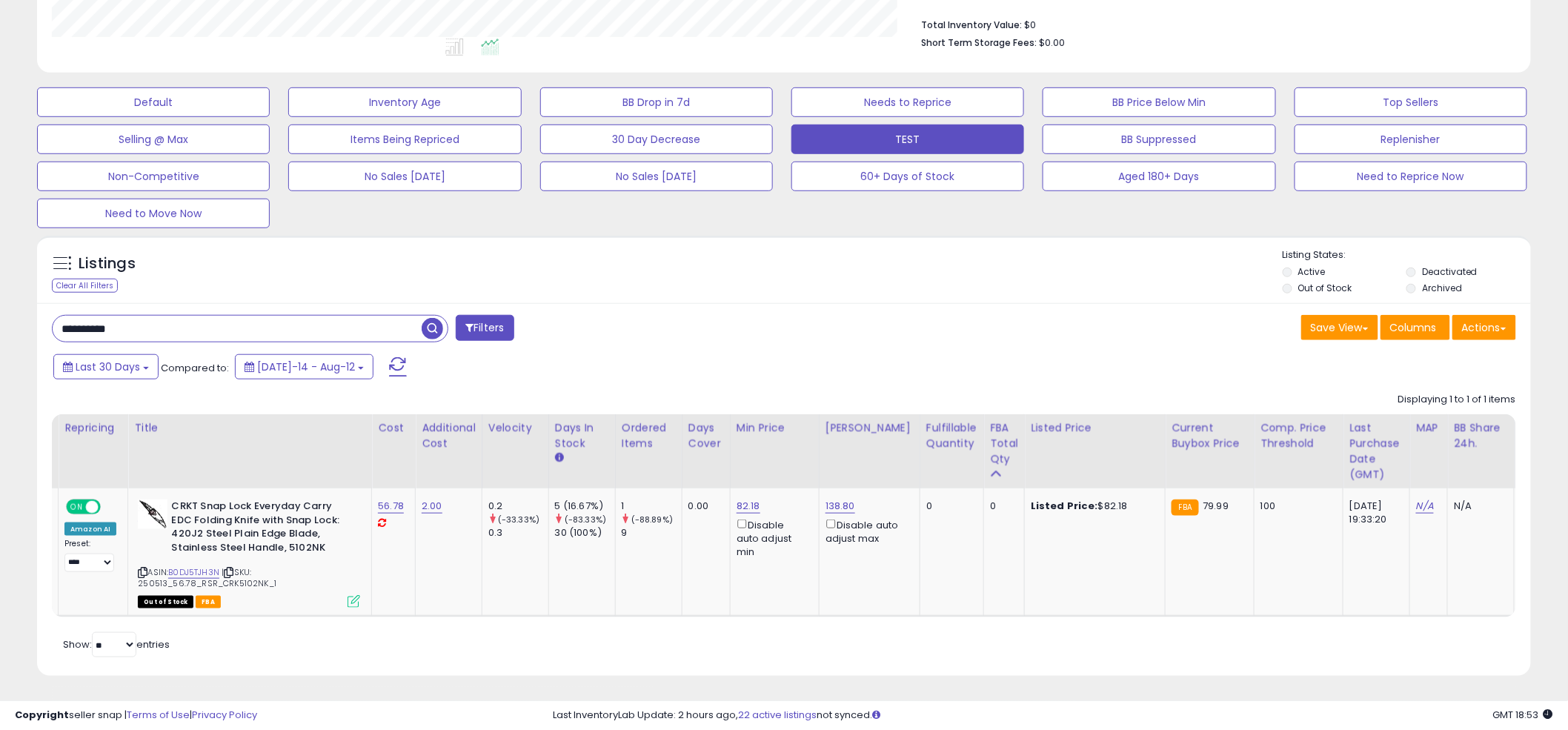
scroll to position [394, 0]
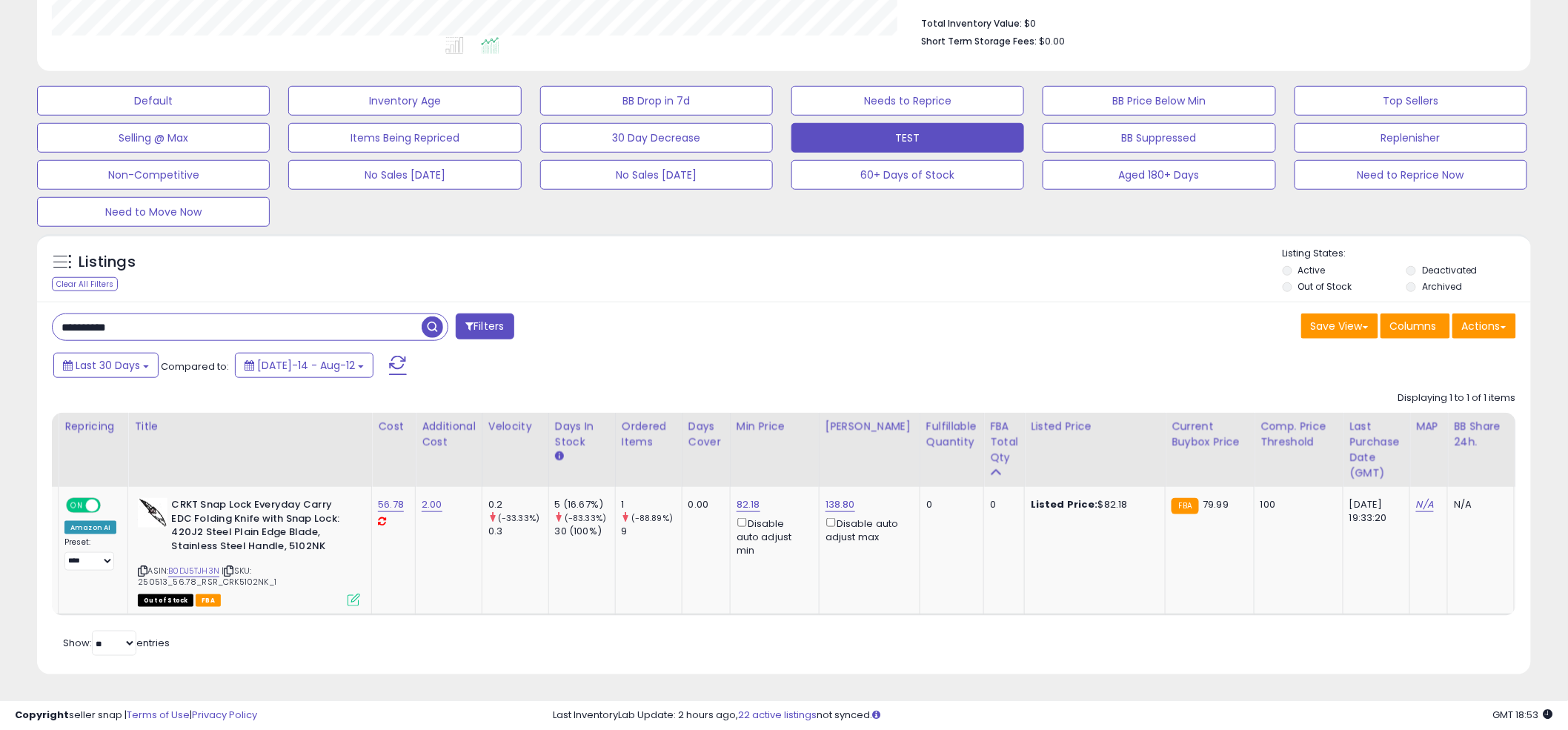
click at [168, 317] on input "**********" at bounding box center [237, 327] width 369 height 26
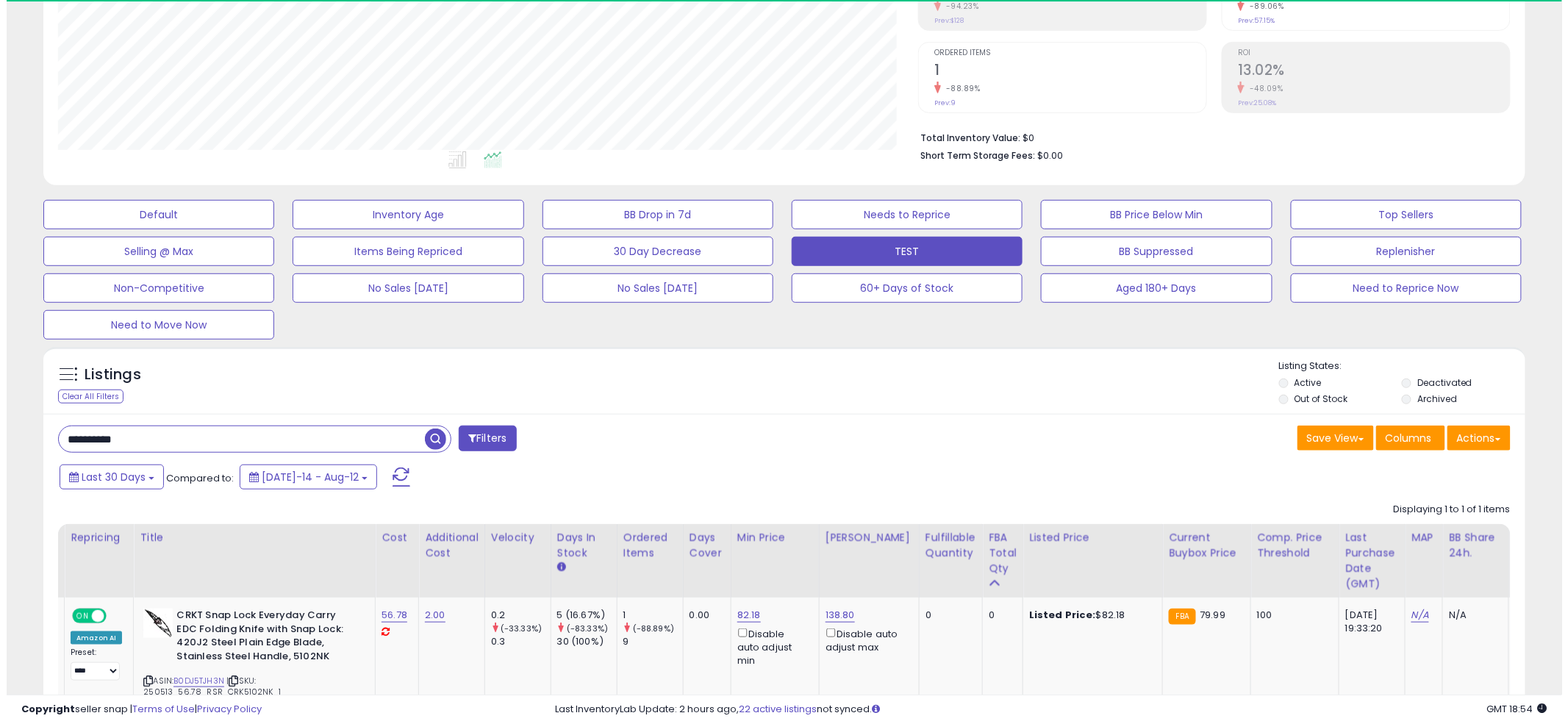
scroll to position [302, 860]
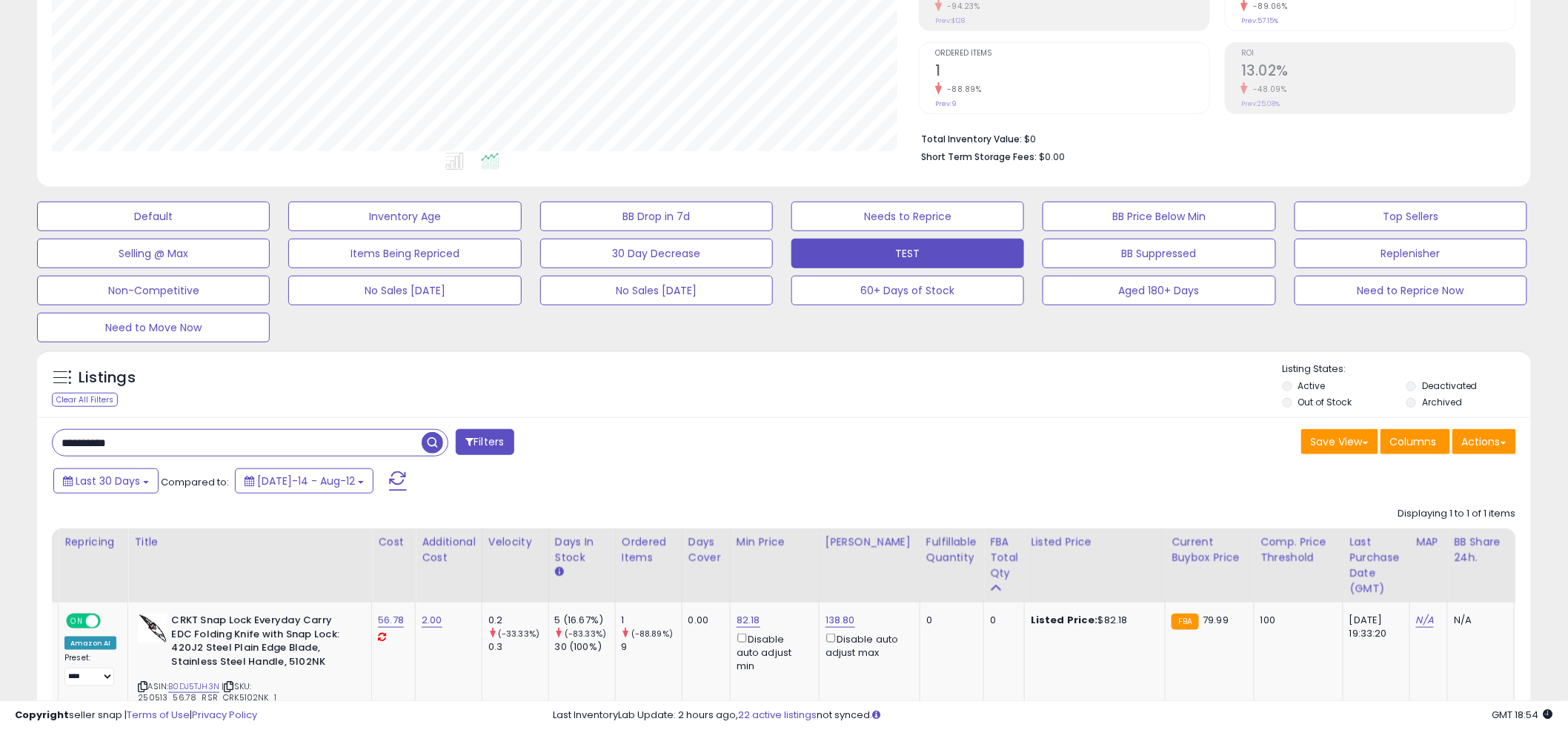
paste input "text"
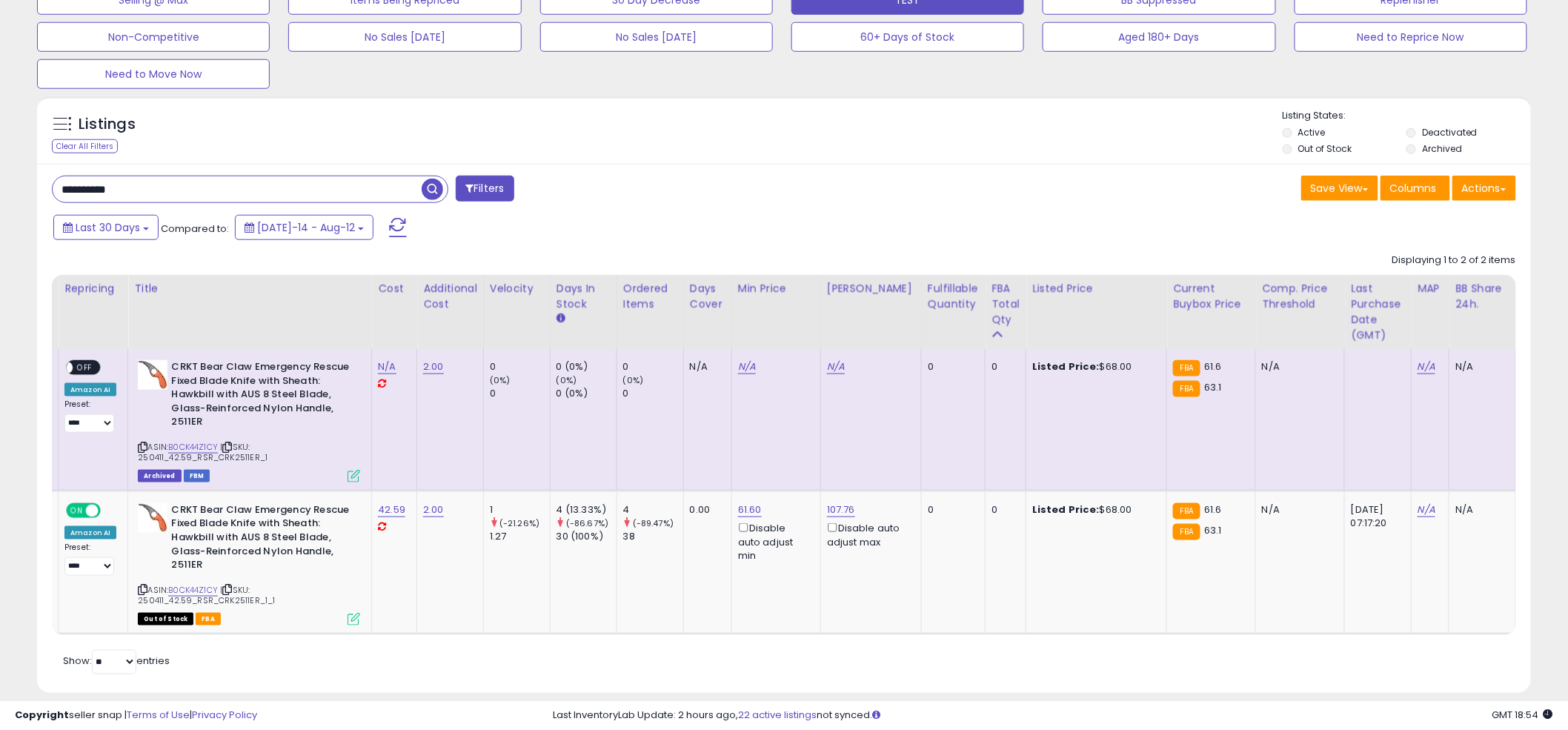
drag, startPoint x: 782, startPoint y: 219, endPoint x: 787, endPoint y: 239, distance: 20.6
click at [787, 239] on div "Last 30 Days Compared to: [DATE]-14 - Aug-12" at bounding box center [598, 229] width 1098 height 33
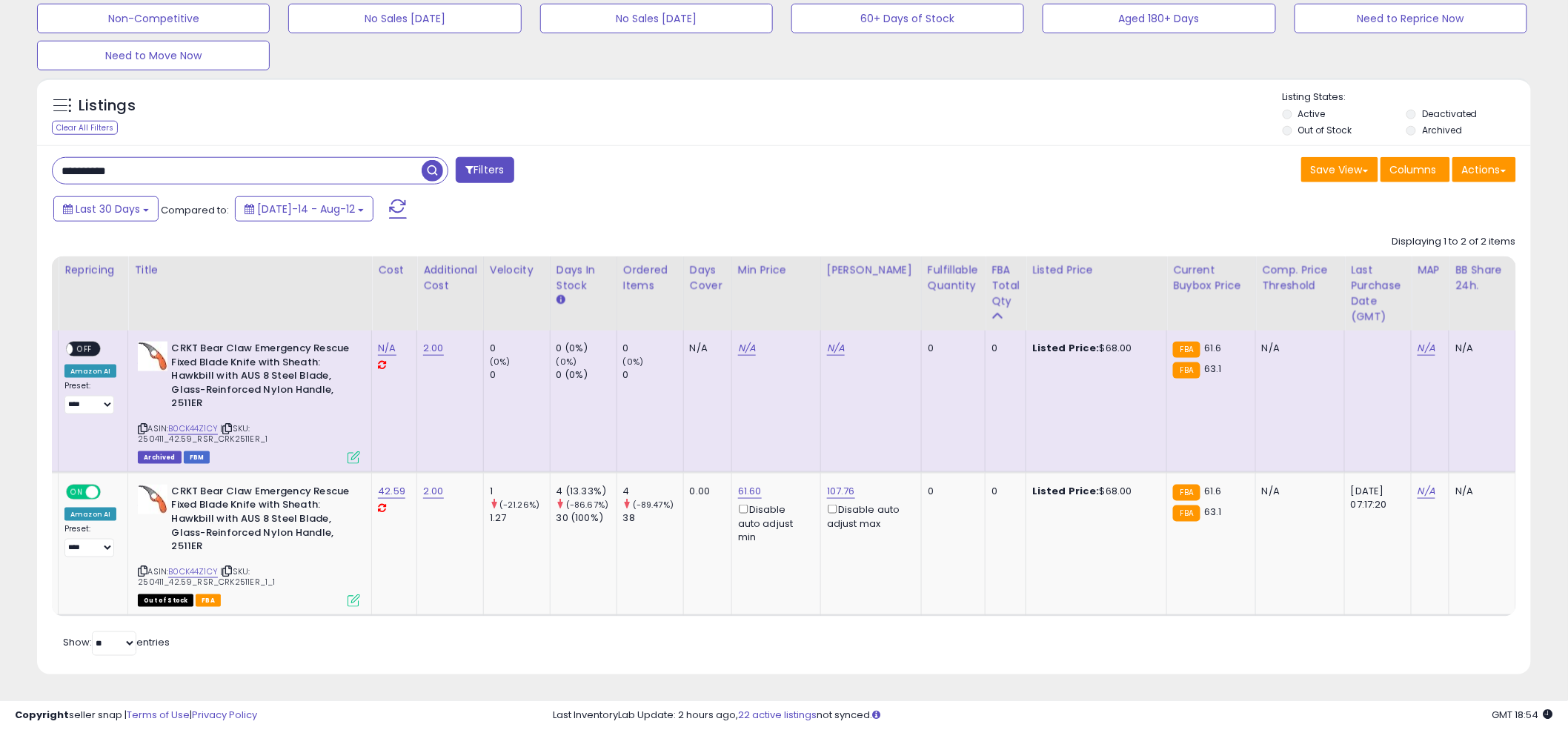
scroll to position [550, 0]
paste input "text"
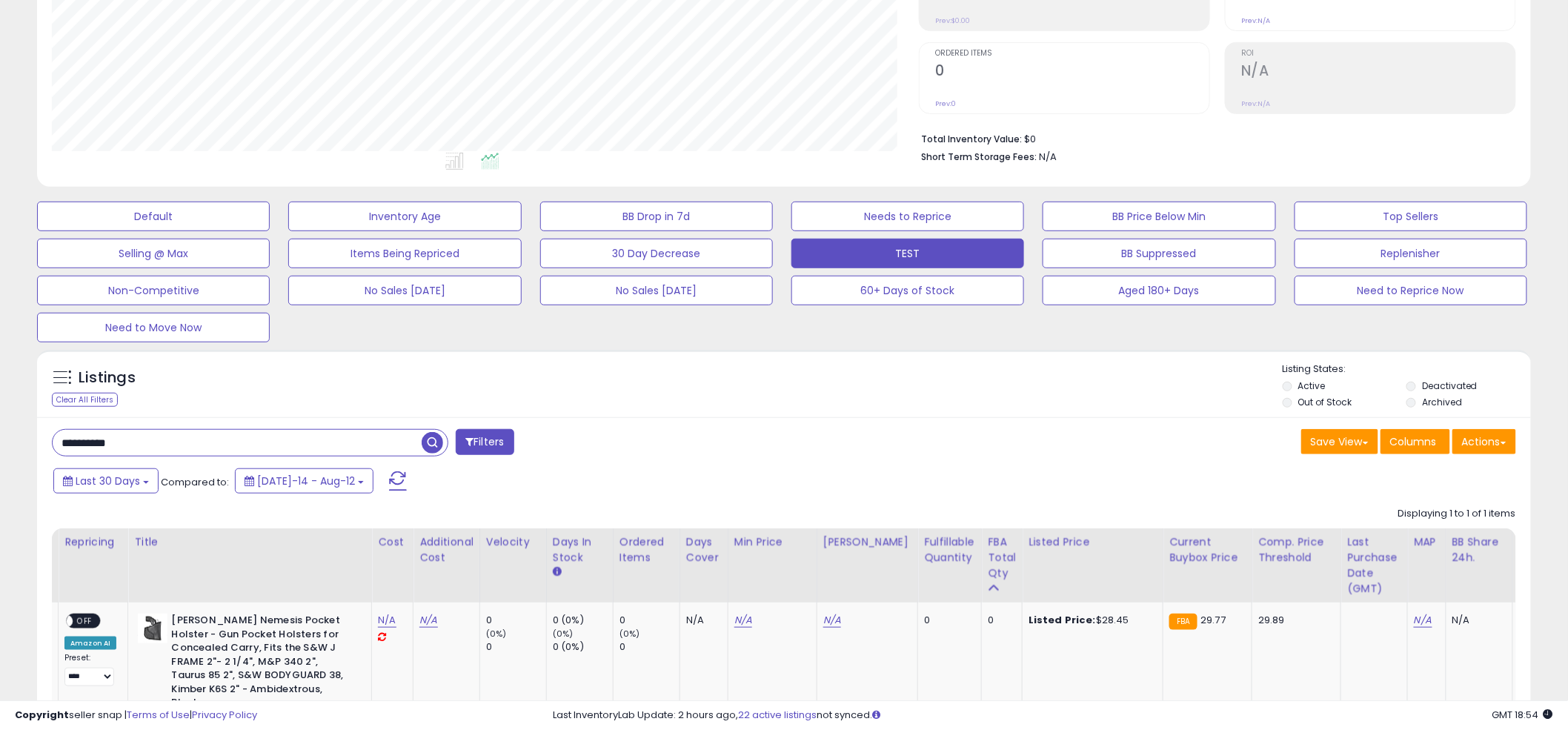
scroll to position [304, 867]
paste input "text"
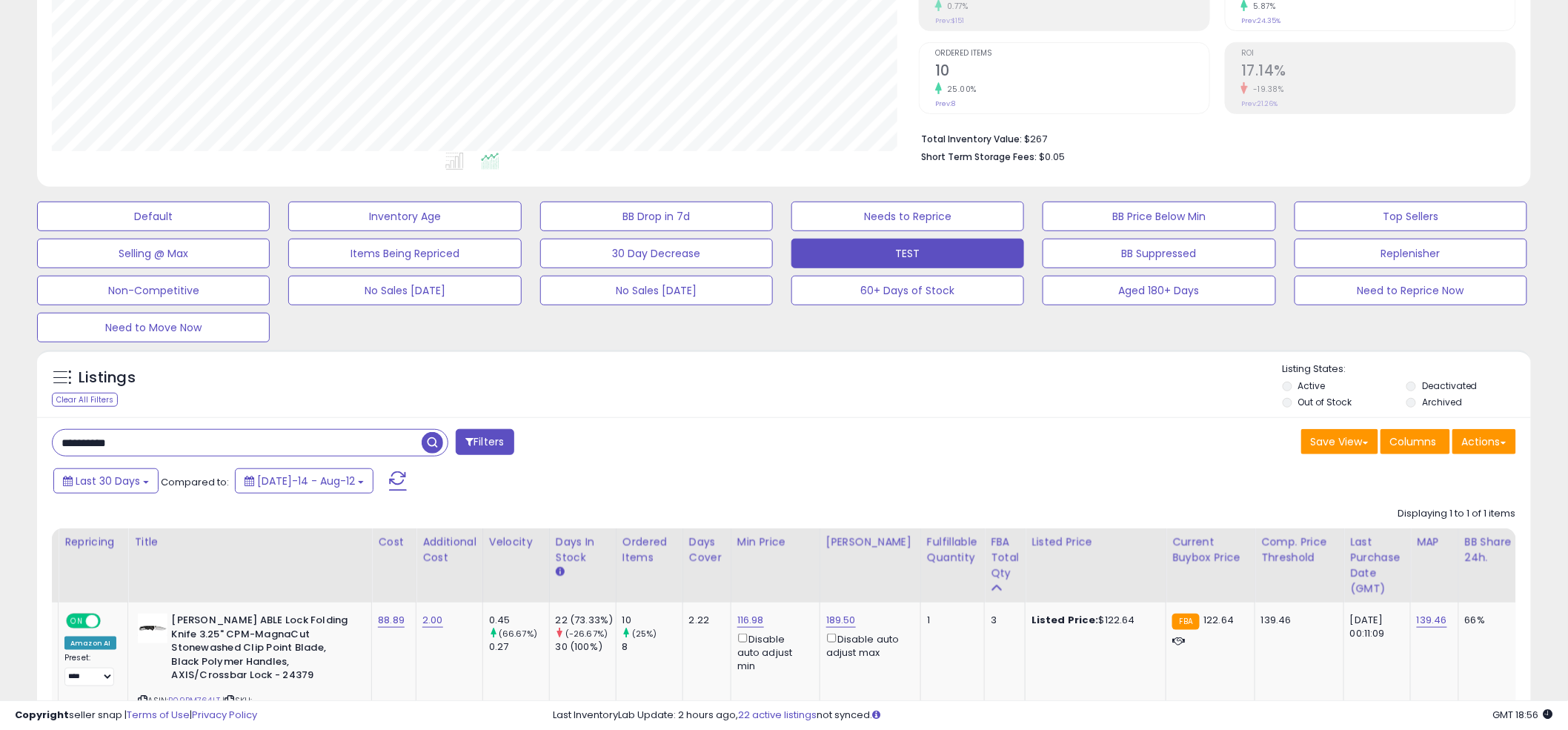
paste input "text"
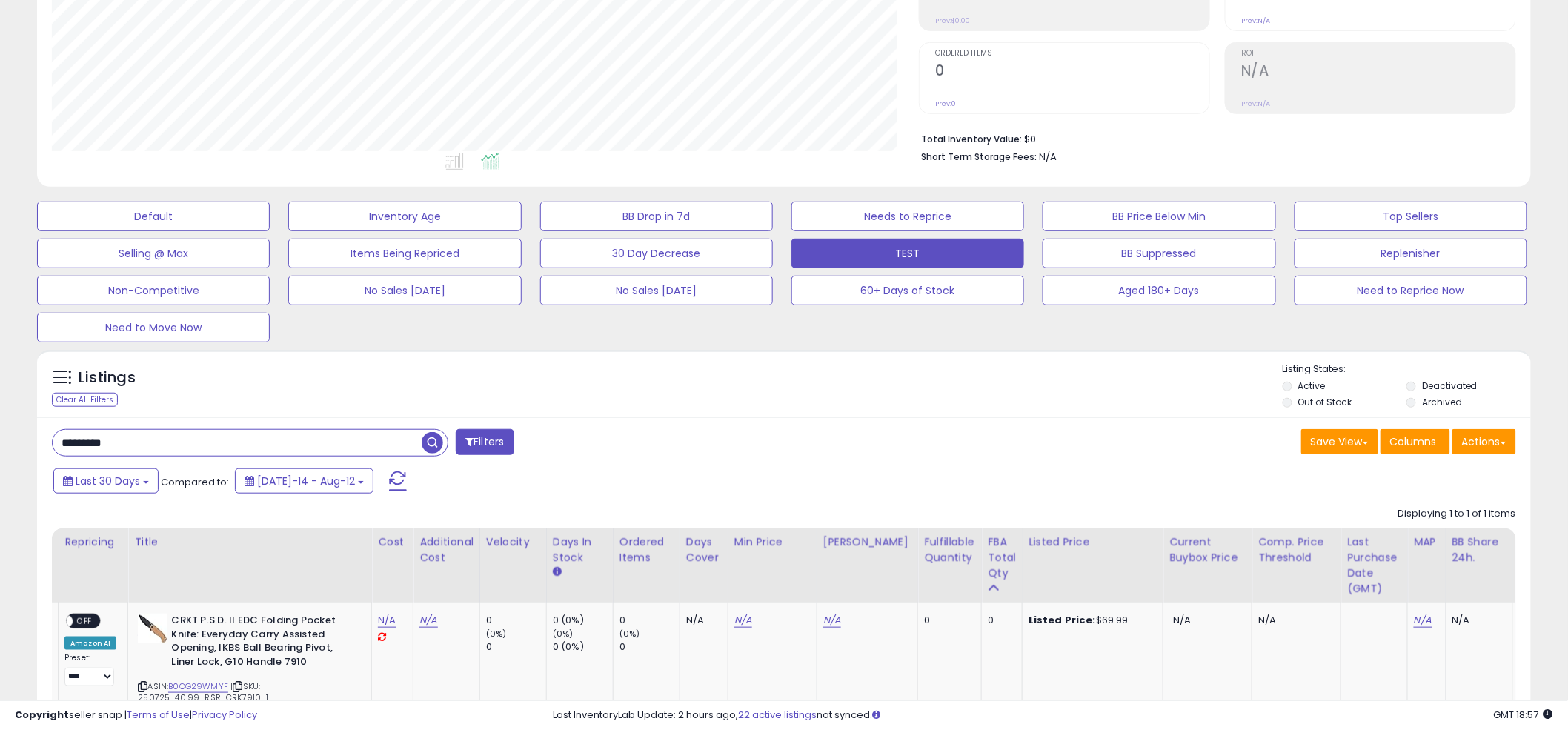
paste input "*"
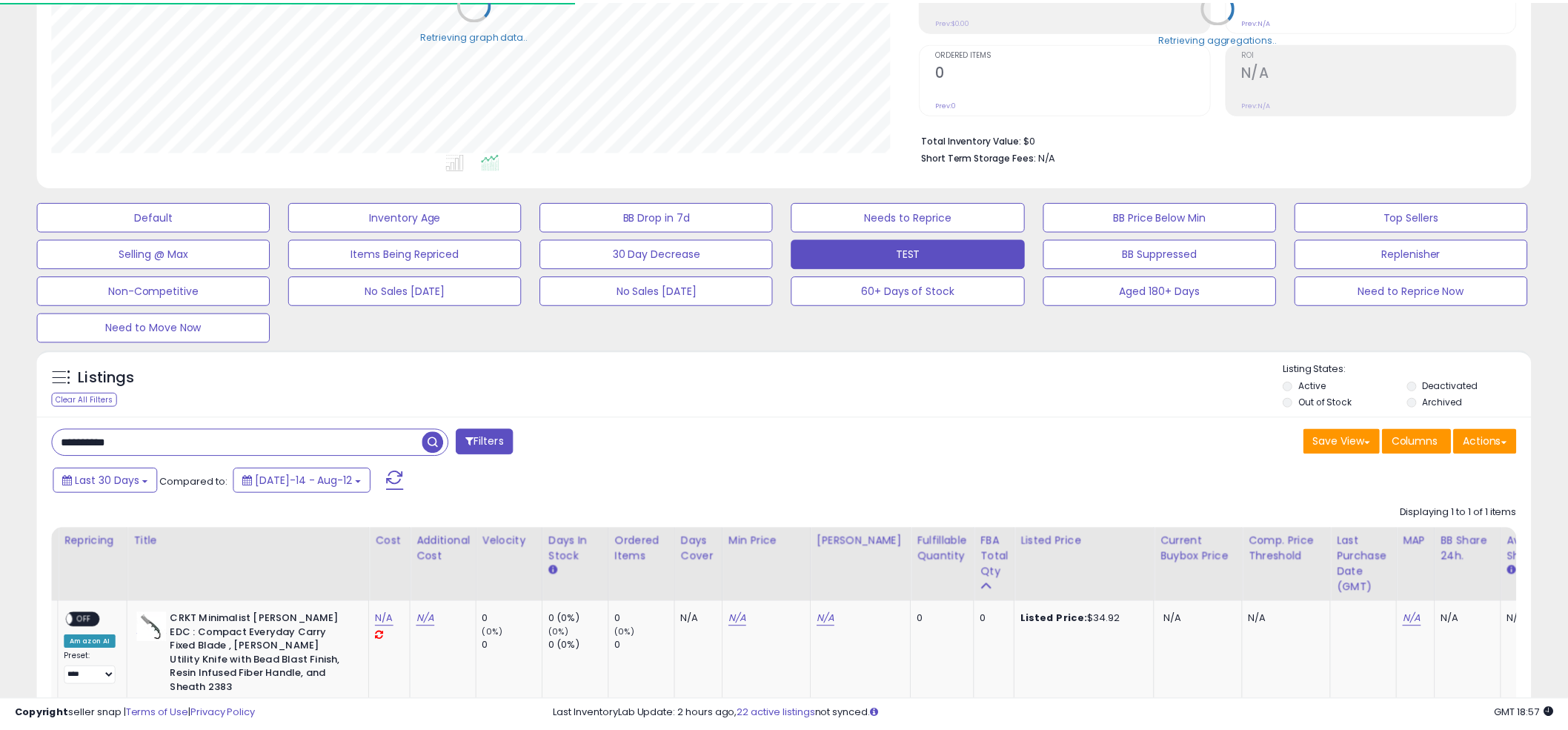
scroll to position [740948, 739974]
click at [757, 374] on div "Listings Clear All Filters Listing States:" at bounding box center [783, 388] width 1493 height 51
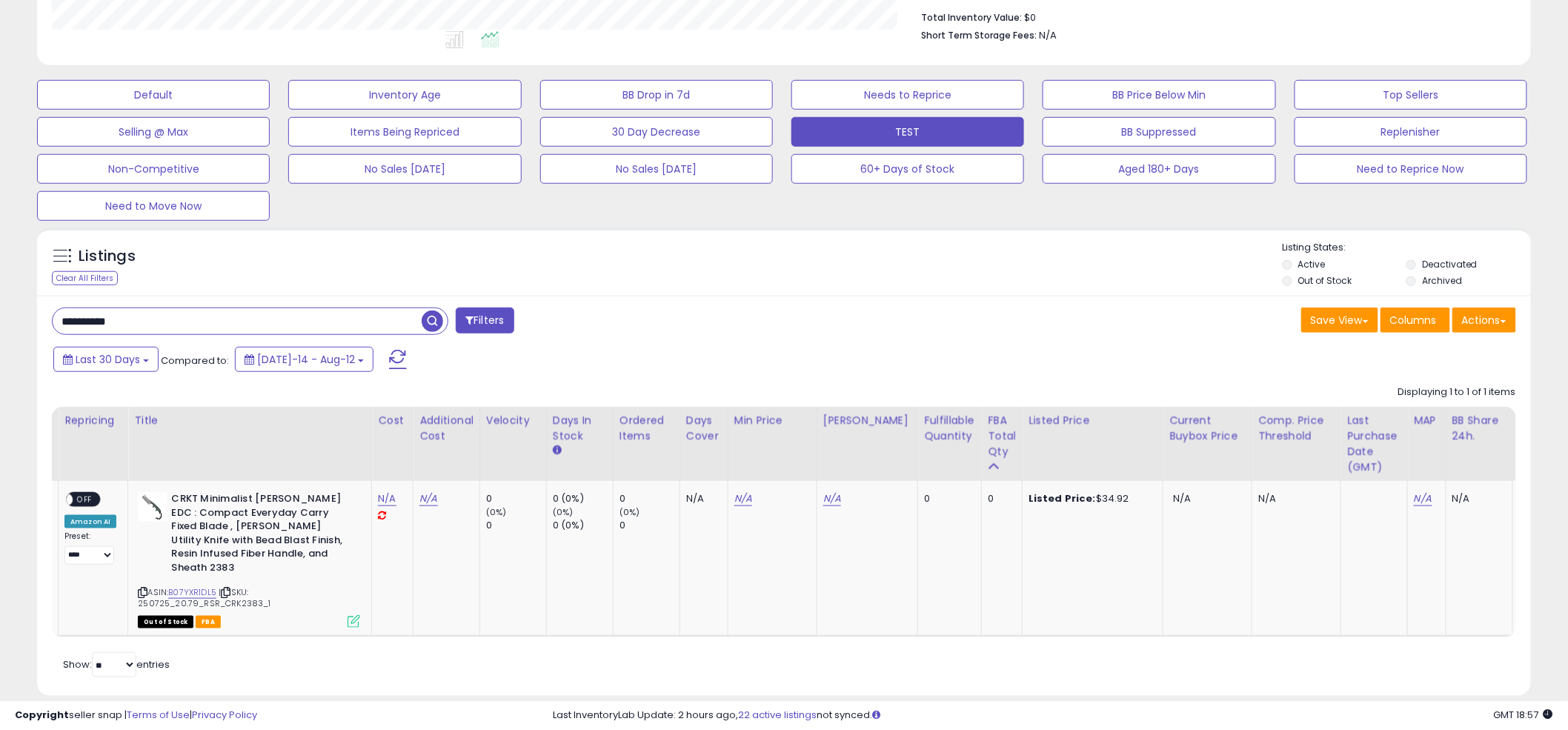
scroll to position [389, 0]
paste input "text"
type input "**********"
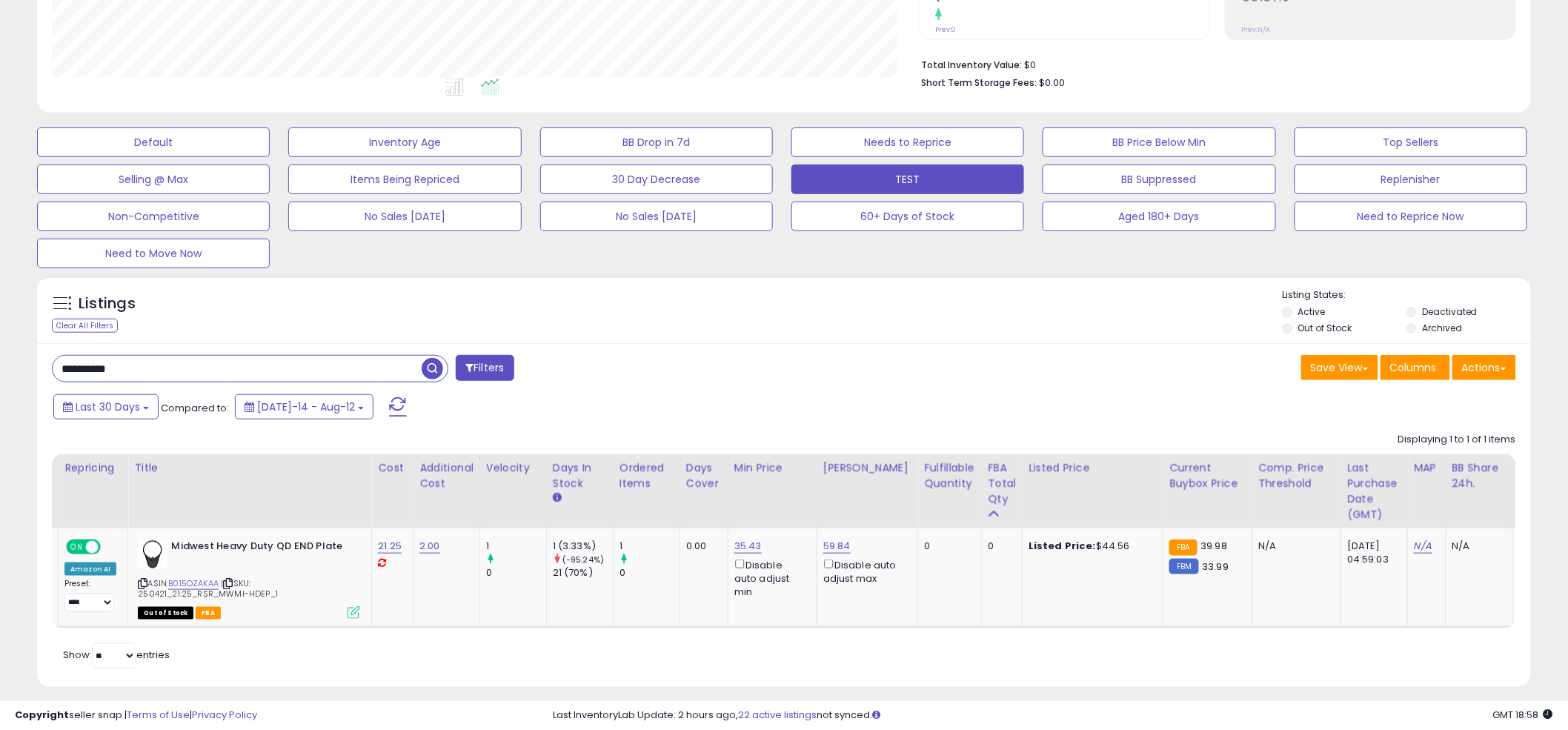
scroll to position [365, 0]
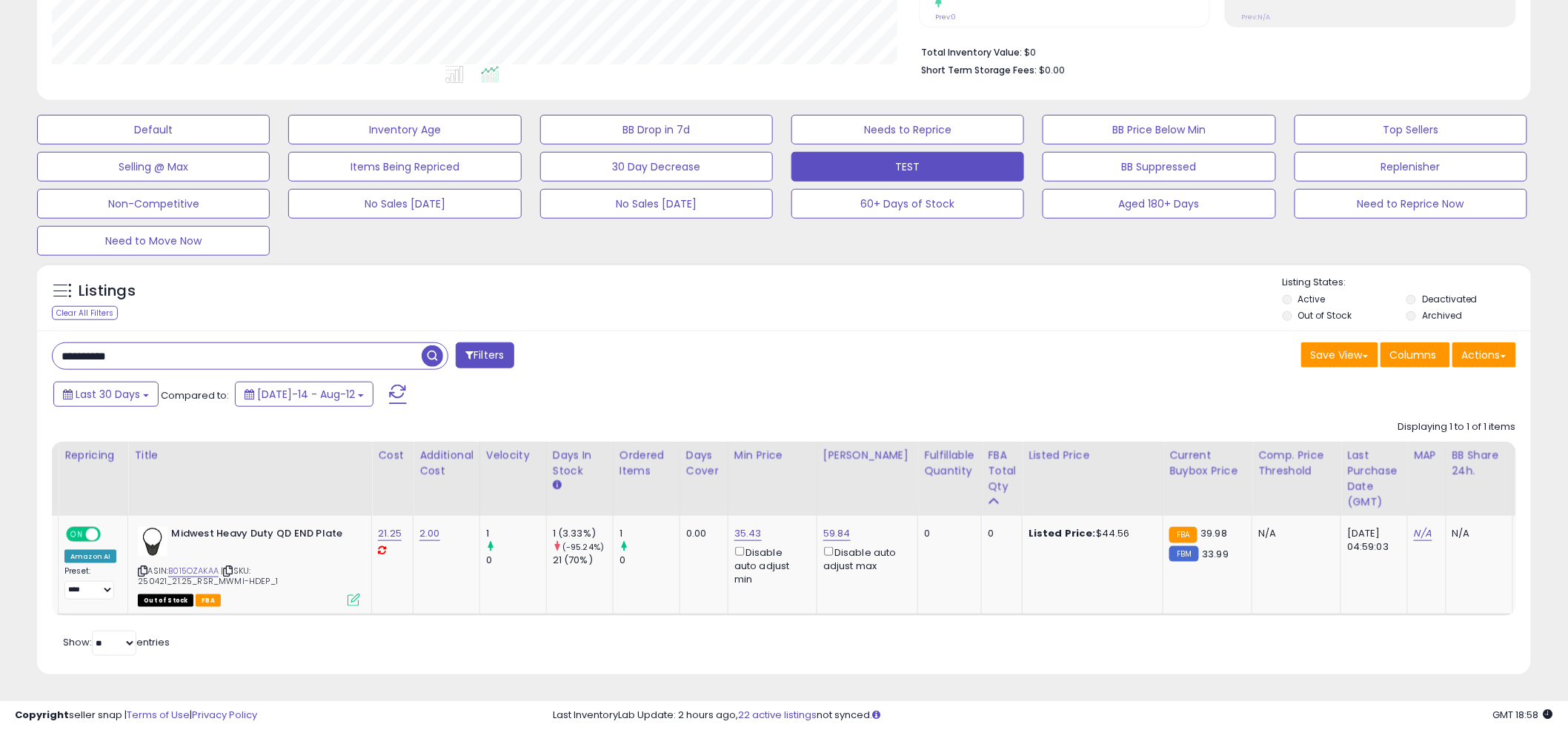
click at [786, 309] on div "Listings Clear All Filters Listing States:" at bounding box center [783, 301] width 1493 height 51
click at [783, 364] on div "**********" at bounding box center [783, 502] width 1493 height 343
click at [348, 595] on td "Midwest Heavy Duty QD END Plate ASIN: B015OZAKAA | SKU: 250421_21.25_RSR_MWMI-H…" at bounding box center [250, 565] width 244 height 98
click at [822, 277] on div "Listings Clear All Filters Listing States:" at bounding box center [783, 301] width 1493 height 51
click at [832, 526] on link "59.84" at bounding box center [836, 533] width 27 height 15
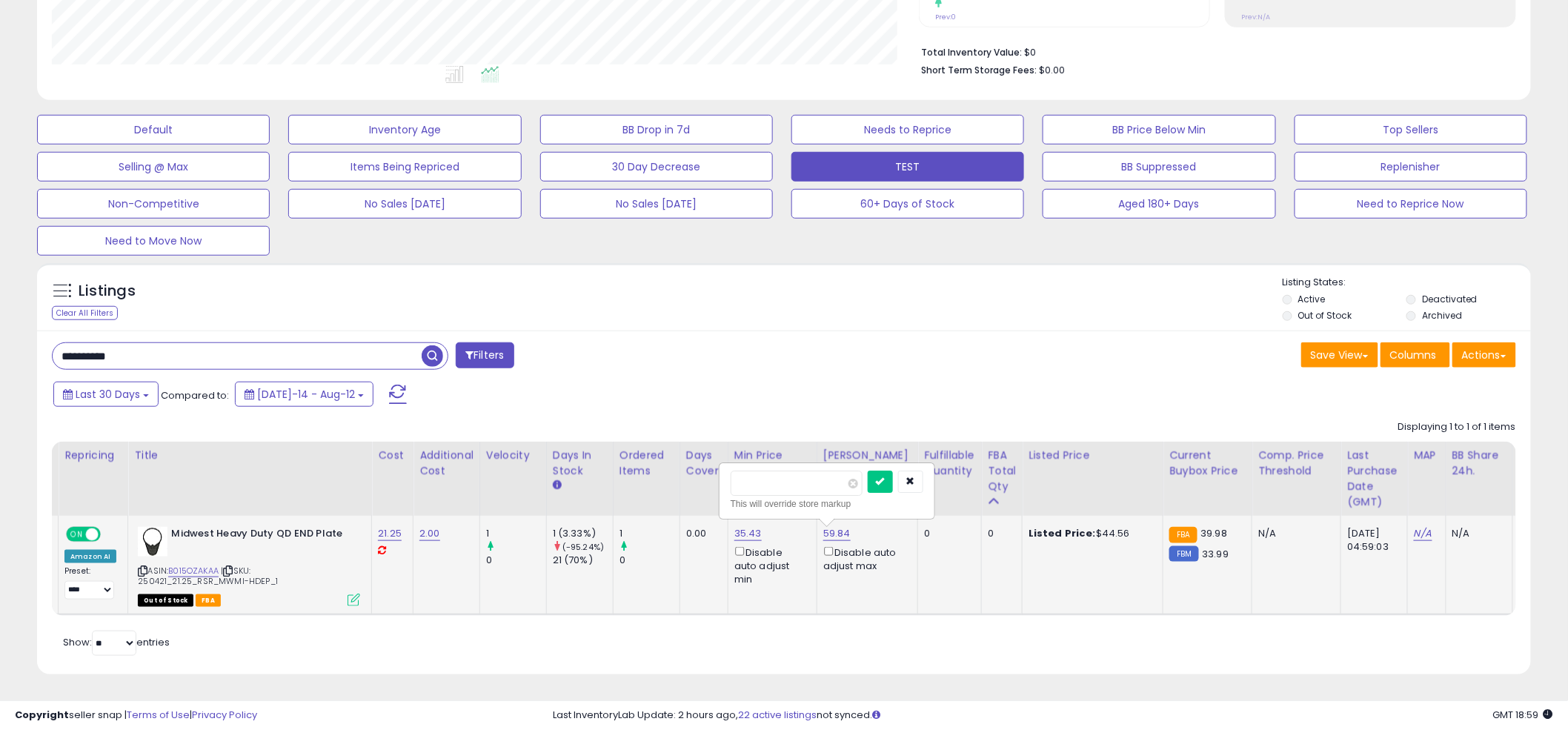
click at [793, 470] on input "*****" at bounding box center [797, 483] width 132 height 25
type input "*****"
click button "submit" at bounding box center [880, 481] width 25 height 22
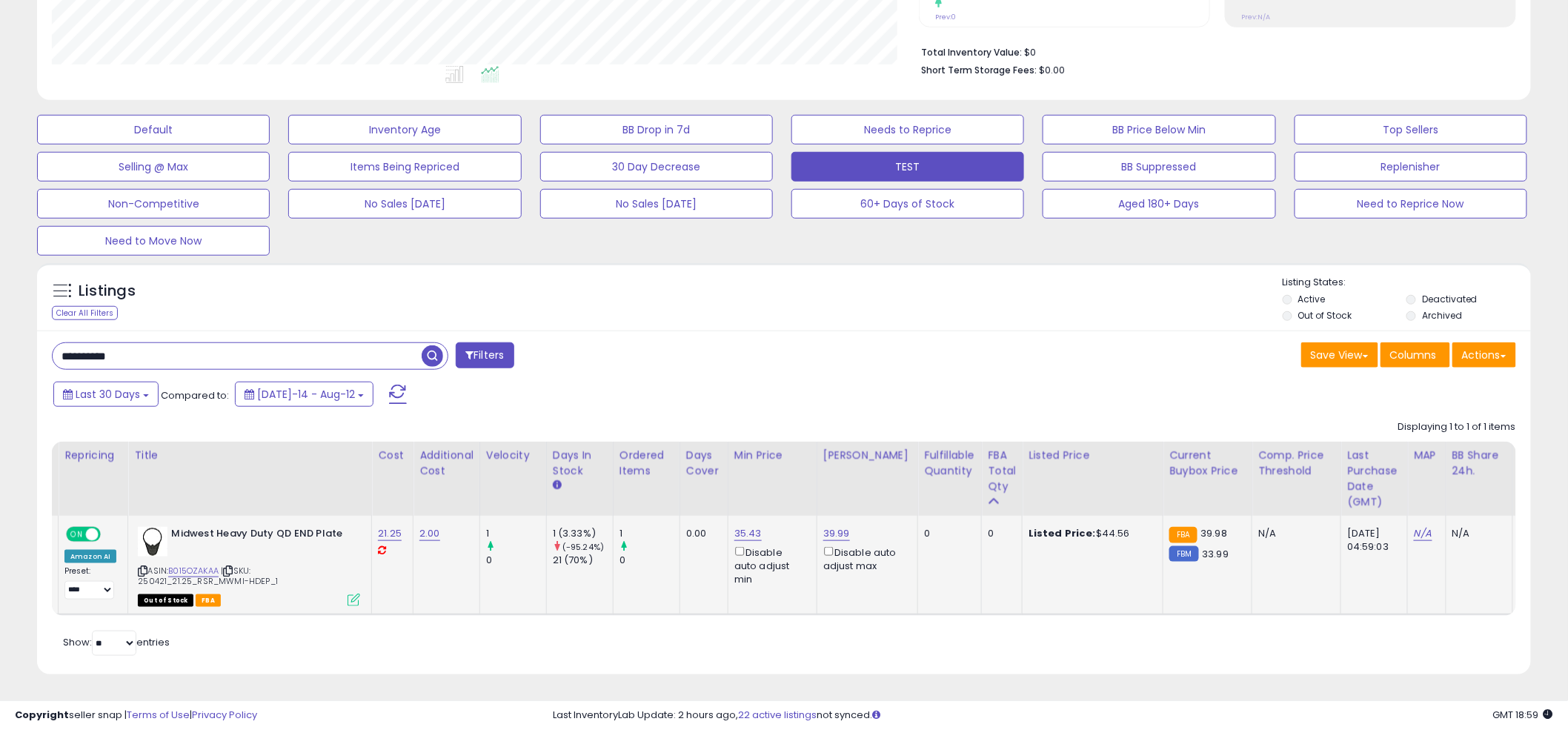
click at [802, 362] on div "**********" at bounding box center [783, 502] width 1493 height 343
click at [781, 354] on div "**********" at bounding box center [412, 357] width 743 height 30
paste input "text"
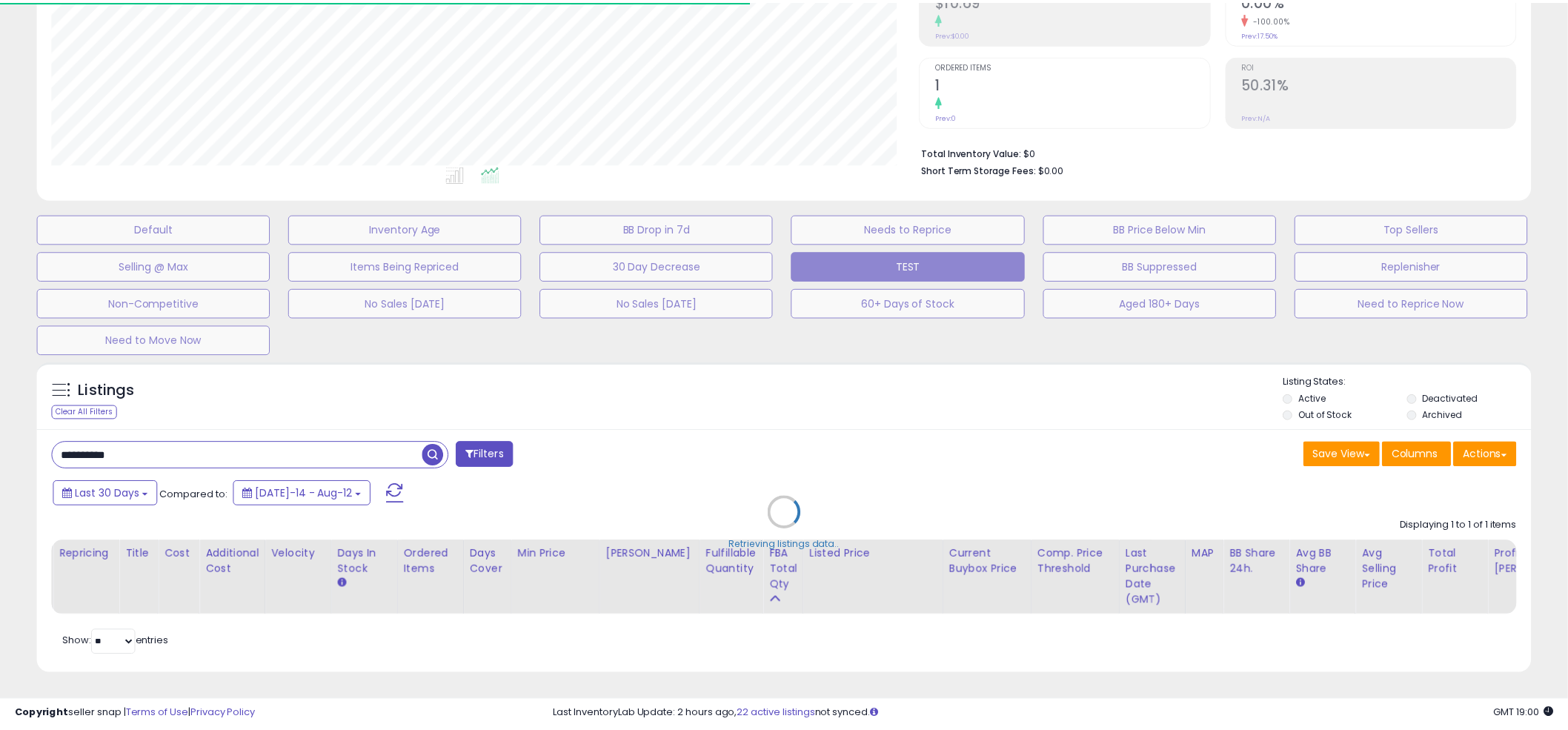
scroll to position [740948, 739974]
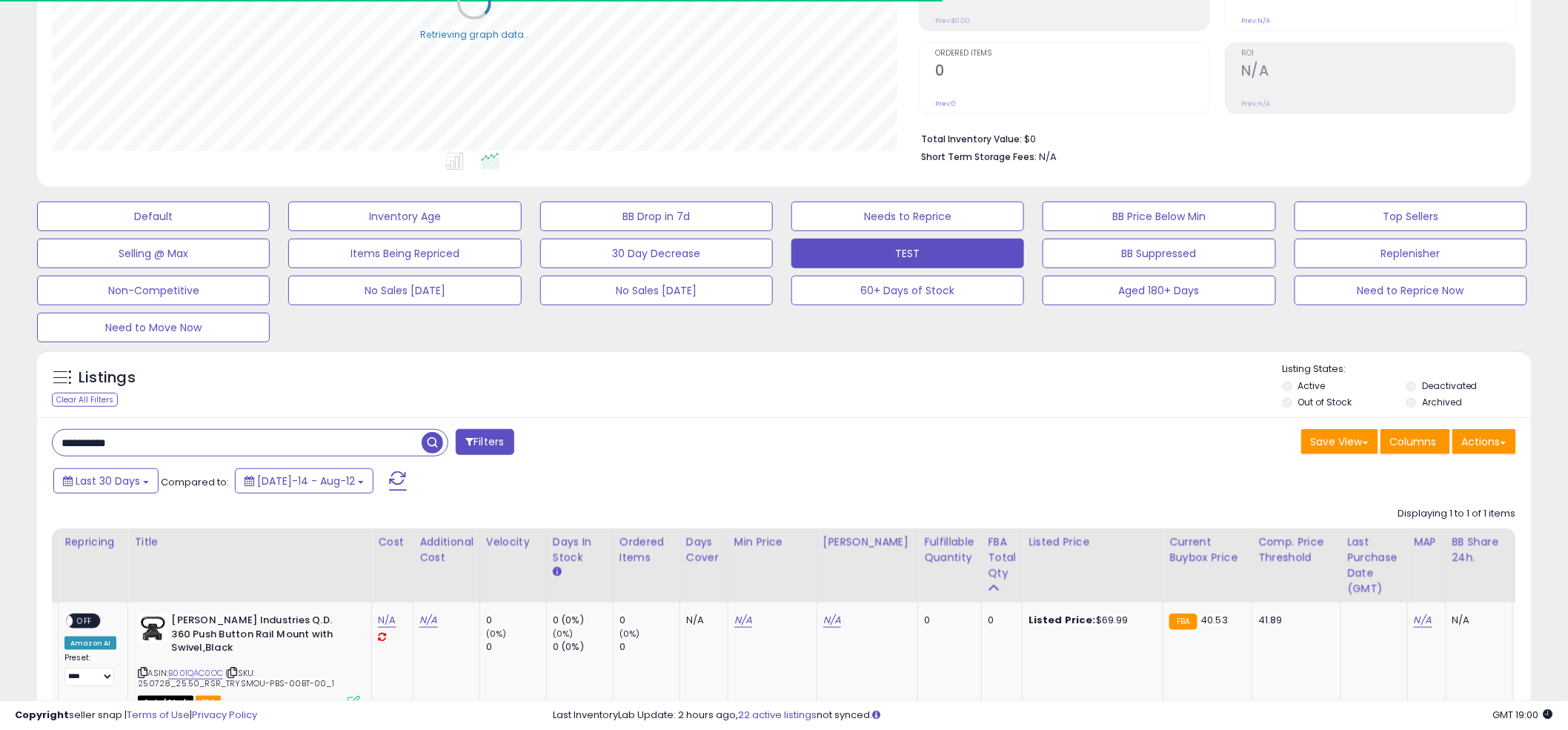
click at [778, 386] on div "Listings Clear All Filters Listing States:" at bounding box center [783, 388] width 1493 height 51
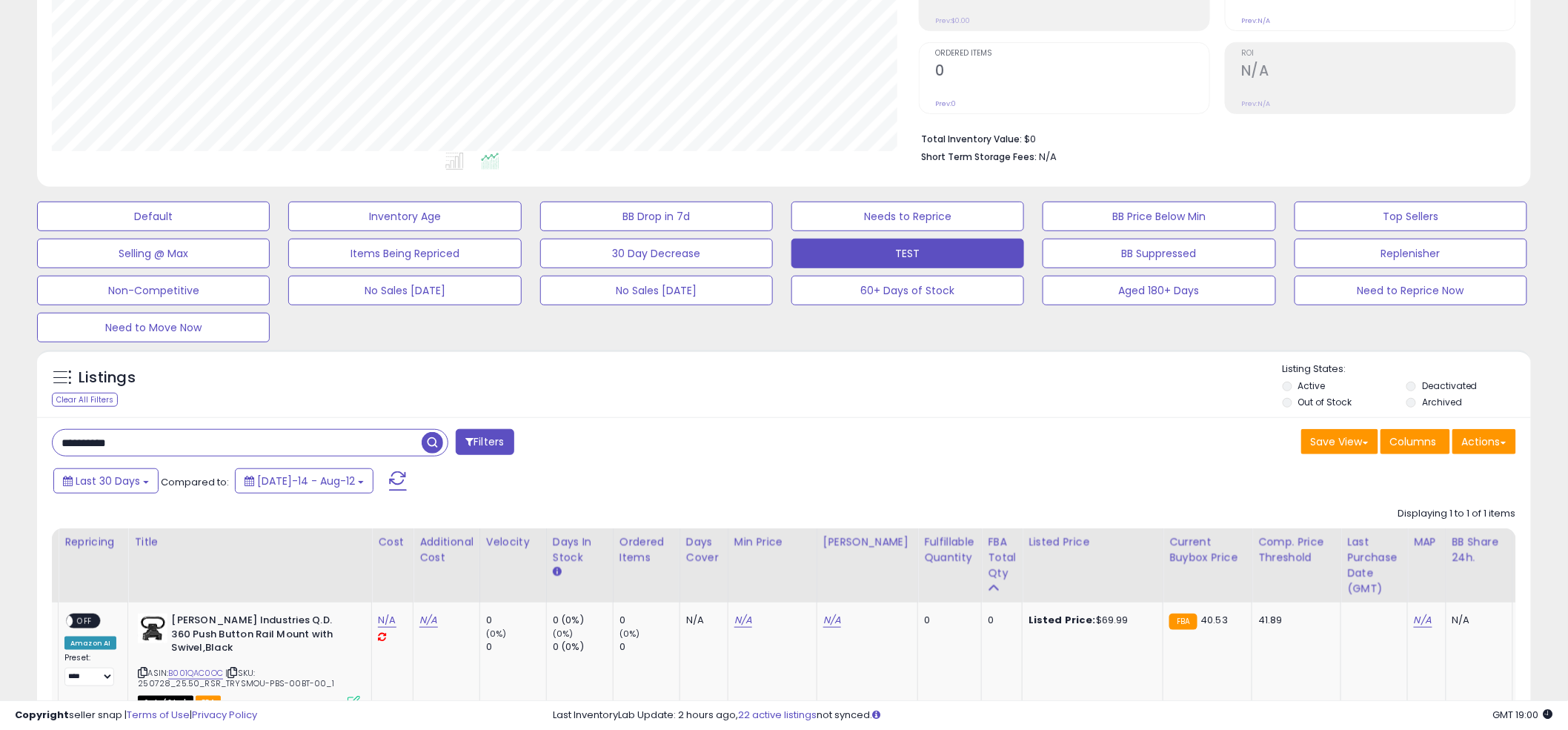
scroll to position [304, 867]
paste input "text"
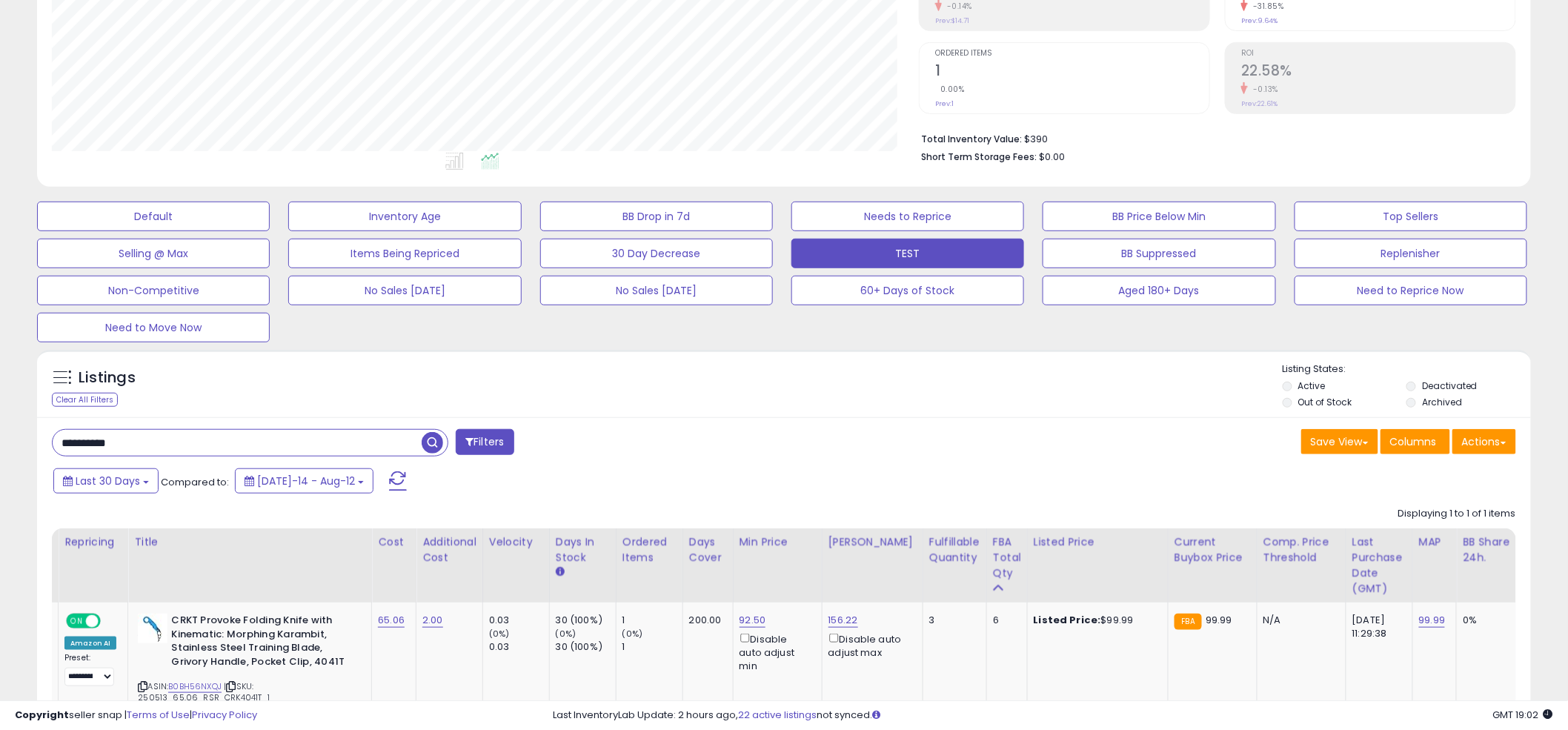
click at [772, 345] on div "Listings Clear All Filters" at bounding box center [784, 575] width 1516 height 467
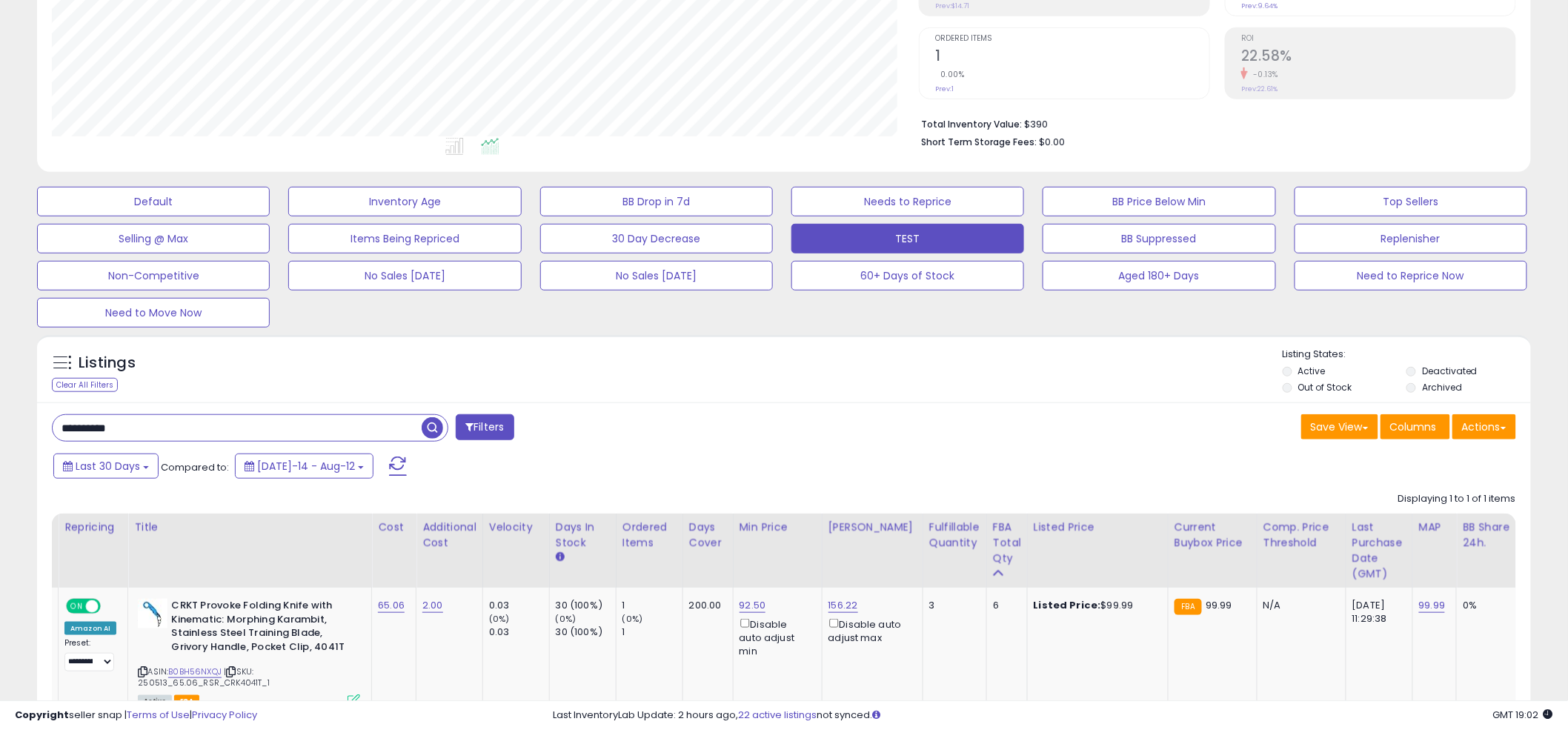
scroll to position [298, 0]
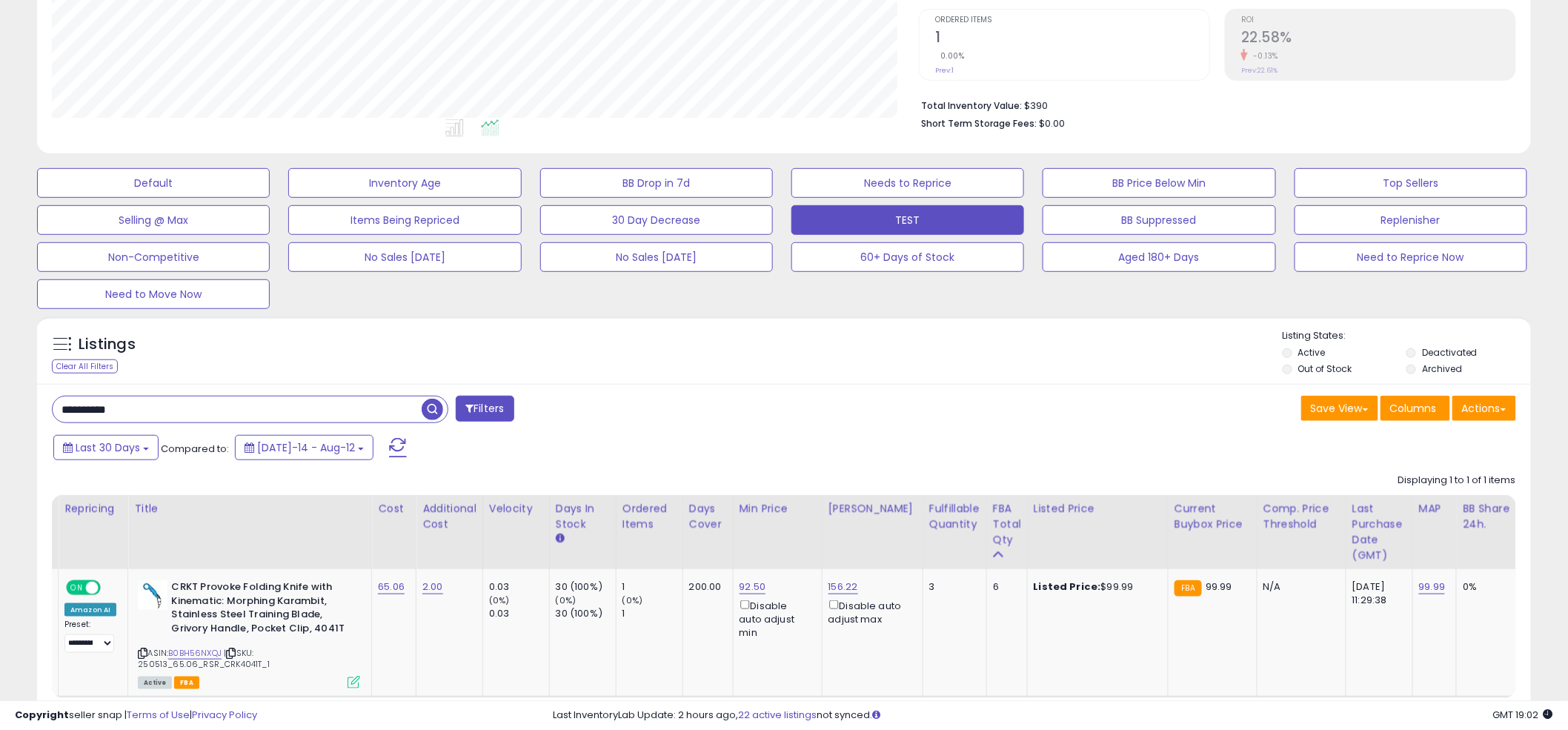
click at [782, 358] on div "Listings Clear All Filters Listing States:" at bounding box center [783, 355] width 1493 height 51
click at [780, 386] on div "**********" at bounding box center [783, 571] width 1493 height 373
click at [780, 388] on div "**********" at bounding box center [783, 571] width 1493 height 373
click at [802, 388] on div "**********" at bounding box center [783, 571] width 1493 height 373
click at [800, 389] on div "**********" at bounding box center [783, 571] width 1493 height 373
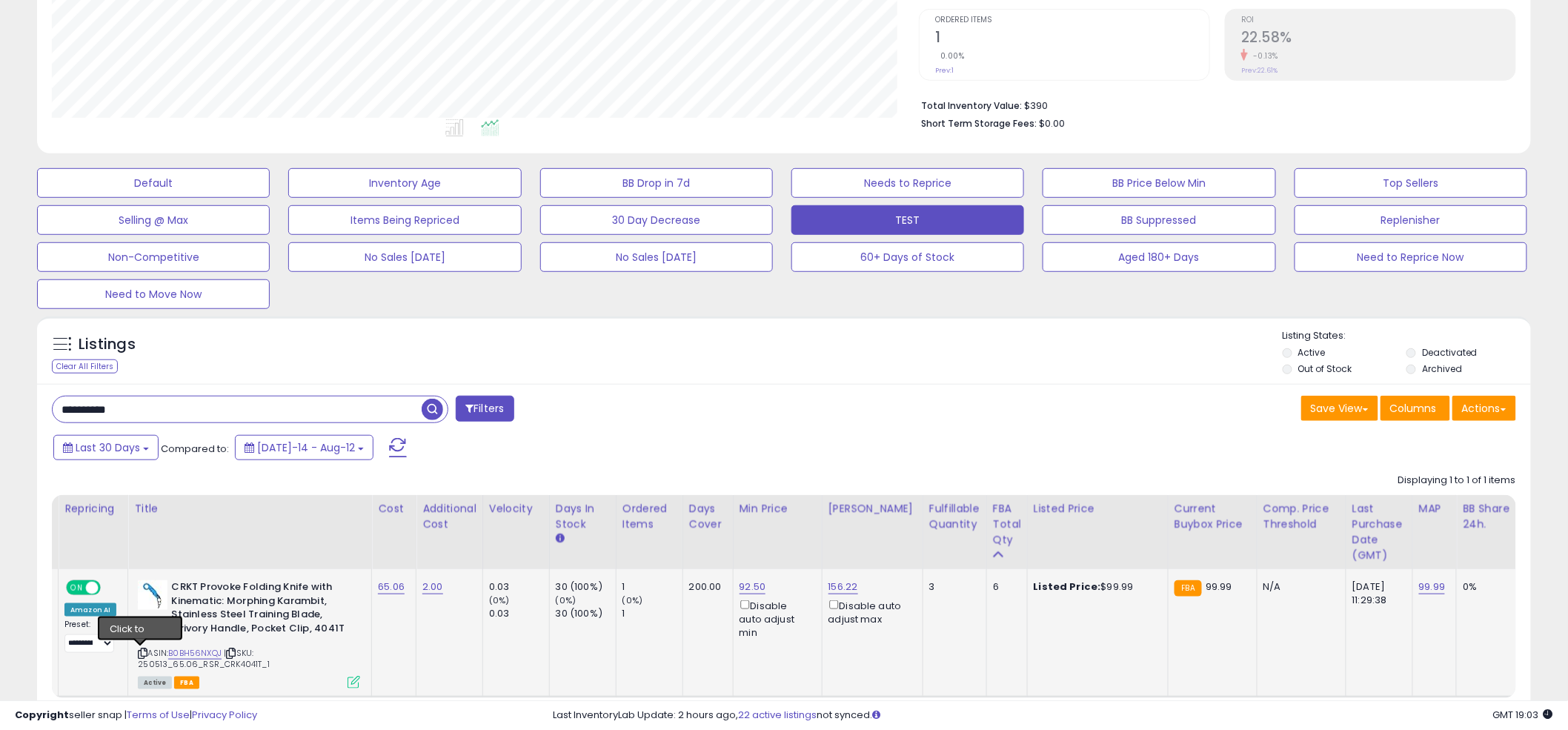
click at [142, 651] on icon at bounding box center [143, 653] width 10 height 8
click at [805, 463] on div "Last 30 Days Compared to: [DATE]-14 - Aug-12" at bounding box center [598, 449] width 1098 height 33
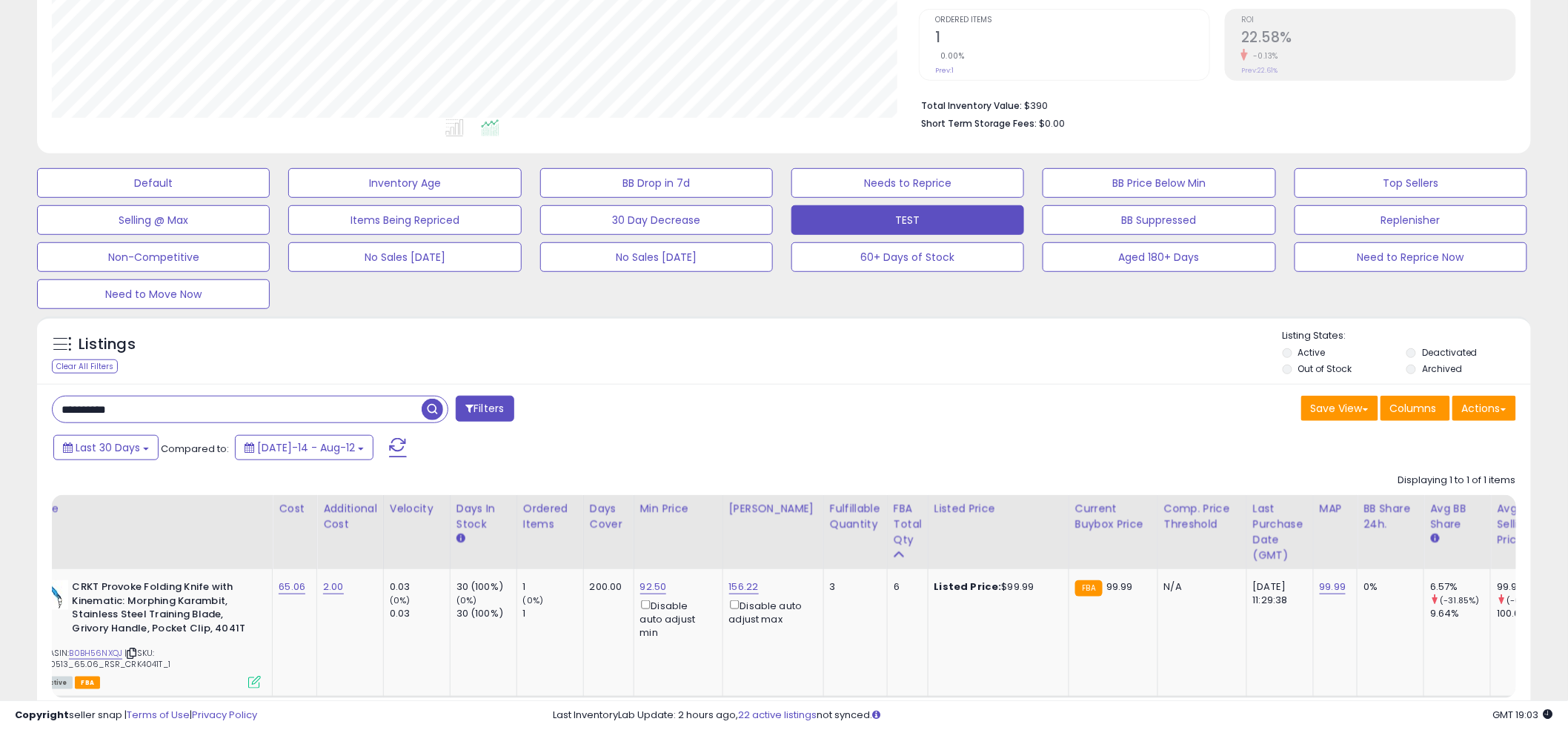
scroll to position [0, 0]
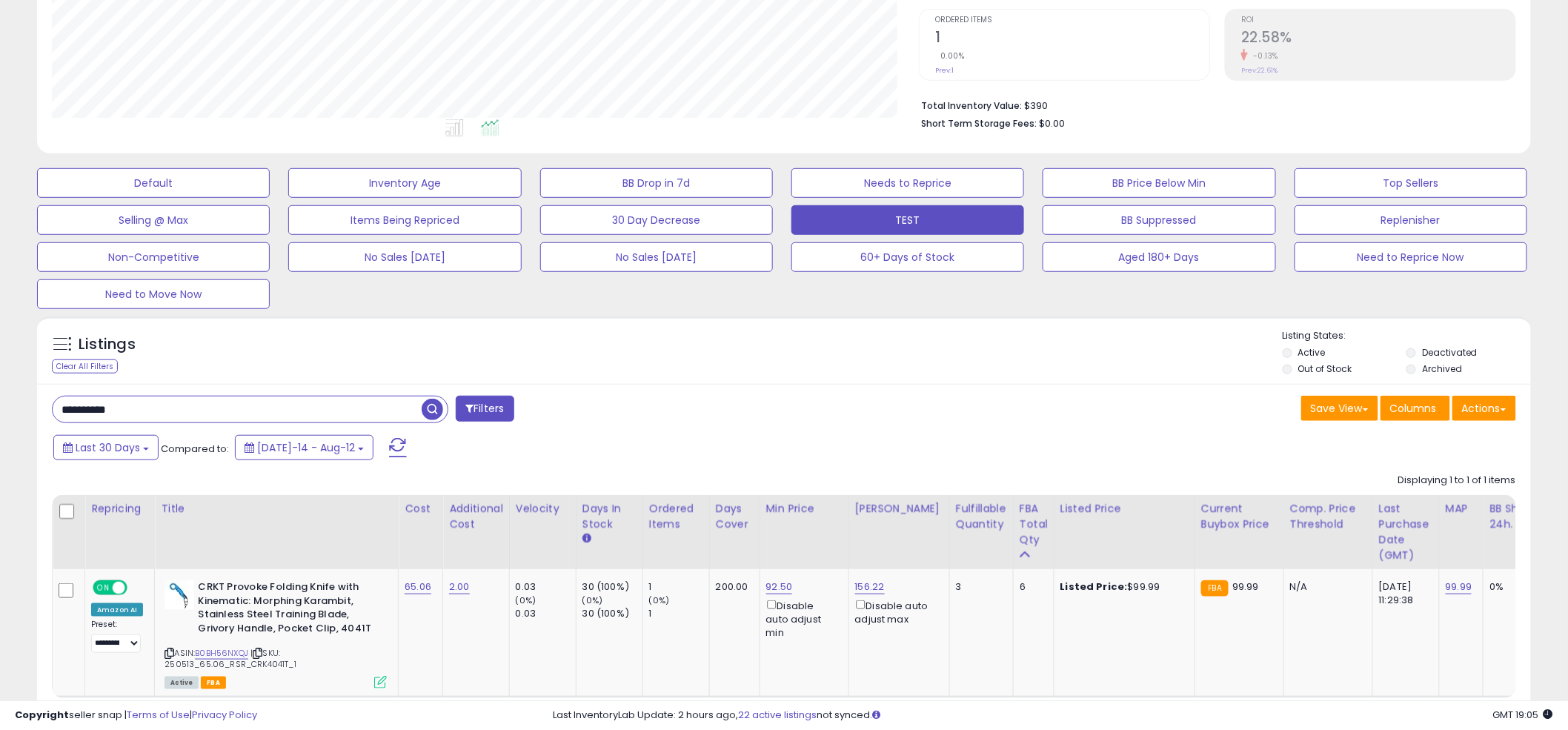
paste input "text"
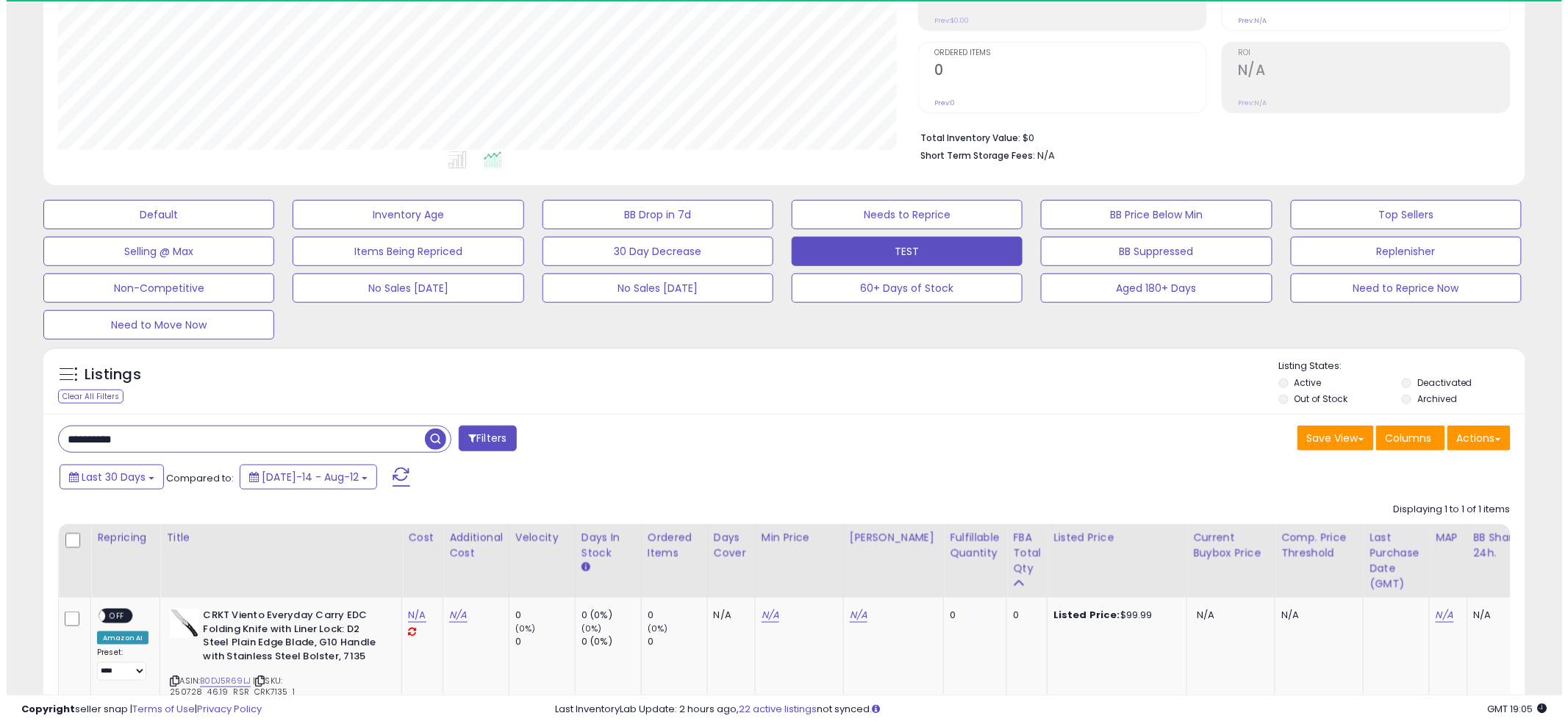
scroll to position [302, 860]
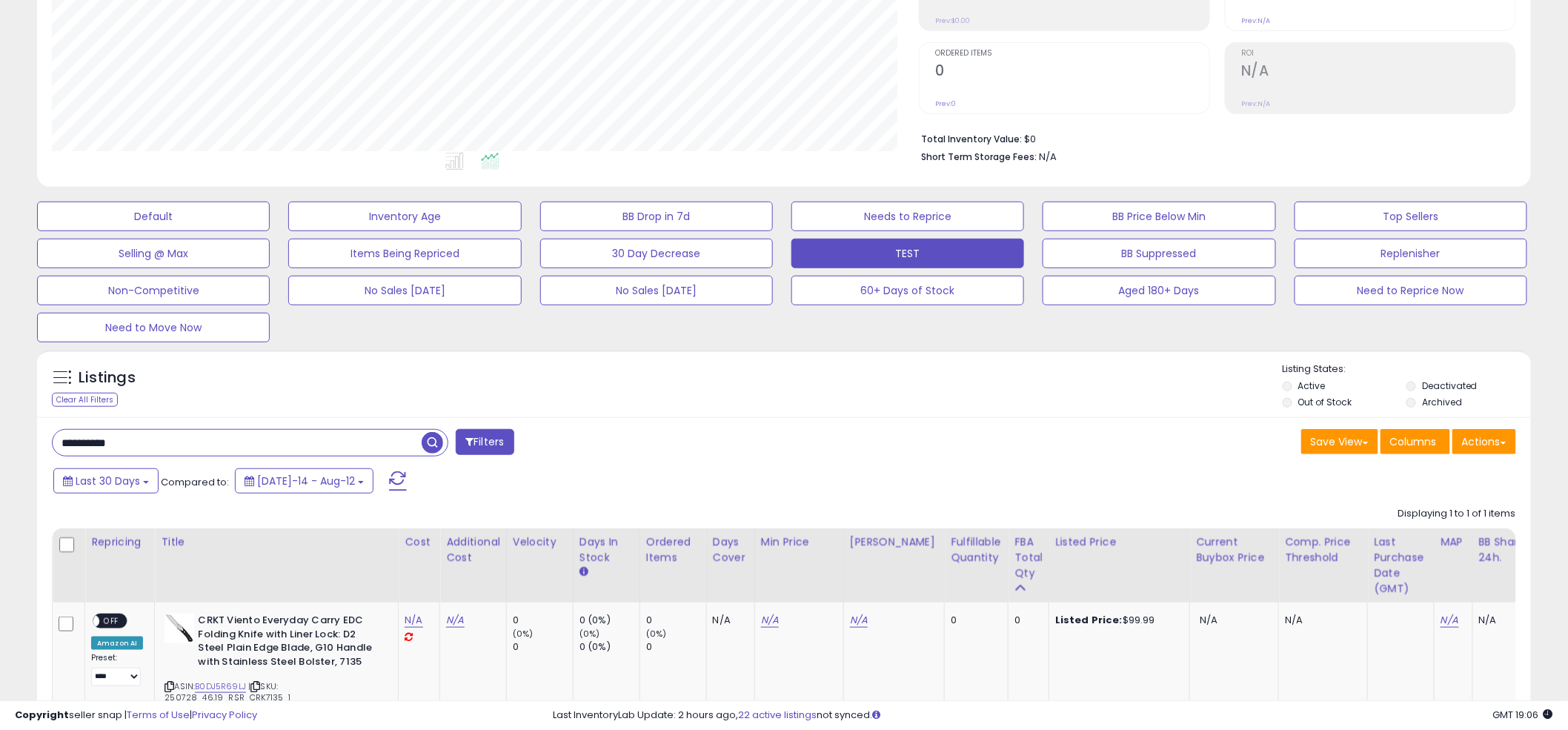
paste input "text"
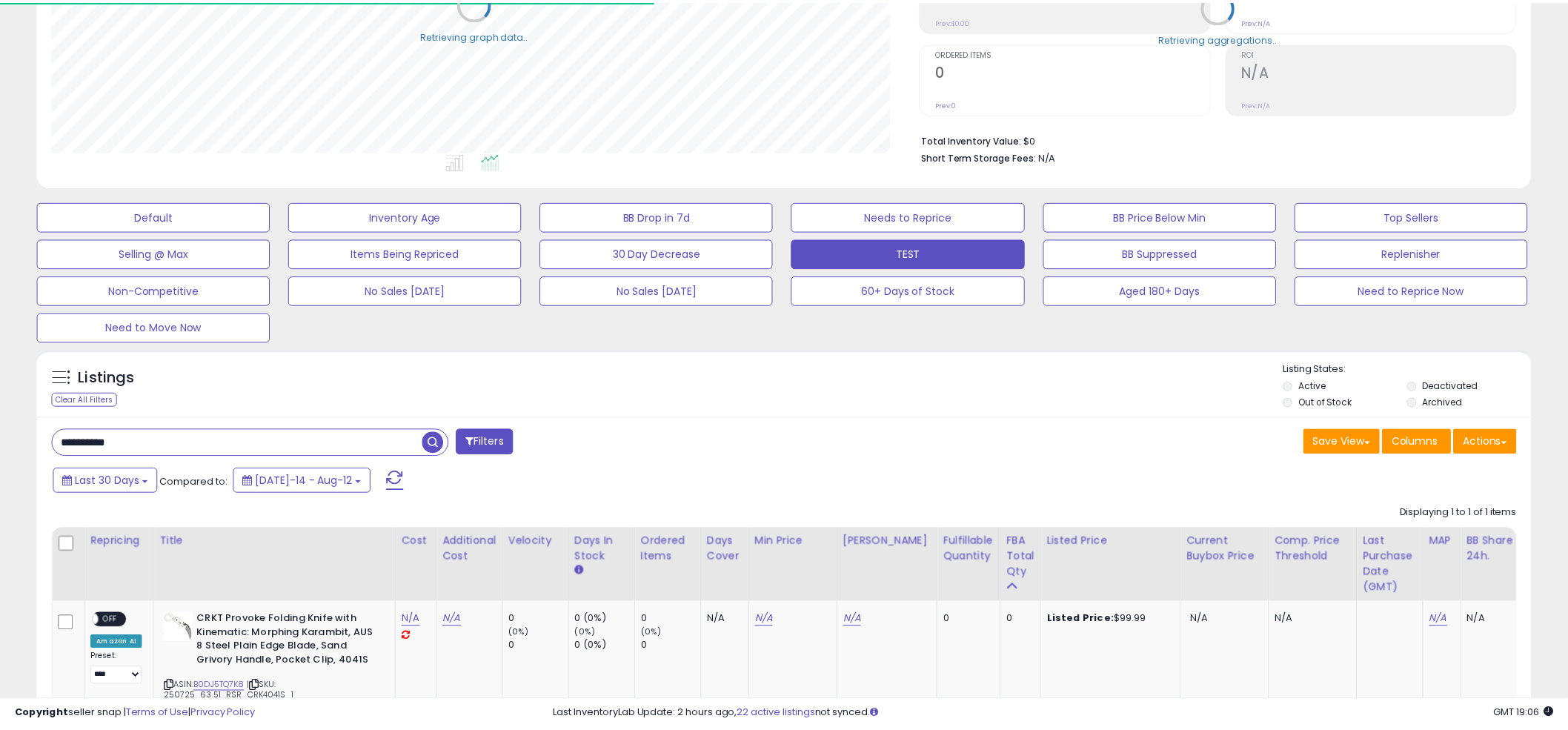
scroll to position [740948, 739974]
click at [806, 370] on div "Listings Clear All Filters Listing States:" at bounding box center [783, 388] width 1493 height 51
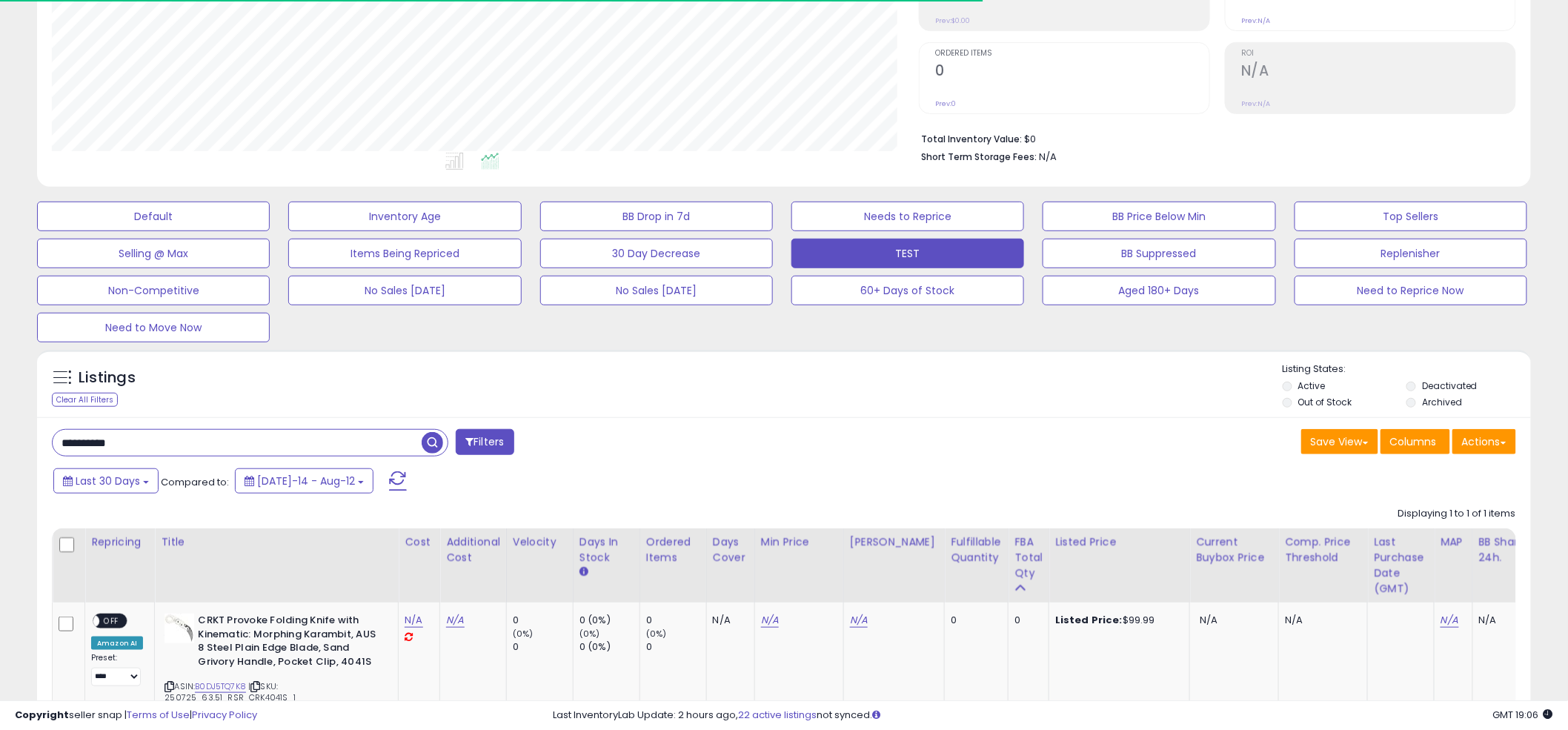
scroll to position [304, 867]
paste input "text"
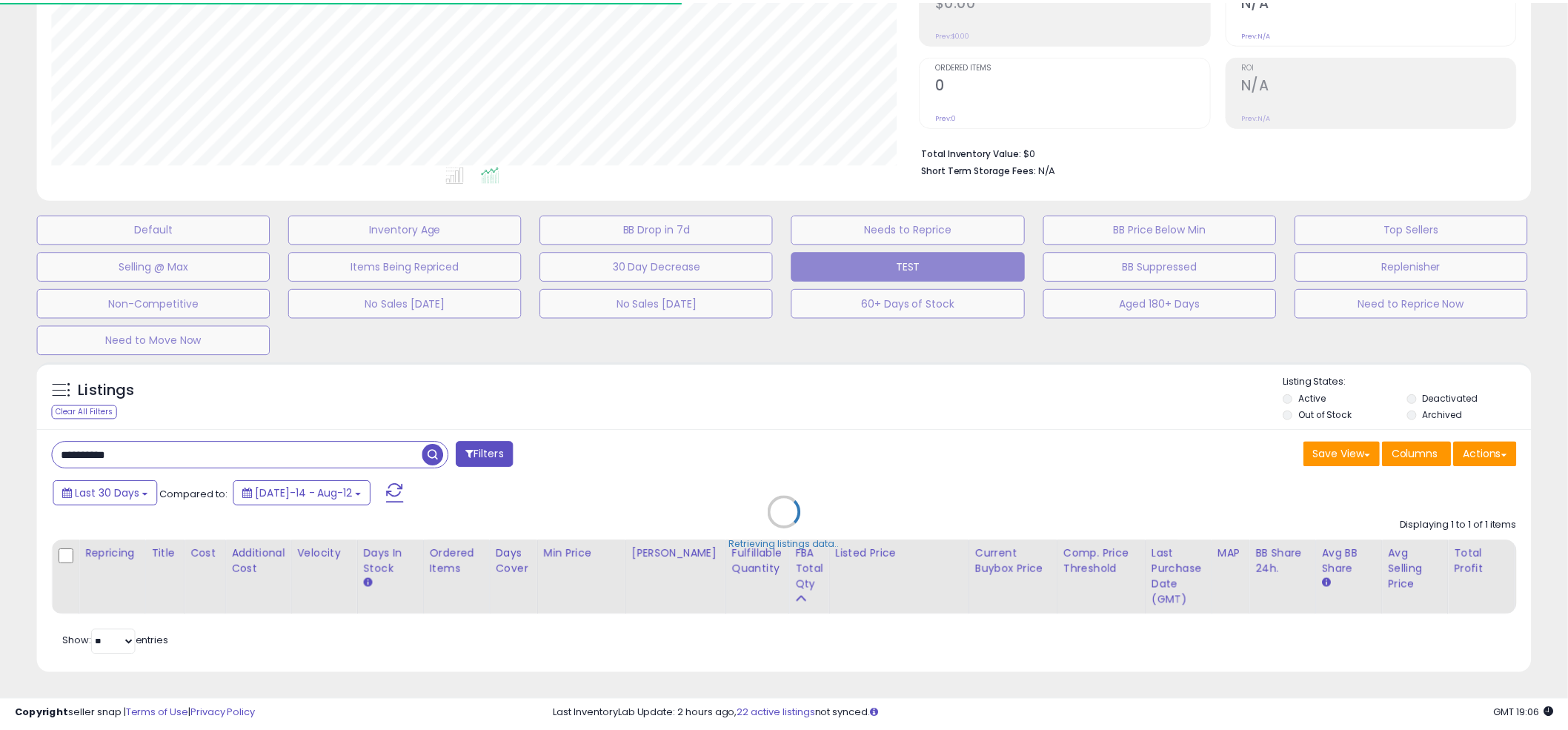
scroll to position [740948, 739974]
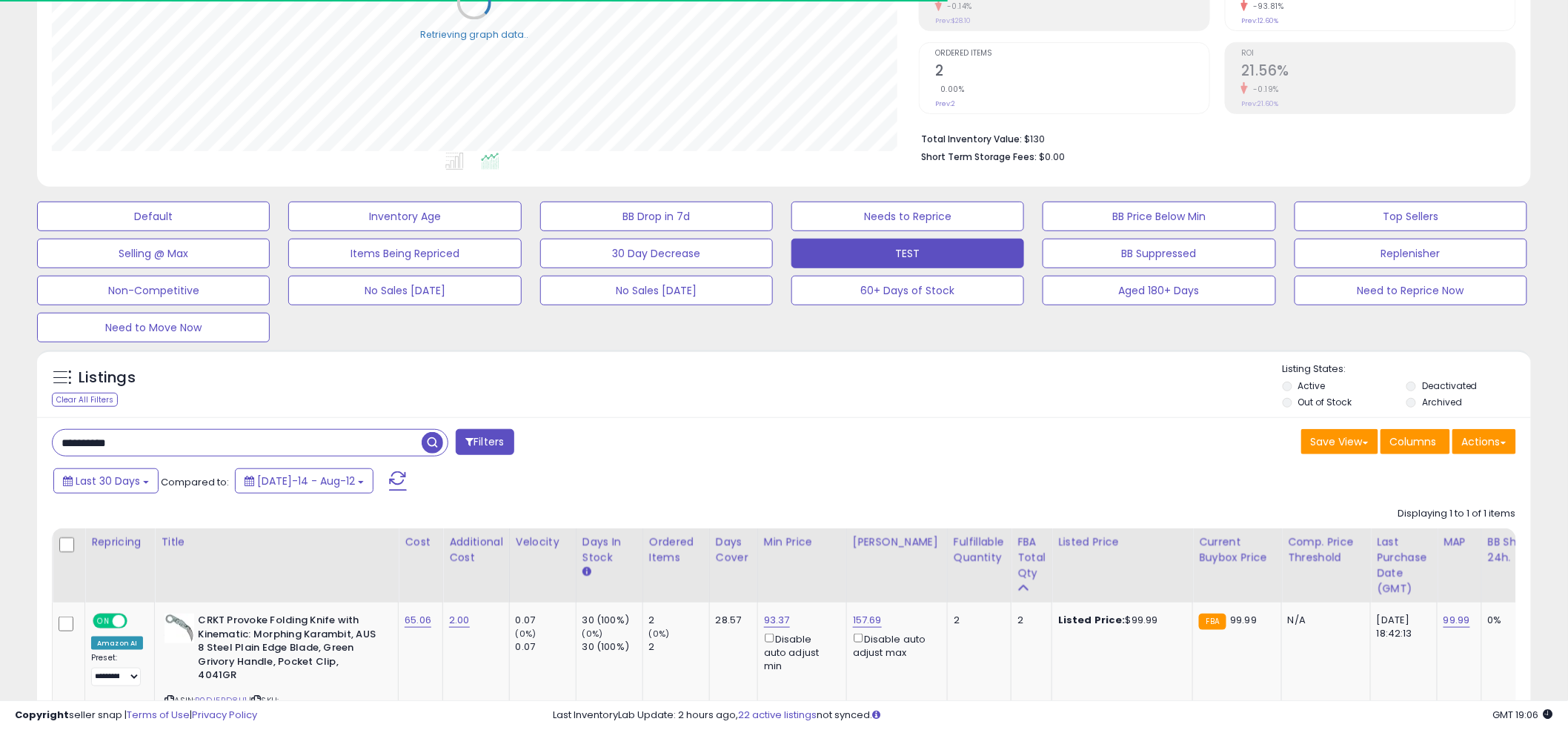
click at [760, 340] on div "Default Inventory Age BB Drop in 7d Needs to Reprice BB Price Below Min Top Sel…" at bounding box center [783, 268] width 1530 height 149
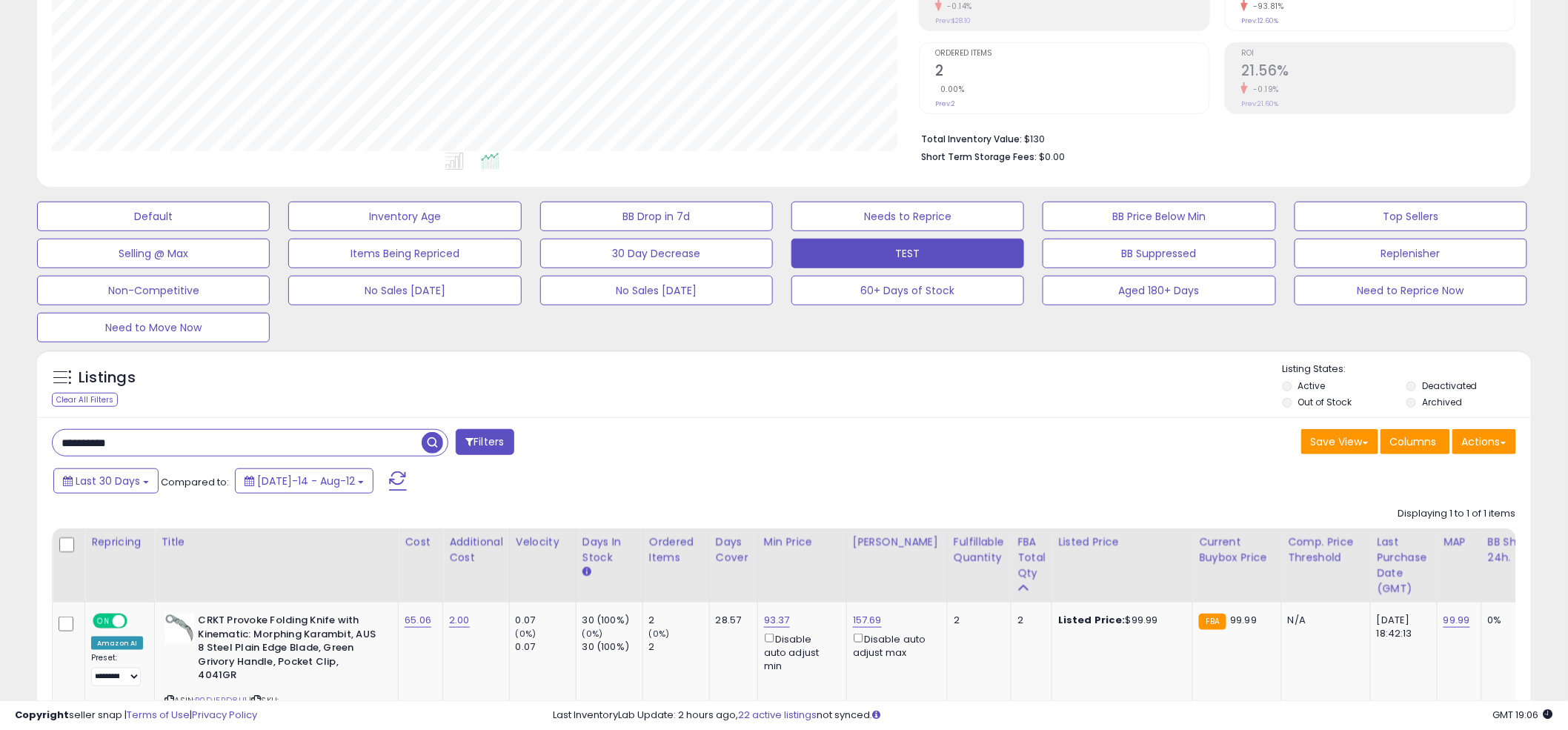
scroll to position [304, 867]
click at [779, 373] on div "Listings Clear All Filters Listing States:" at bounding box center [783, 388] width 1493 height 51
paste input "text"
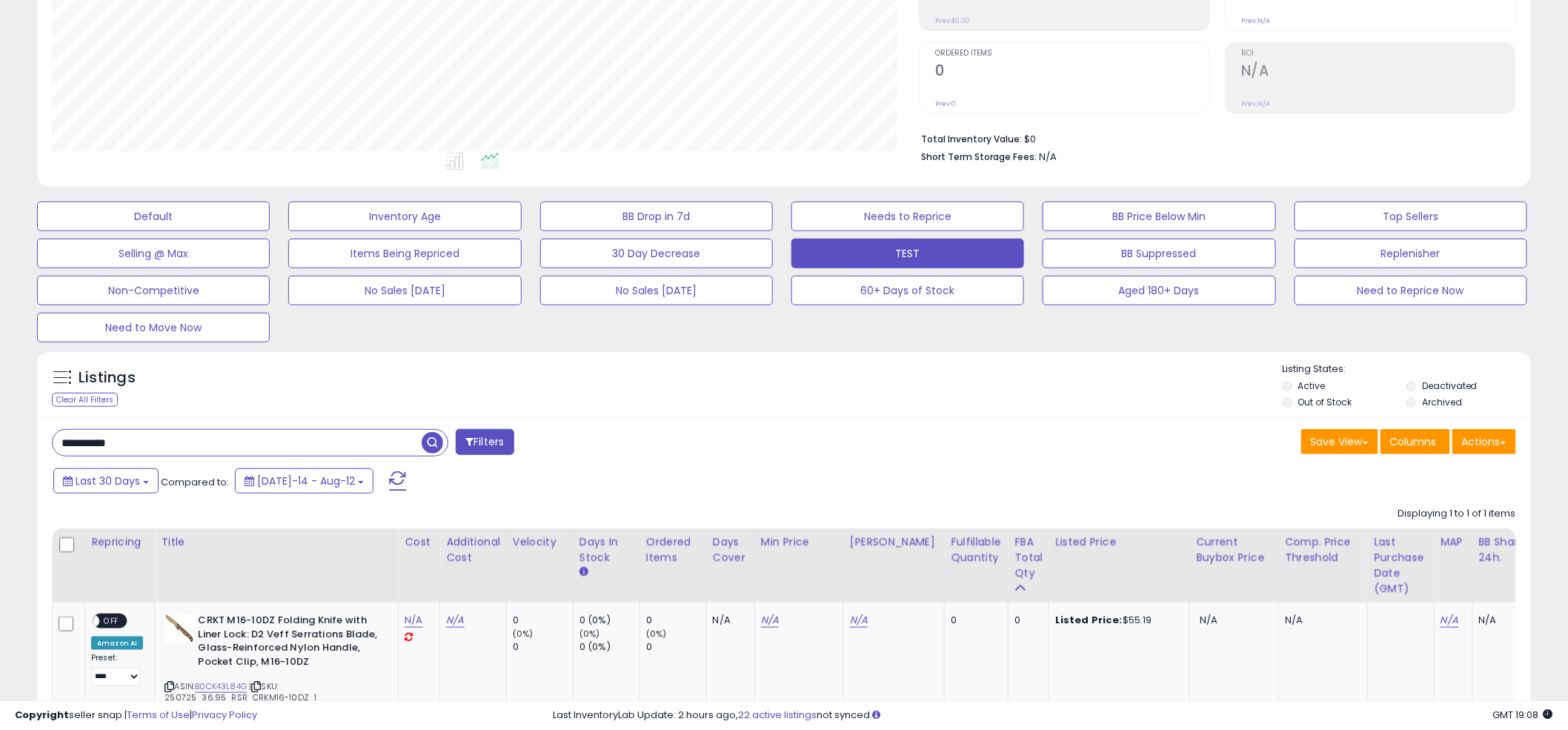
paste input "text"
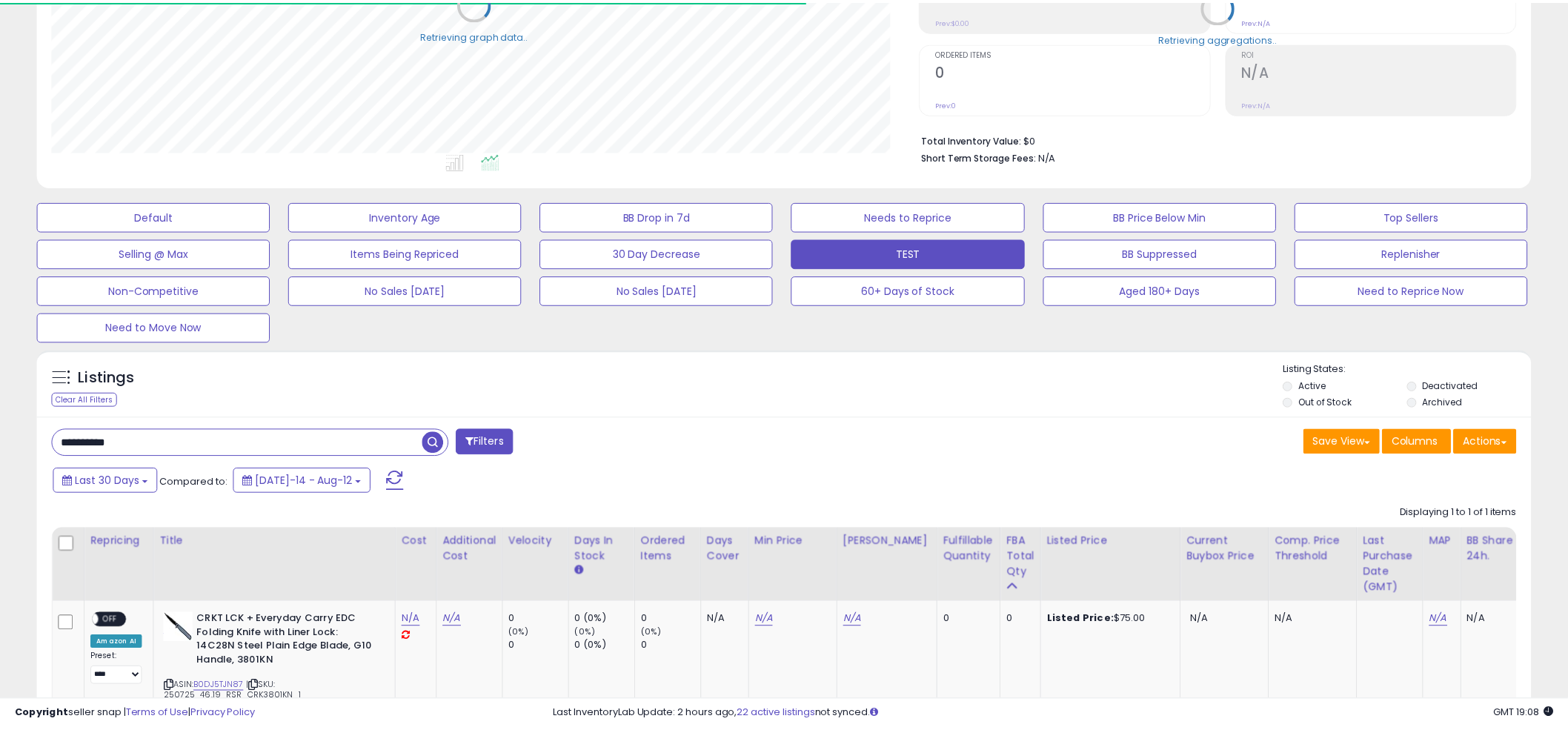
scroll to position [740948, 739974]
click at [769, 372] on div "Listings Clear All Filters Listing States:" at bounding box center [783, 388] width 1493 height 51
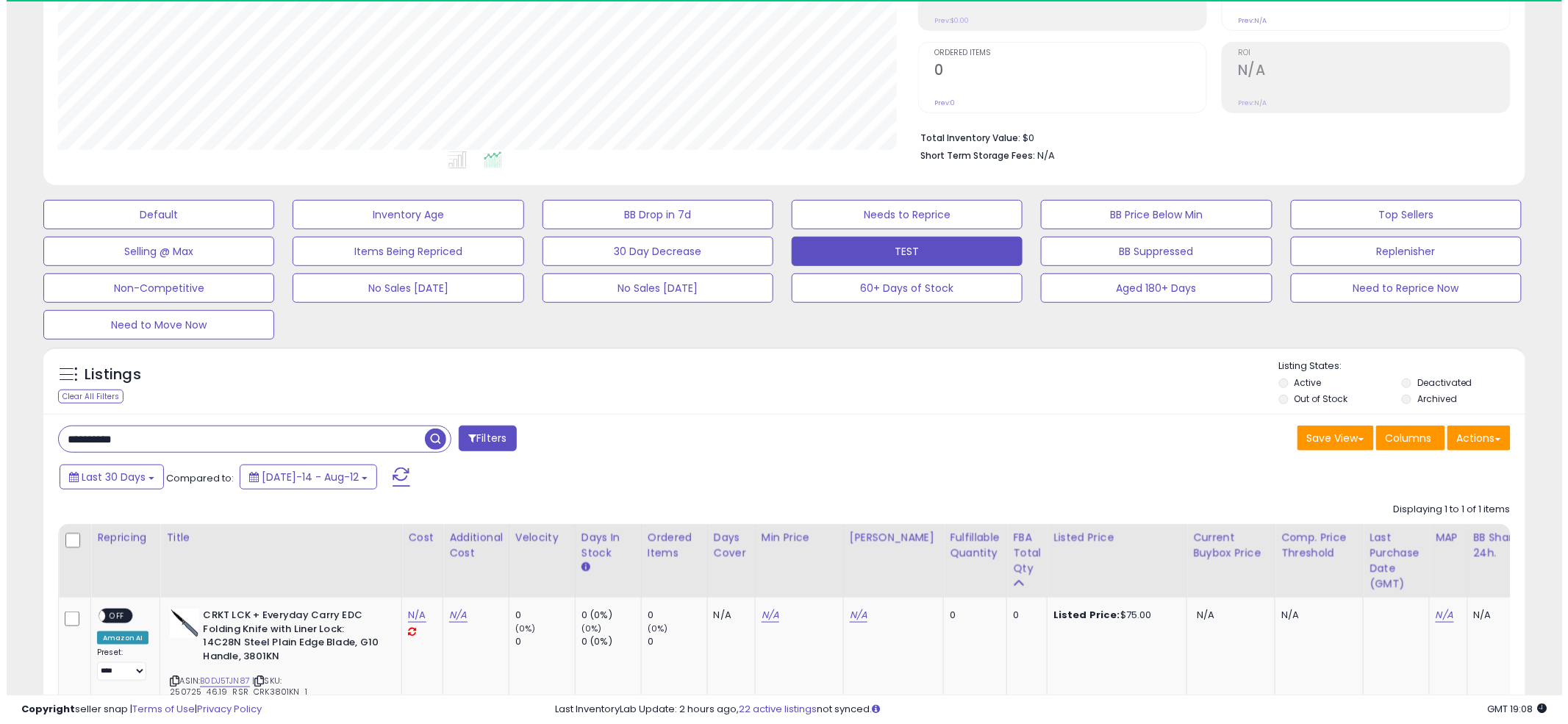
scroll to position [302, 860]
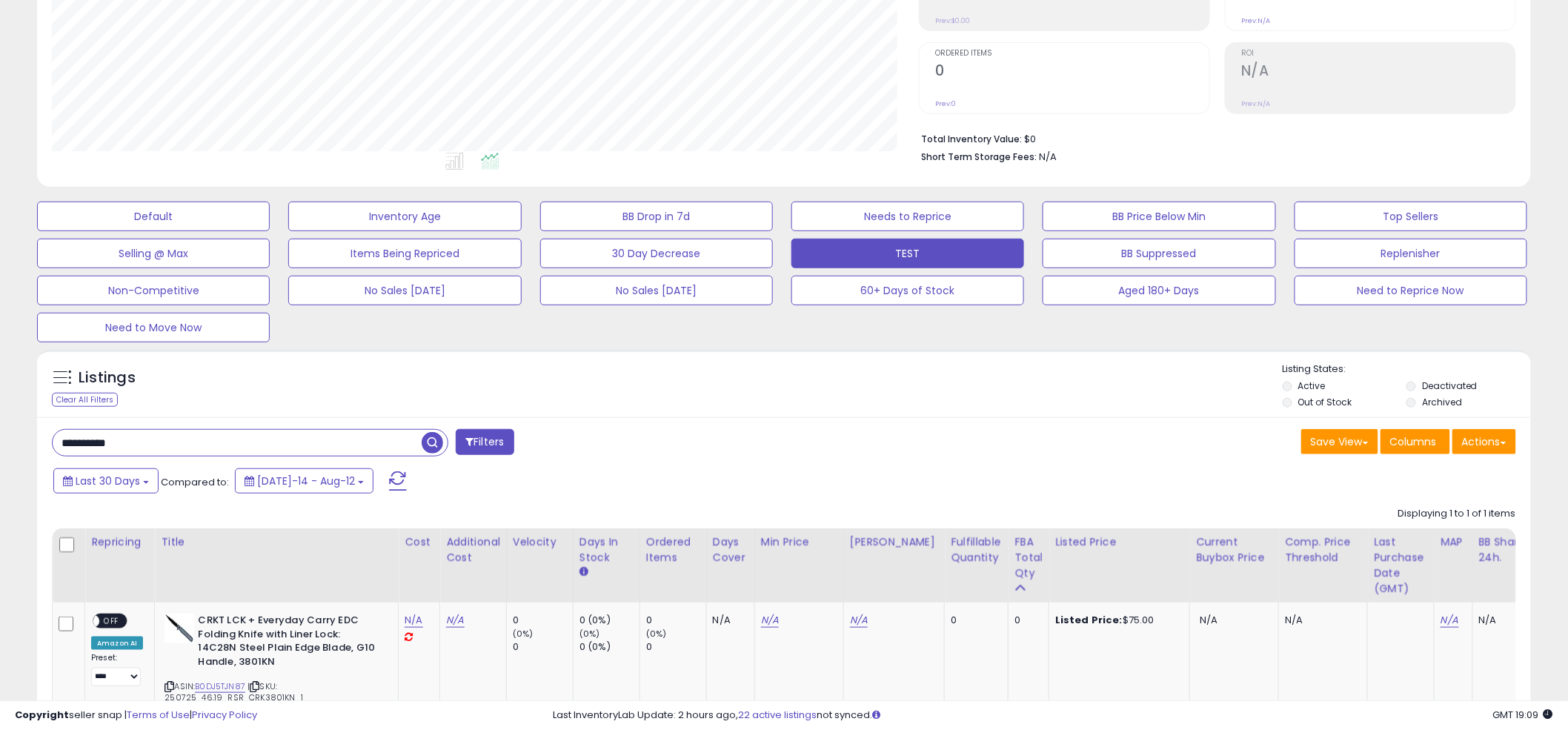
paste input "text"
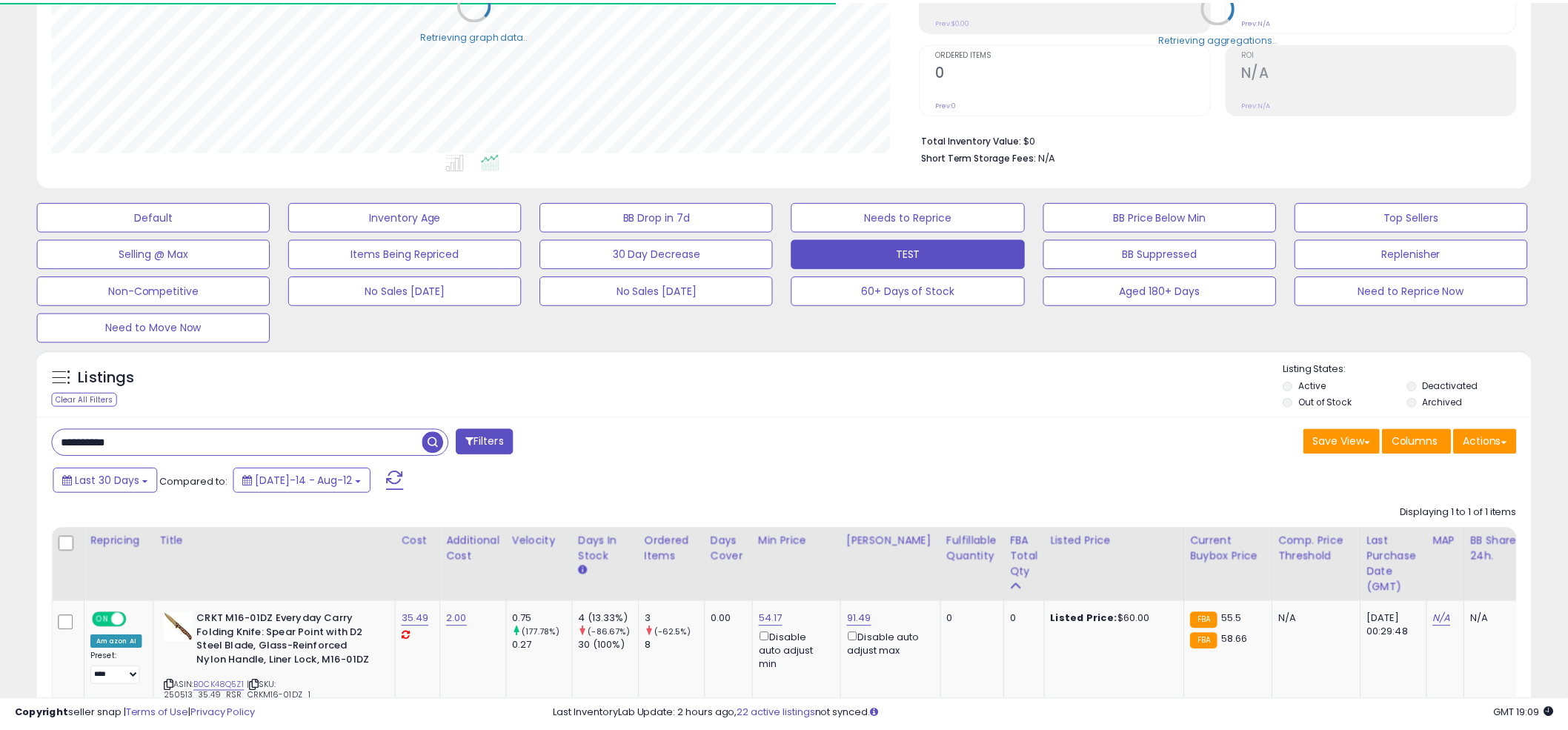
scroll to position [740948, 739974]
click at [770, 355] on div "Listings Clear All Filters" at bounding box center [783, 384] width 1493 height 68
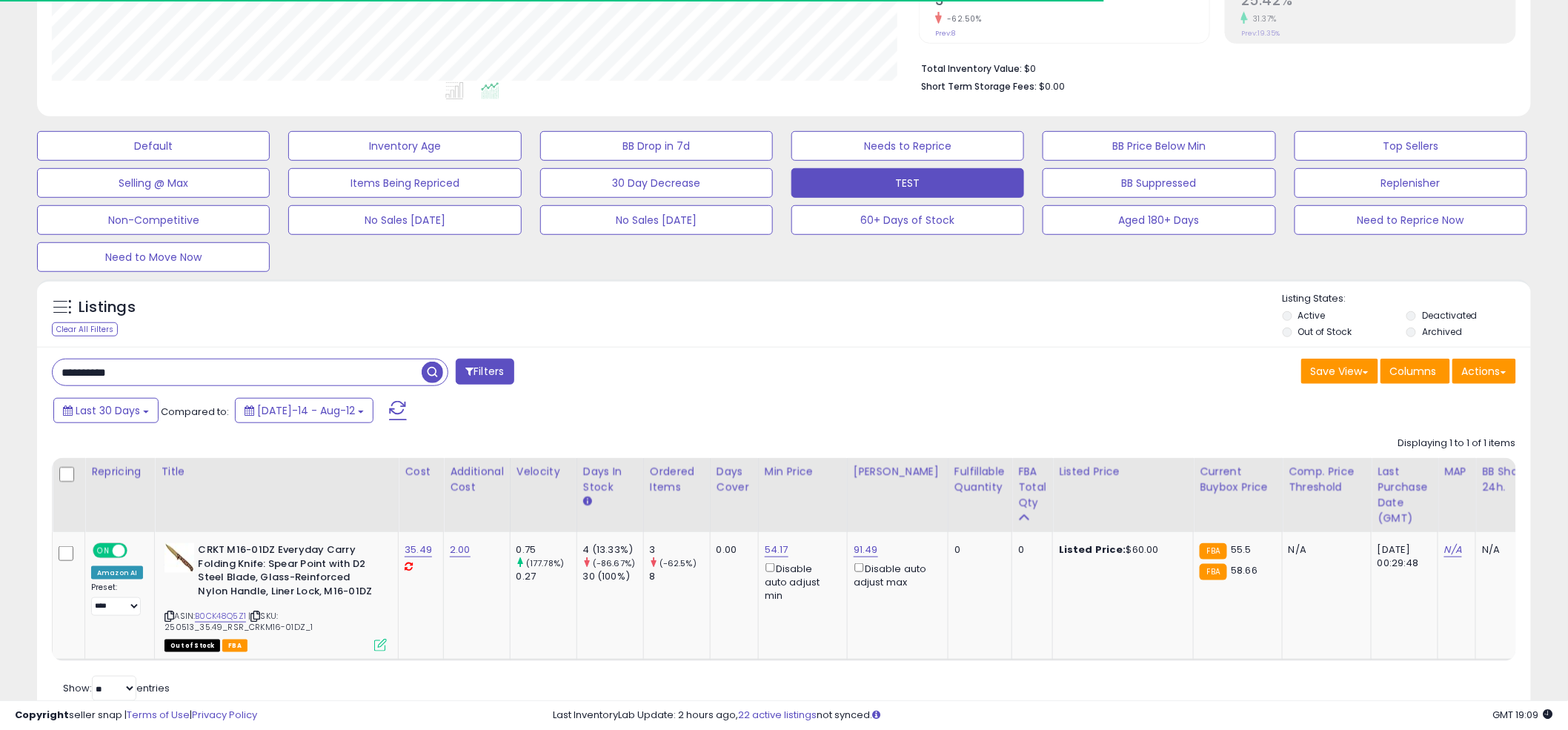
scroll to position [336, 0]
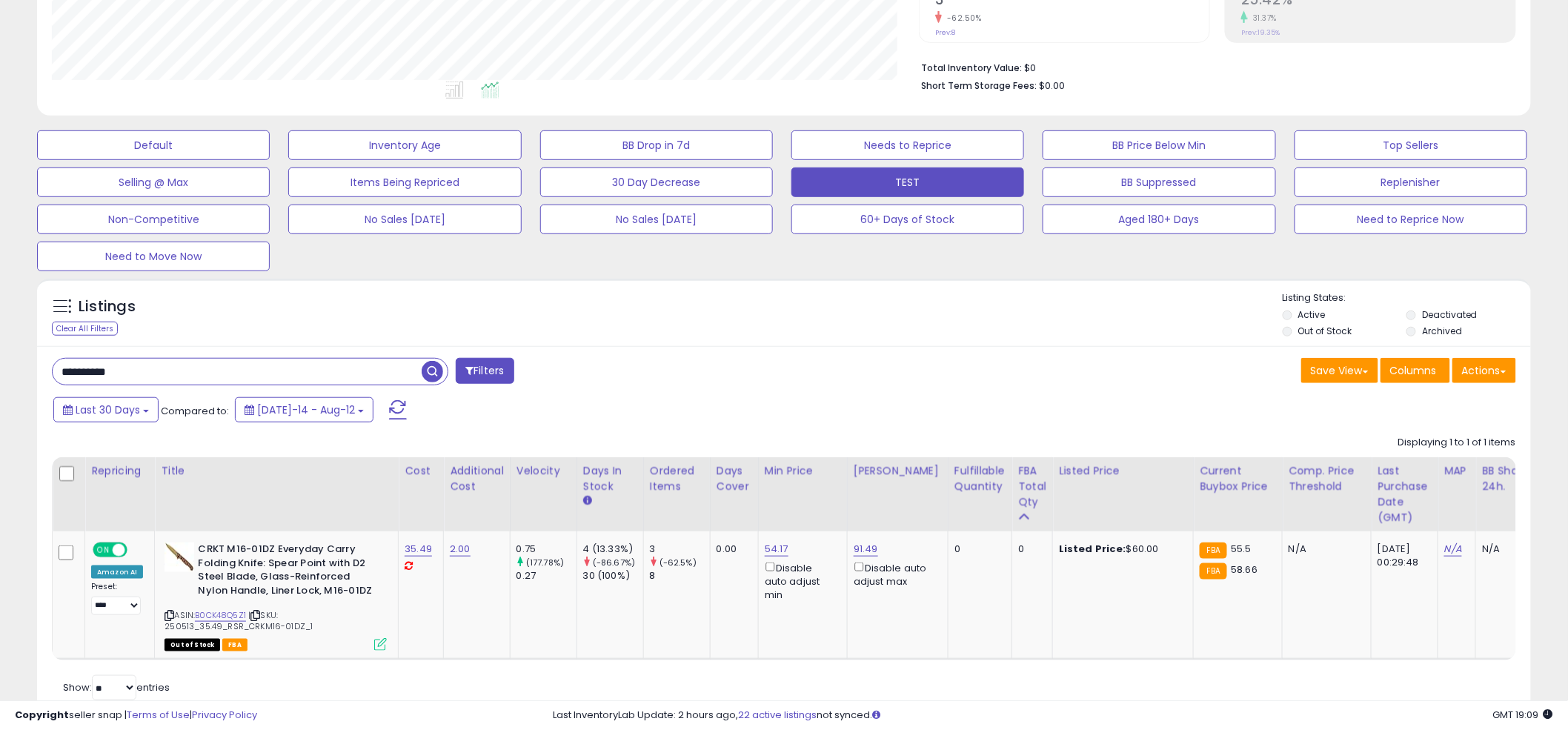
click at [775, 336] on div "Listings Clear All Filters Listing States:" at bounding box center [783, 317] width 1493 height 51
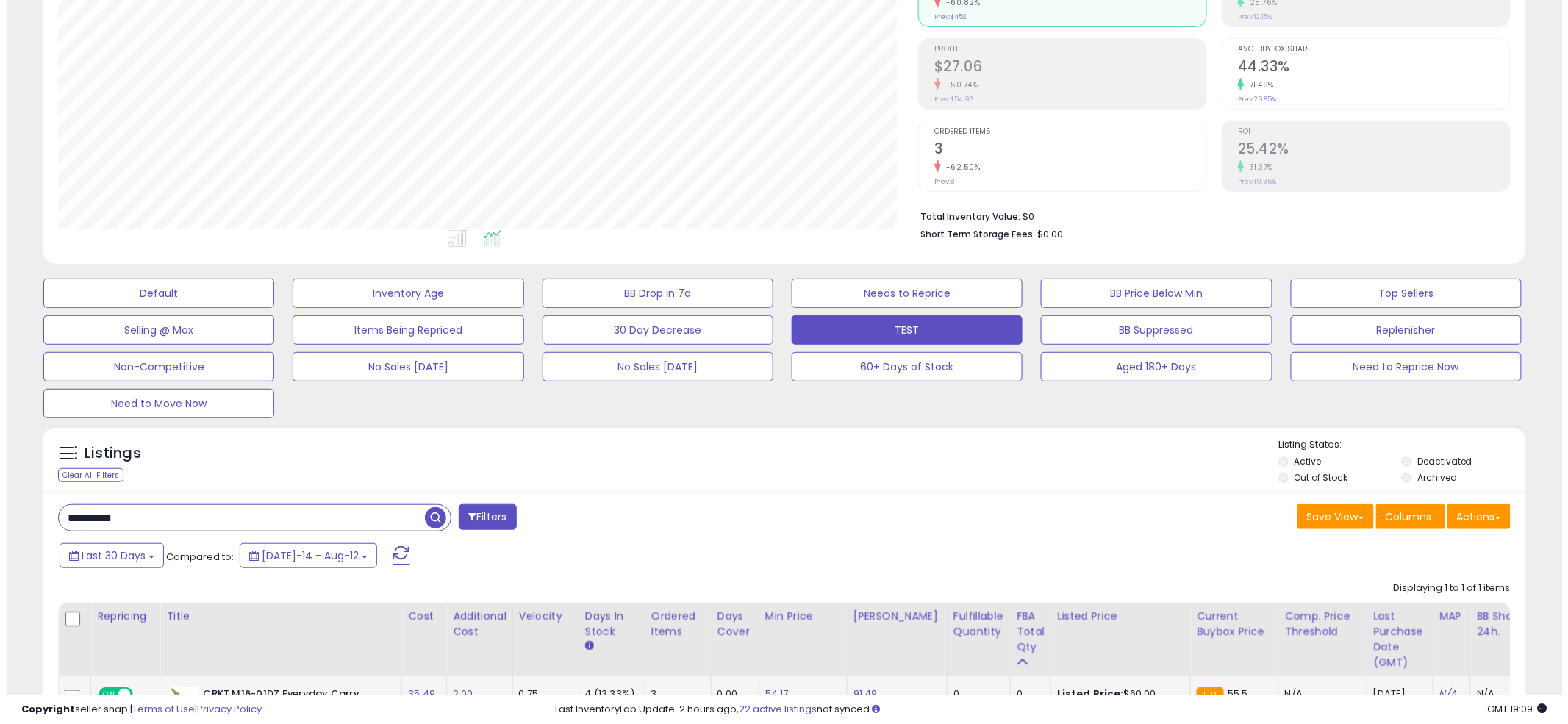
scroll to position [390, 0]
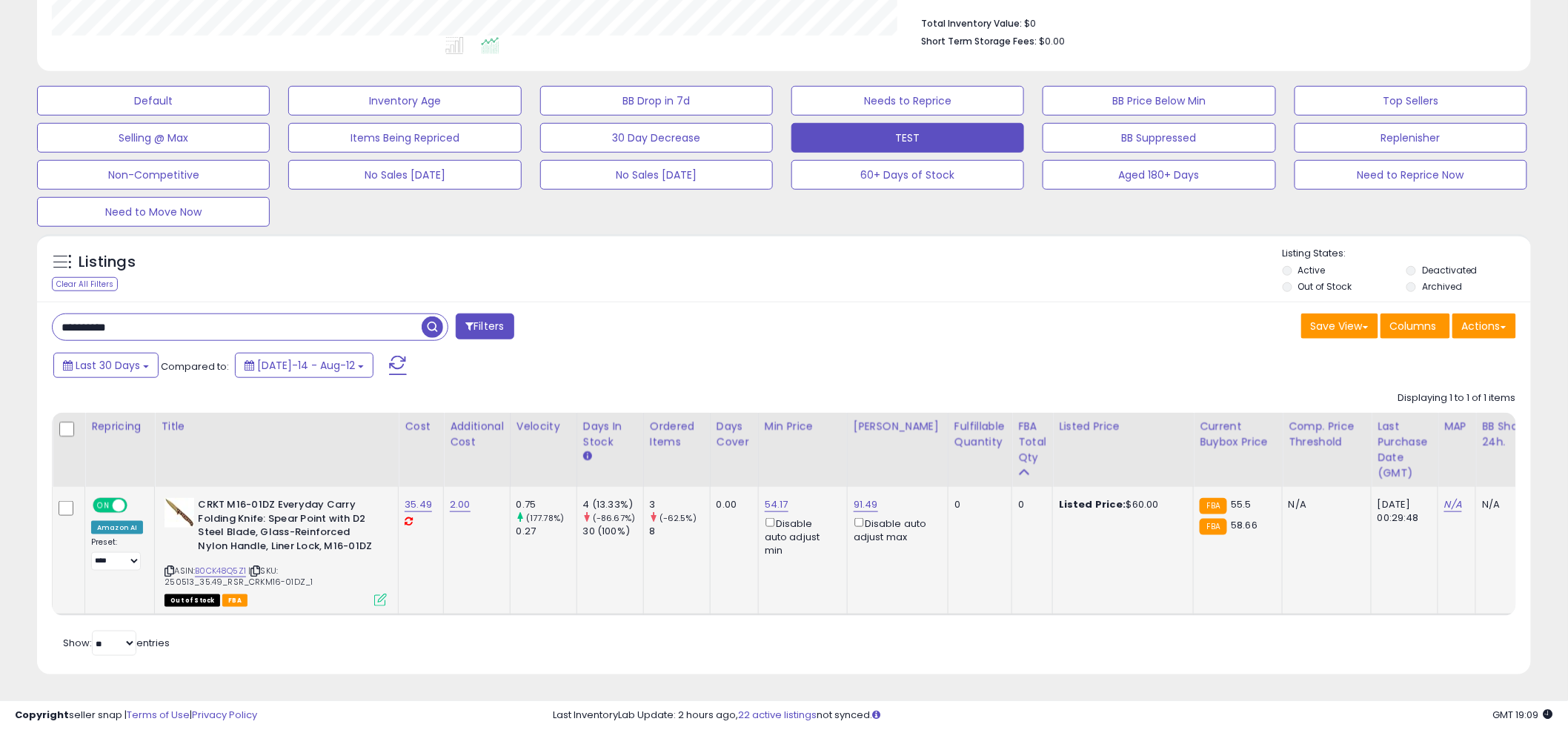
click at [374, 594] on icon at bounding box center [380, 600] width 13 height 13
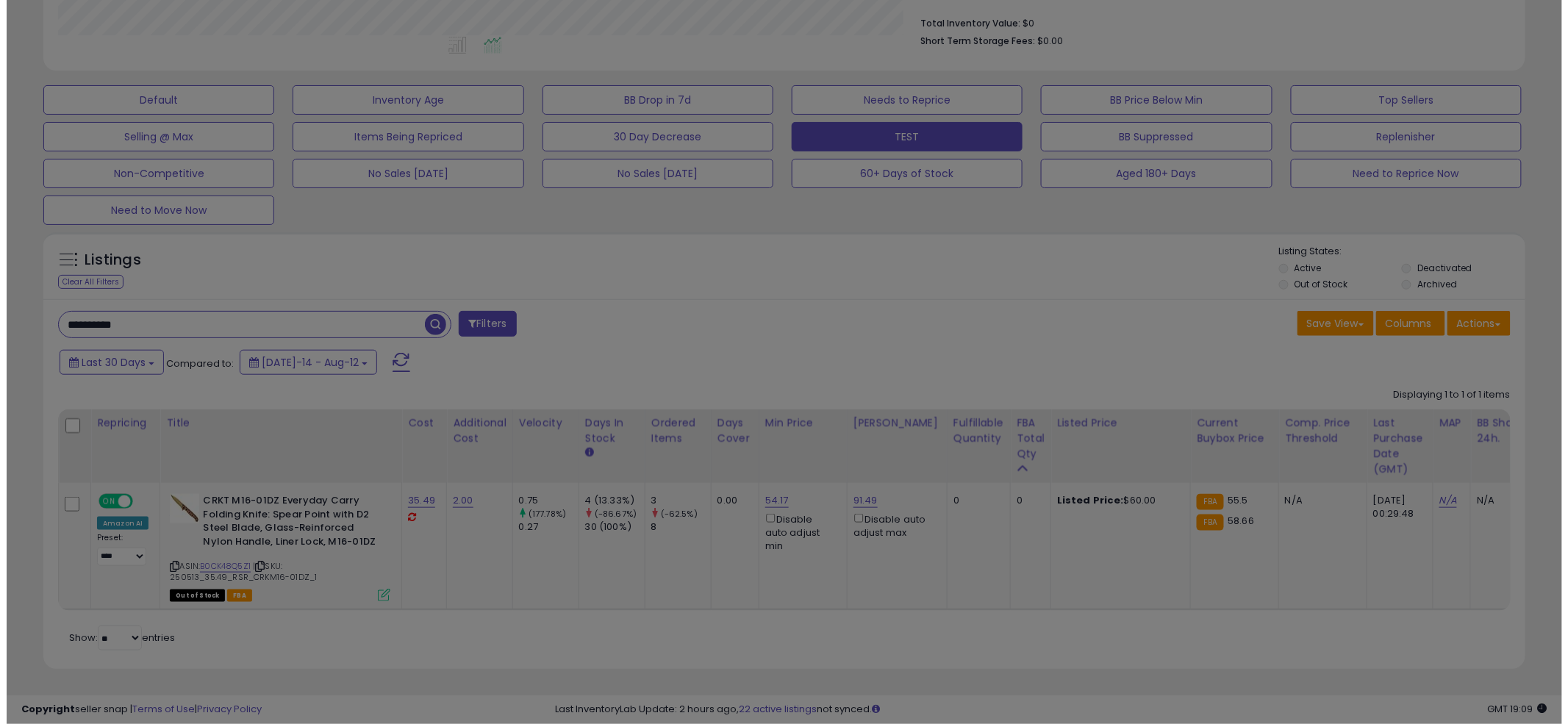
scroll to position [302, 868]
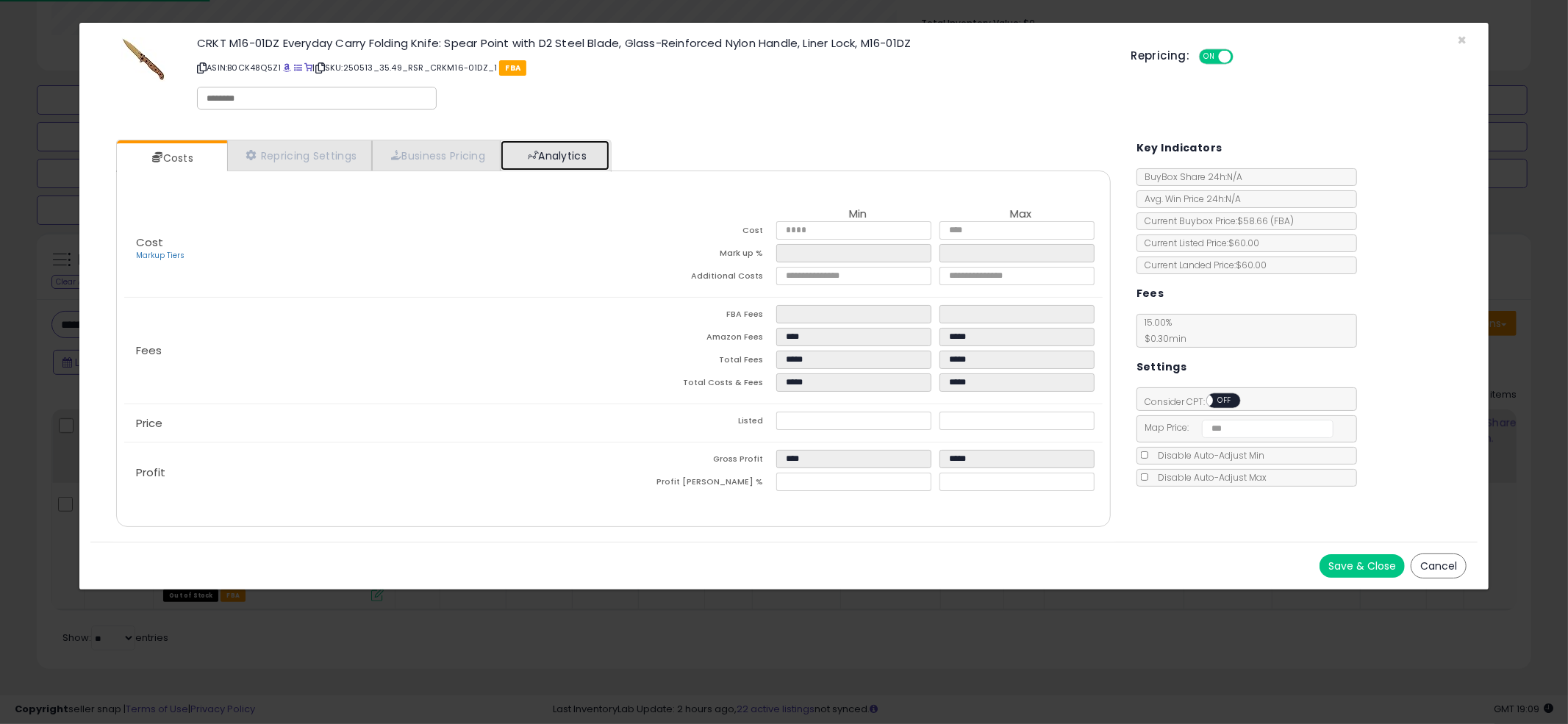
click at [585, 165] on link "Analytics" at bounding box center [554, 155] width 109 height 30
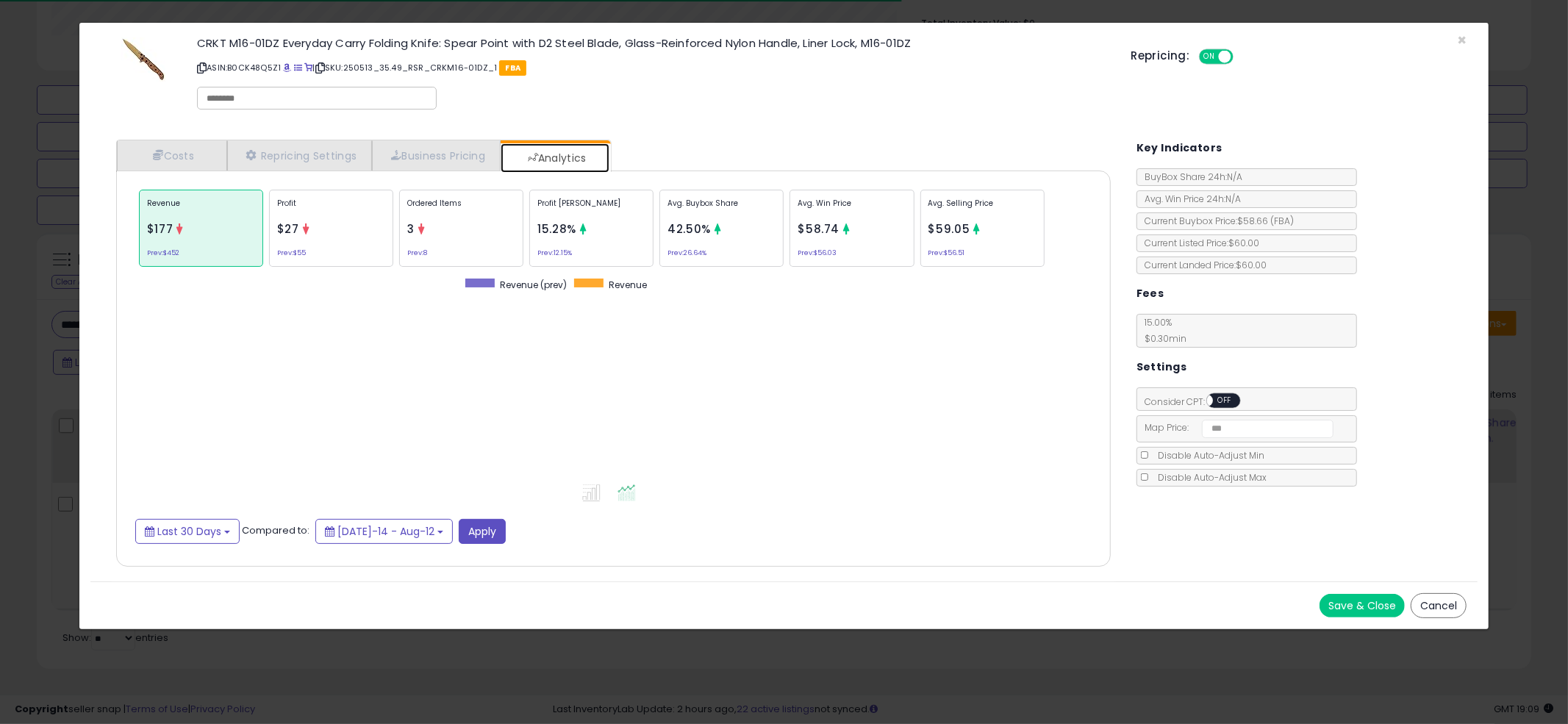
scroll to position [451, 1023]
click at [345, 234] on div "Profit $27 Prev: $55" at bounding box center [331, 228] width 124 height 77
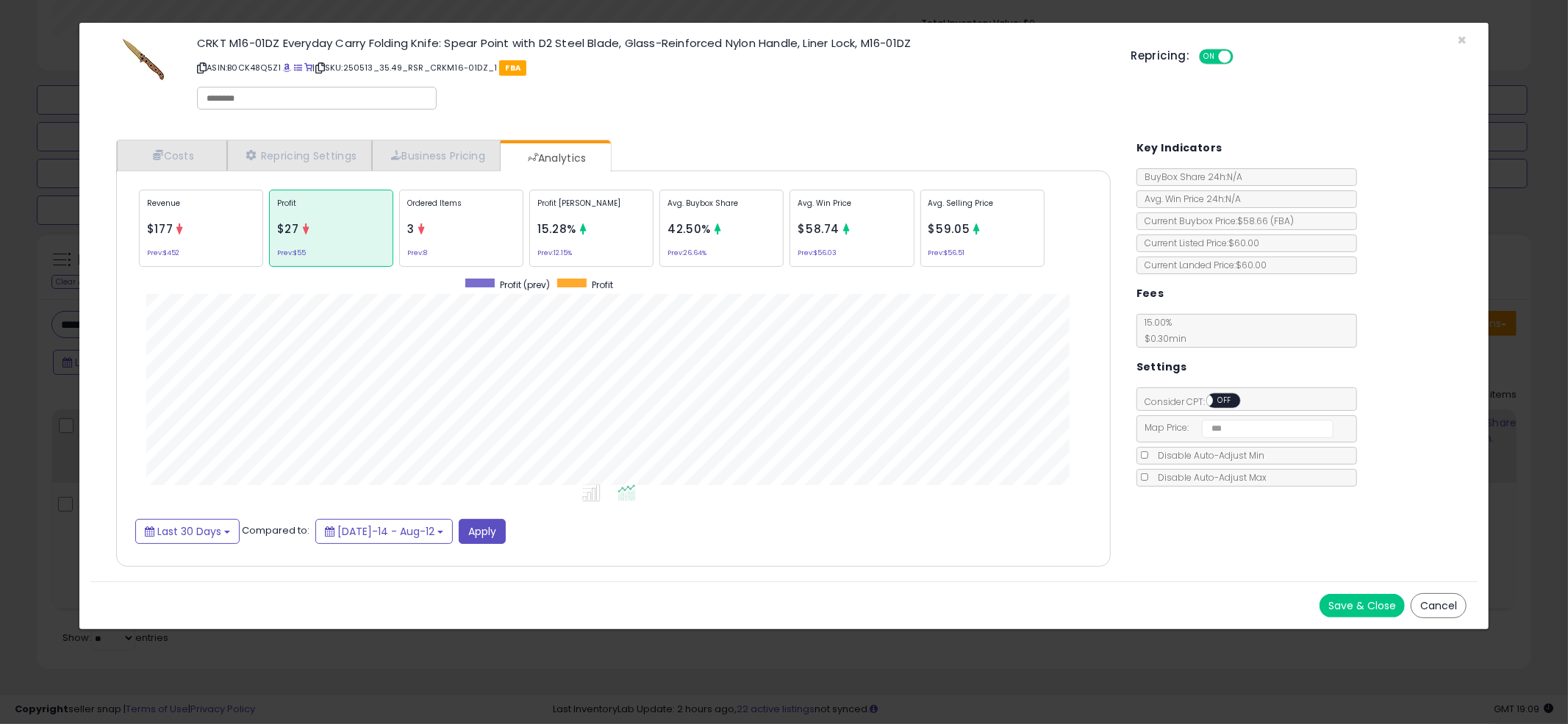
click at [863, 224] on div "Avg. Win Price $58.74 Prev: $56.03" at bounding box center [851, 228] width 124 height 77
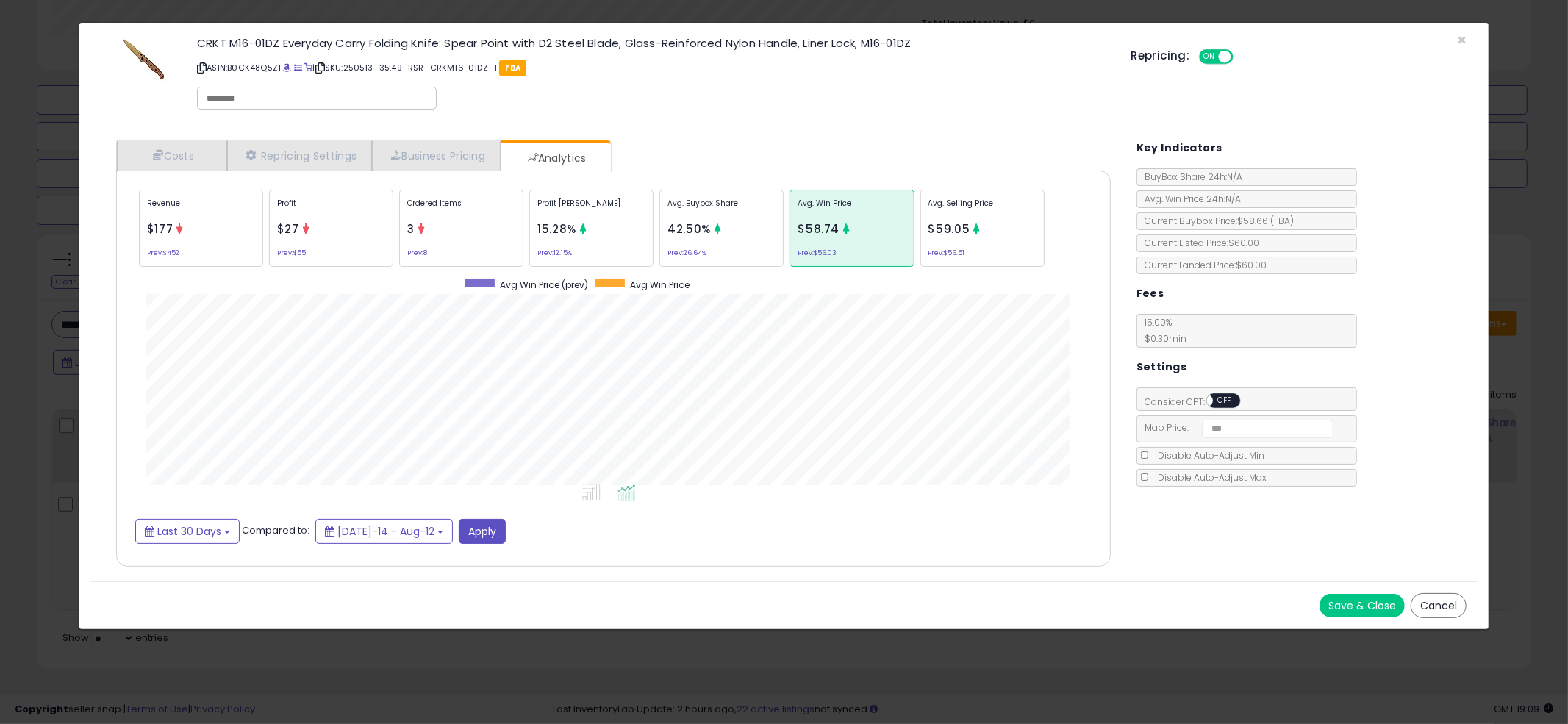
click at [1016, 228] on div "Avg. Selling Price $59.05 Prev: $56.51" at bounding box center [982, 228] width 124 height 77
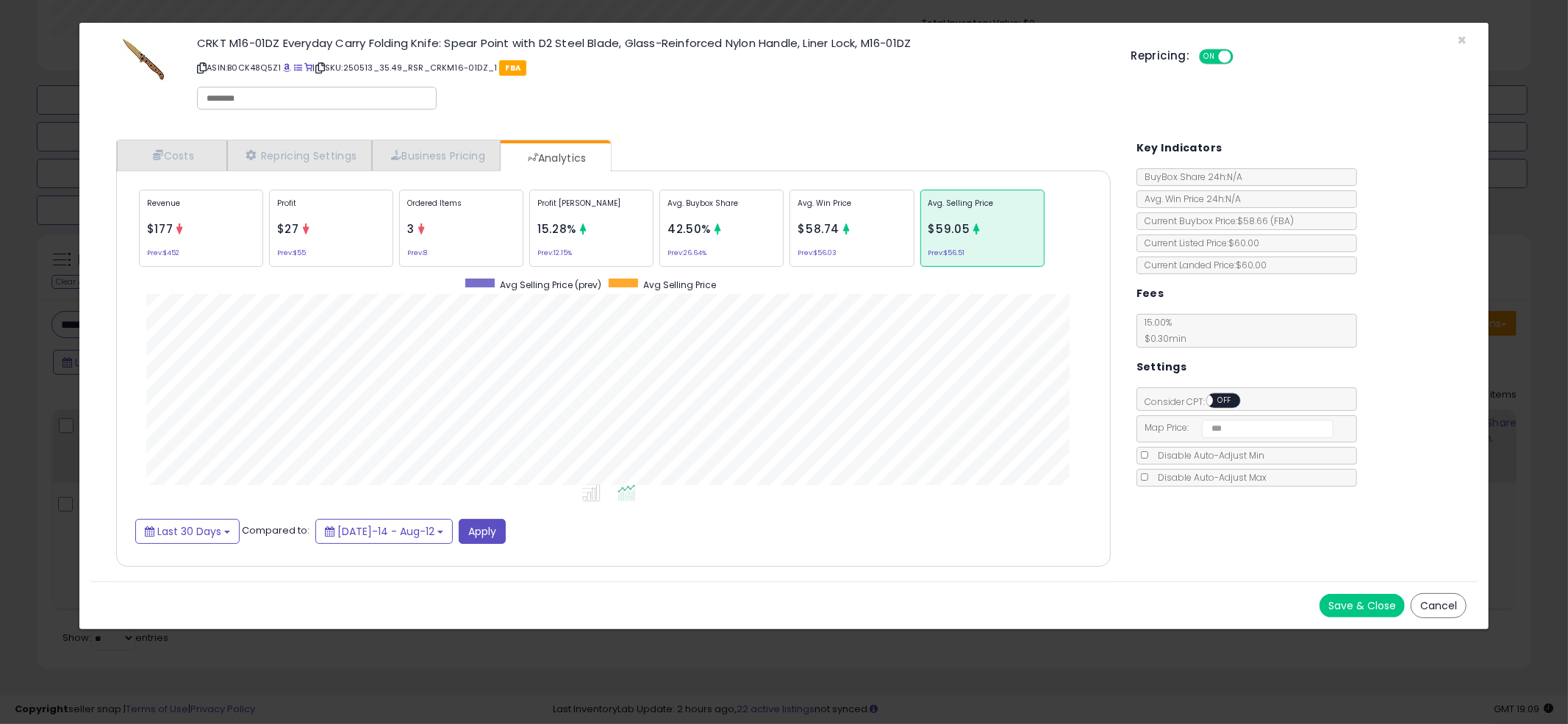
click at [10, 293] on div "× Close CRKT M16-01DZ Everyday Carry Folding Knife: Spear Point with D2 Steel B…" at bounding box center [784, 362] width 1568 height 724
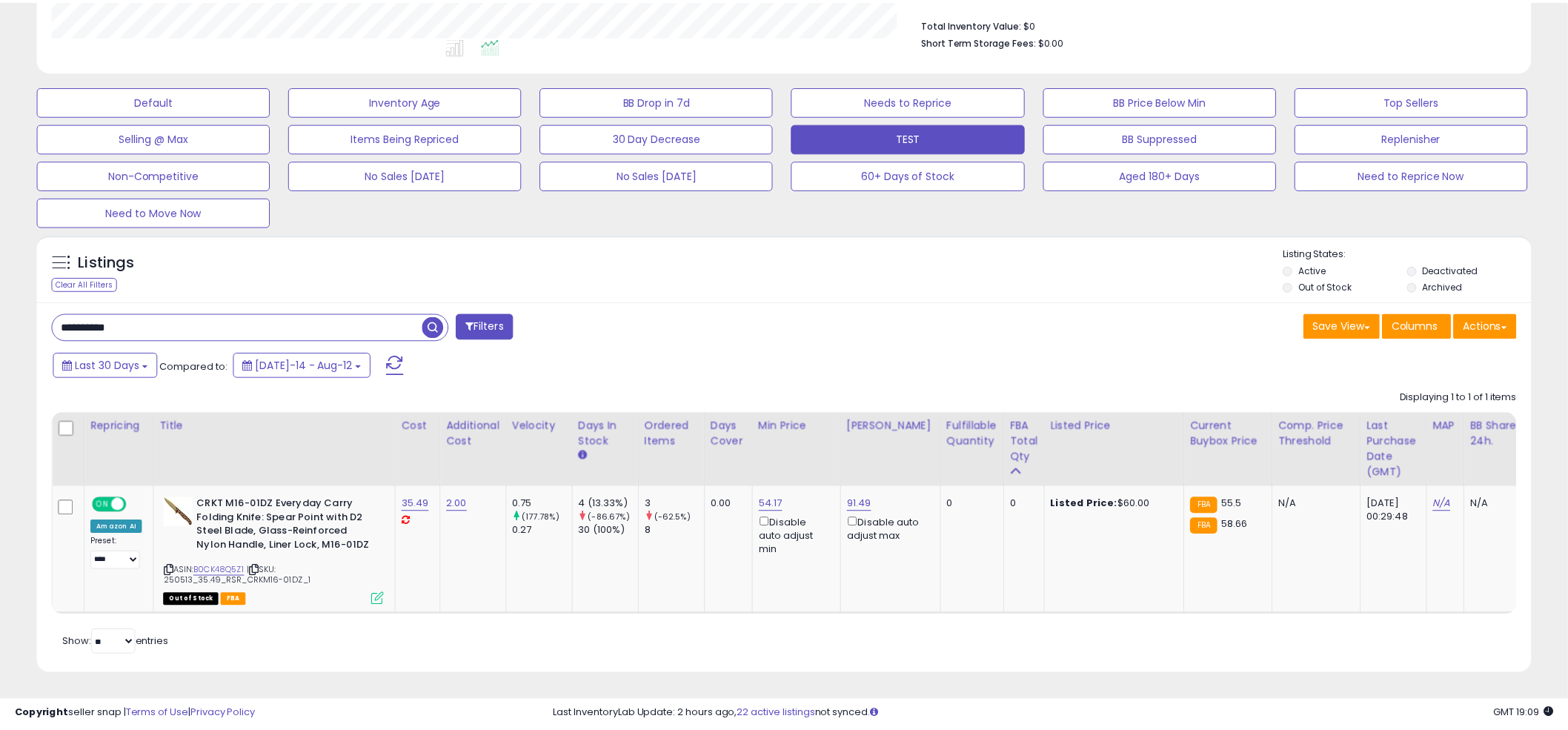
scroll to position [740948, 739974]
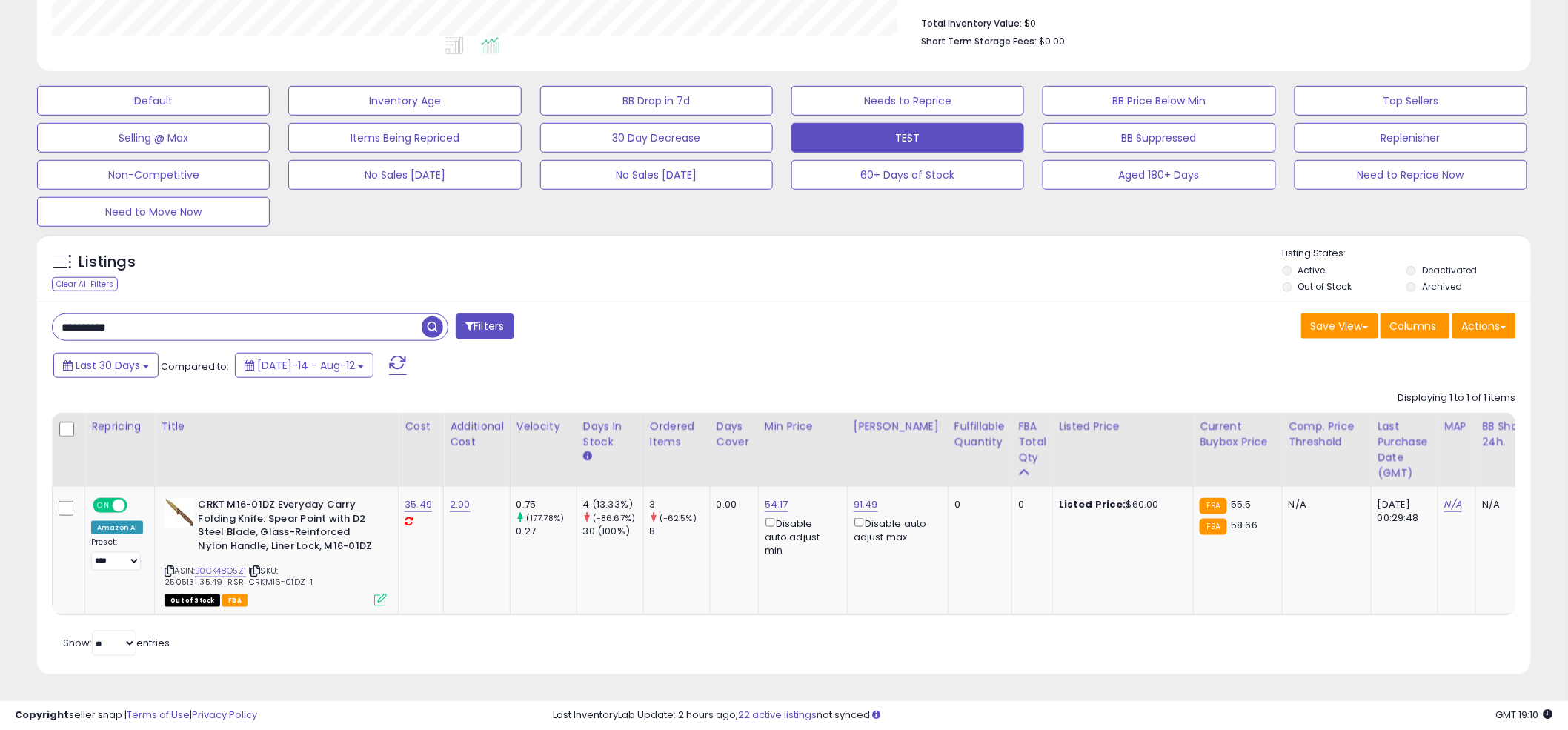
paste input "text"
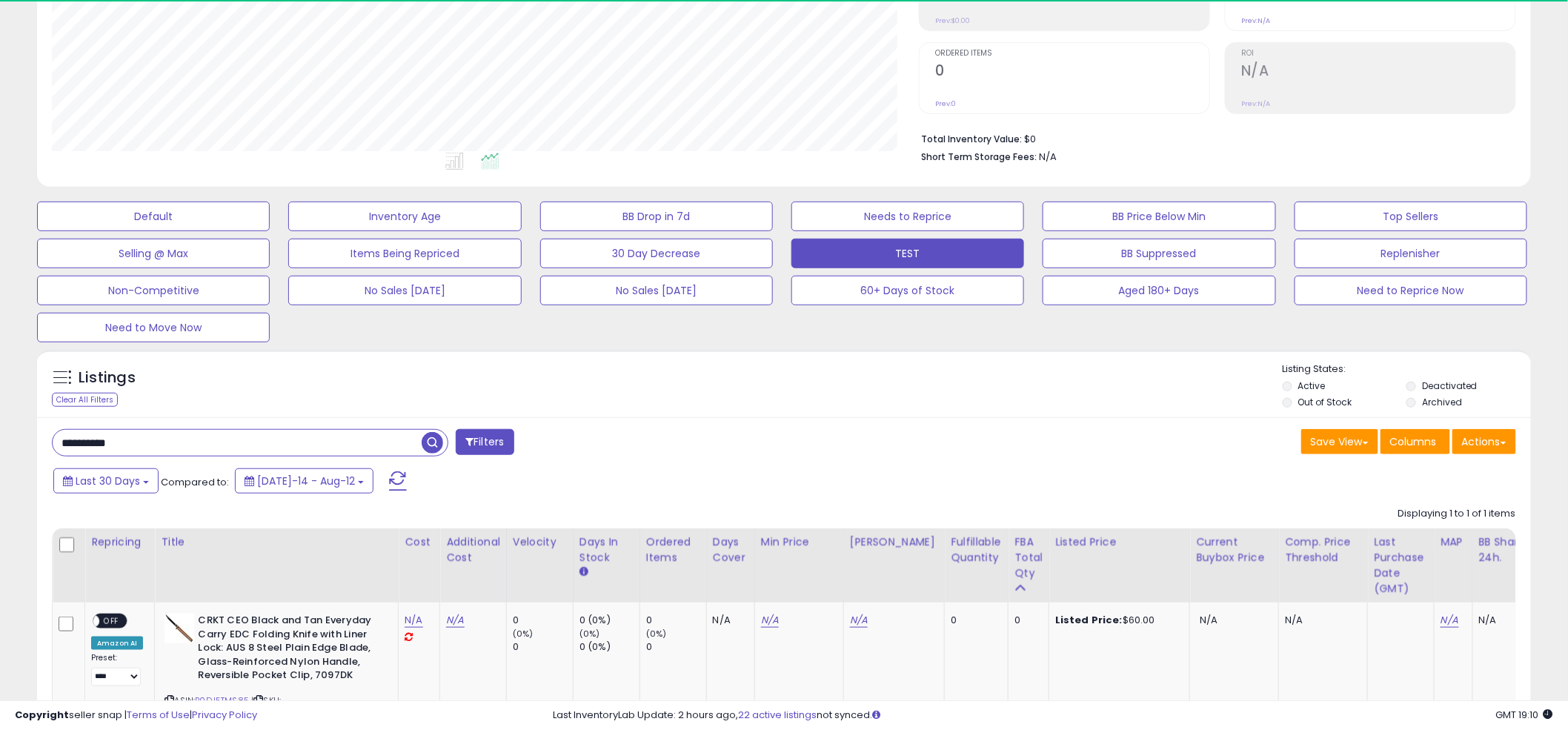
scroll to position [304, 867]
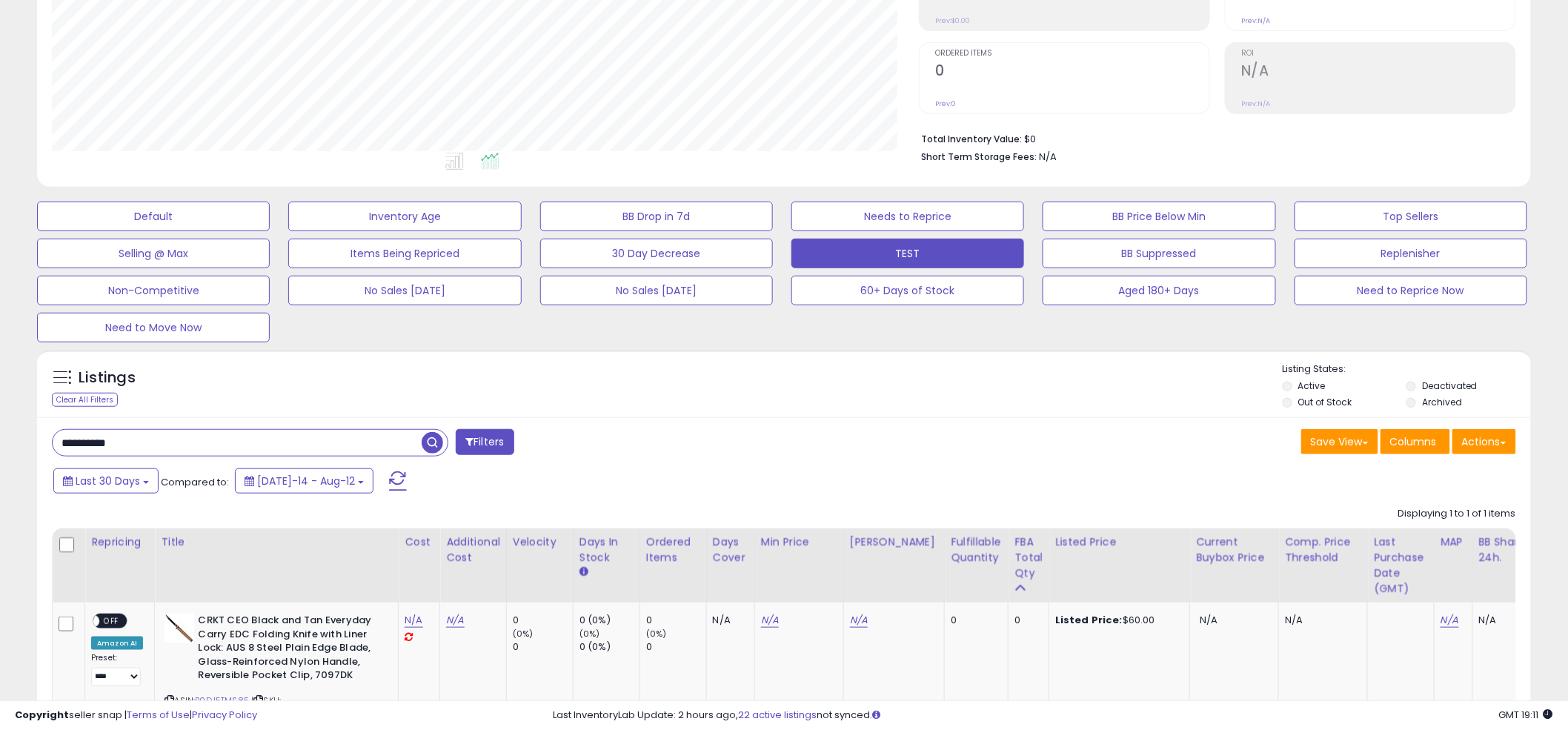
paste input "text"
type input "**********"
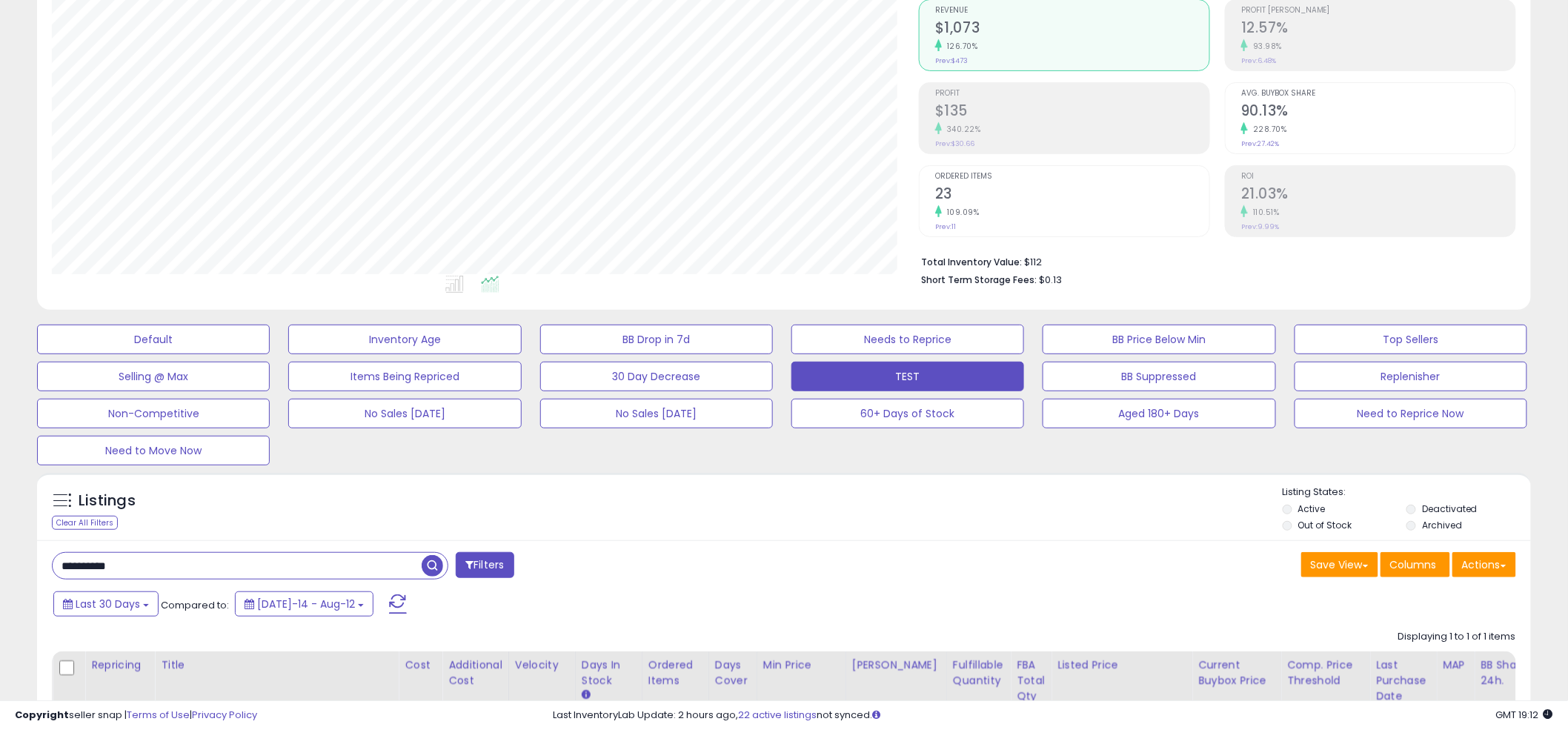
scroll to position [211, 0]
